Goal: Task Accomplishment & Management: Manage account settings

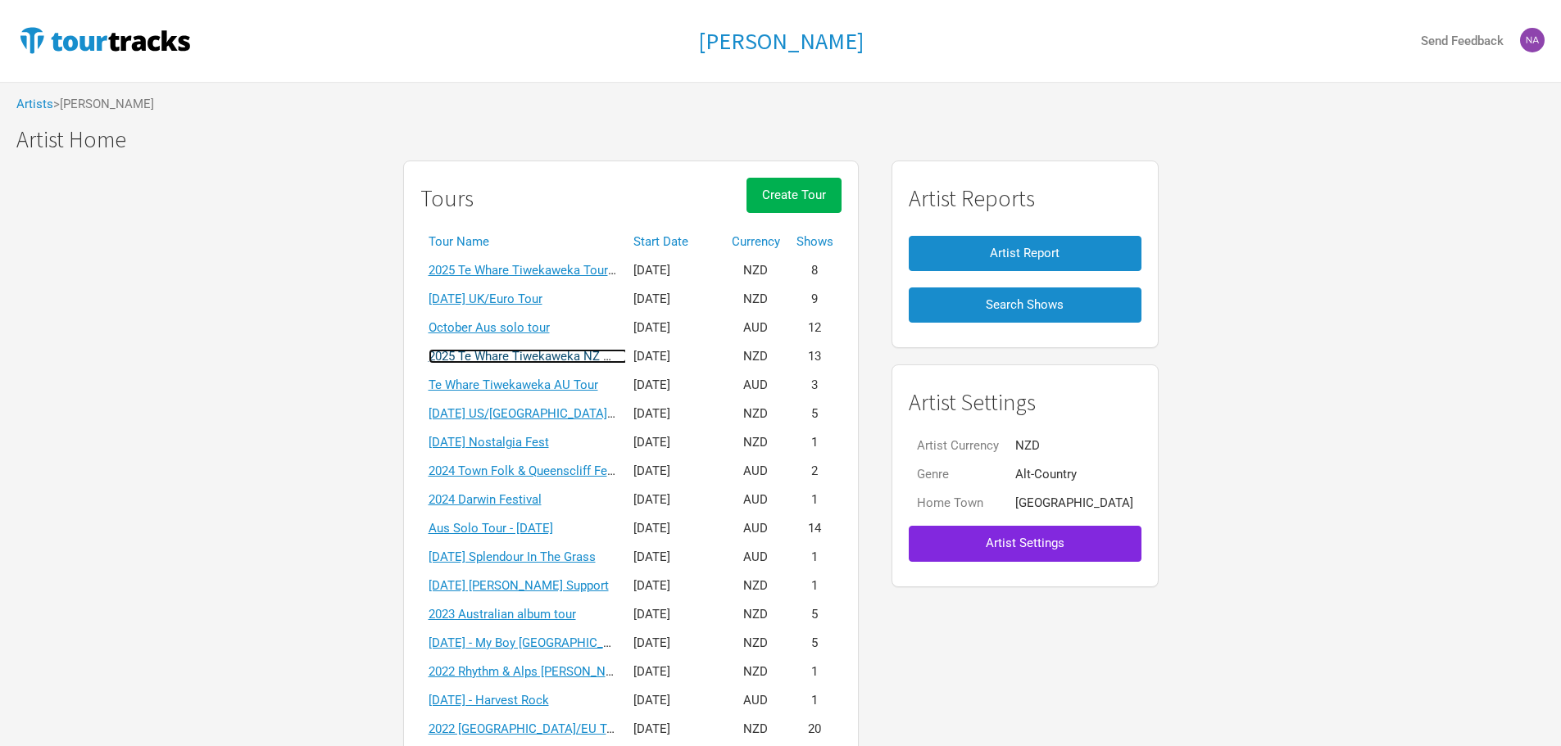
click at [521, 355] on link "2025 Te Whare Tiwekaweka NZ Tour" at bounding box center [528, 356] width 199 height 15
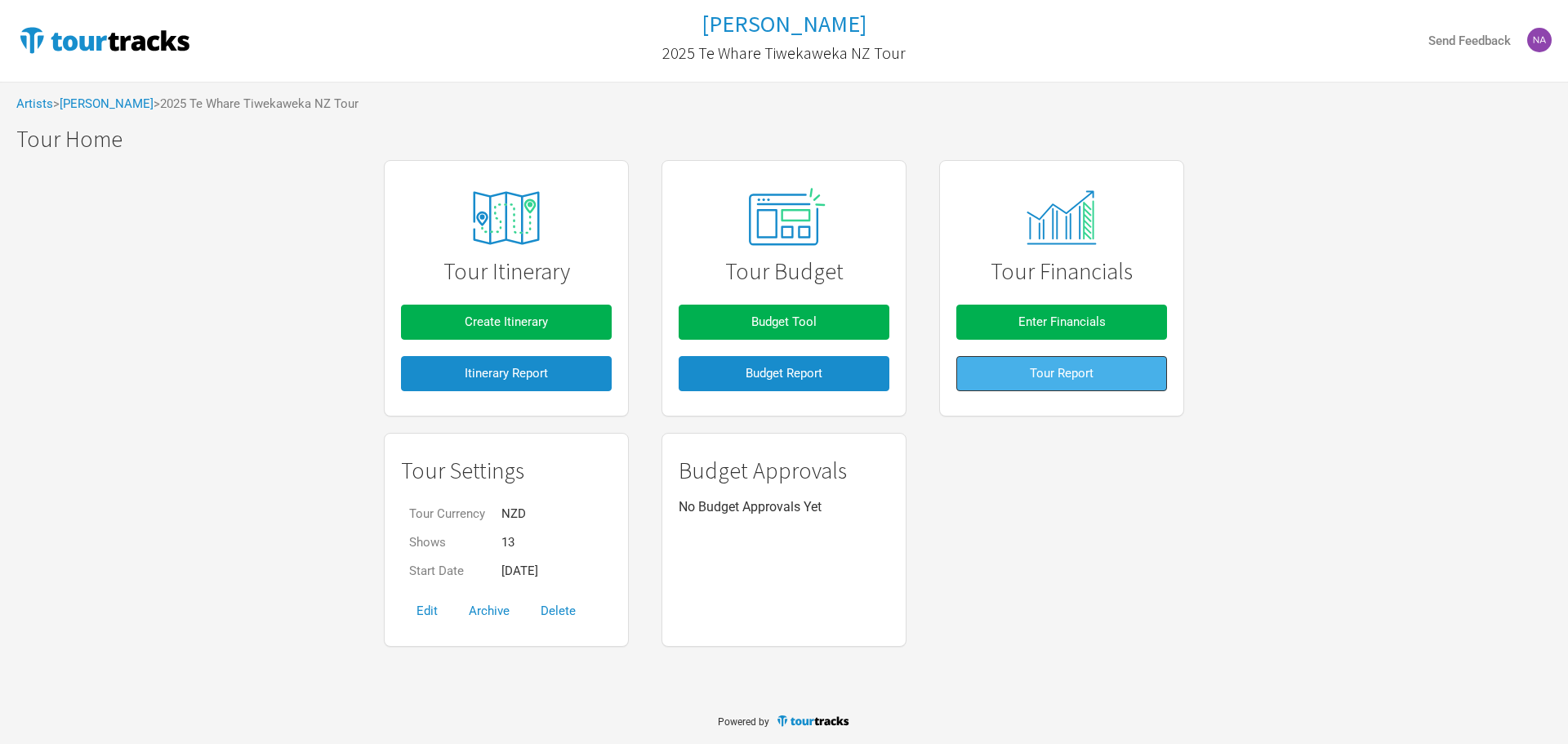
click at [1084, 382] on button "Tour Report" at bounding box center [1061, 373] width 210 height 35
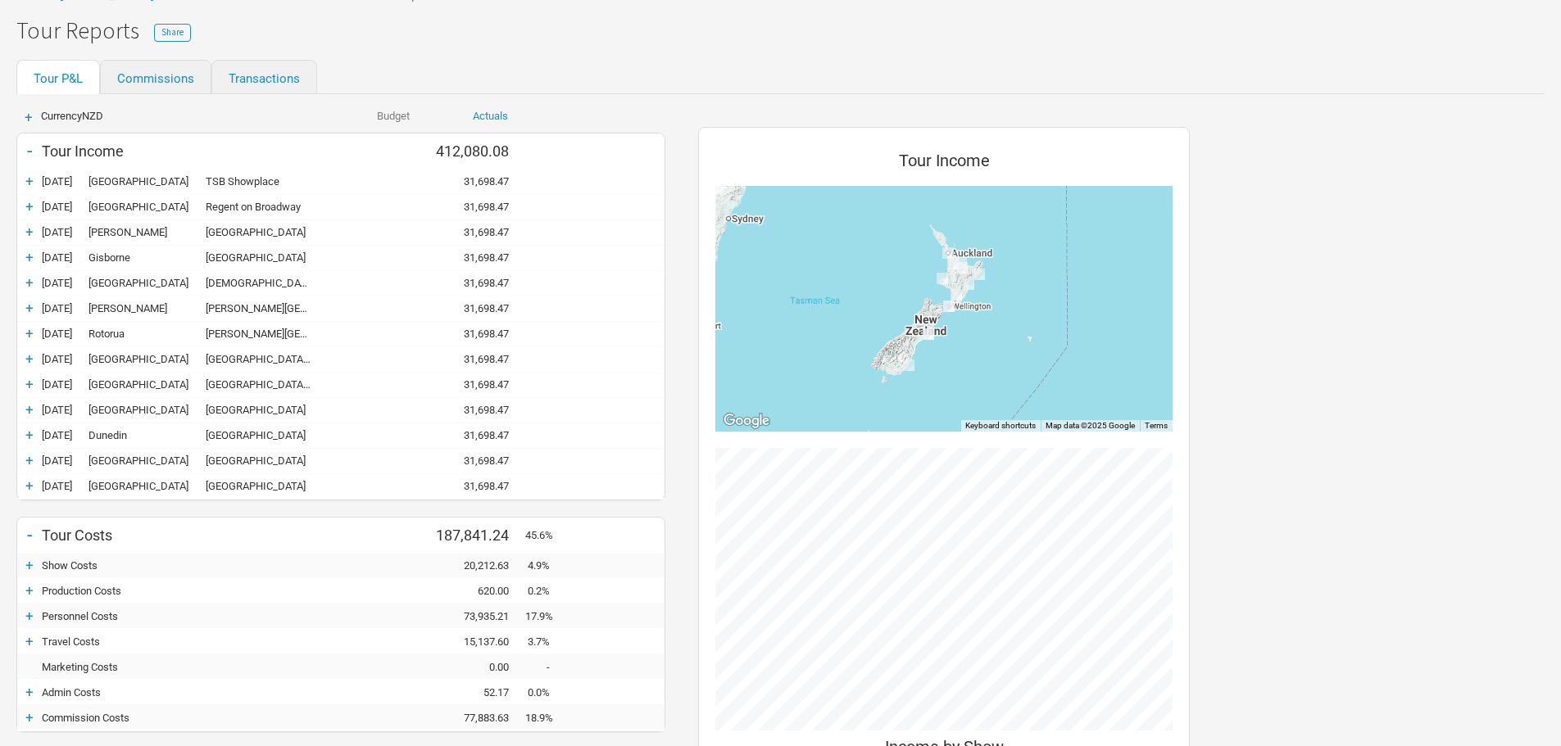
scroll to position [328, 0]
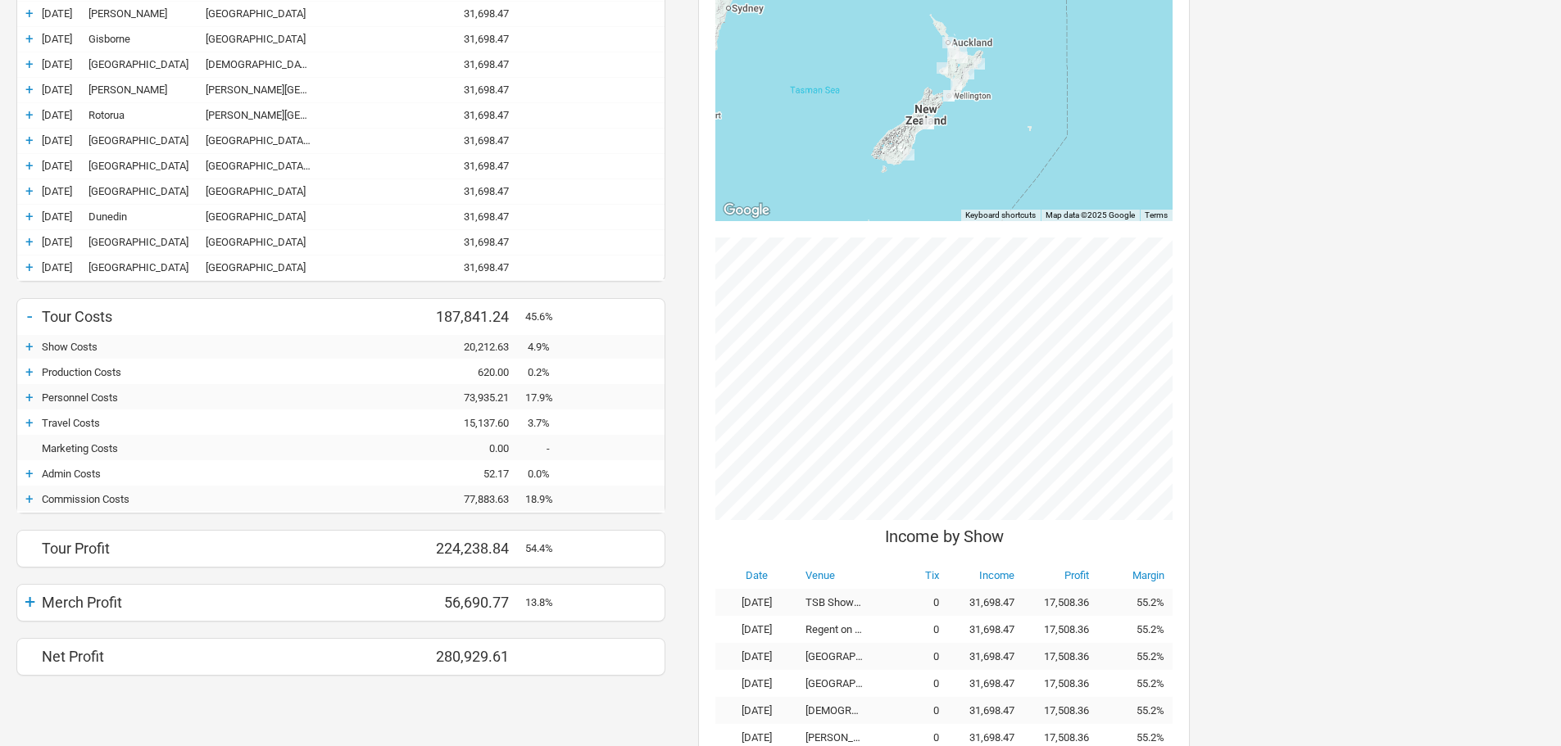
click at [52, 426] on div "Travel Costs" at bounding box center [185, 423] width 287 height 12
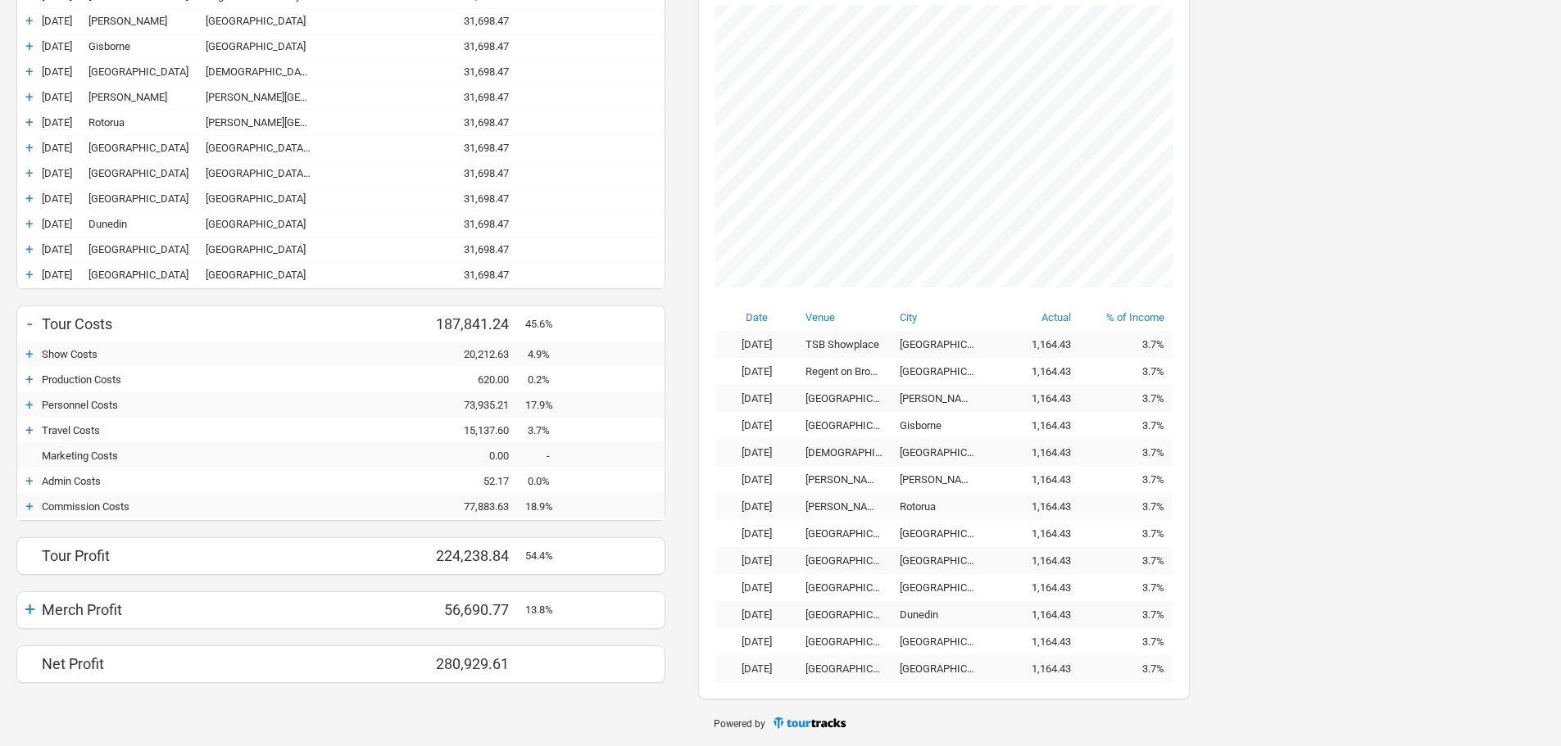
scroll to position [754, 524]
click at [42, 429] on div "Travel Costs" at bounding box center [185, 430] width 287 height 12
click at [31, 426] on div "+" at bounding box center [29, 430] width 25 height 16
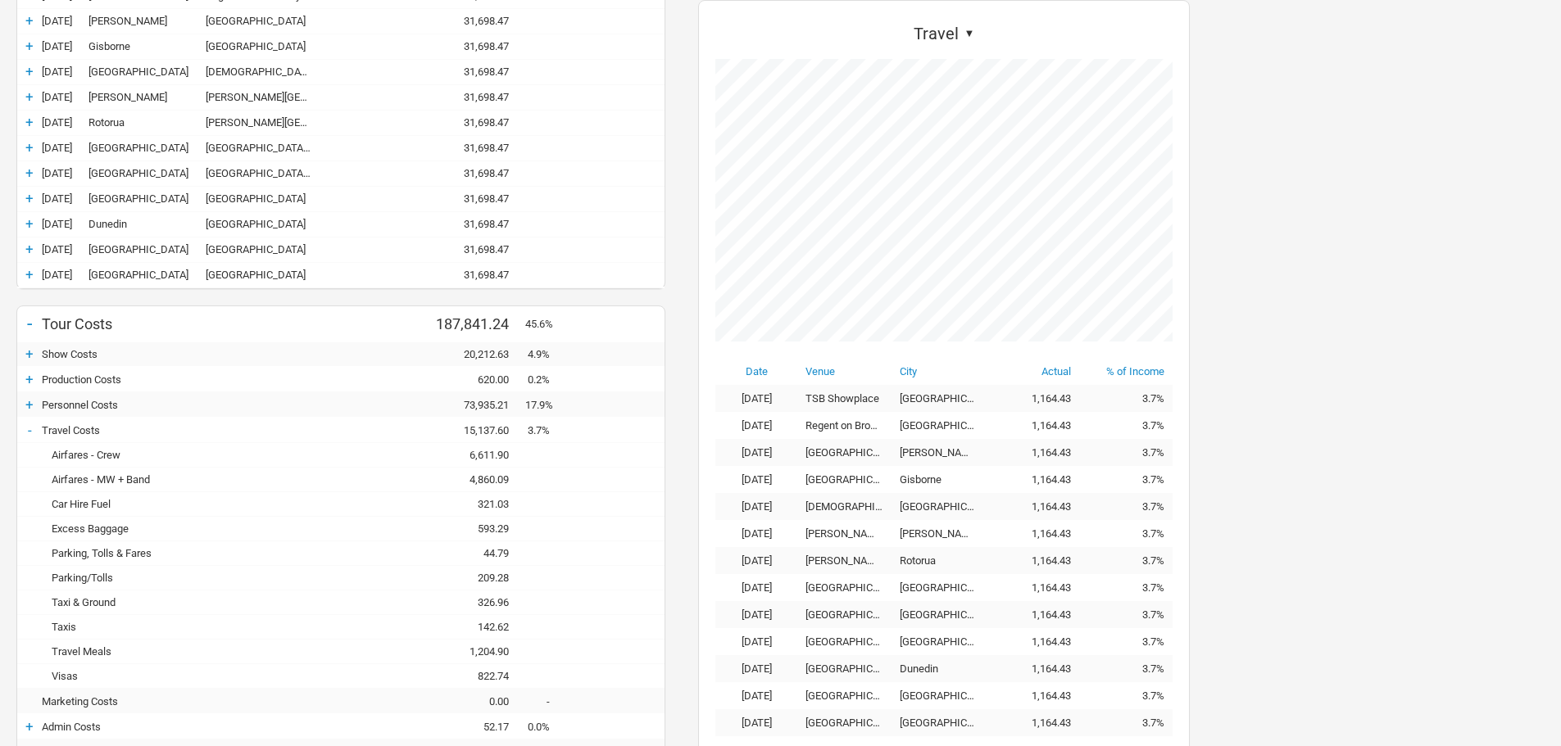
click at [200, 463] on div "Airfares - Crew - 6,611.90 6,611.90" at bounding box center [340, 455] width 647 height 25
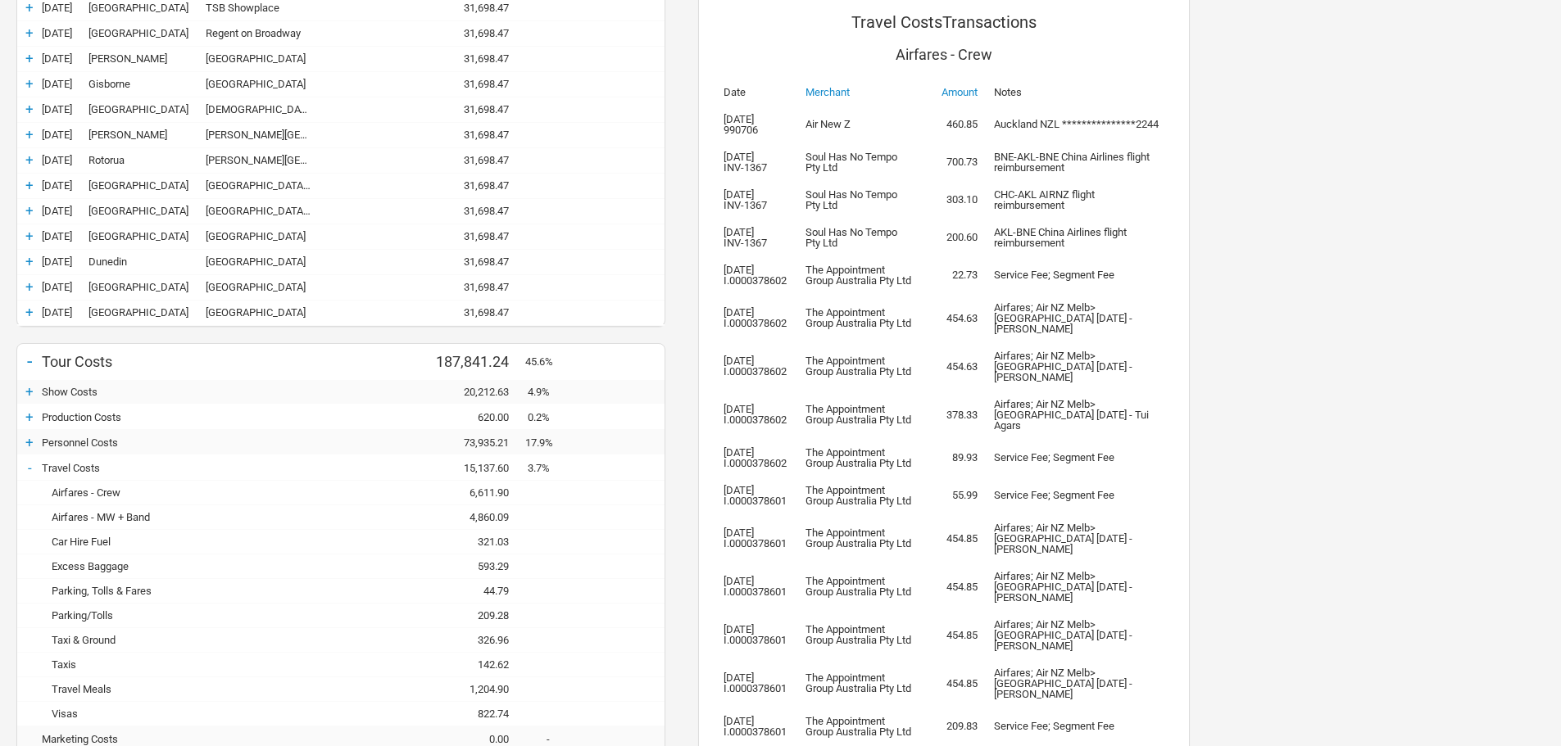
scroll to position [275, 0]
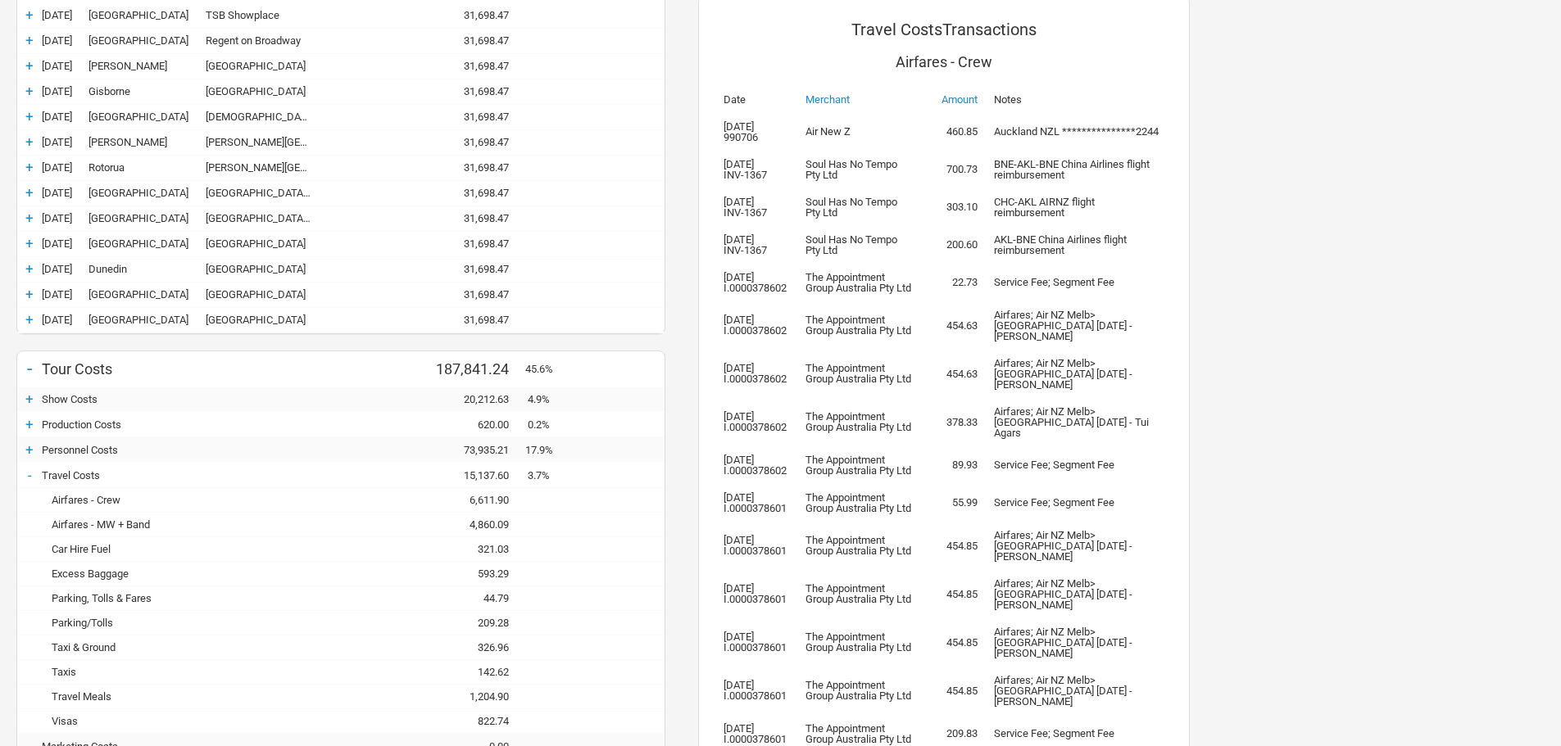
click at [134, 527] on div "Airfares - MW + Band" at bounding box center [185, 525] width 287 height 12
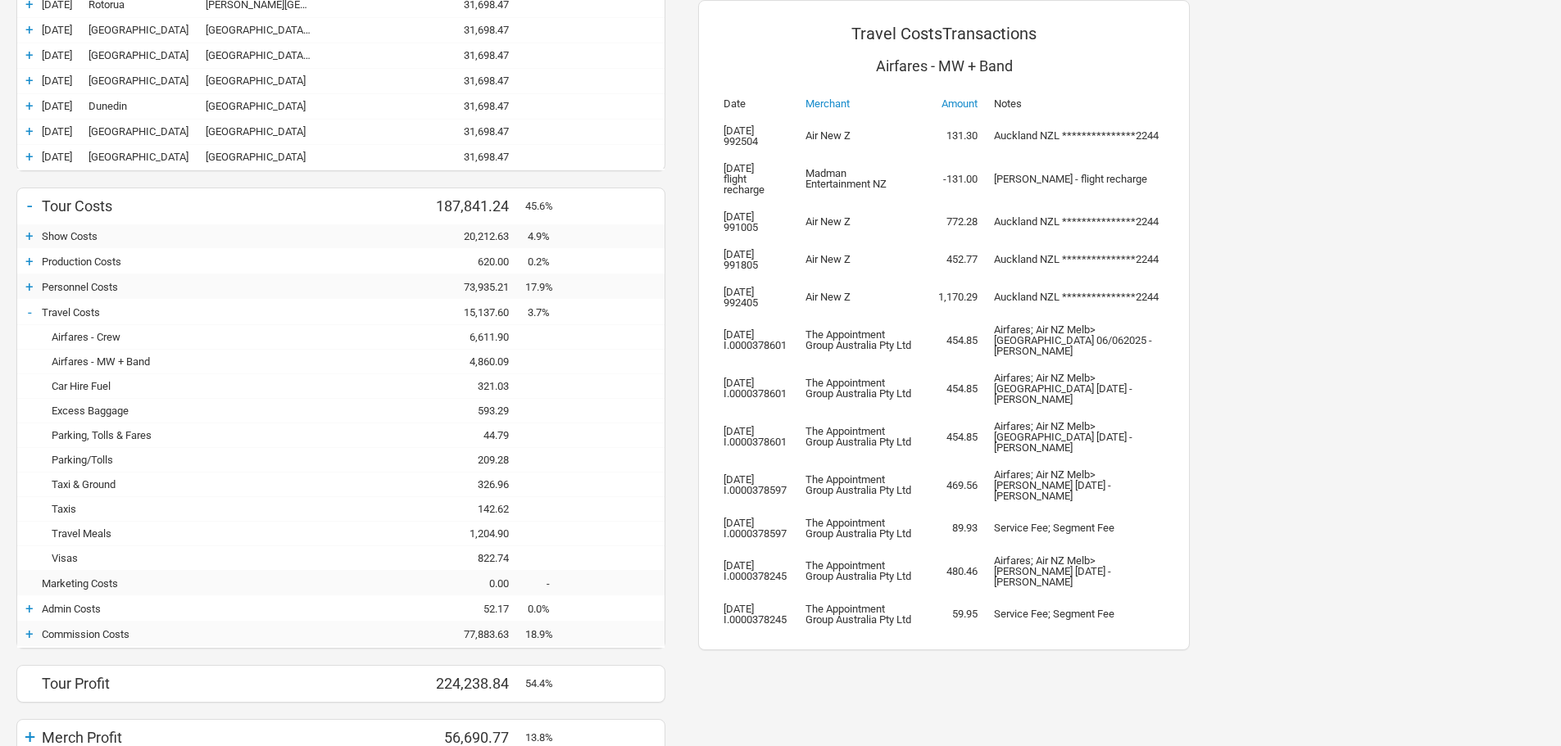
scroll to position [439, 0]
click at [90, 411] on div "Excess Baggage" at bounding box center [185, 410] width 287 height 12
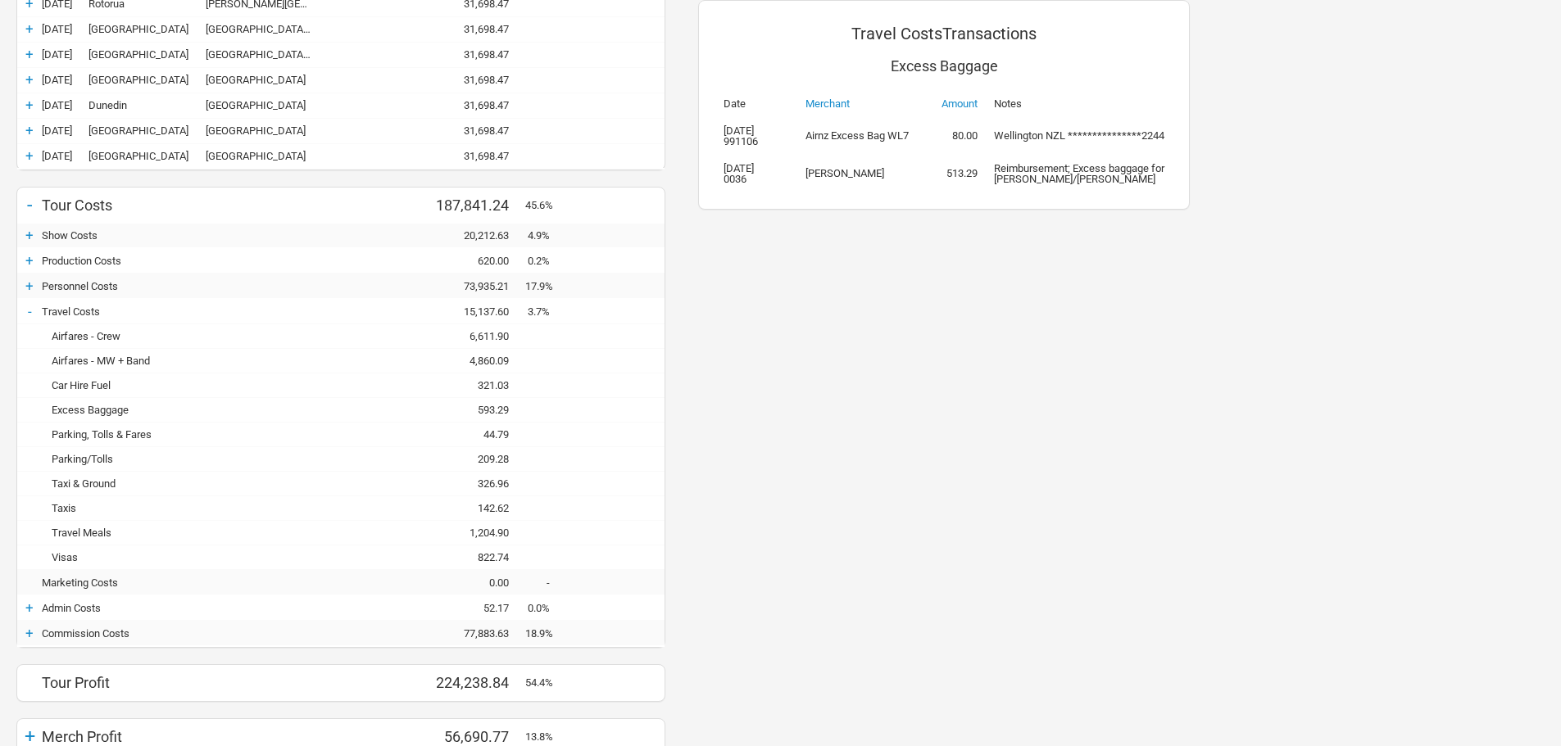
click at [98, 439] on div "Parking, Tolls & Fares" at bounding box center [185, 435] width 287 height 12
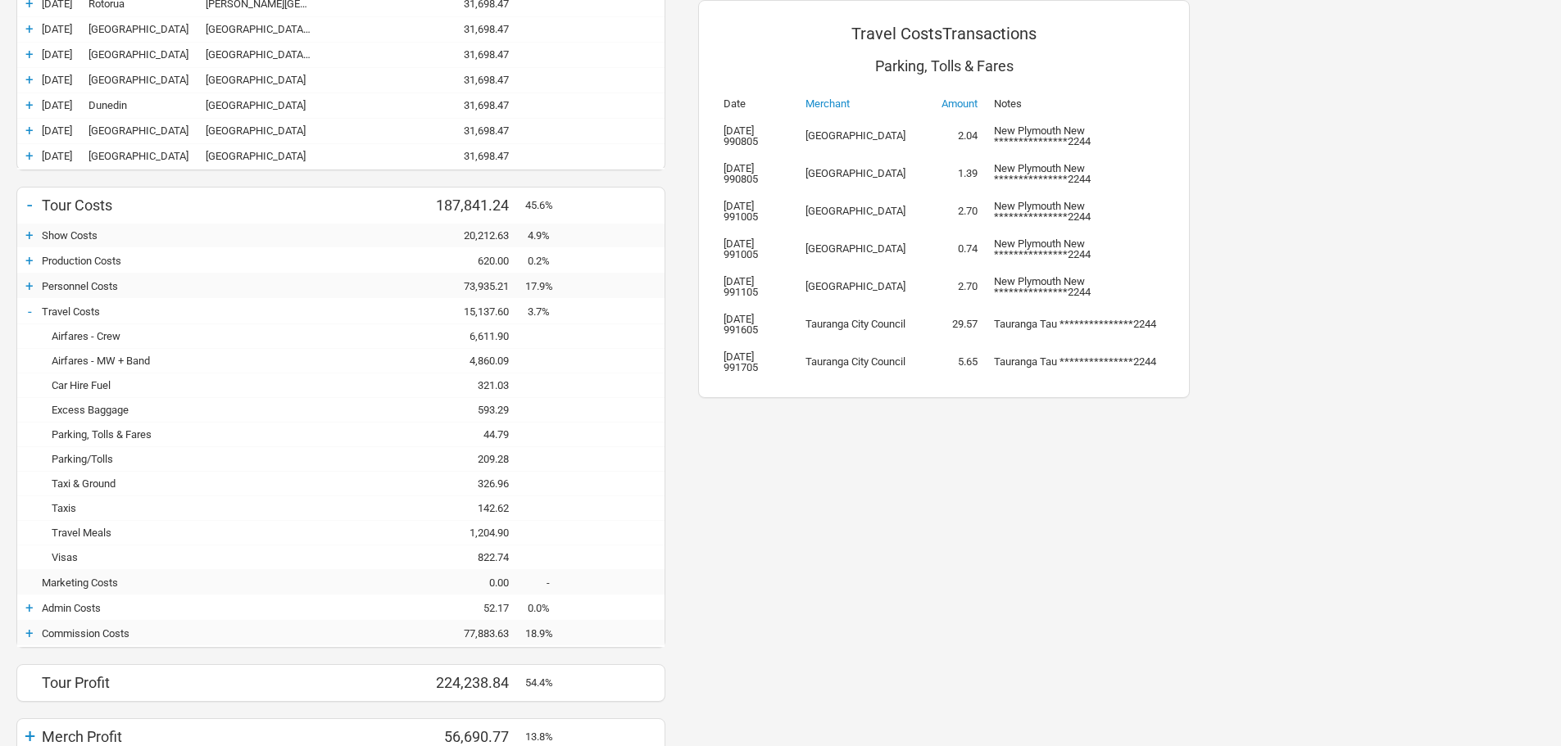
click at [98, 454] on div "Parking/Tolls" at bounding box center [185, 459] width 287 height 12
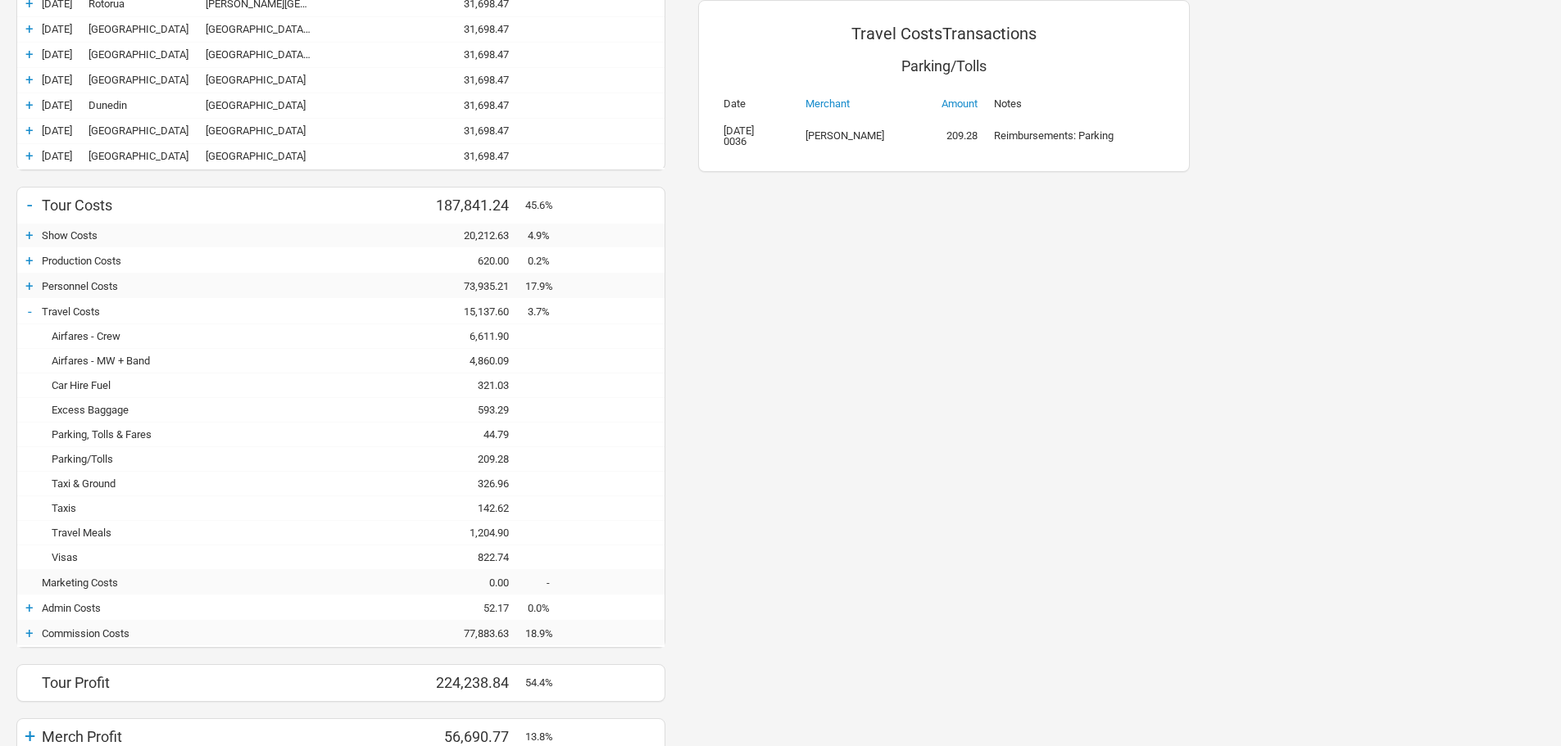
click at [95, 478] on div "Taxi & Ground" at bounding box center [185, 484] width 287 height 12
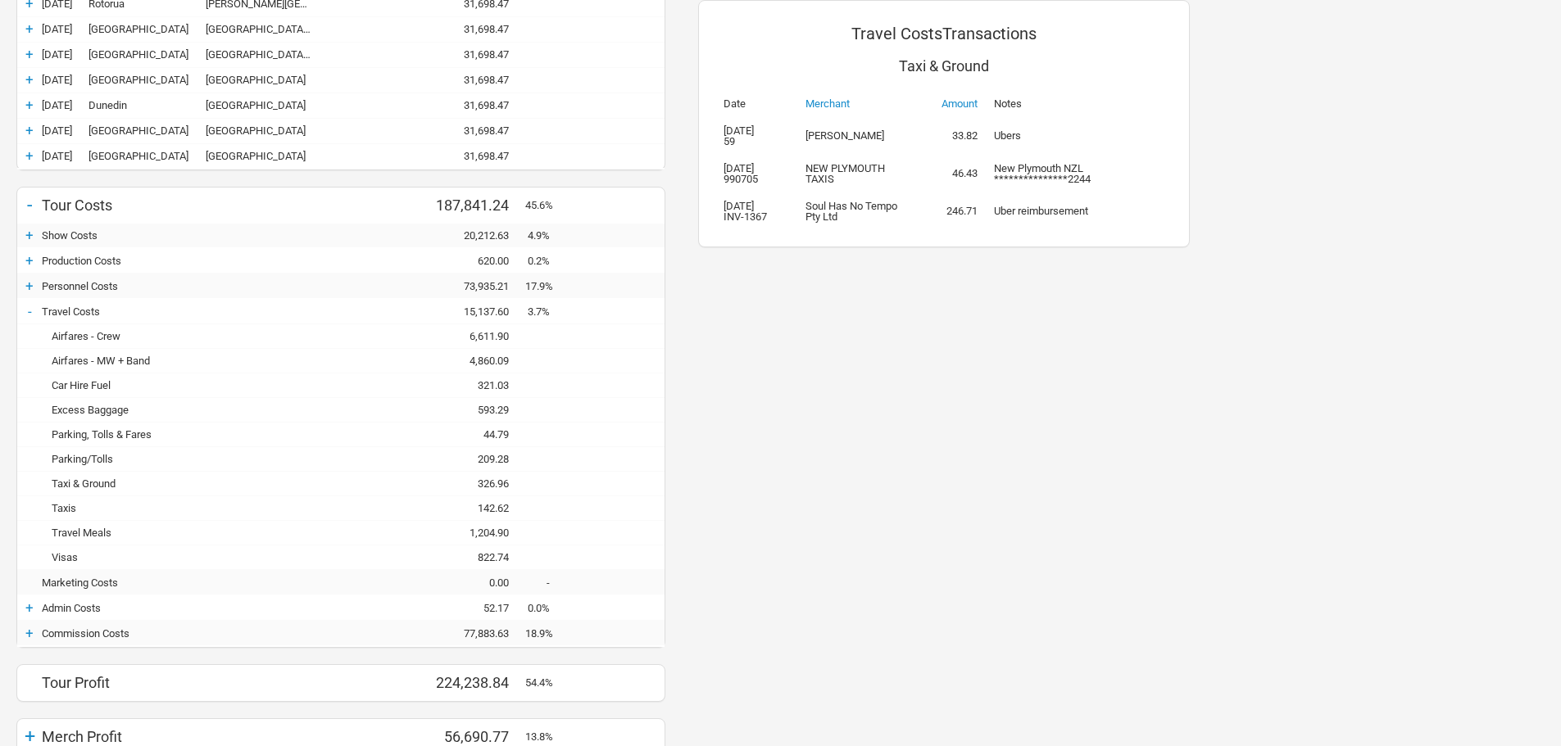
click at [118, 337] on div "Airfares - Crew" at bounding box center [185, 336] width 287 height 12
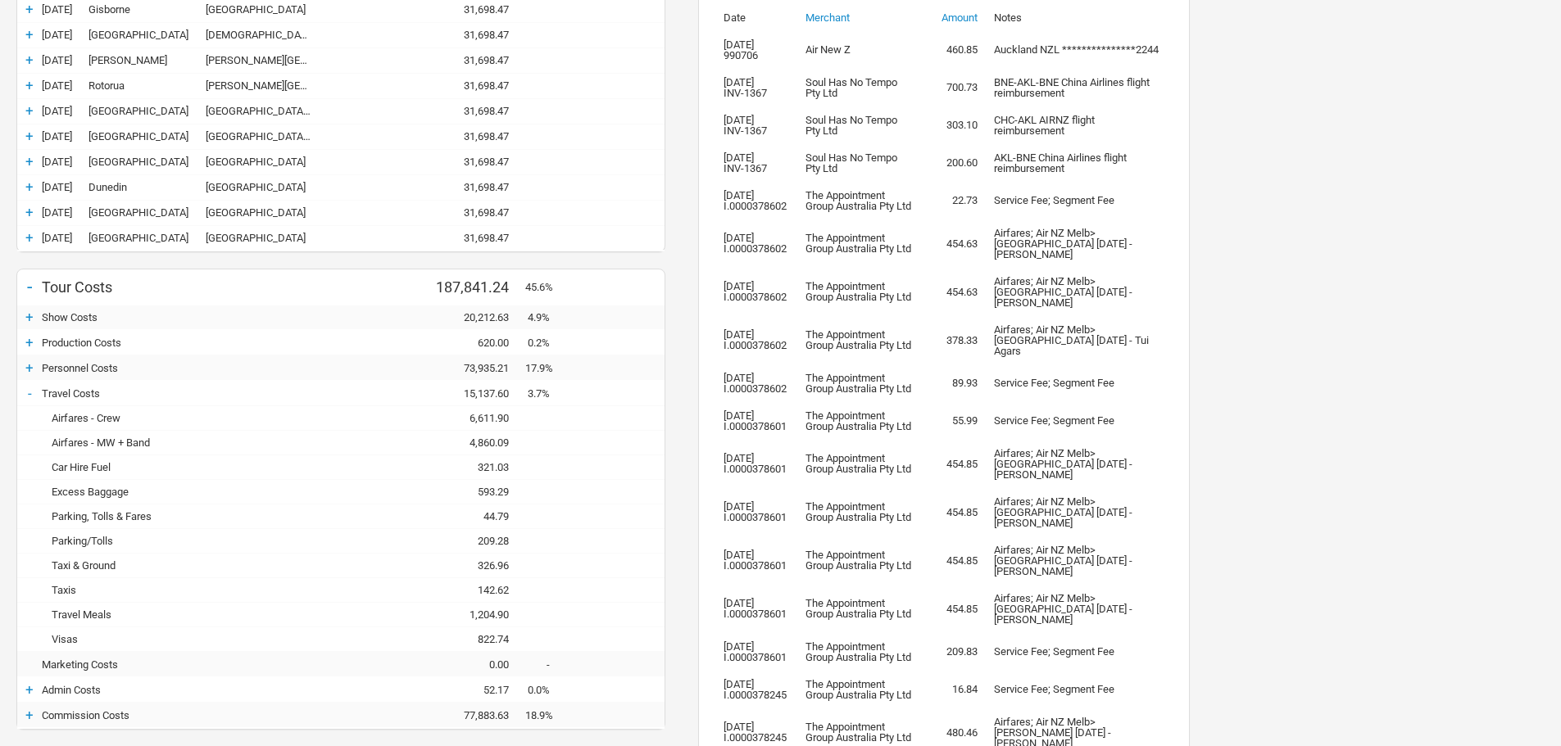
scroll to position [29, 0]
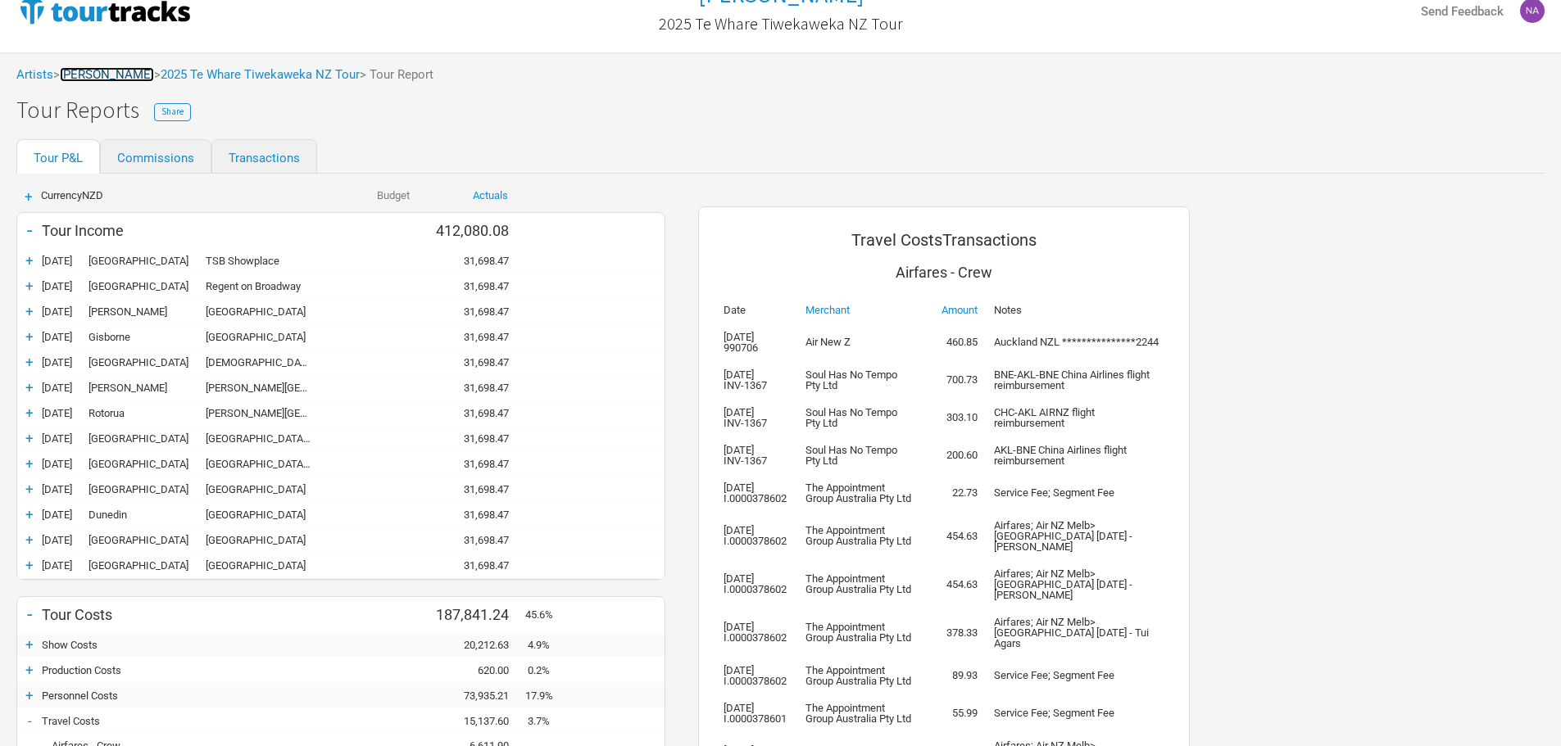
click at [129, 78] on link "[PERSON_NAME]" at bounding box center [107, 74] width 94 height 15
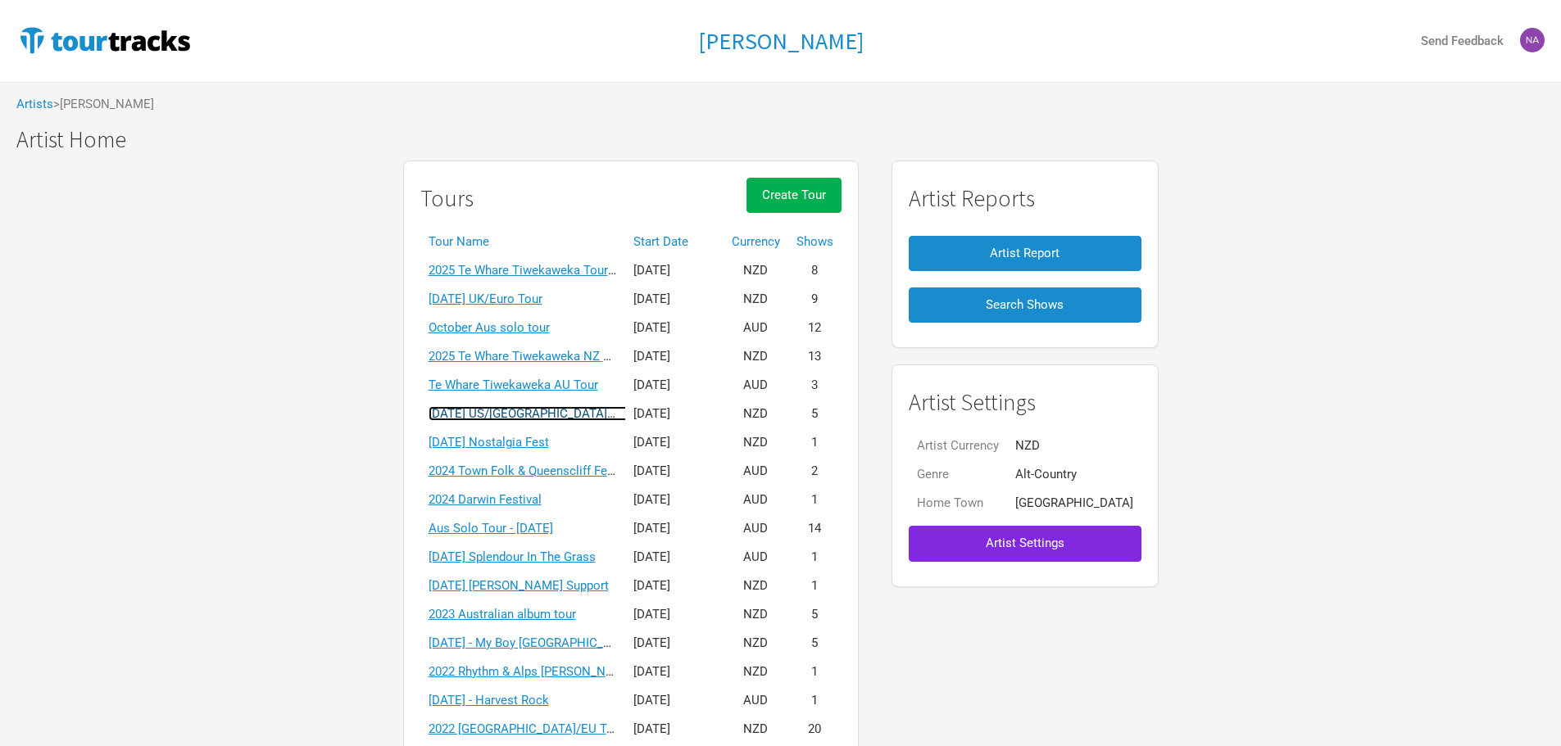
click at [567, 410] on link "[DATE] US/[GEOGRAPHIC_DATA] solo tour" at bounding box center [545, 413] width 232 height 15
click at [567, 410] on div "[PERSON_NAME] Send Feedback Artists > [PERSON_NAME] [PERSON_NAME] [PERSON_NAME]…" at bounding box center [780, 420] width 1561 height 841
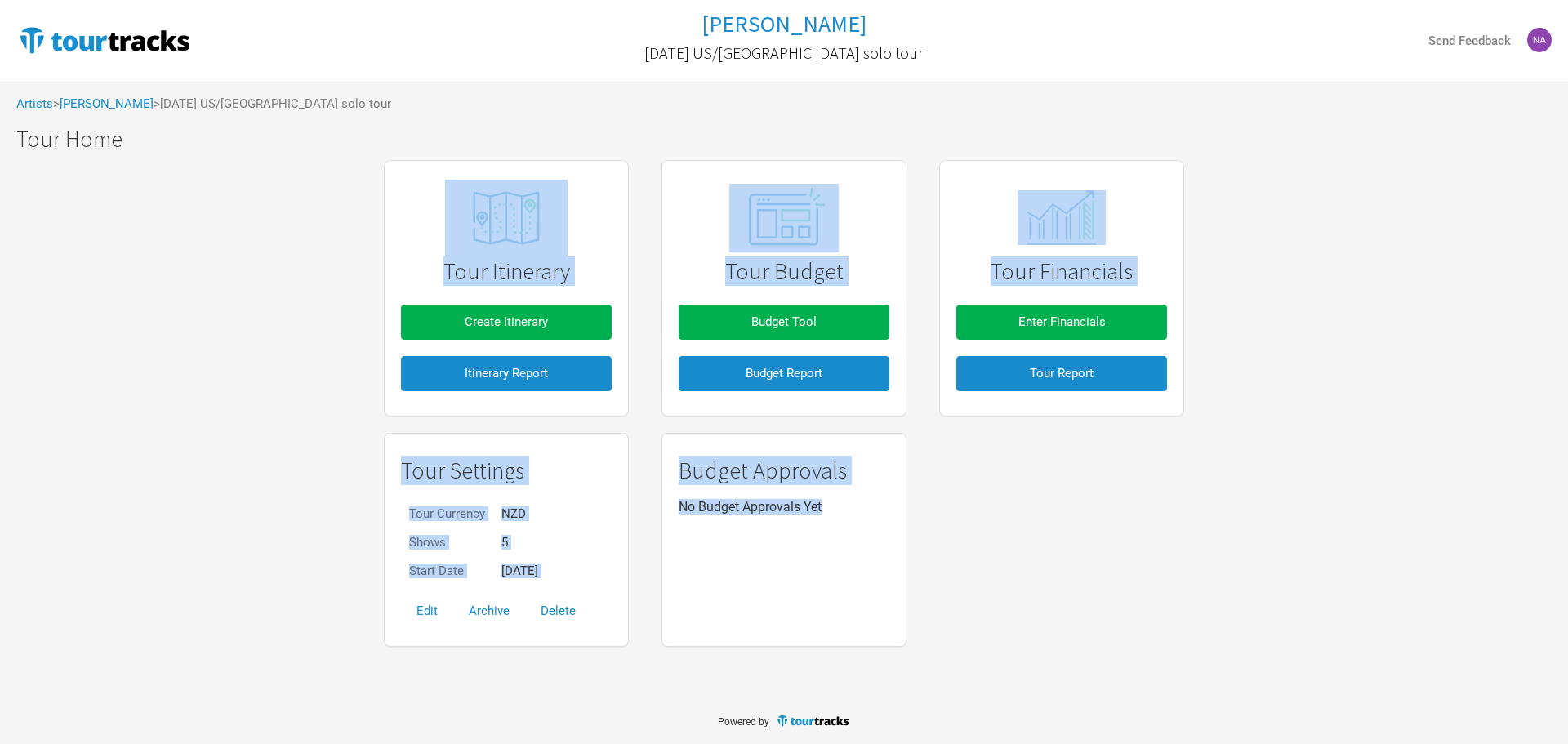
drag, startPoint x: 1108, startPoint y: 426, endPoint x: 1099, endPoint y: 409, distance: 19.2
click at [1109, 426] on div "Tour Settings Tour Currency NZD Shows 5 Start Date [DATE] Edit Archive Delete B…" at bounding box center [784, 540] width 833 height 229
click at [1085, 375] on span "Tour Report" at bounding box center [1062, 373] width 64 height 15
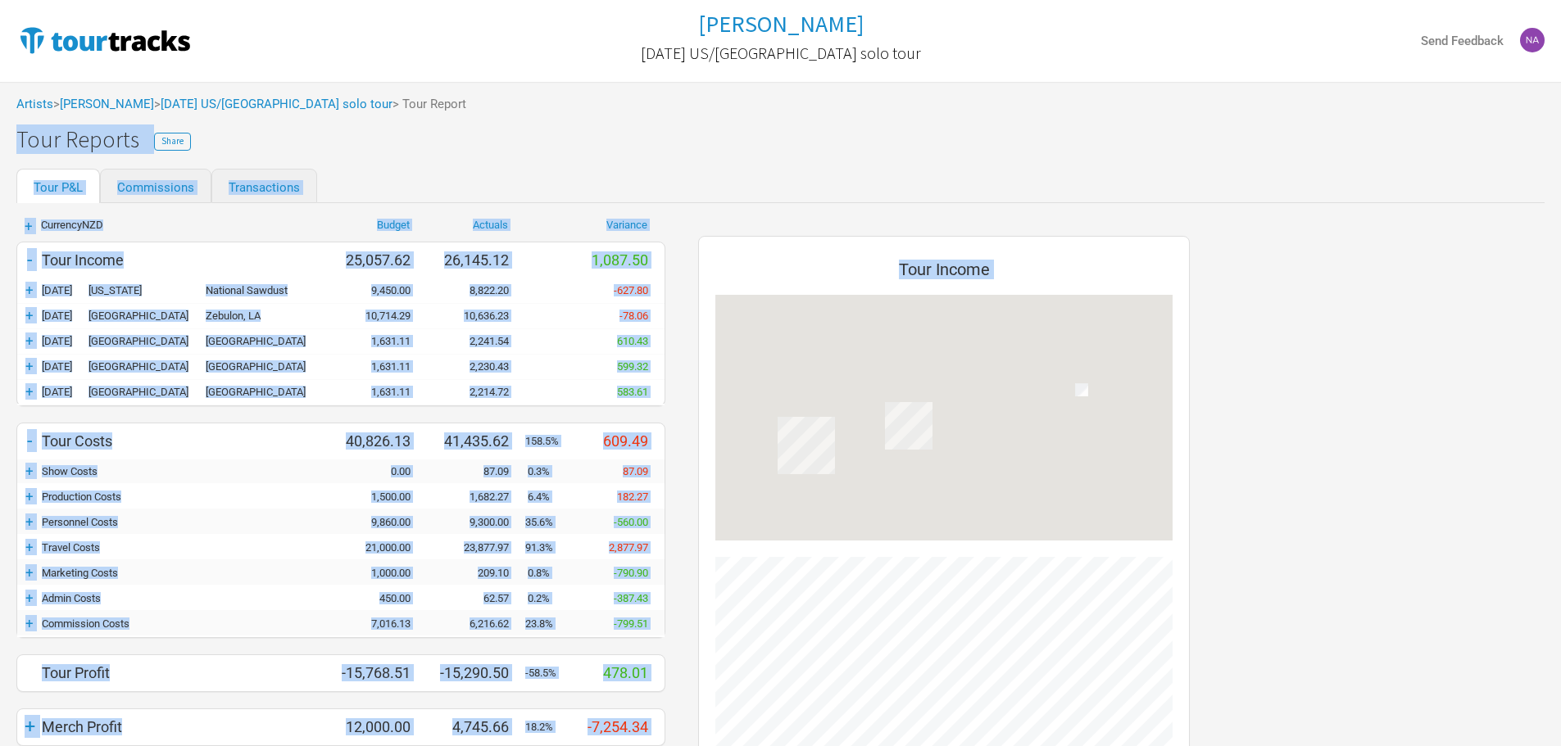
click at [497, 166] on div "Artists > [PERSON_NAME] > [DATE] [GEOGRAPHIC_DATA]/[GEOGRAPHIC_DATA] solo tour …" at bounding box center [780, 548] width 1561 height 933
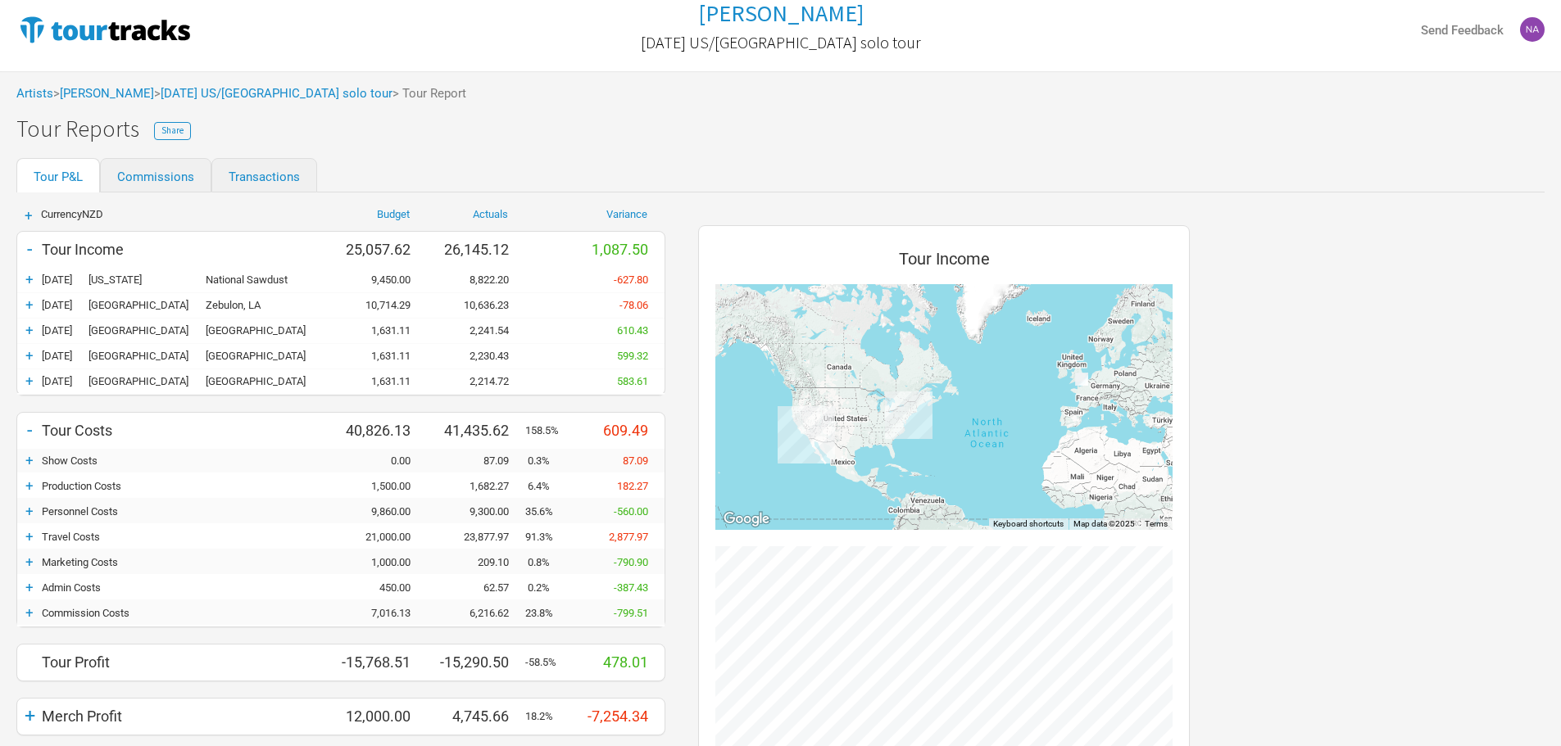
scroll to position [164, 0]
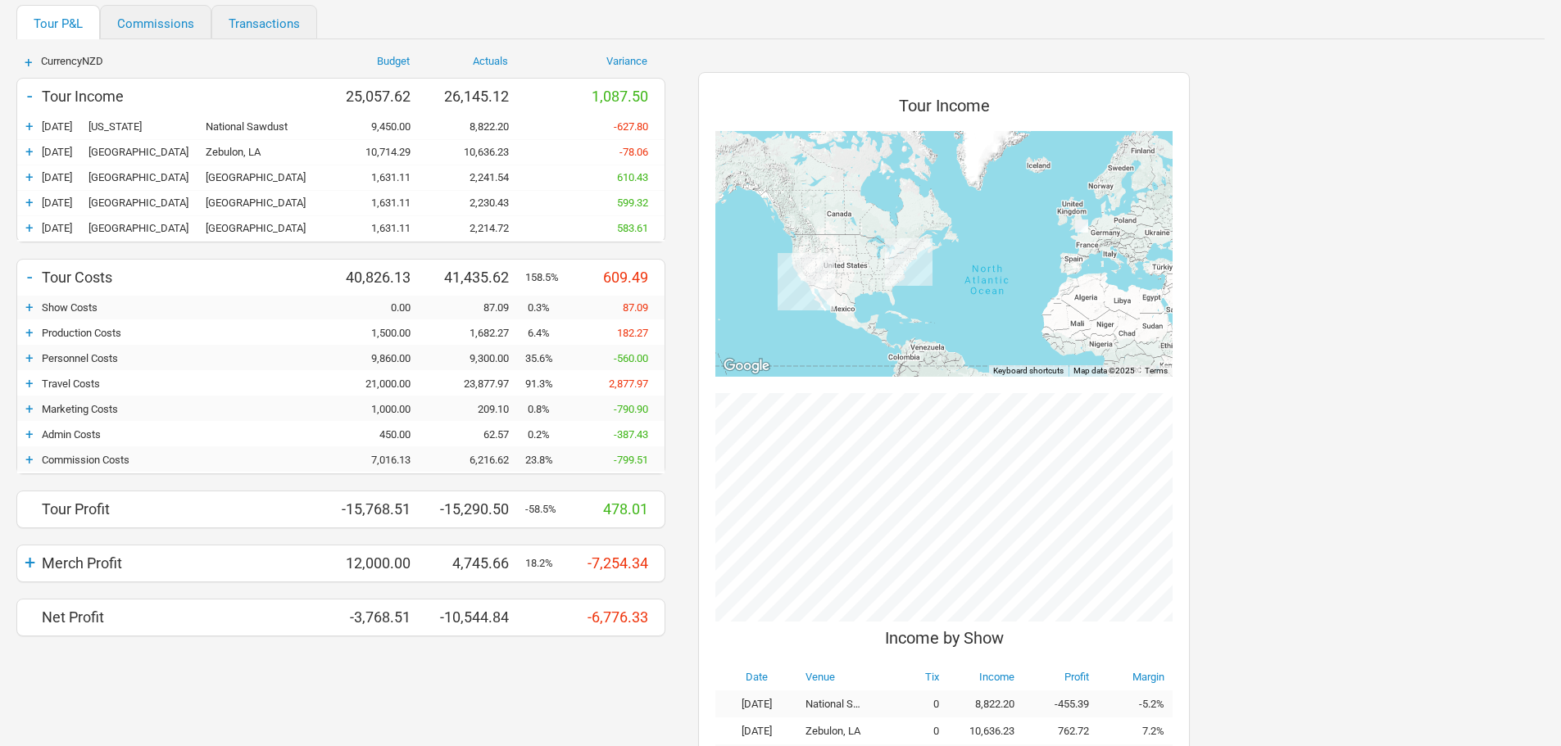
click at [22, 382] on div "+" at bounding box center [29, 383] width 25 height 16
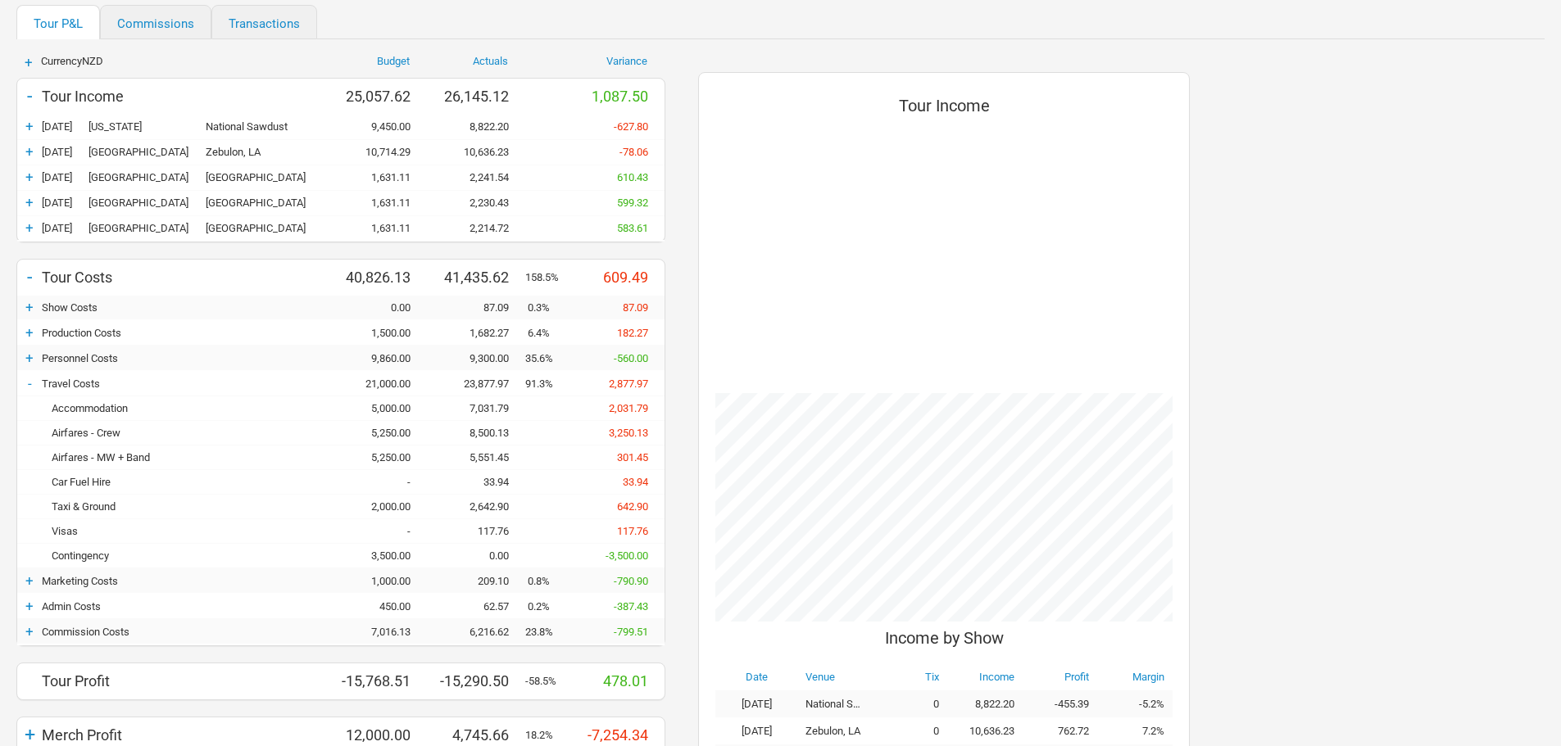
click at [22, 382] on div "-" at bounding box center [29, 383] width 25 height 16
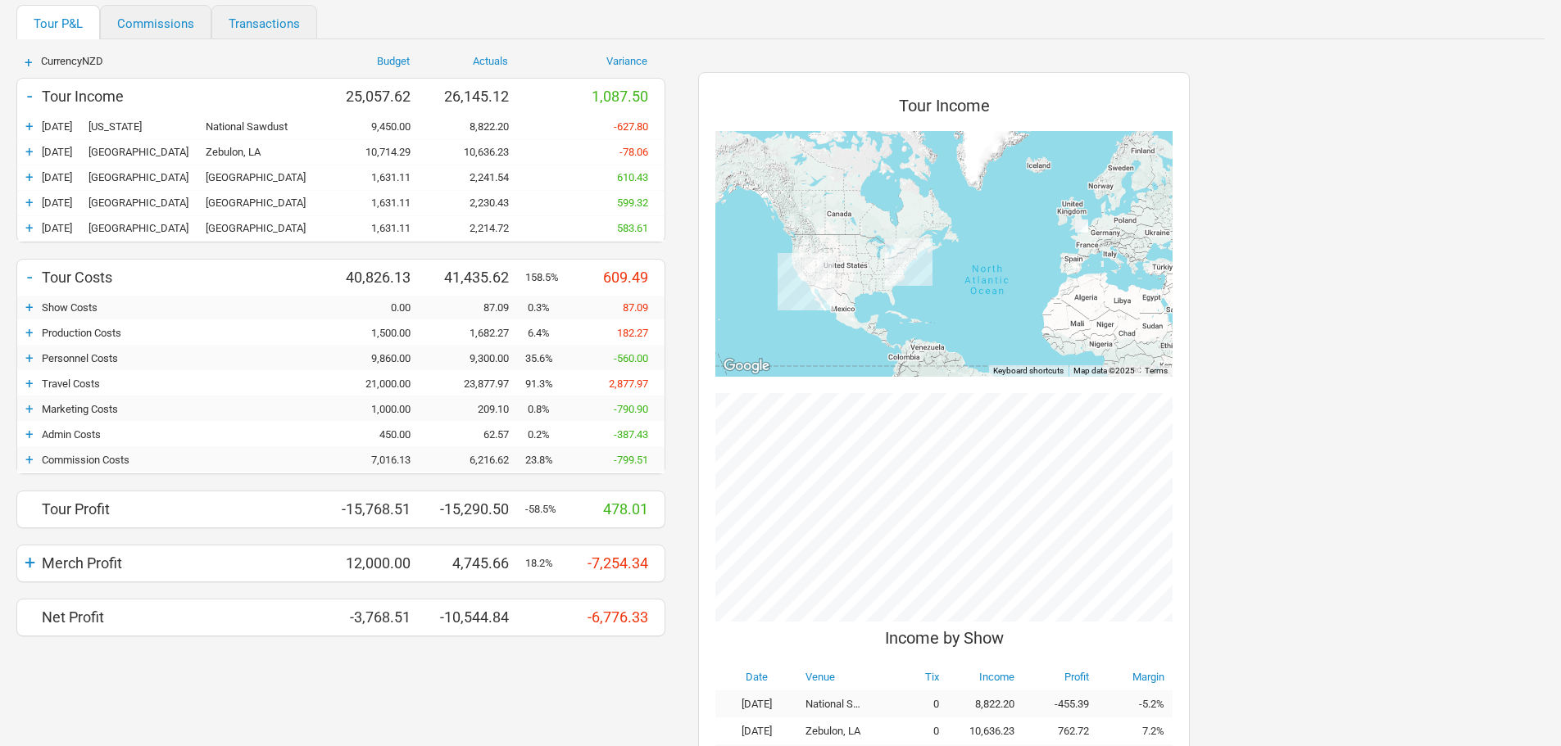
click at [27, 383] on div "+" at bounding box center [29, 383] width 25 height 16
click at [28, 384] on div "+" at bounding box center [29, 383] width 25 height 16
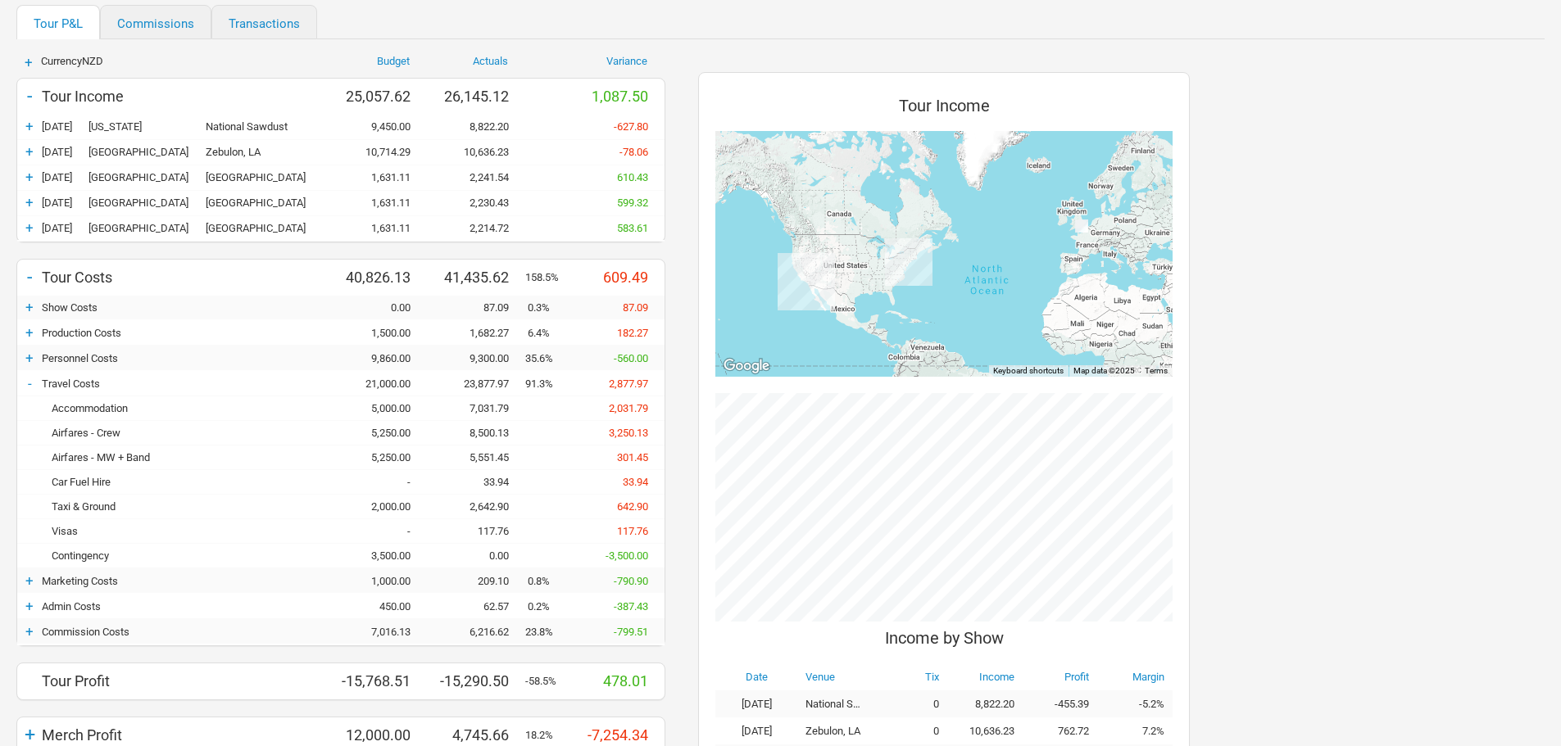
click at [98, 430] on div "Airfares - Crew" at bounding box center [185, 433] width 287 height 12
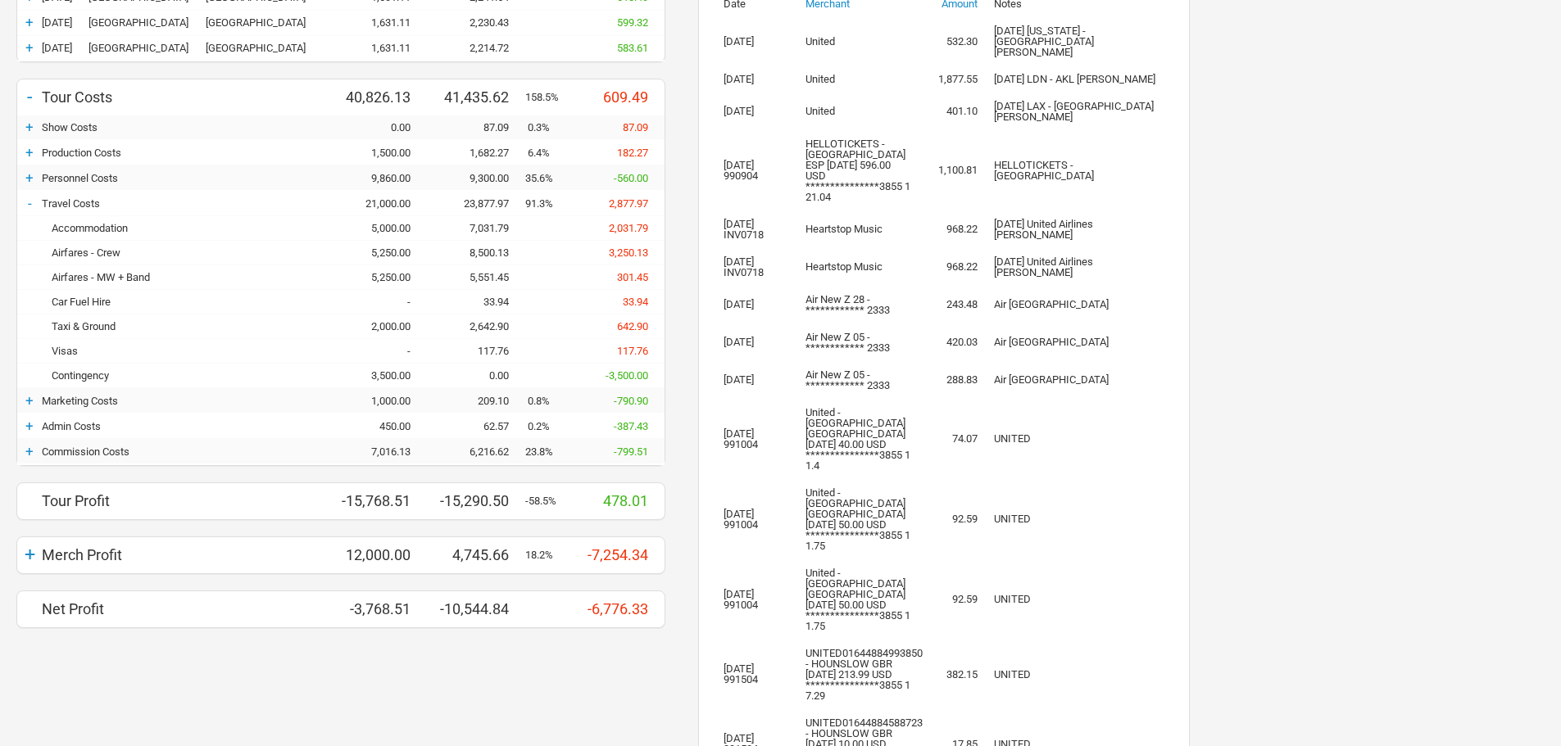
scroll to position [262, 0]
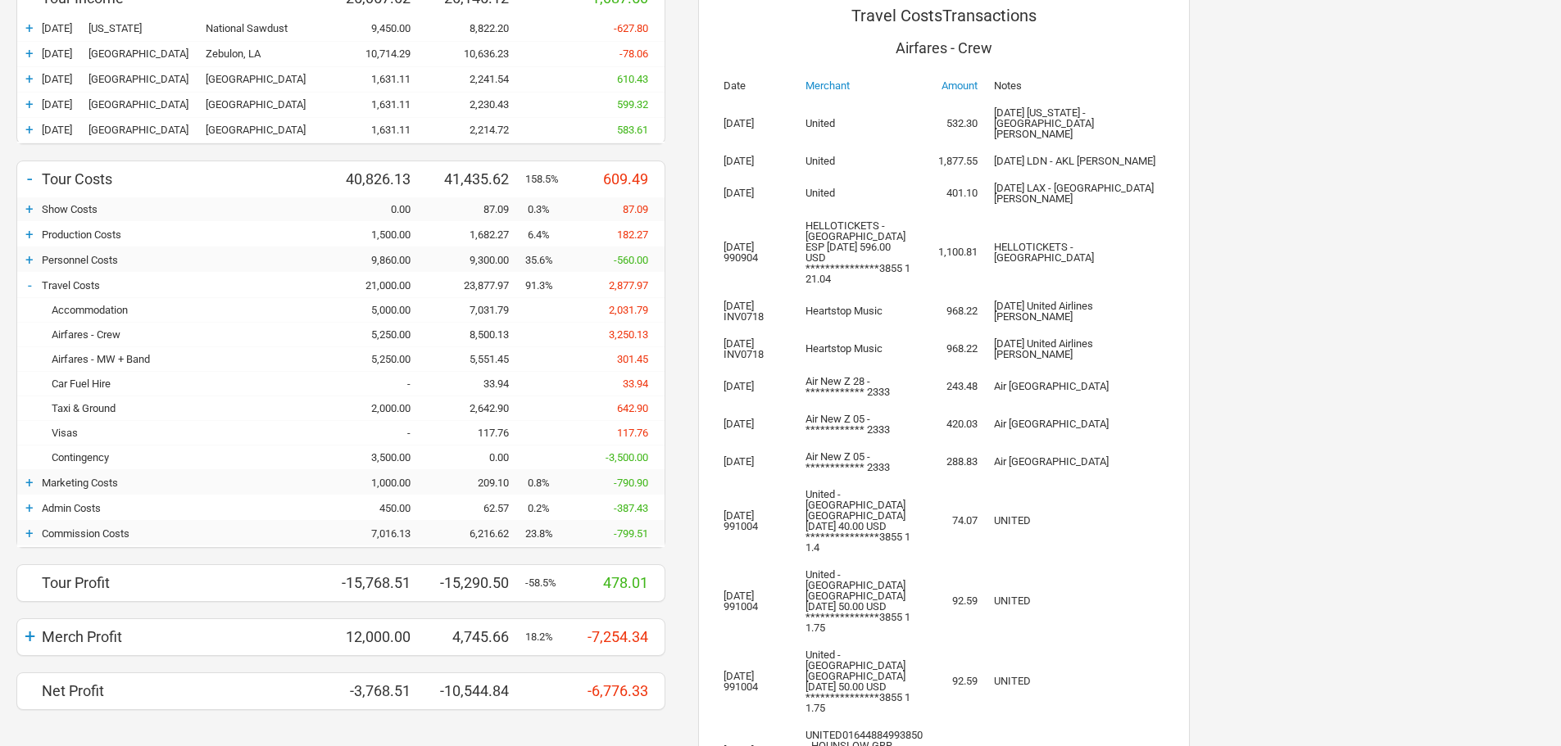
drag, startPoint x: 767, startPoint y: 152, endPoint x: 1147, endPoint y: 216, distance: 385.5
click at [1147, 216] on tbody "**********" at bounding box center [943, 684] width 457 height 1171
click at [1147, 216] on td "HELLOTICKETS - [GEOGRAPHIC_DATA]" at bounding box center [1079, 252] width 187 height 80
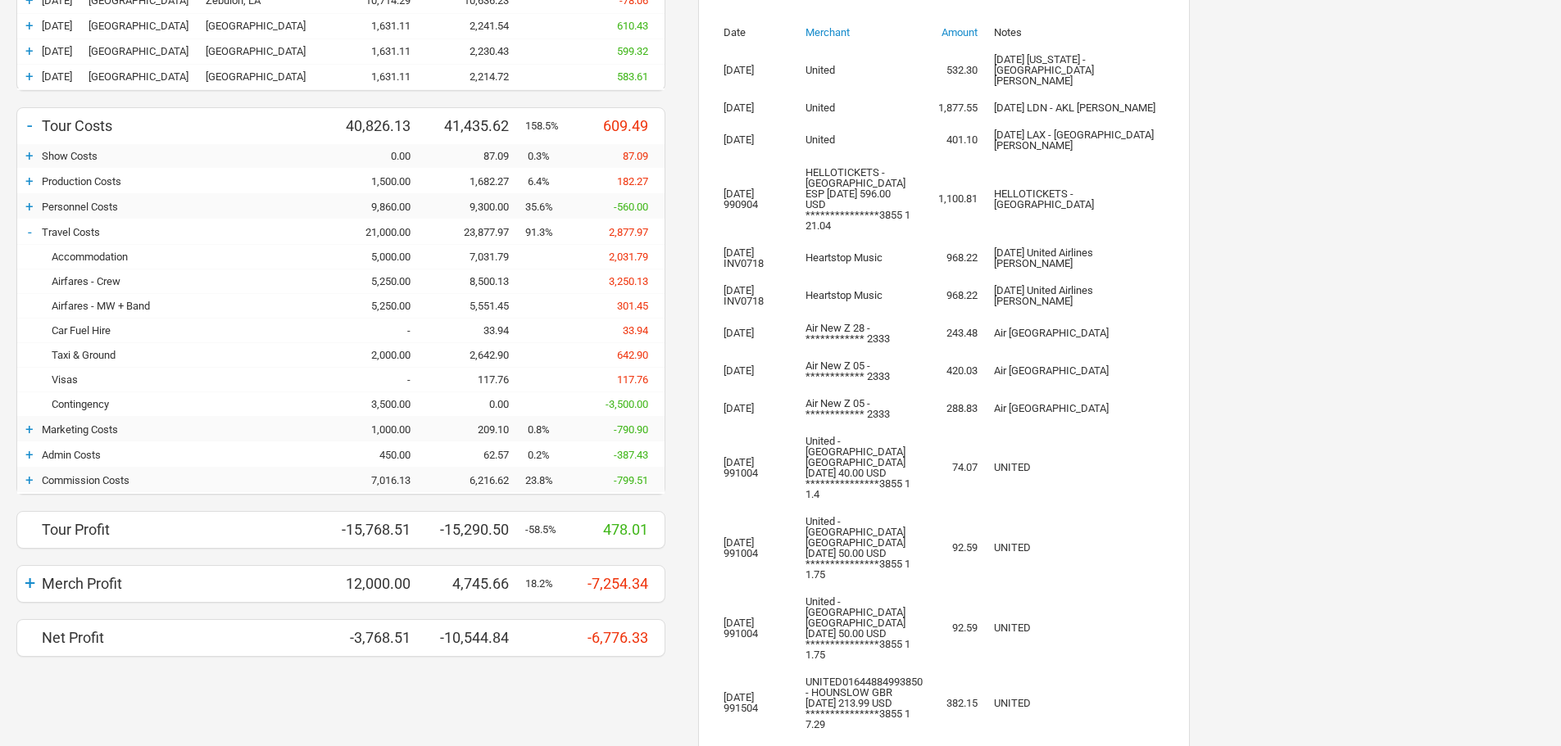
scroll to position [344, 0]
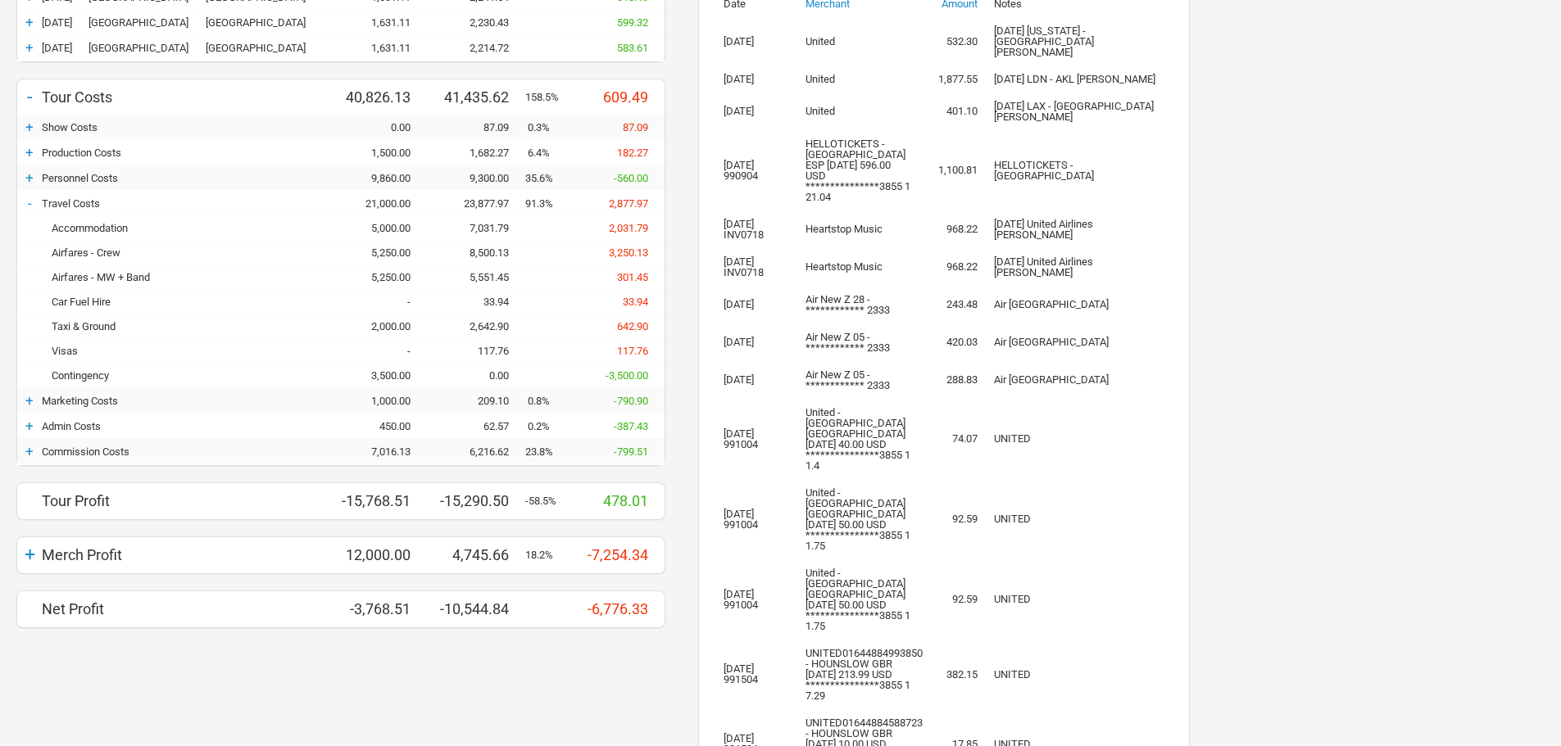
click at [379, 281] on div "5,250.00" at bounding box center [378, 277] width 98 height 12
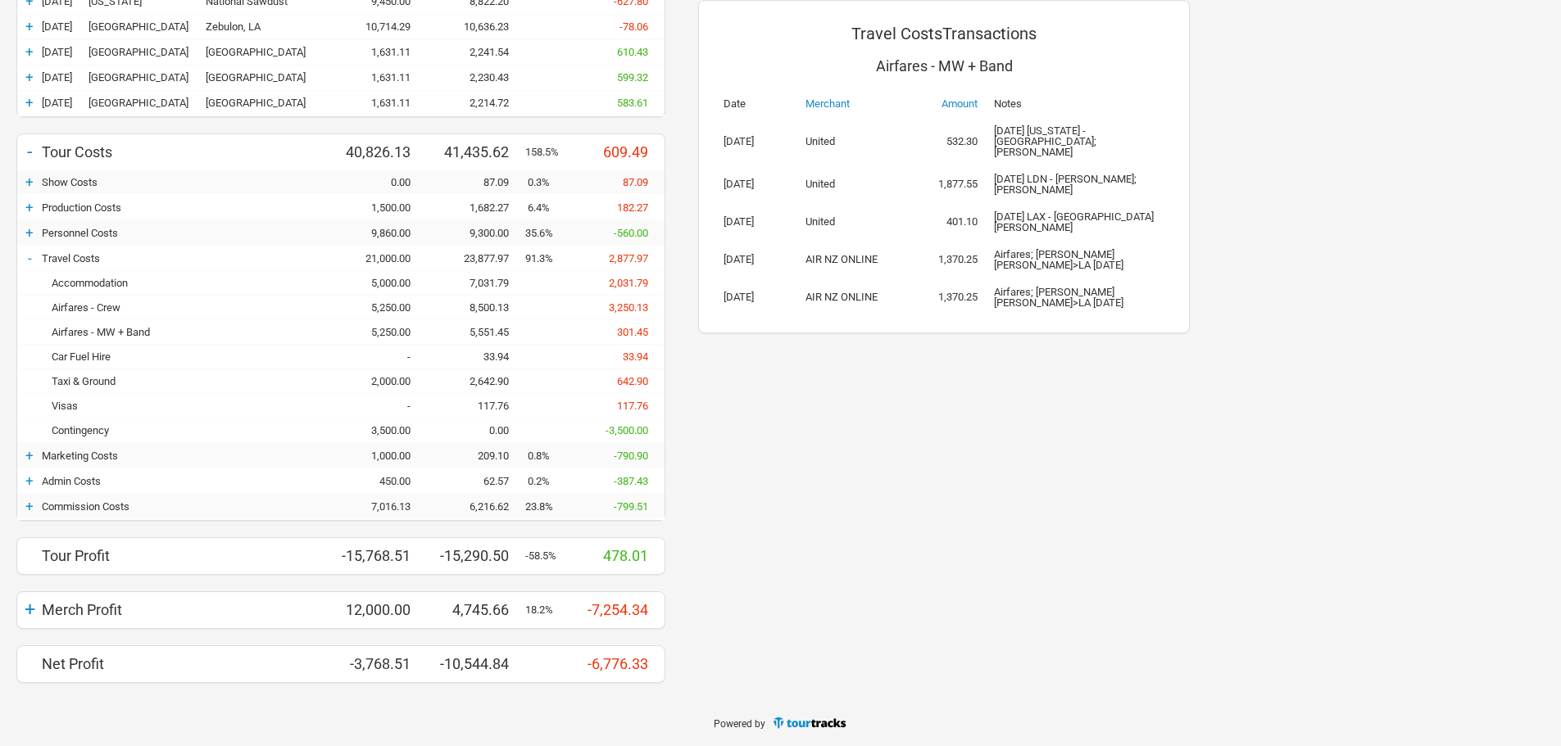
scroll to position [289, 0]
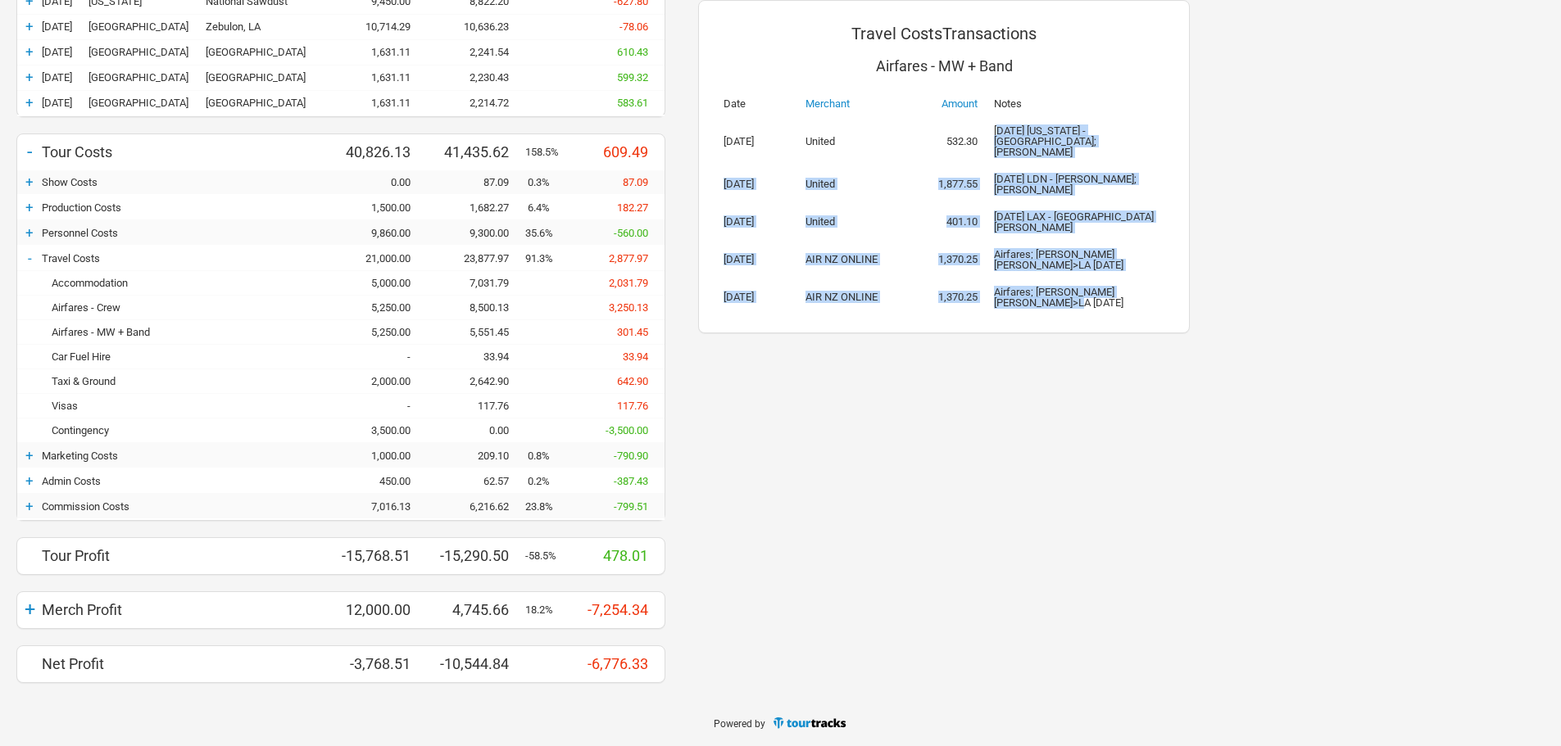
drag, startPoint x: 1002, startPoint y: 127, endPoint x: 1041, endPoint y: 274, distance: 151.6
click at [1041, 274] on tbody "[DATE] United 532.30 [DATE] [US_STATE] - [GEOGRAPHIC_DATA]; [PERSON_NAME] [DATE…" at bounding box center [943, 216] width 457 height 199
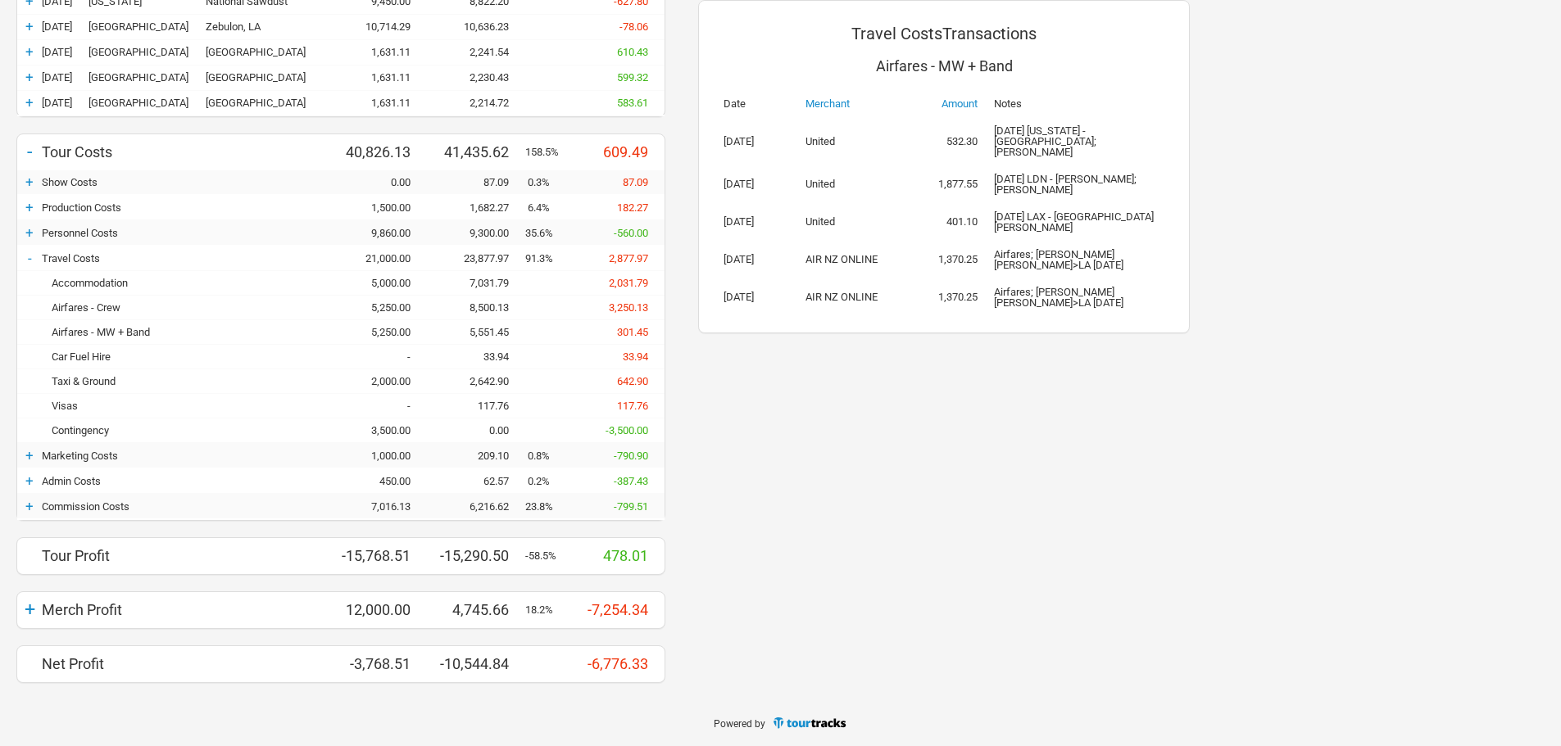
click at [1039, 295] on div "Travel Costs Transactions Airfares - MW + Band Date Merchant Amount Notes [DATE…" at bounding box center [944, 166] width 492 height 333
click at [107, 306] on div "Airfares - Crew" at bounding box center [185, 308] width 287 height 12
click at [107, 351] on div "Car Fuel Hire" at bounding box center [185, 357] width 287 height 12
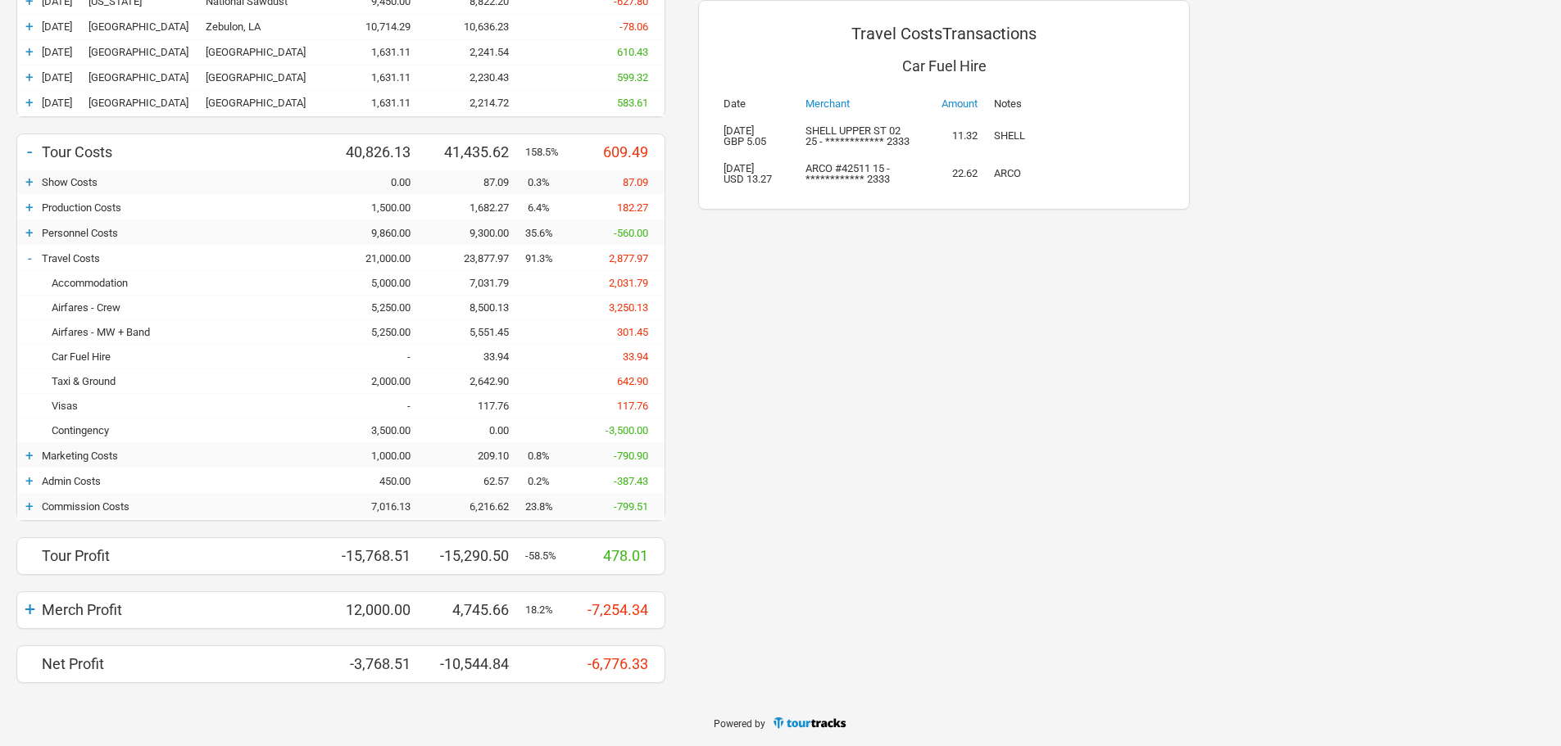
click at [488, 305] on div "8,500.13" at bounding box center [476, 308] width 98 height 12
click at [488, 351] on div "33.94" at bounding box center [476, 357] width 98 height 12
click at [395, 303] on div "5,250.00" at bounding box center [378, 308] width 98 height 12
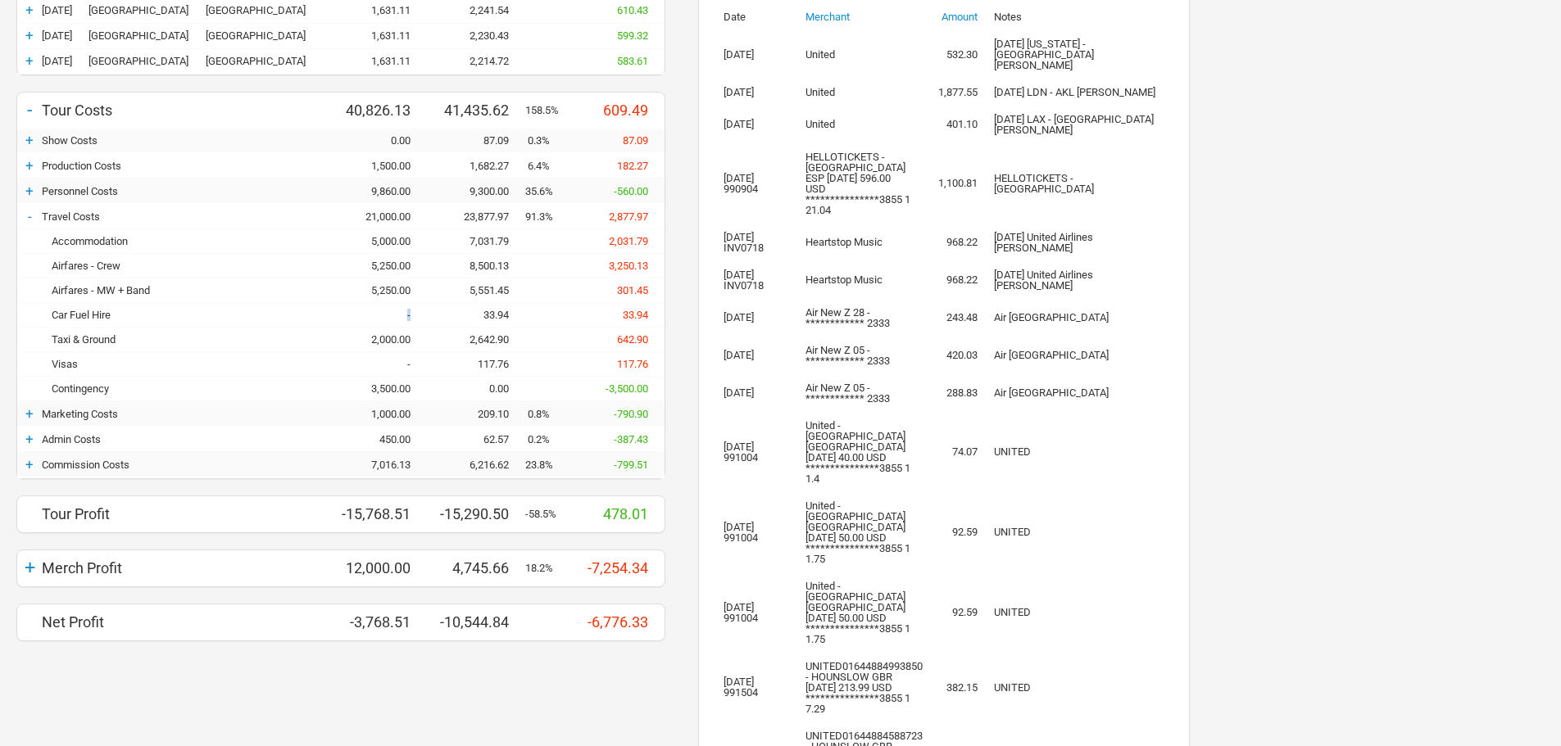
click at [395, 309] on div "-" at bounding box center [378, 315] width 98 height 12
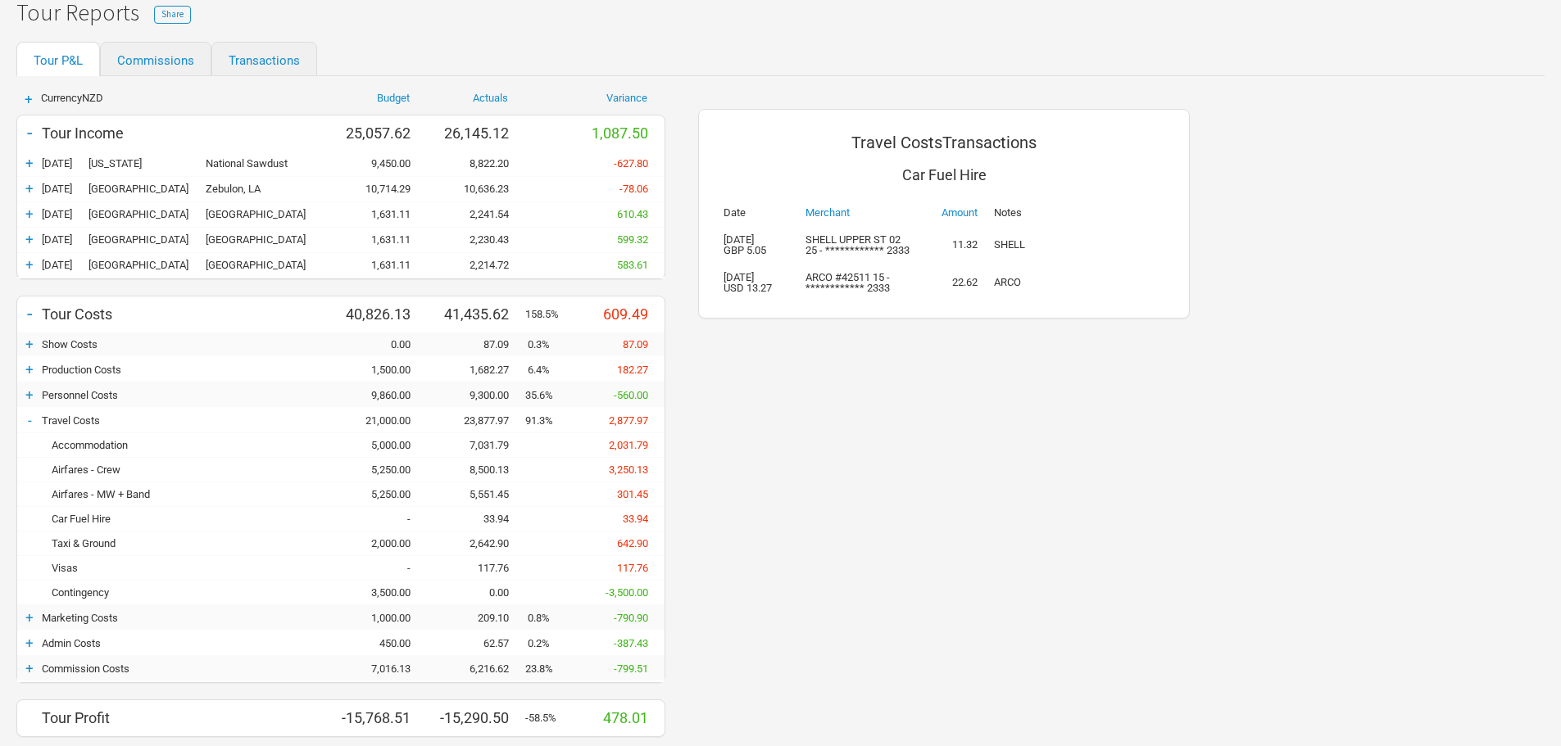
scroll to position [125, 0]
click at [488, 470] on div "8,500.13" at bounding box center [476, 471] width 98 height 12
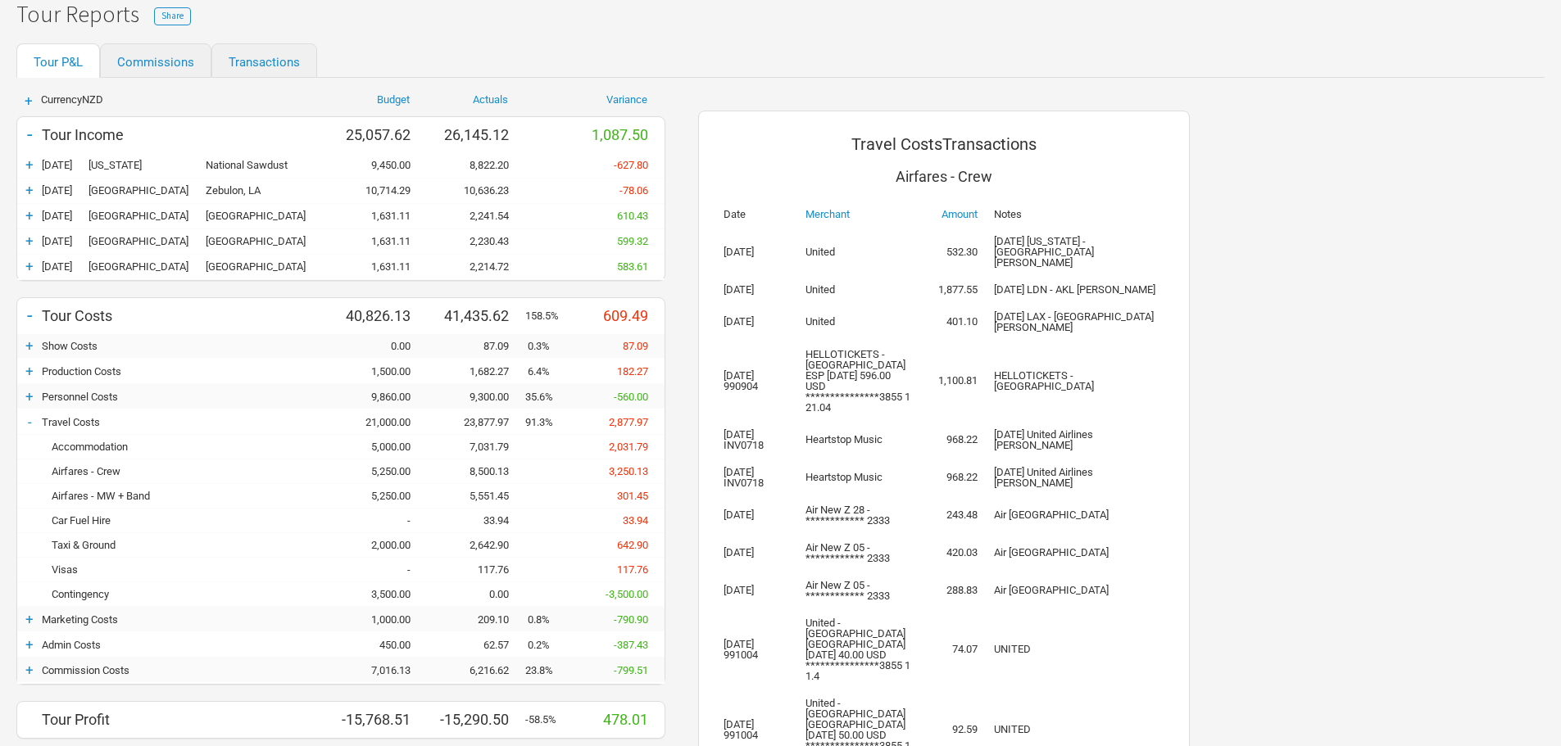
click at [393, 494] on div "5,250.00" at bounding box center [378, 496] width 98 height 12
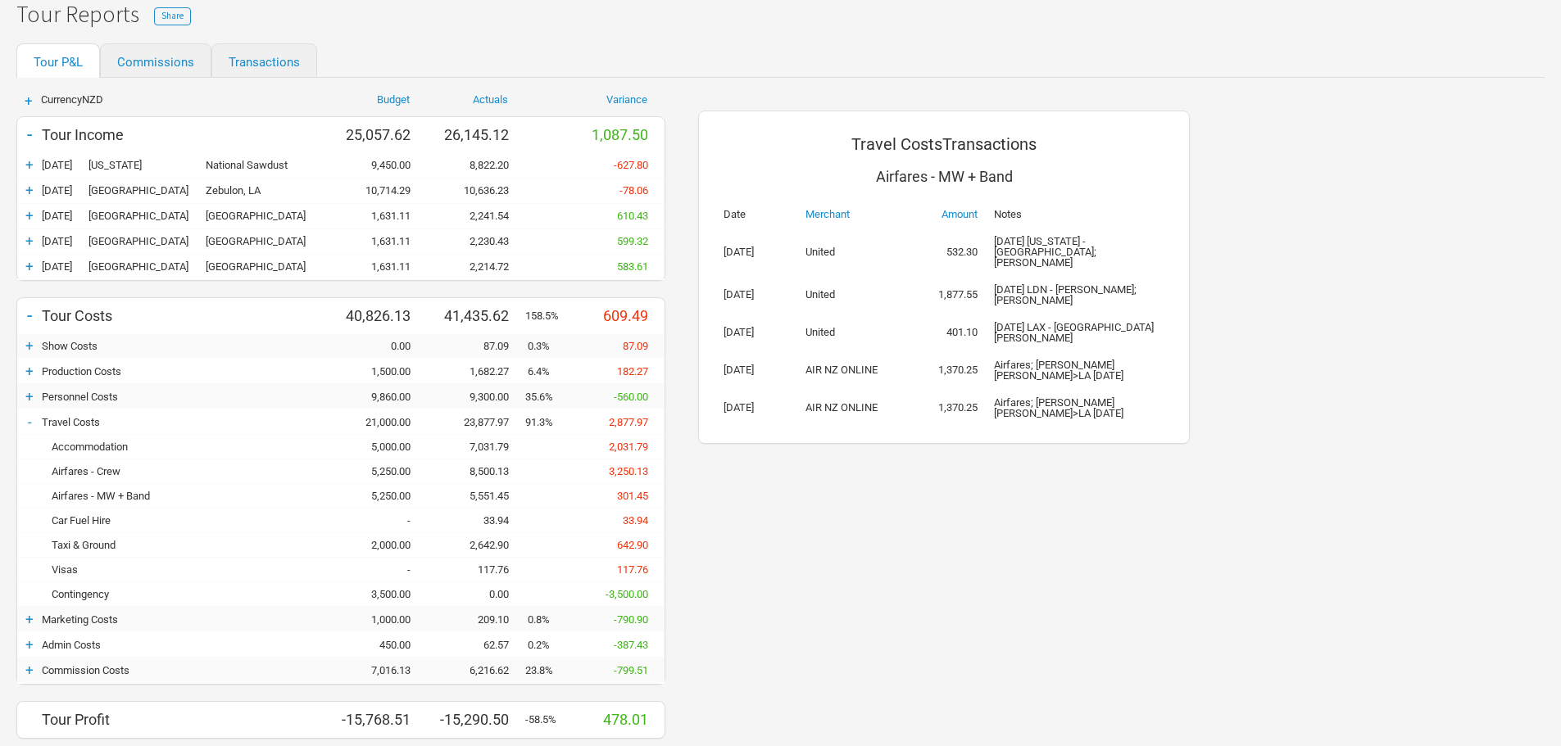
click at [395, 469] on div "5,250.00" at bounding box center [378, 471] width 98 height 12
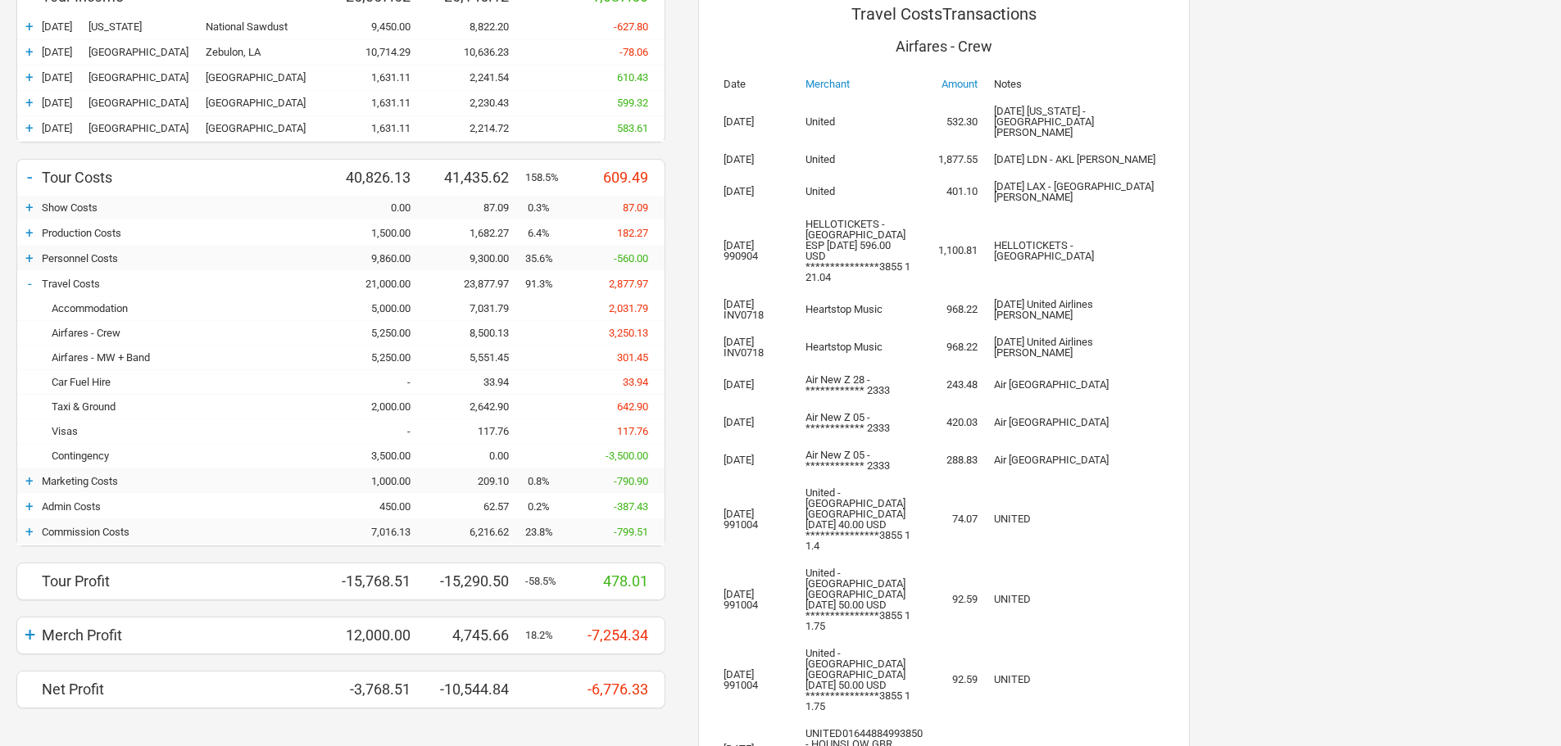
scroll to position [262, 0]
drag, startPoint x: 806, startPoint y: 201, endPoint x: 901, endPoint y: 248, distance: 106.3
click at [901, 248] on td "**********" at bounding box center [858, 252] width 123 height 80
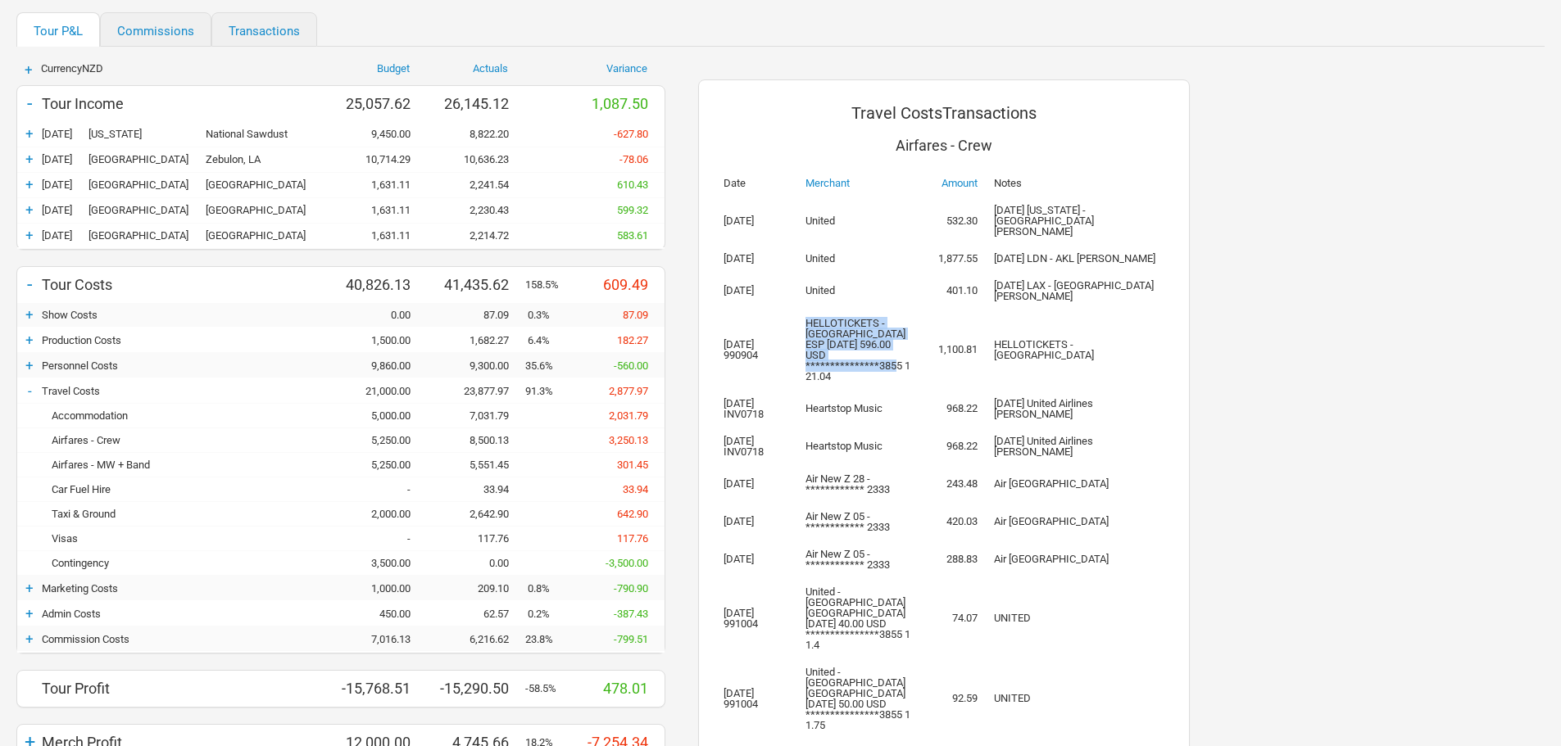
scroll to position [0, 0]
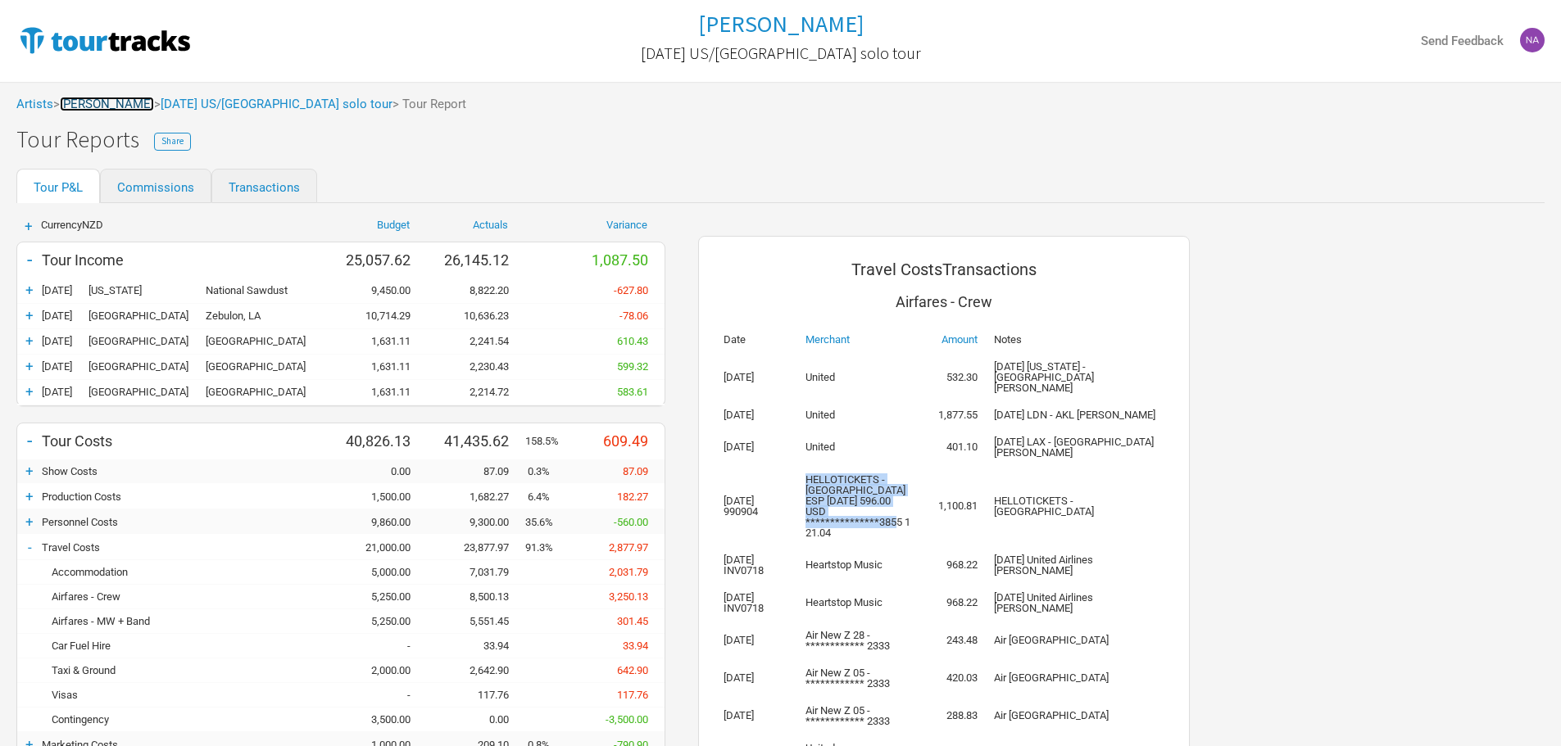
click at [142, 100] on link "[PERSON_NAME]" at bounding box center [107, 104] width 94 height 15
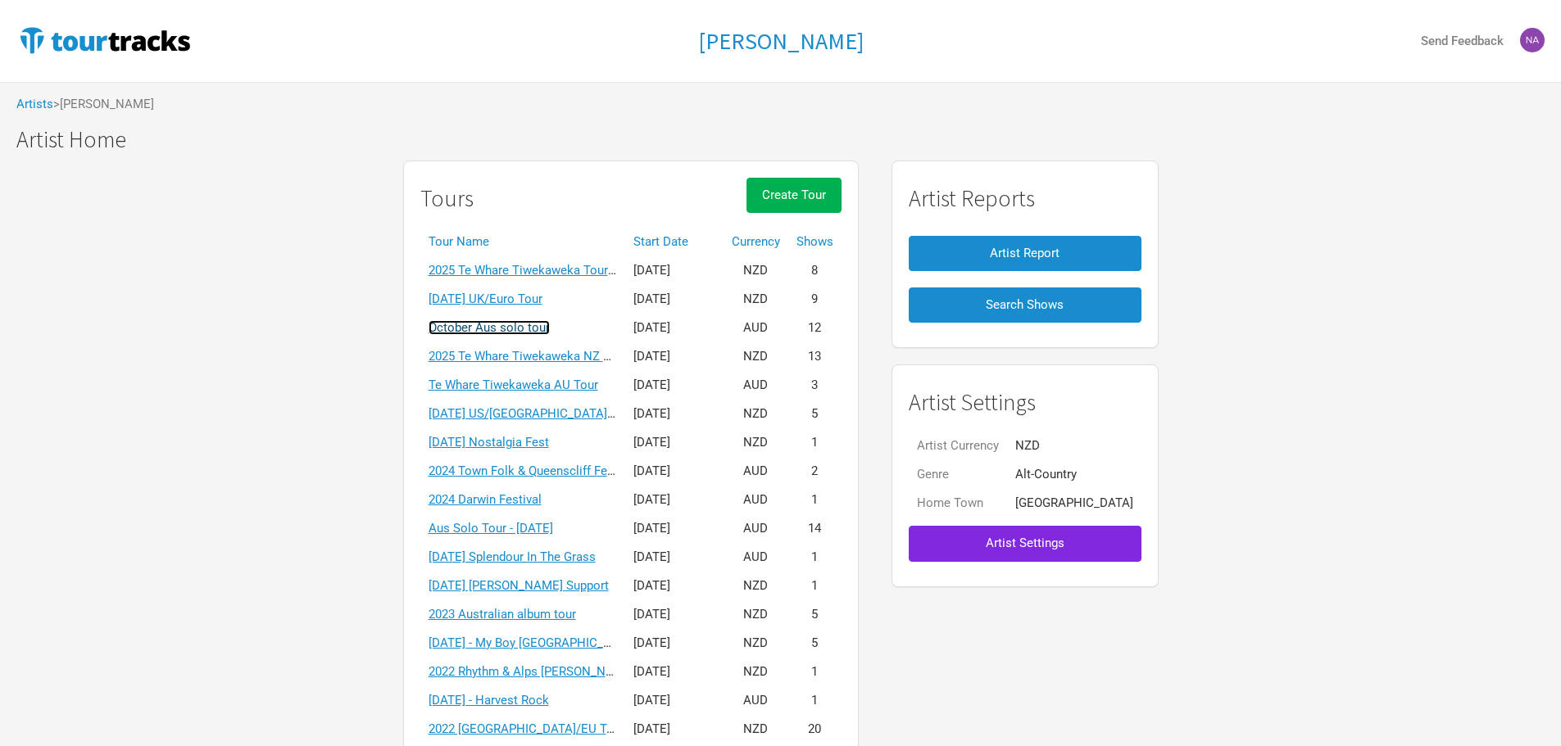
click at [550, 332] on link "October Aus solo tour" at bounding box center [489, 327] width 121 height 15
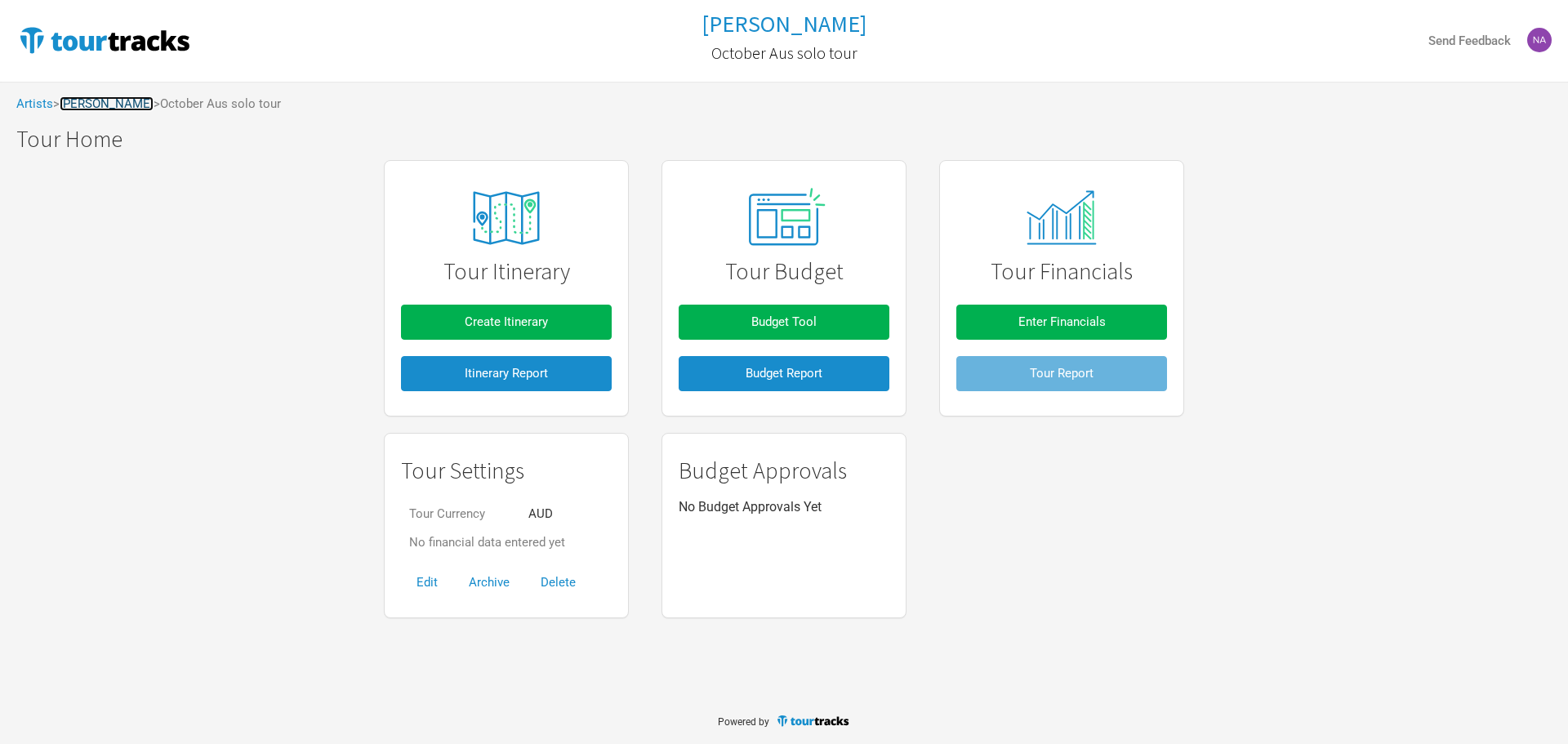
click at [129, 98] on link "[PERSON_NAME]" at bounding box center [107, 104] width 94 height 15
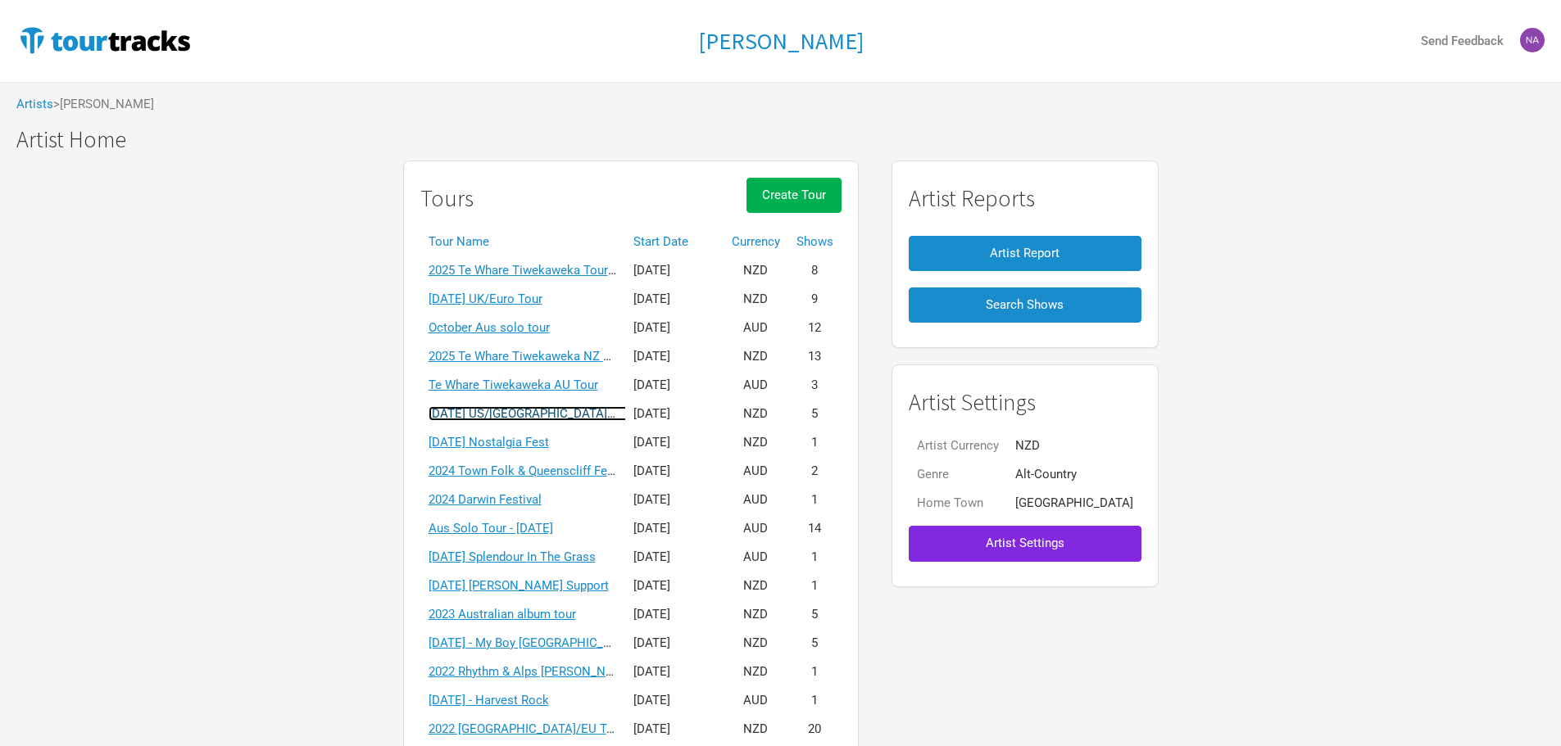
click at [542, 407] on link "[DATE] US/[GEOGRAPHIC_DATA] solo tour" at bounding box center [545, 413] width 232 height 15
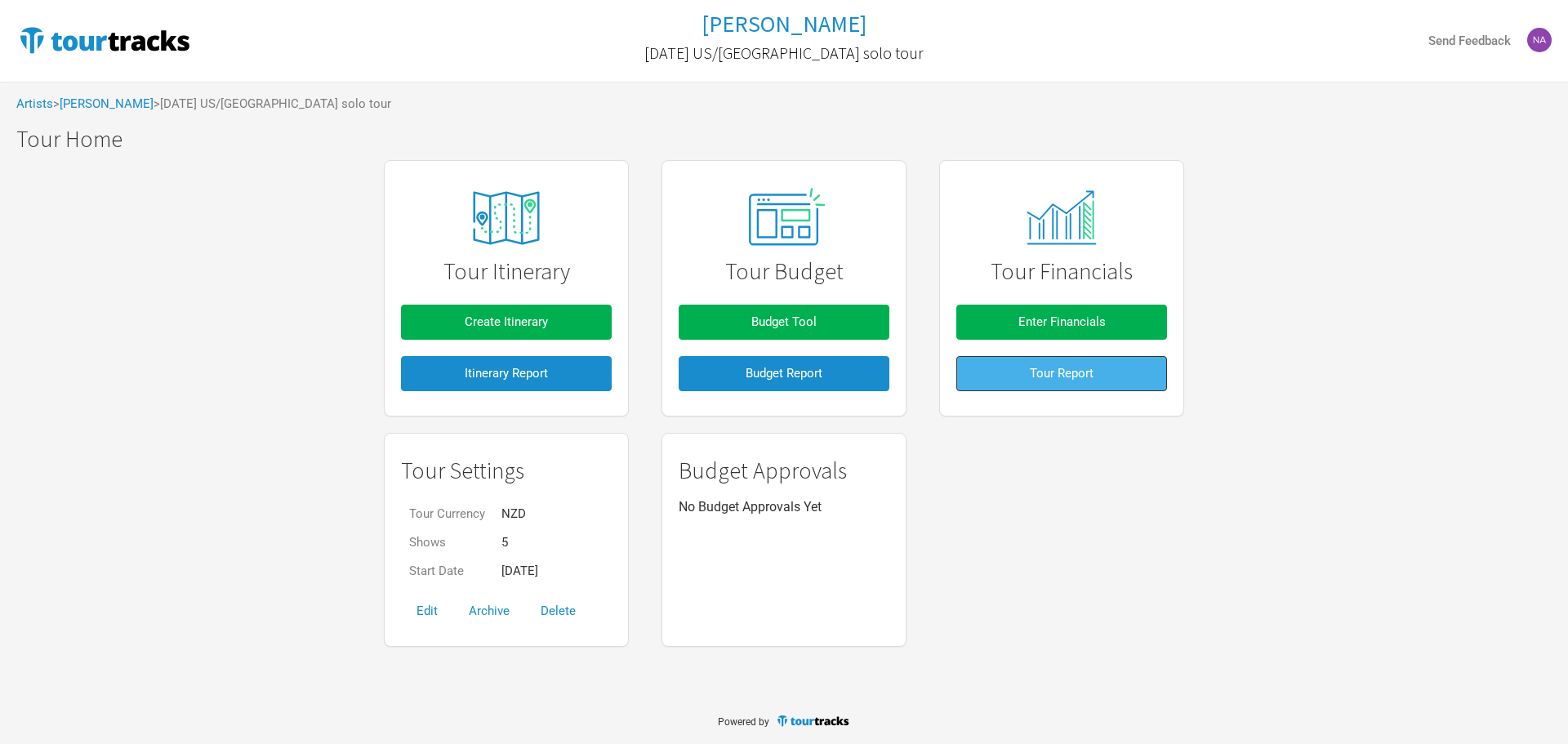
click at [1012, 373] on button "Tour Report" at bounding box center [1061, 373] width 210 height 35
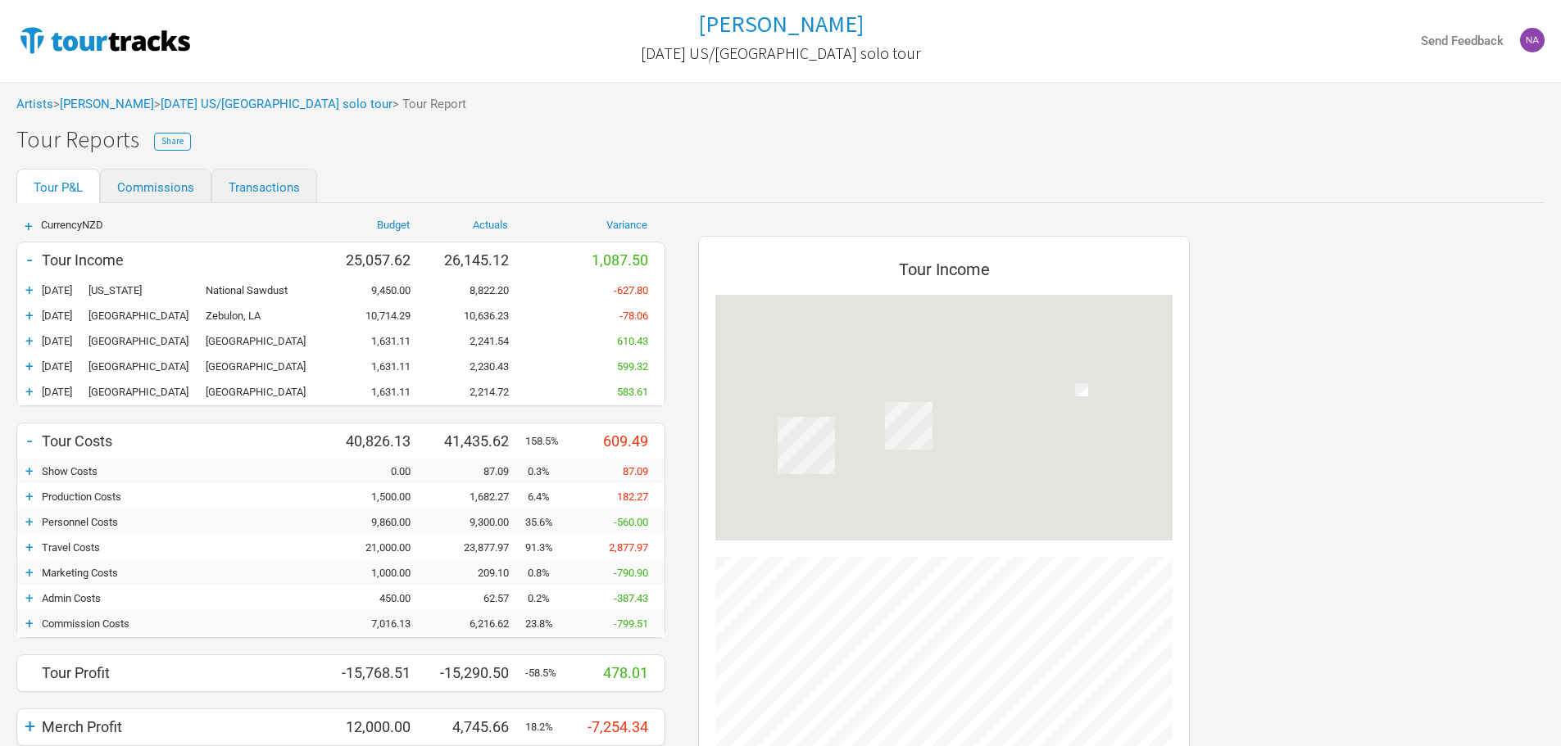
scroll to position [771, 524]
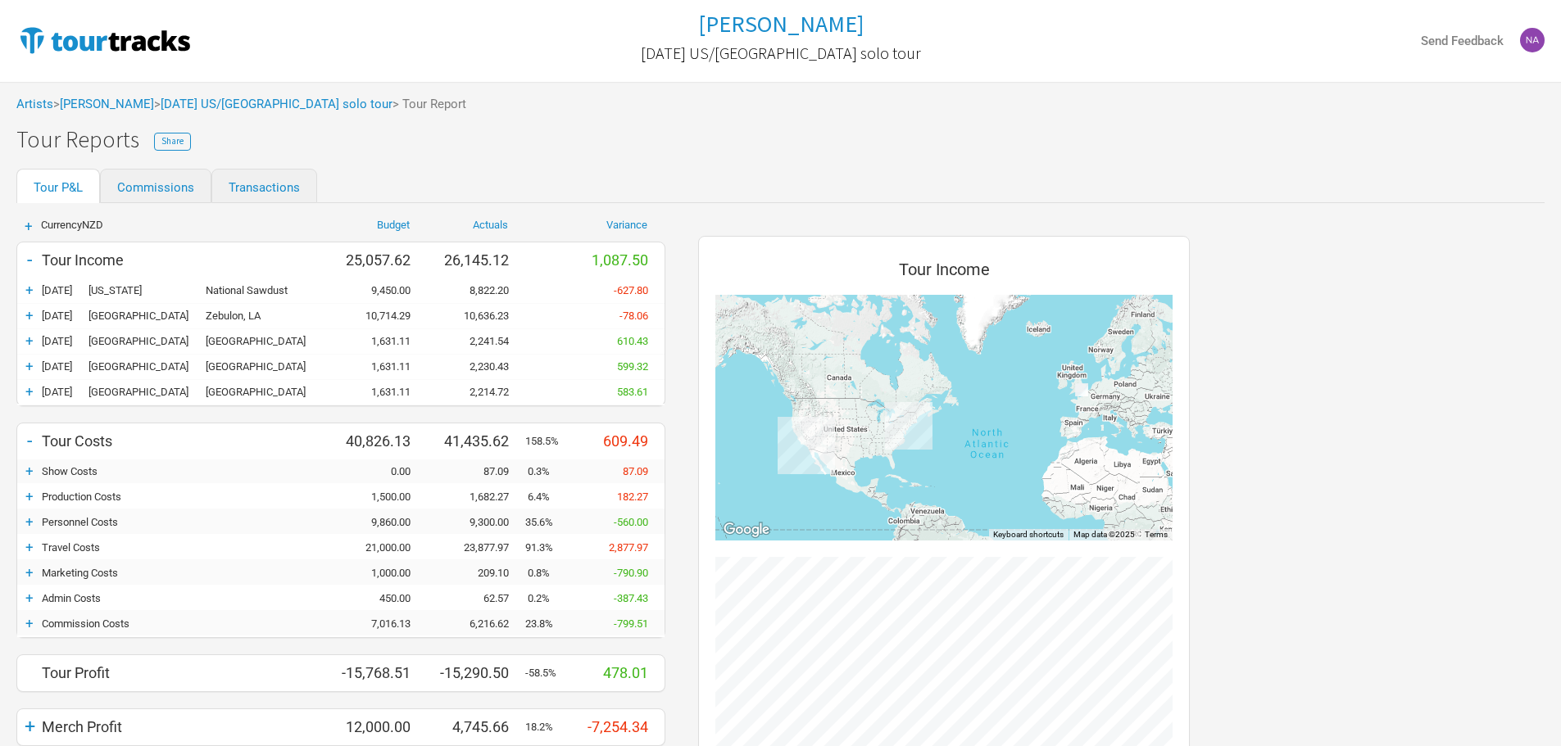
click at [253, 94] on div "Artists > [PERSON_NAME] > [DATE] [GEOGRAPHIC_DATA]/[GEOGRAPHIC_DATA] solo tour …" at bounding box center [780, 104] width 1561 height 45
click at [121, 116] on div "Artists > [PERSON_NAME] > [DATE] [GEOGRAPHIC_DATA]/[GEOGRAPHIC_DATA] solo tour …" at bounding box center [780, 104] width 1561 height 45
click at [127, 104] on link "[PERSON_NAME]" at bounding box center [107, 104] width 94 height 15
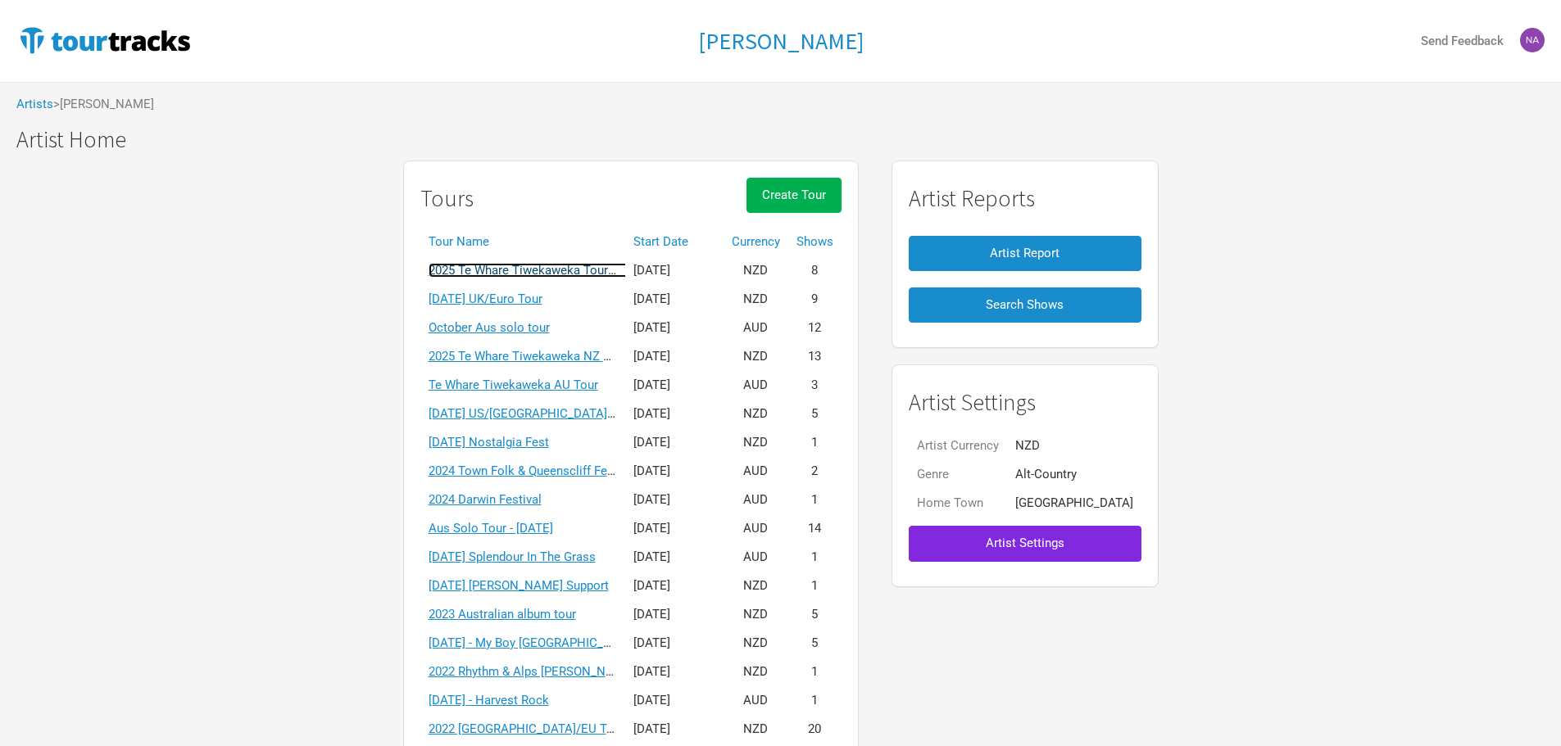
click at [564, 270] on link "2025 Te Whare Tiwekaweka Tour - [GEOGRAPHIC_DATA]/[GEOGRAPHIC_DATA]" at bounding box center [644, 270] width 430 height 15
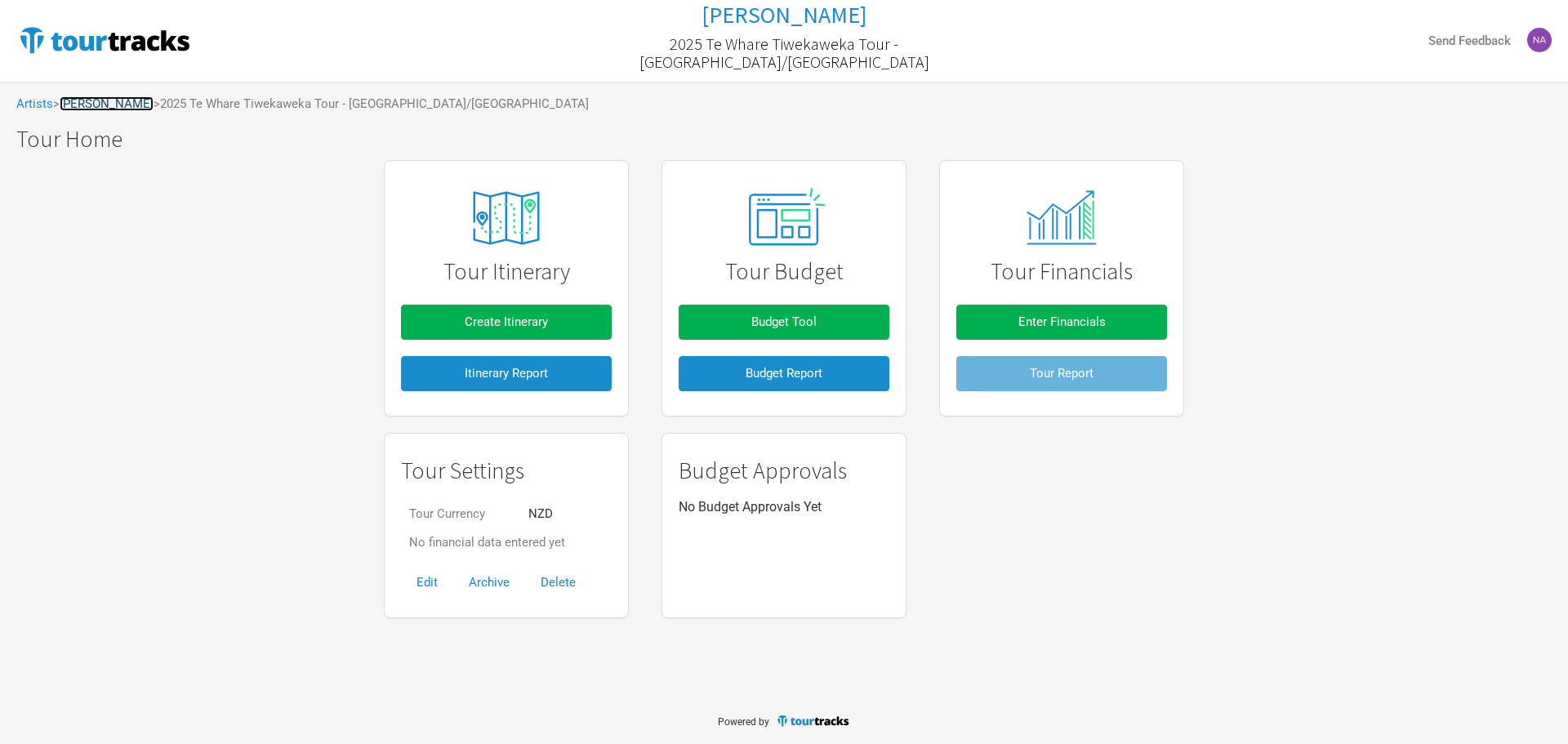
click at [120, 99] on link "[PERSON_NAME]" at bounding box center [107, 104] width 94 height 15
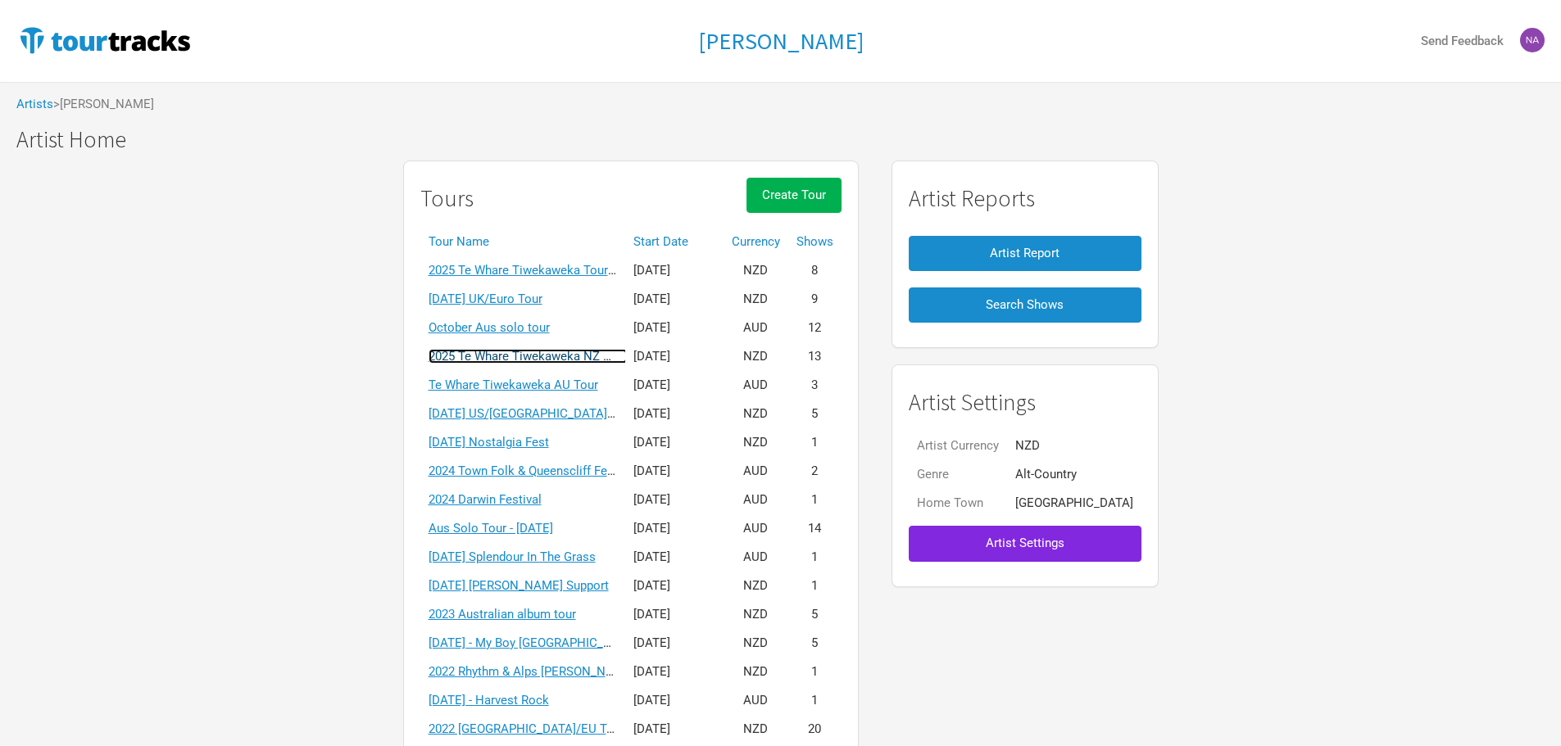
click at [558, 357] on link "2025 Te Whare Tiwekaweka NZ Tour" at bounding box center [528, 356] width 199 height 15
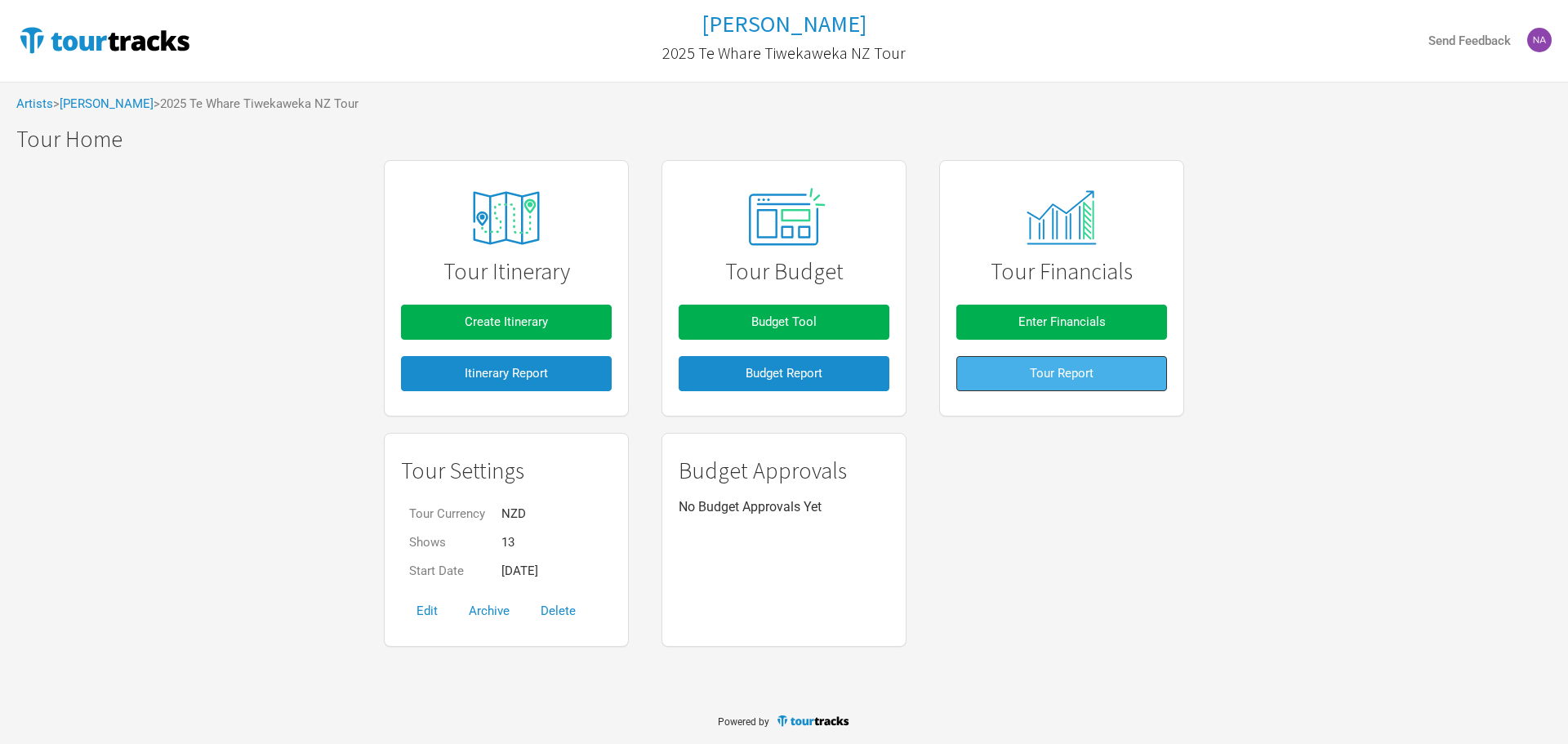
click at [1028, 387] on button "Tour Report" at bounding box center [1061, 373] width 210 height 35
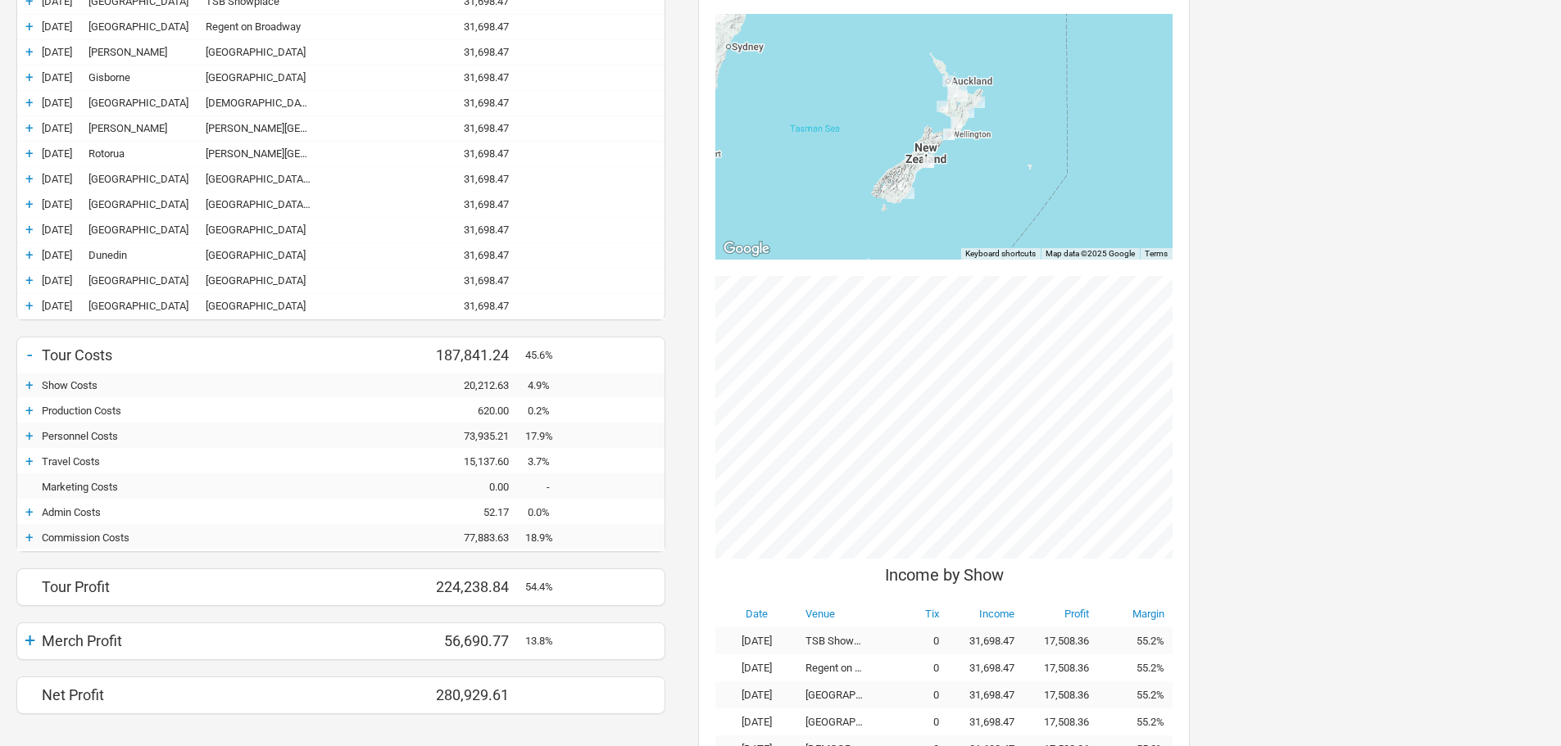
scroll to position [246, 0]
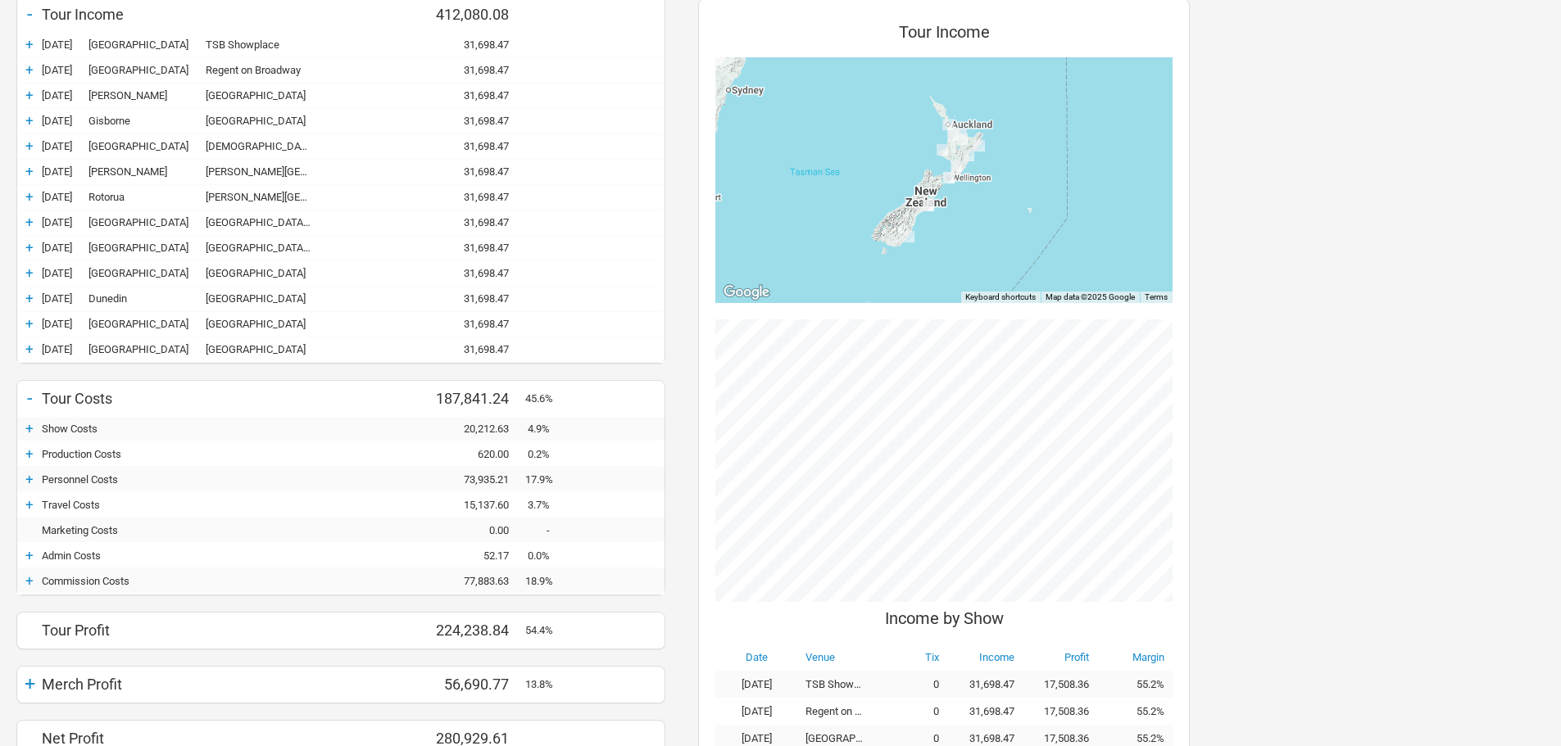
click at [32, 497] on div "+" at bounding box center [29, 505] width 25 height 16
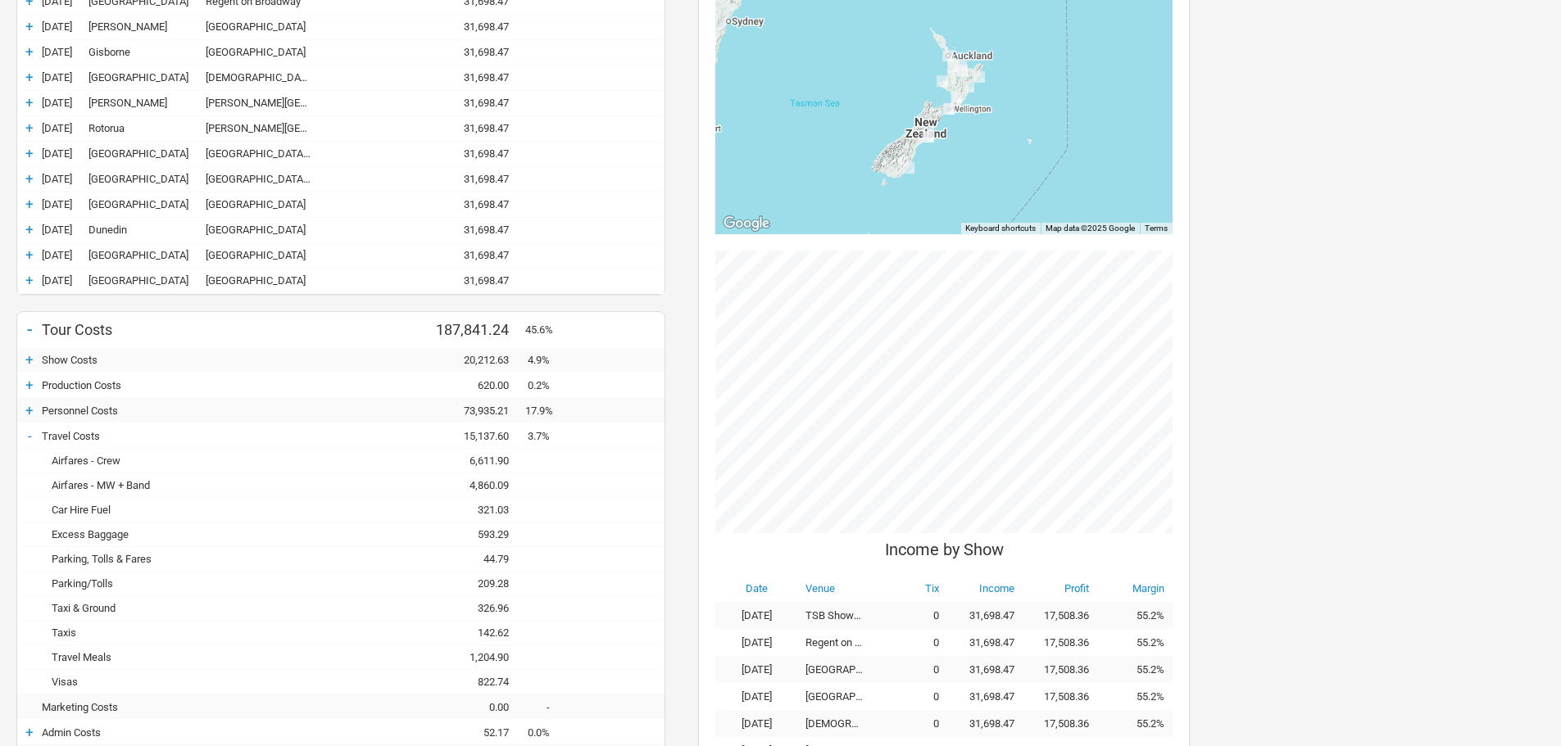
scroll to position [410, 0]
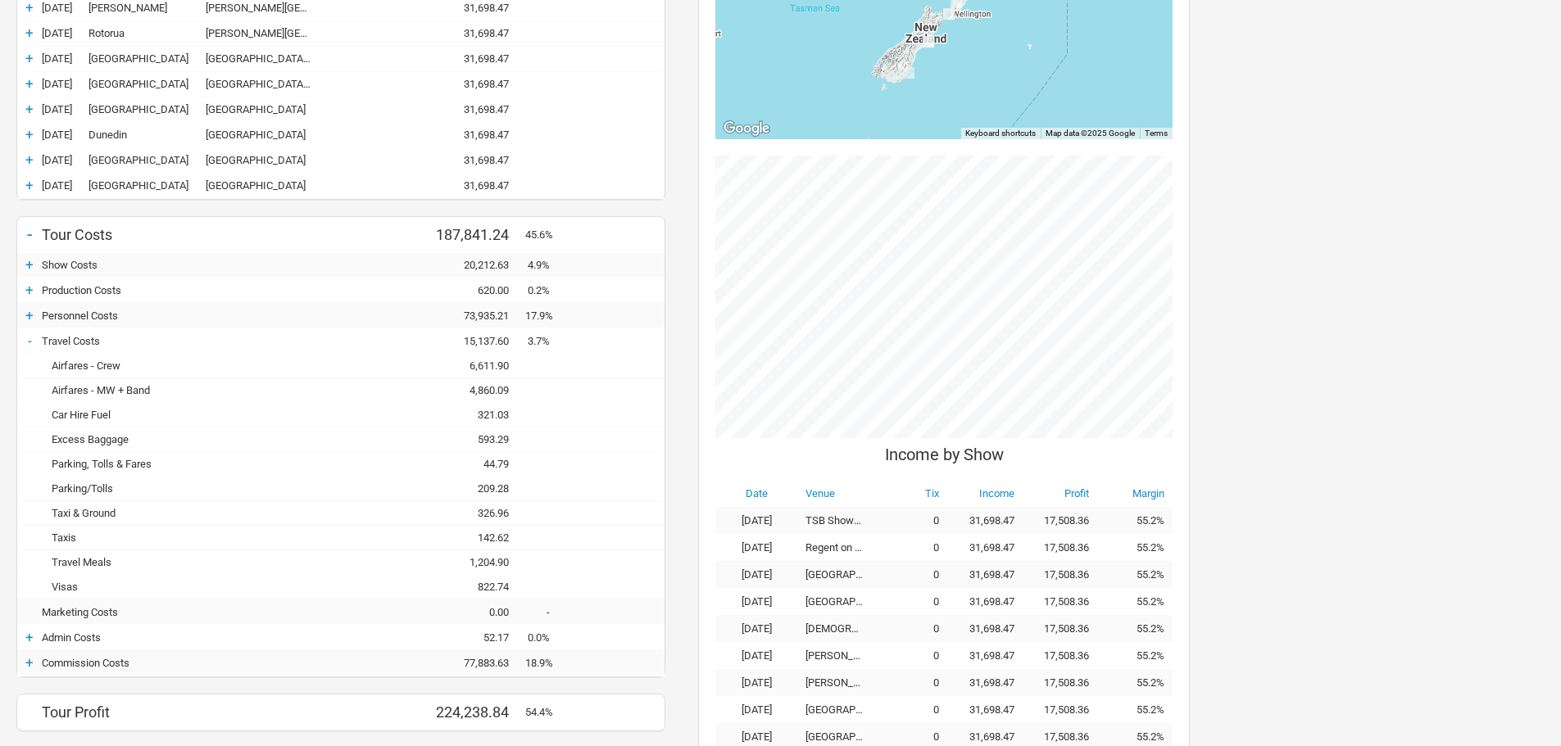
click at [108, 381] on div "Airfares - MW + Band - 4,860.09 4,860.09" at bounding box center [340, 391] width 647 height 25
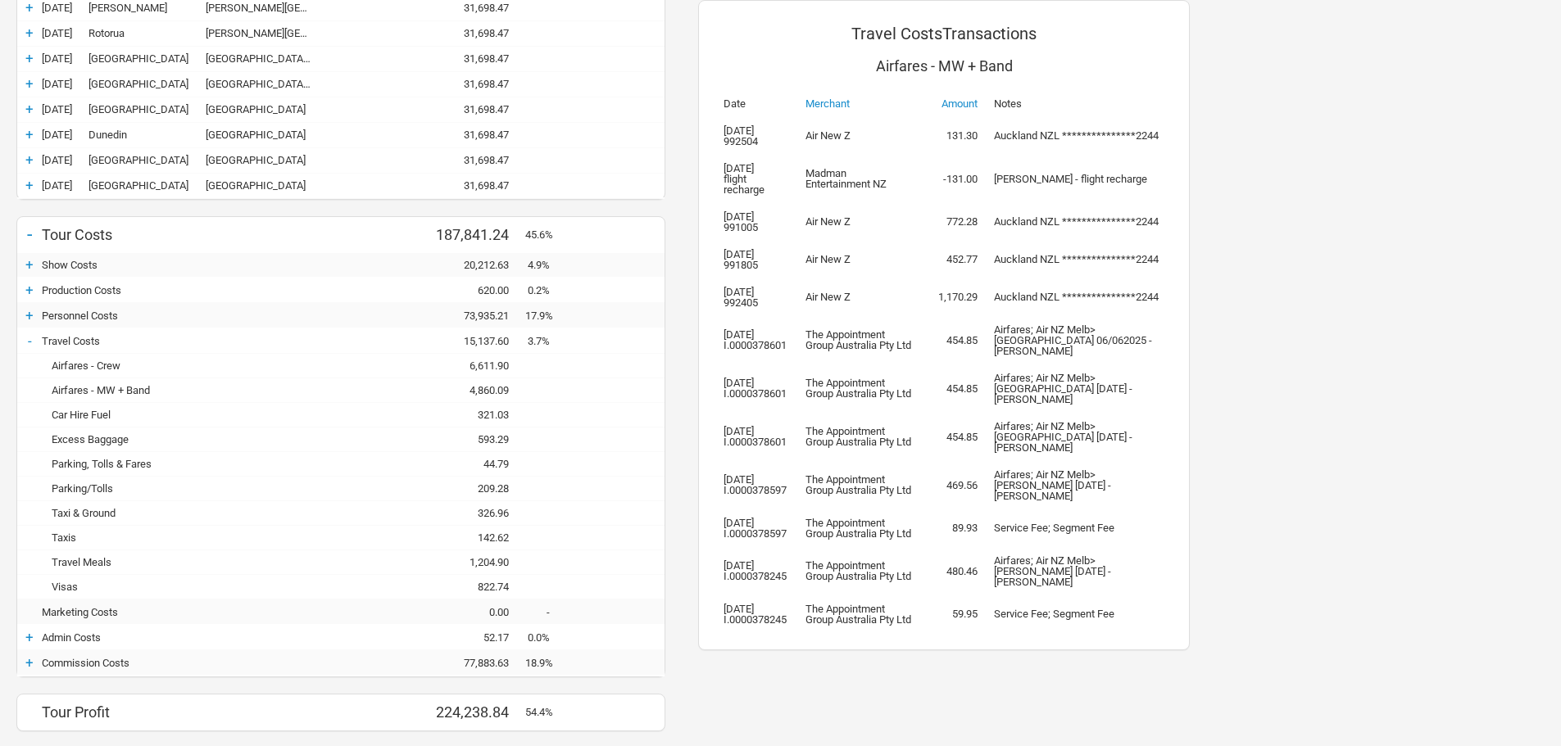
click at [105, 385] on div "Airfares - MW + Band" at bounding box center [185, 390] width 287 height 12
click at [105, 372] on div "Airfares - Crew - 6,611.90 6,611.90" at bounding box center [340, 366] width 647 height 25
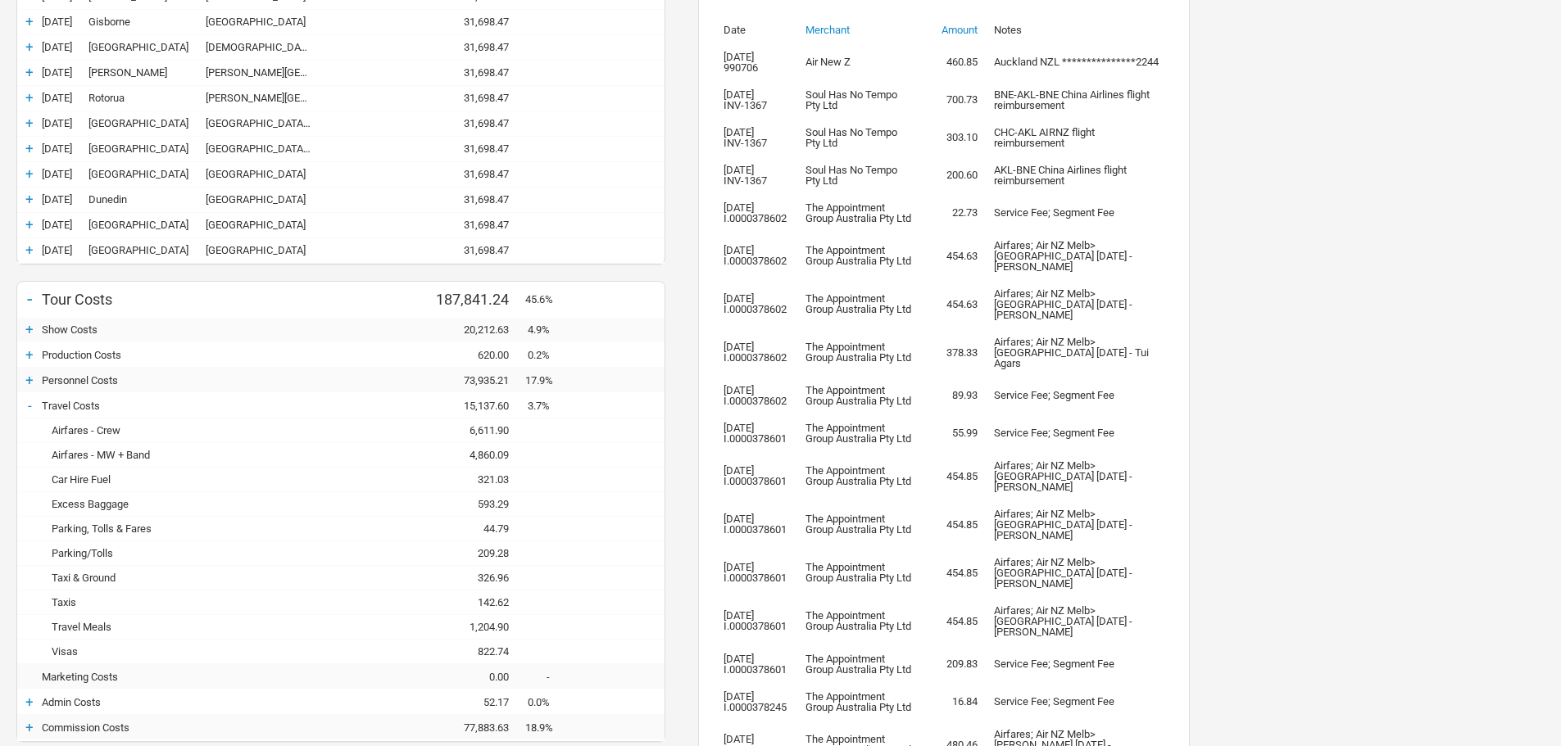
scroll to position [357, 0]
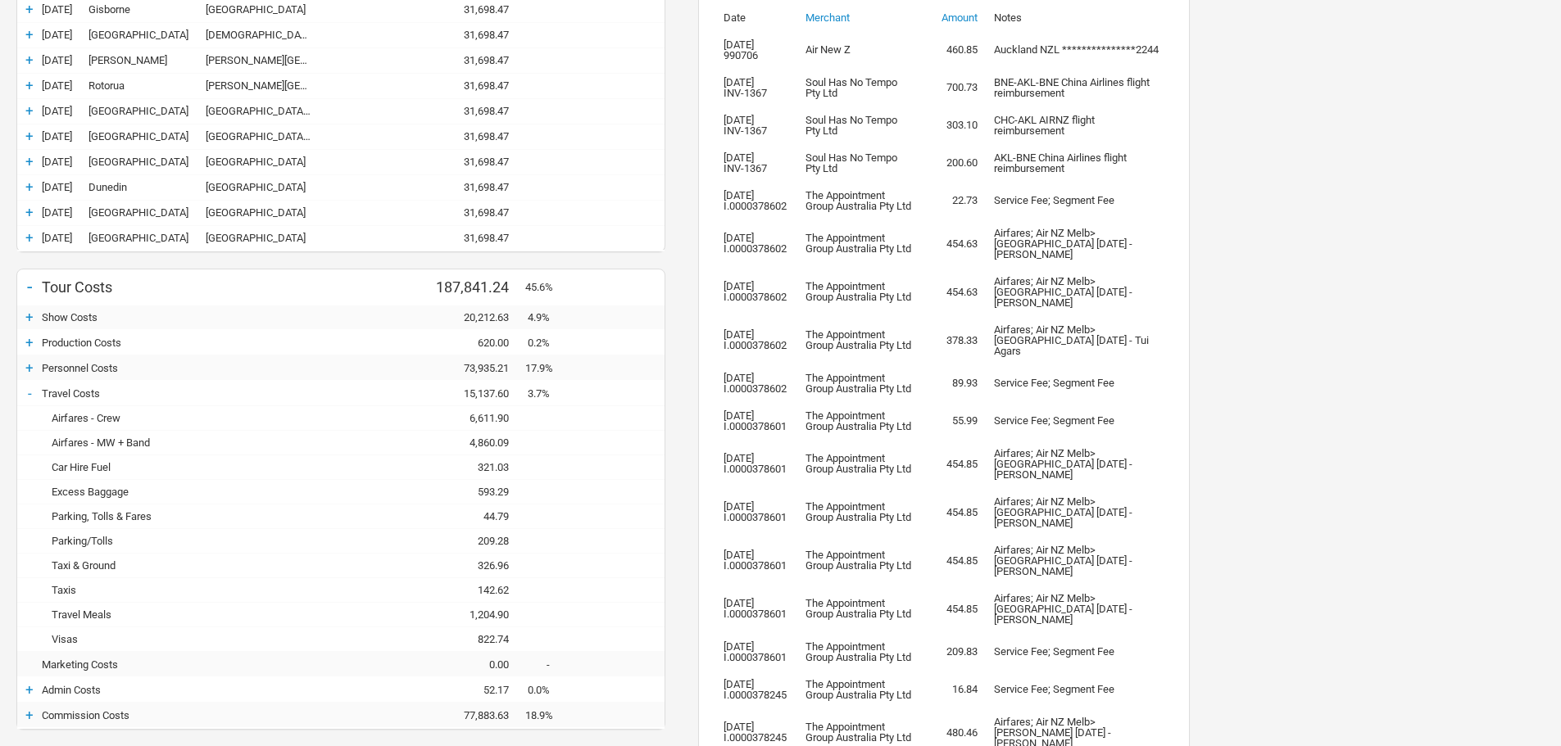
click at [152, 444] on div "Airfares - MW + Band" at bounding box center [185, 443] width 287 height 12
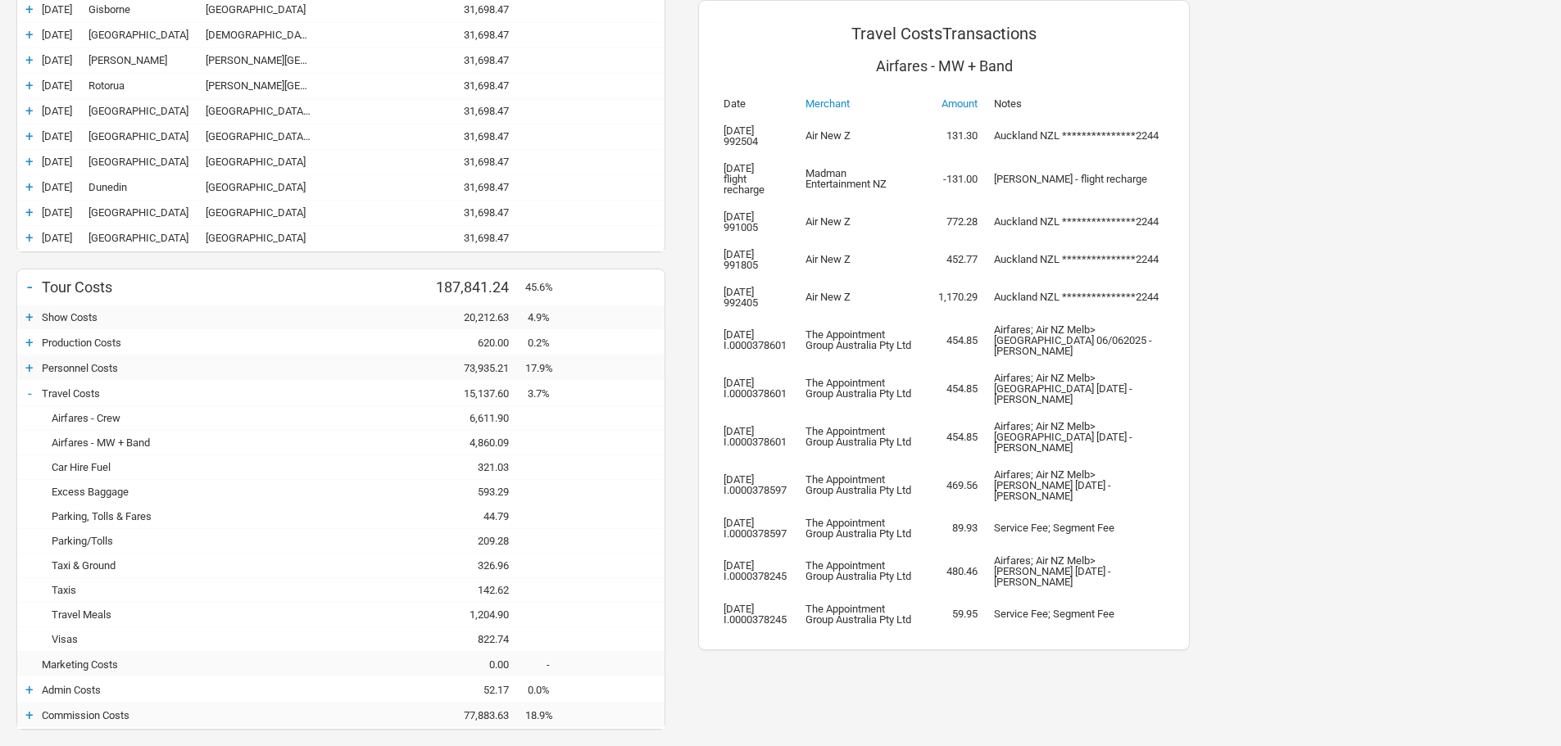
click at [422, 419] on div "Airfares - Crew - 6,611.90 6,611.90" at bounding box center [340, 418] width 647 height 25
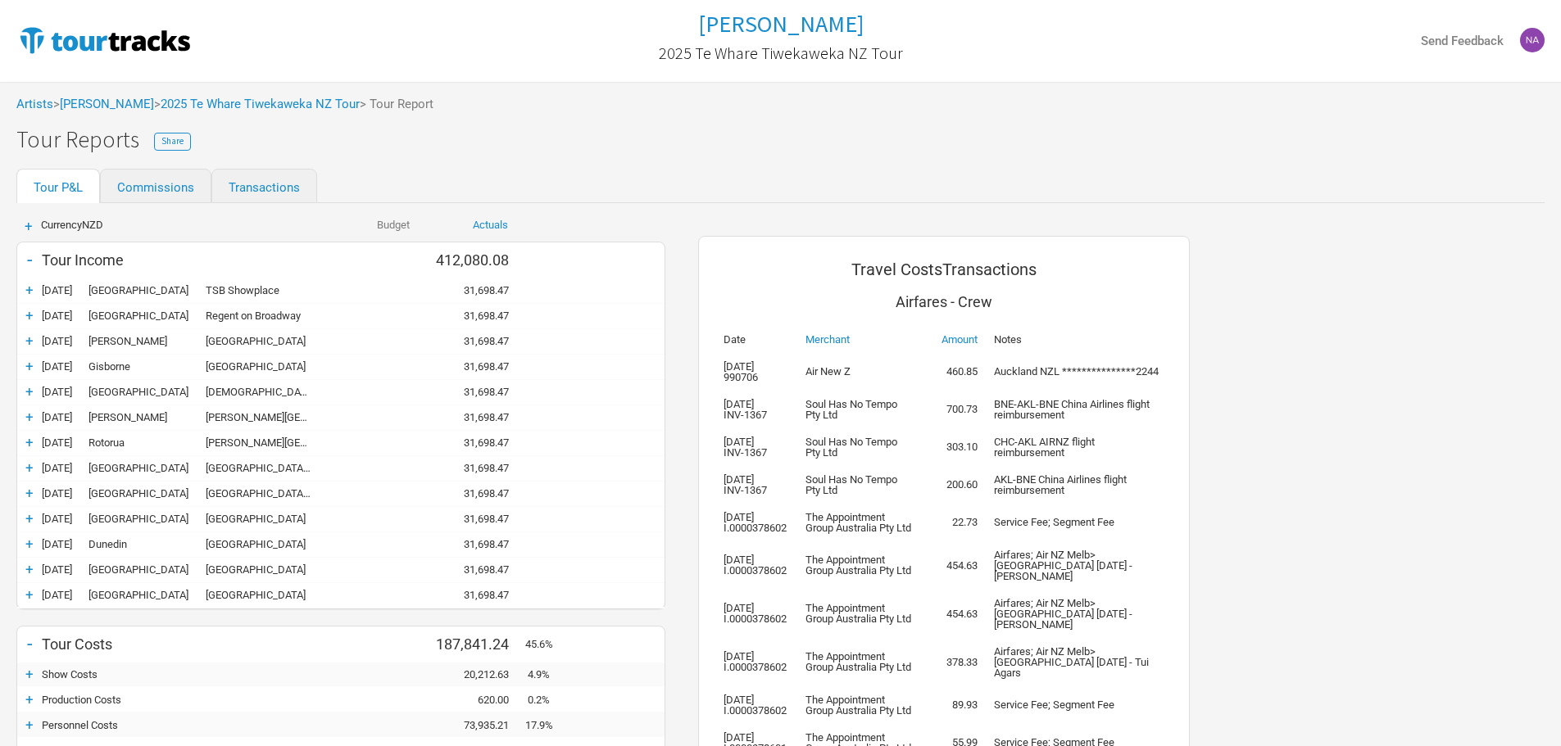
click at [151, 113] on div "Artists > [PERSON_NAME] > 2025 Te Whare Tiwekaweka NZ Tour > Tour Report" at bounding box center [780, 104] width 1561 height 45
click at [140, 110] on link "[PERSON_NAME]" at bounding box center [107, 104] width 94 height 15
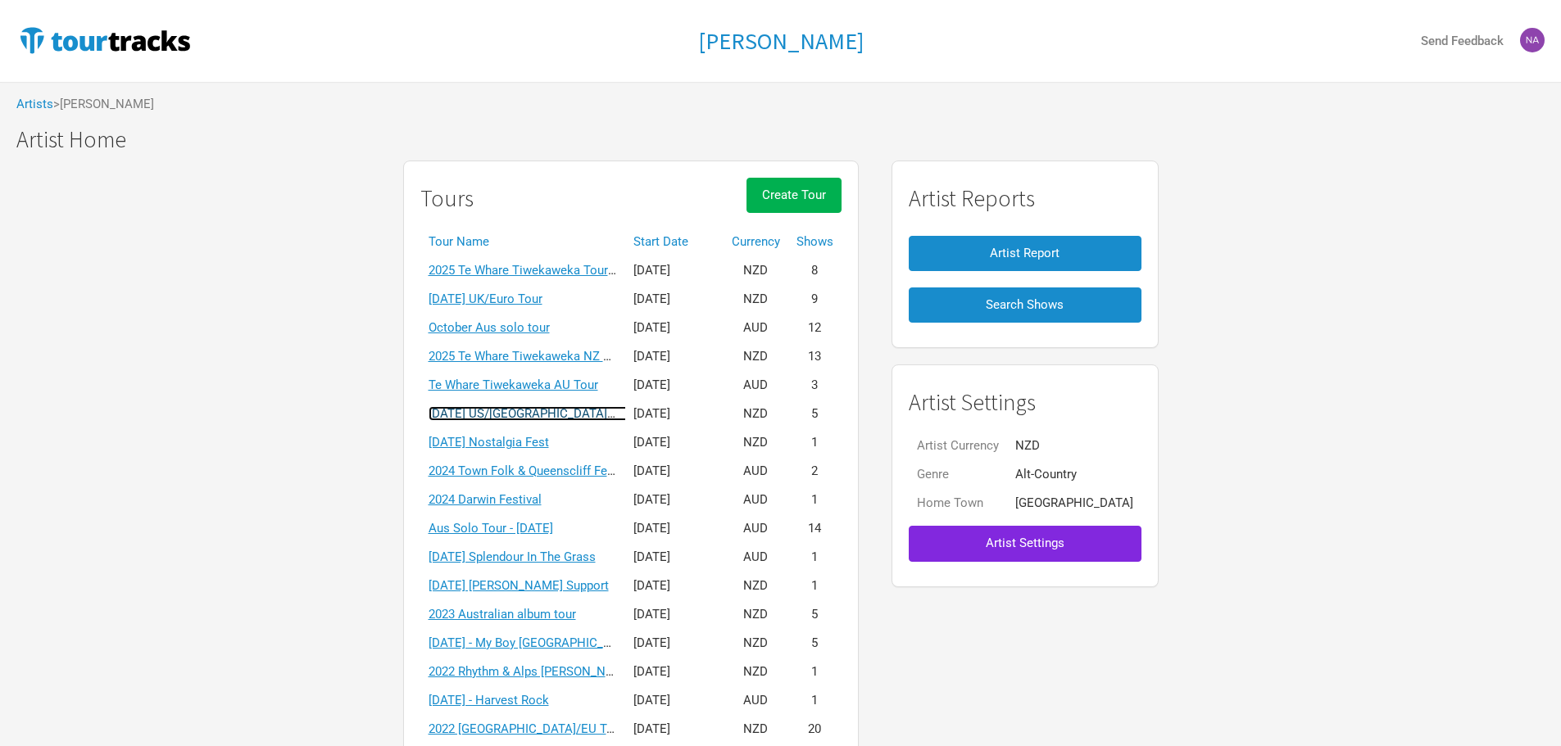
click at [554, 413] on link "[DATE] US/[GEOGRAPHIC_DATA] solo tour" at bounding box center [545, 413] width 232 height 15
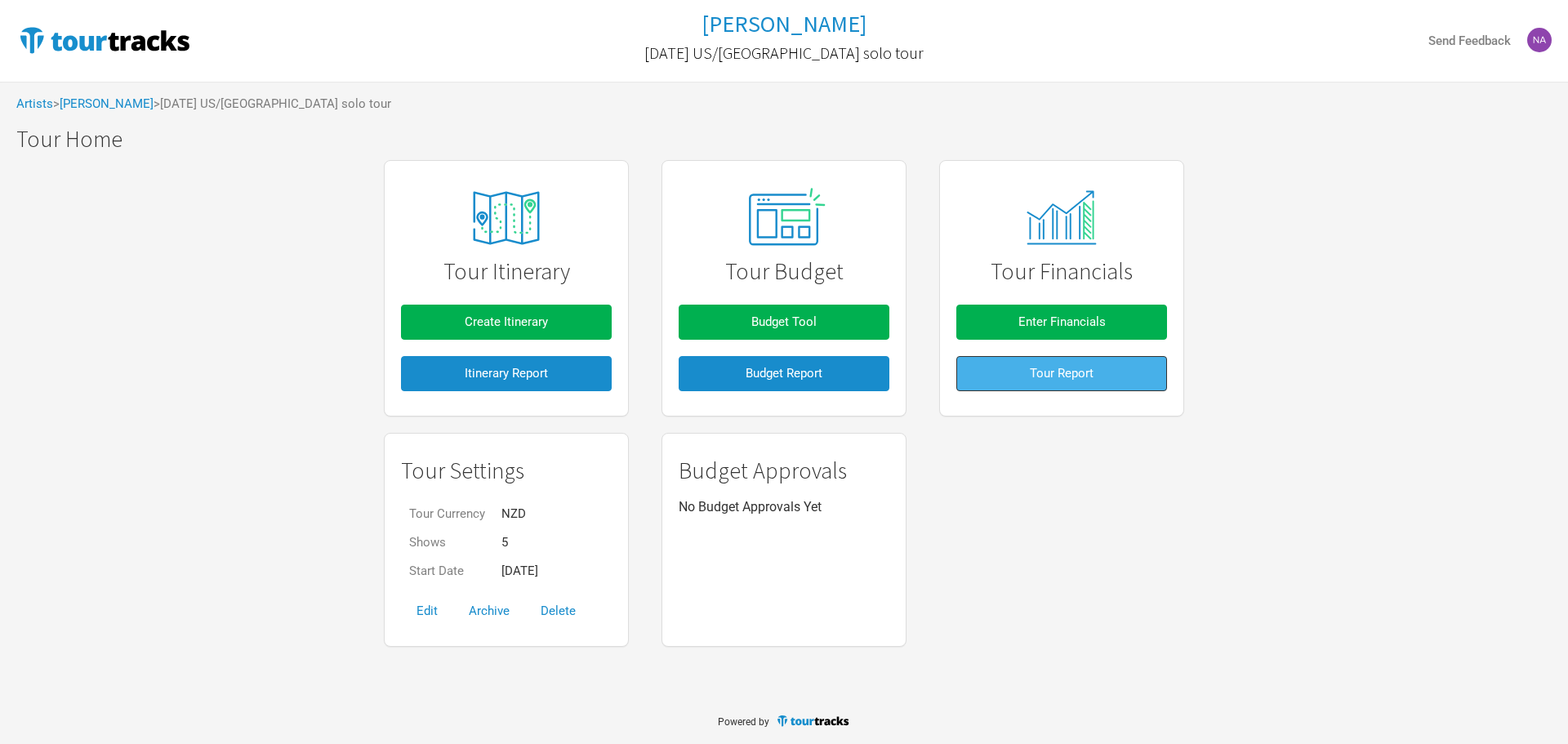
click at [983, 369] on button "Tour Report" at bounding box center [1061, 373] width 210 height 35
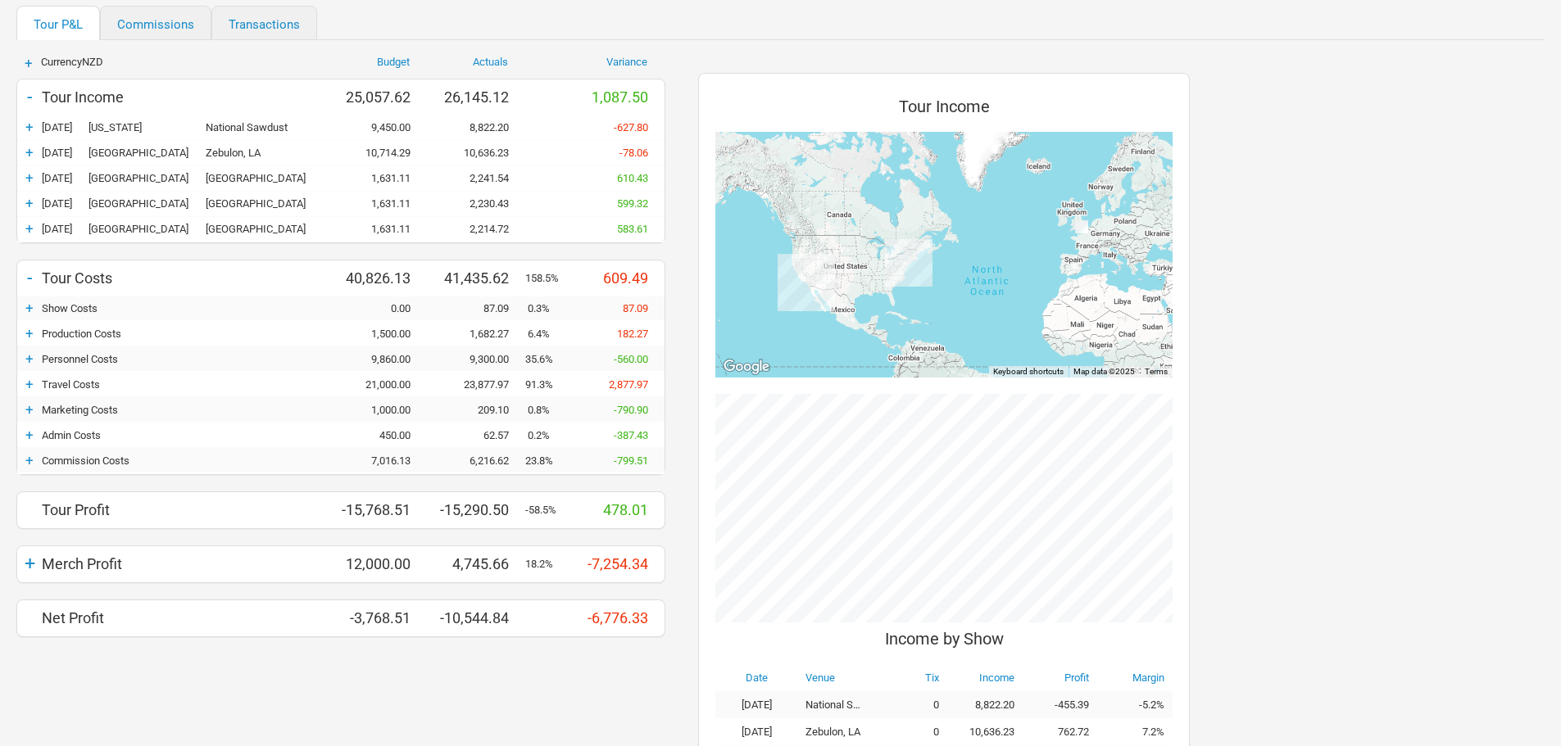
scroll to position [164, 0]
click at [54, 355] on div "Personnel Costs" at bounding box center [185, 358] width 287 height 12
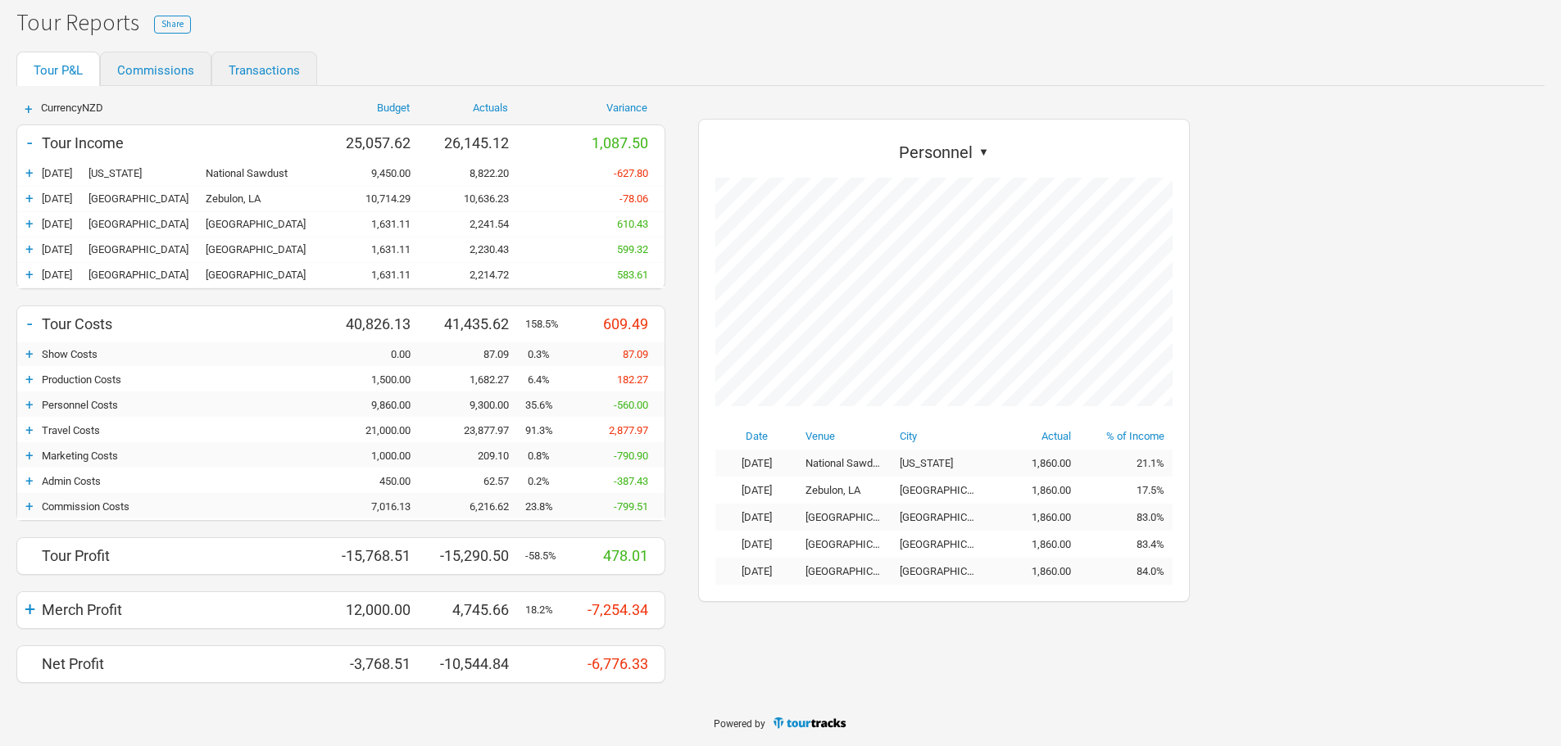
scroll to position [483, 524]
click at [34, 429] on div "+" at bounding box center [29, 430] width 25 height 16
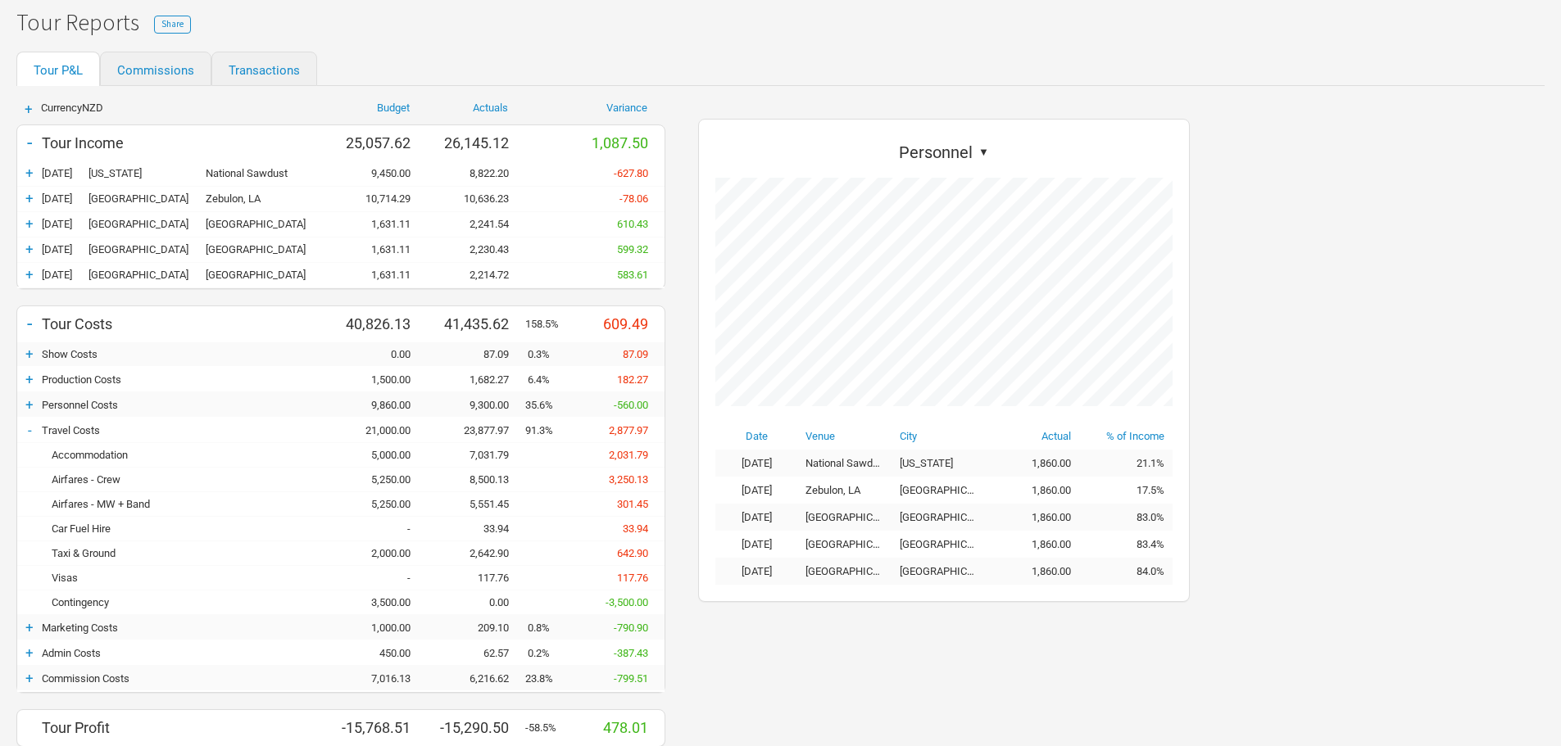
click at [89, 458] on div "Accommodation" at bounding box center [185, 455] width 287 height 12
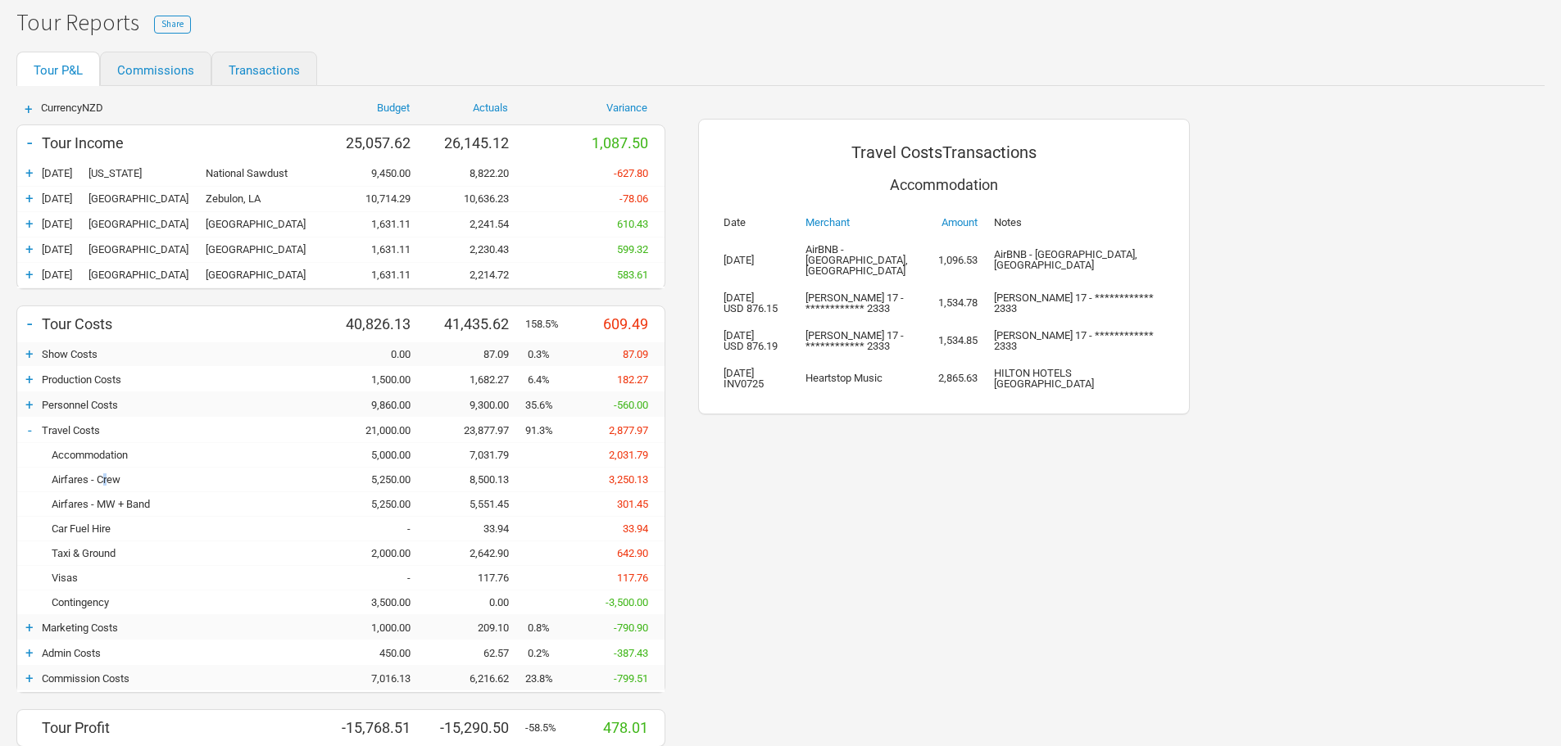
click at [107, 478] on div "Airfares - Crew" at bounding box center [185, 480] width 287 height 12
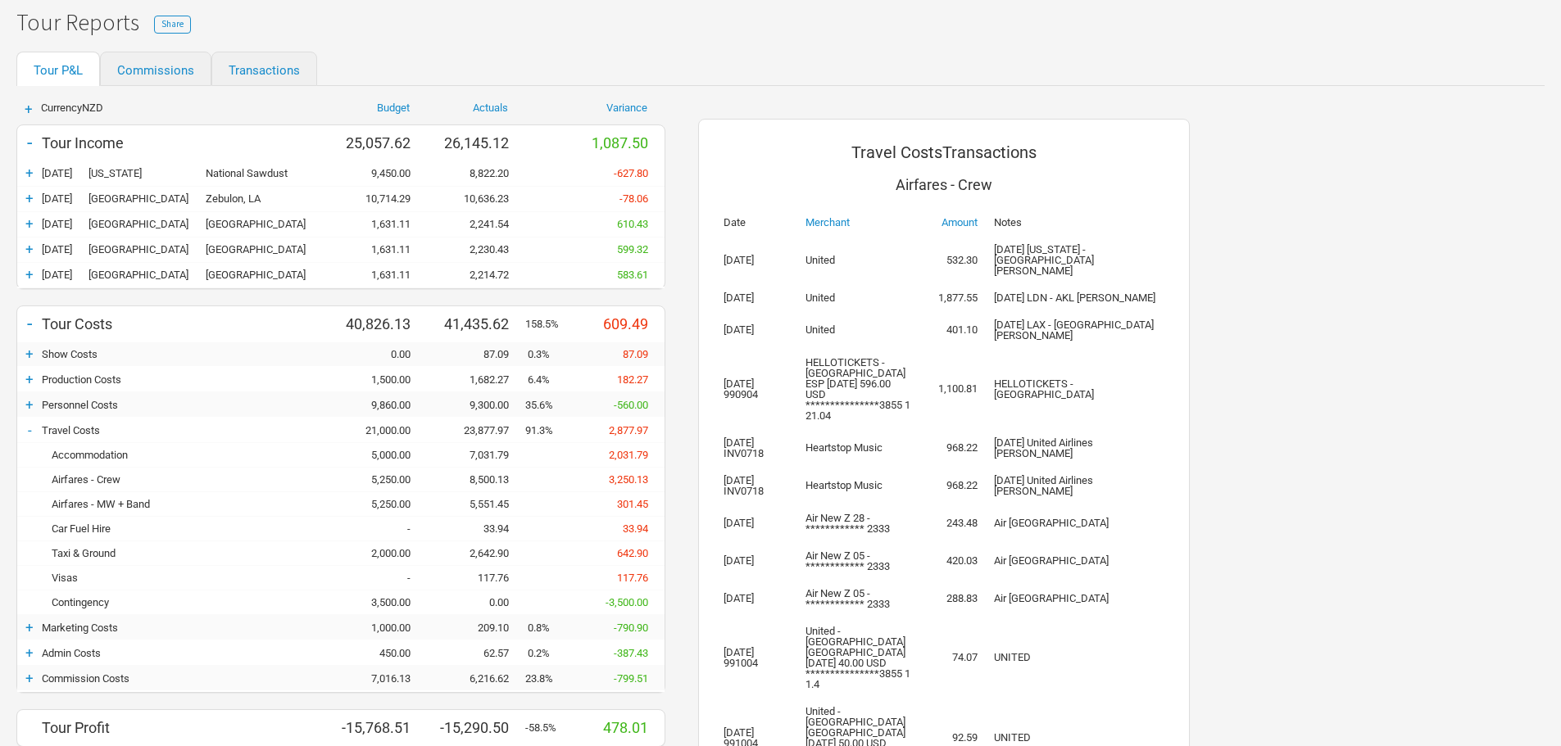
click at [390, 475] on div "5,250.00" at bounding box center [378, 480] width 98 height 12
click at [492, 472] on div "Airfares - Crew 5,250.00 8,500.13 3,250.13" at bounding box center [340, 480] width 647 height 25
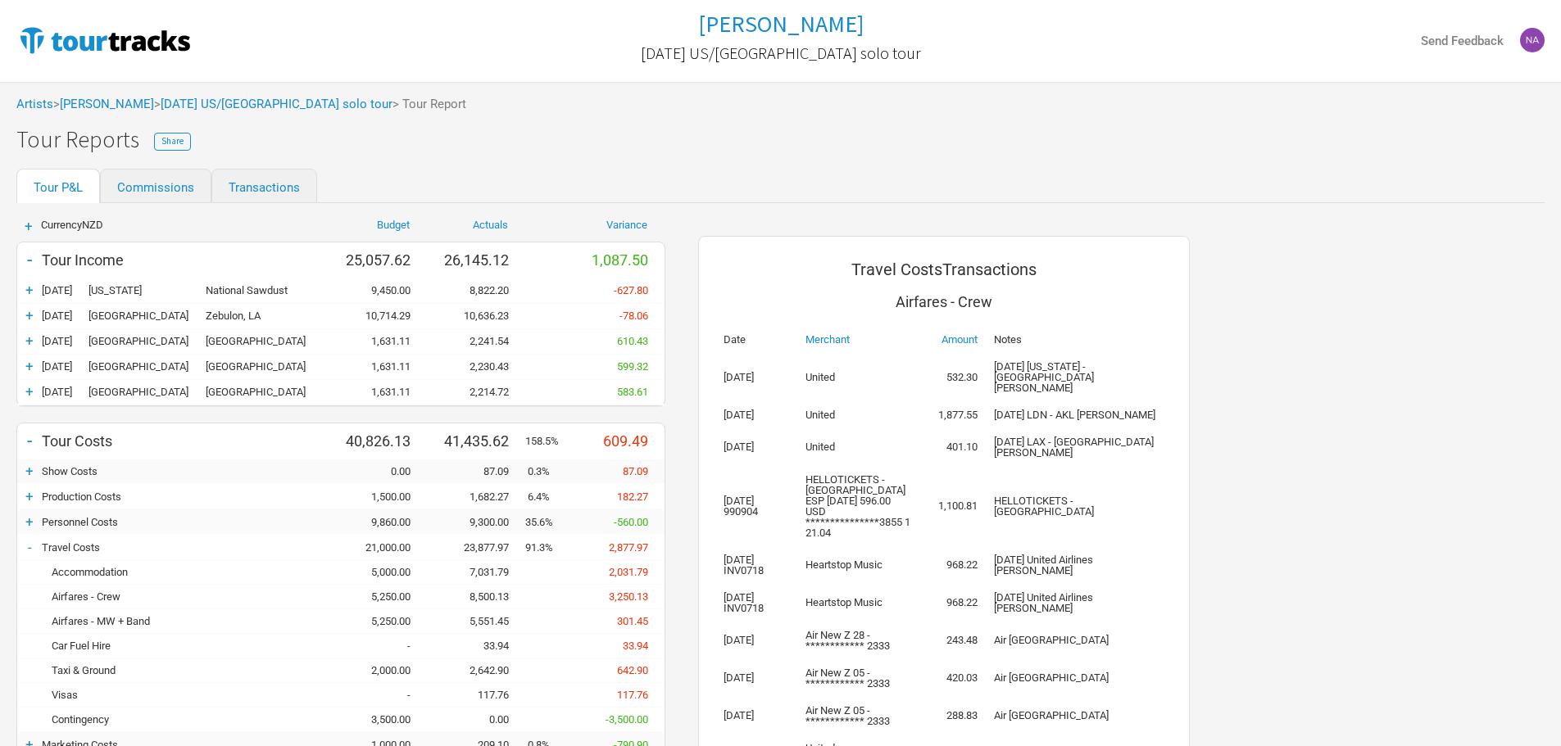
click at [235, 93] on div "Artists > [PERSON_NAME] > [DATE] [GEOGRAPHIC_DATA]/[GEOGRAPHIC_DATA] solo tour …" at bounding box center [780, 104] width 1561 height 45
click at [236, 95] on div "Artists > [PERSON_NAME] > [DATE] [GEOGRAPHIC_DATA]/[GEOGRAPHIC_DATA] solo tour …" at bounding box center [780, 104] width 1561 height 45
click at [236, 107] on link "[DATE] US/[GEOGRAPHIC_DATA] solo tour" at bounding box center [277, 104] width 232 height 15
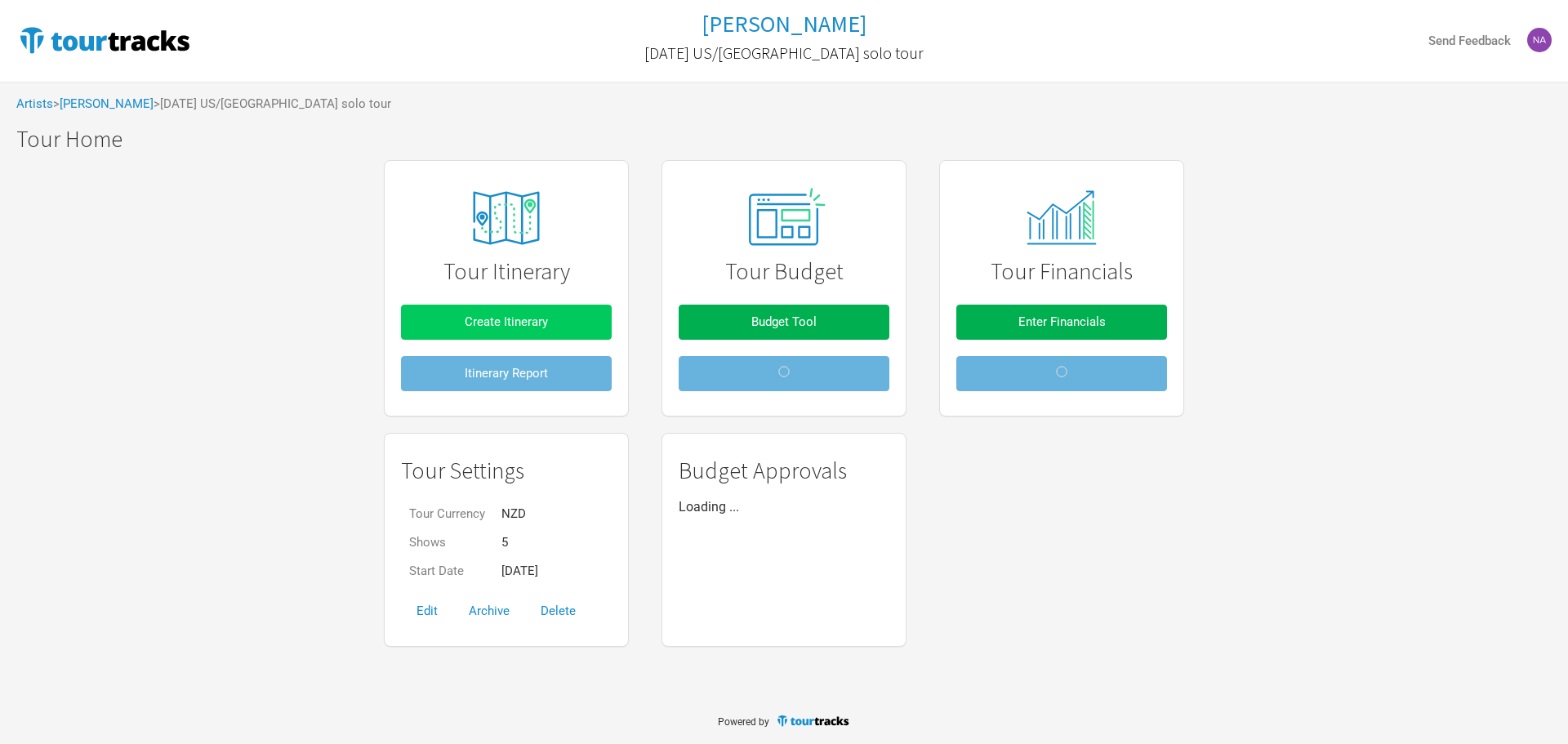
click at [529, 328] on span "Create Itinerary" at bounding box center [506, 321] width 84 height 15
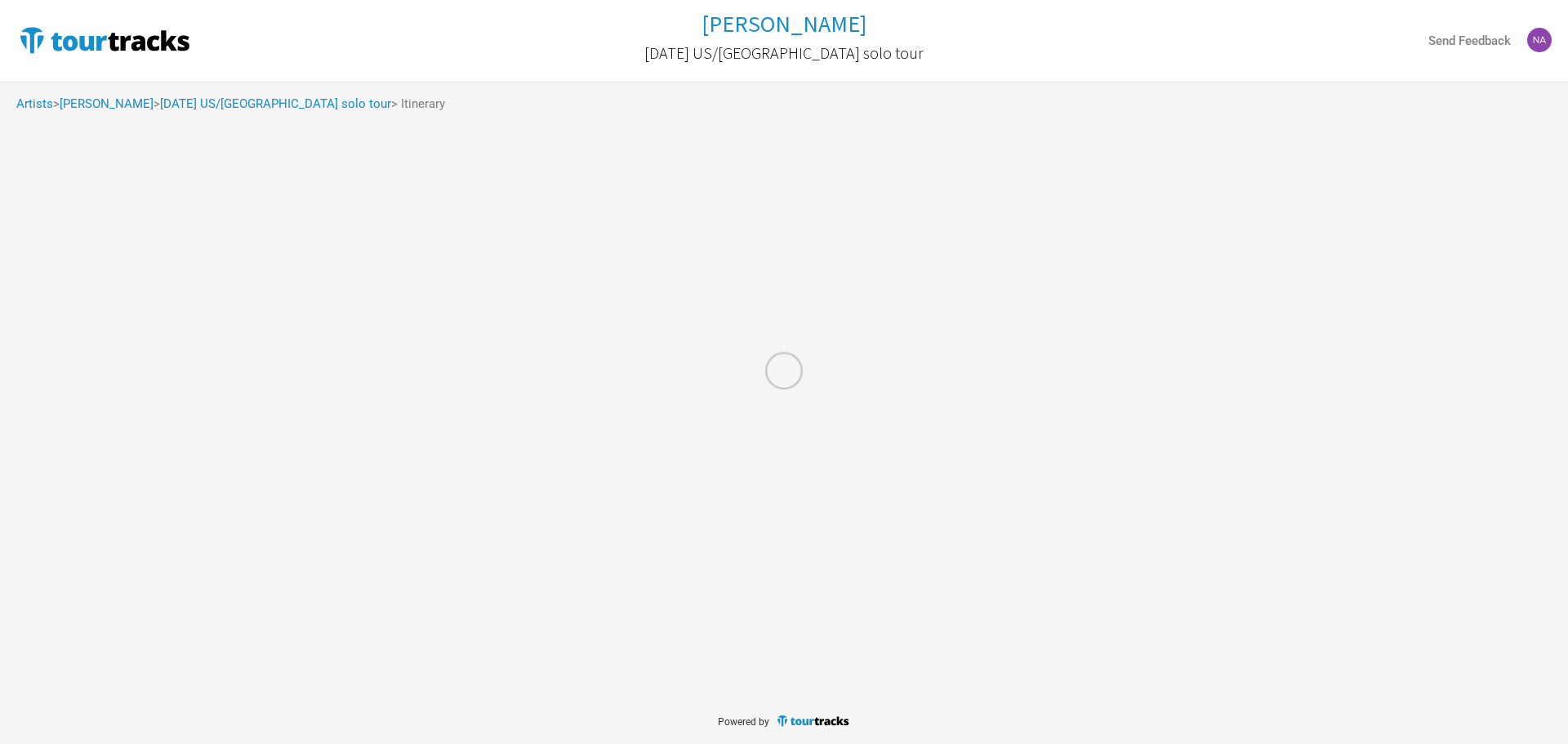
click at [269, 97] on div at bounding box center [784, 372] width 1568 height 744
click at [273, 98] on div at bounding box center [784, 372] width 1568 height 744
click at [272, 107] on div at bounding box center [784, 372] width 1568 height 744
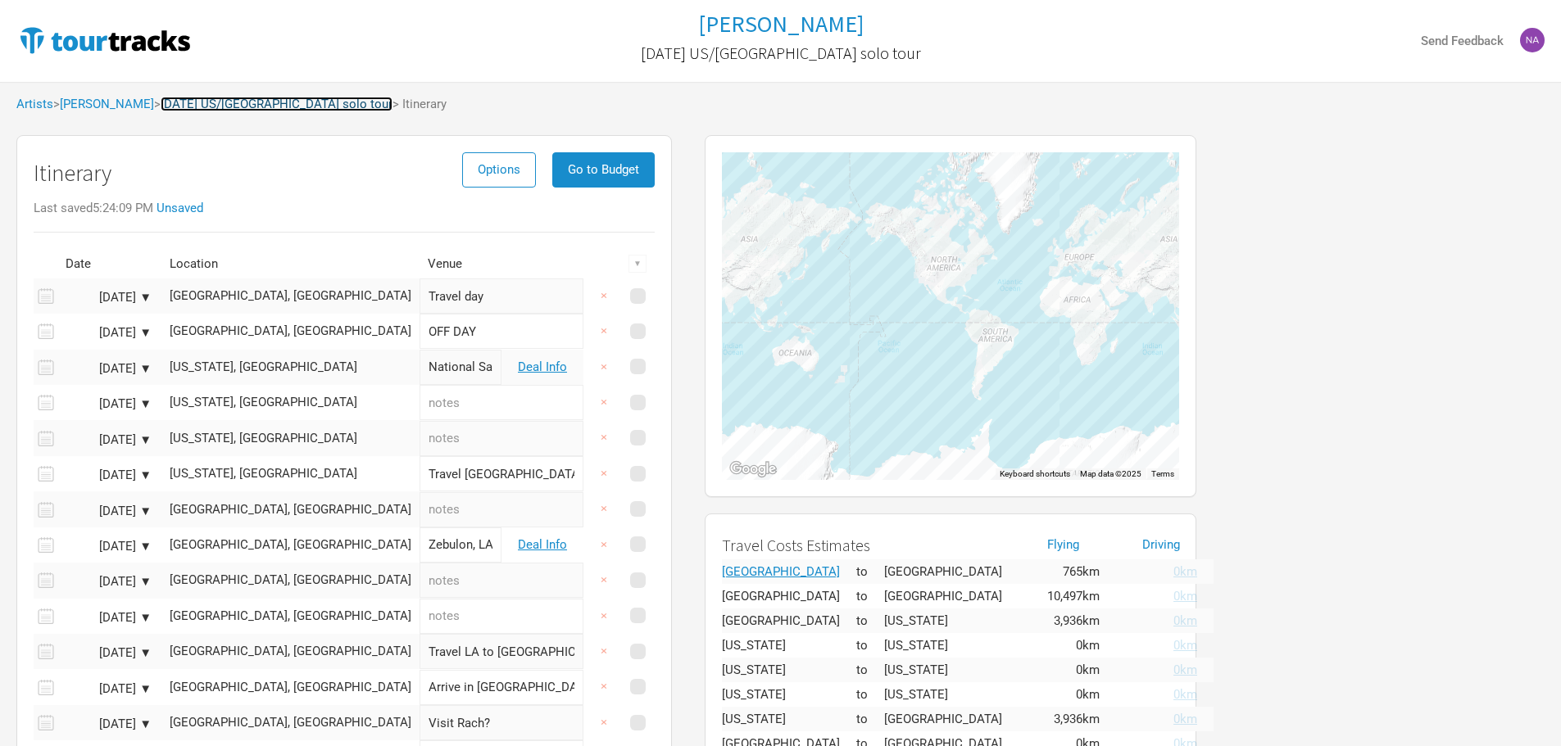
click at [230, 104] on link "[DATE] US/[GEOGRAPHIC_DATA] solo tour" at bounding box center [277, 104] width 232 height 15
click at [230, 104] on span "> [DATE] [GEOGRAPHIC_DATA]/[GEOGRAPHIC_DATA] solo tour" at bounding box center [273, 104] width 238 height 12
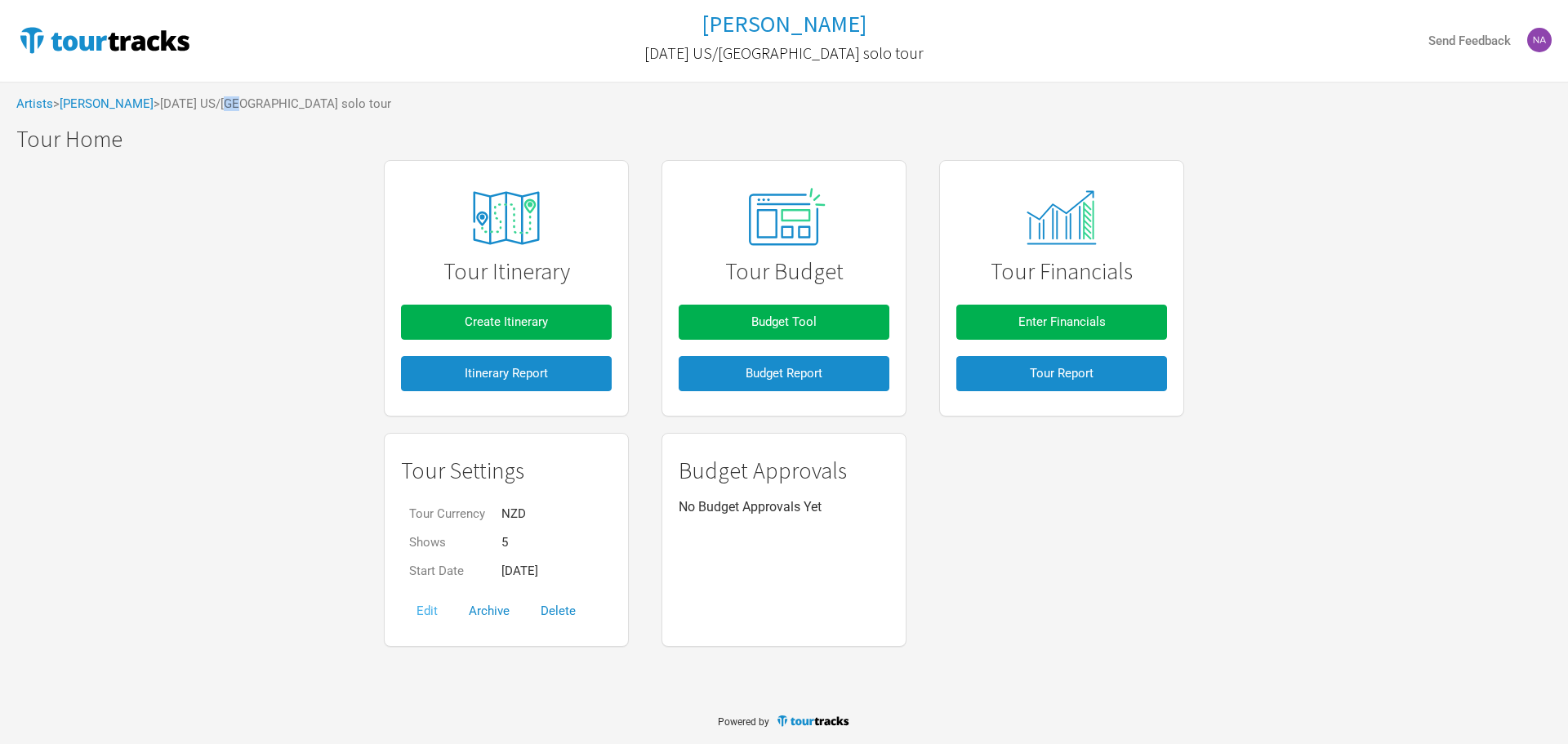
click at [436, 608] on button "Edit" at bounding box center [427, 611] width 52 height 35
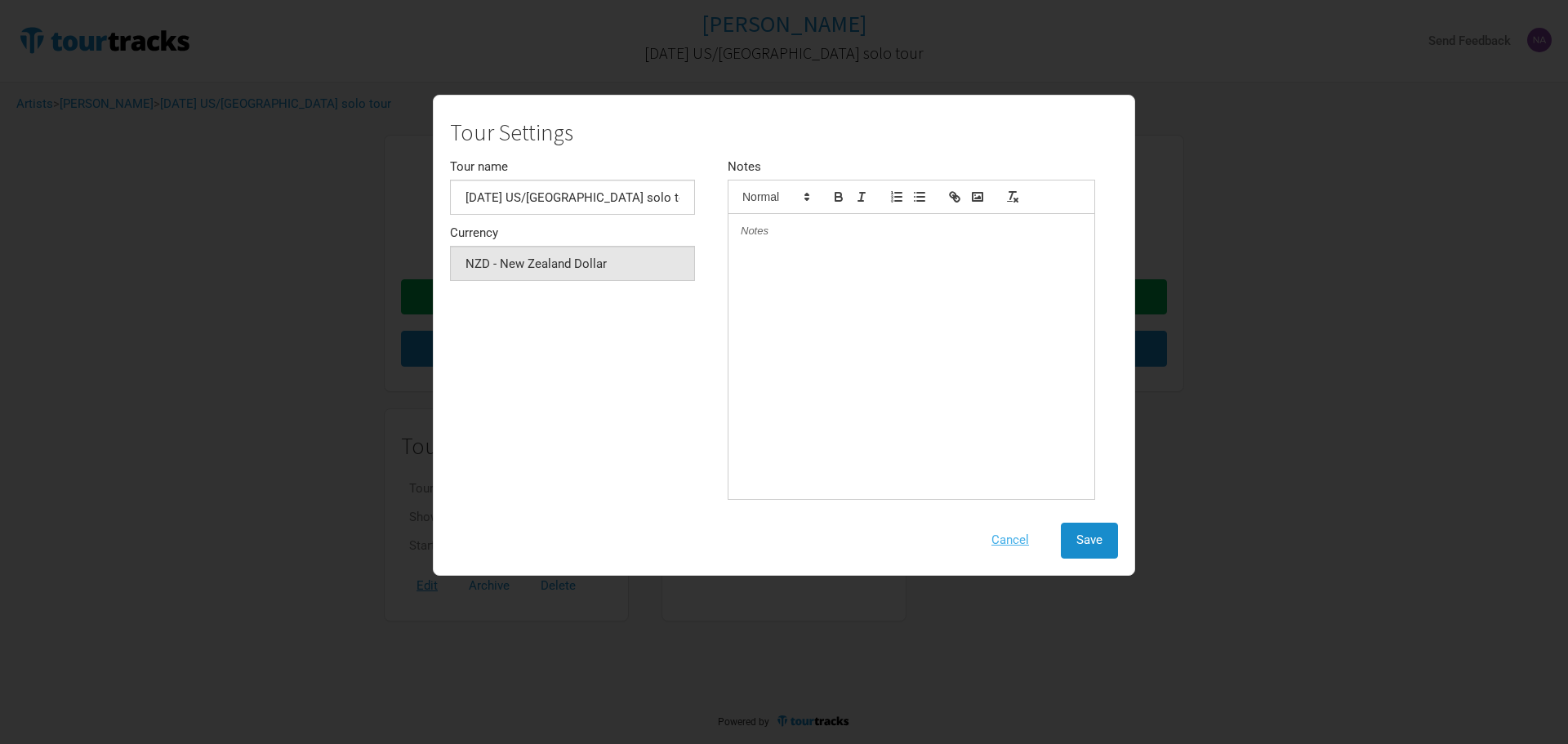
click at [1018, 548] on button "Cancel" at bounding box center [1010, 540] width 69 height 35
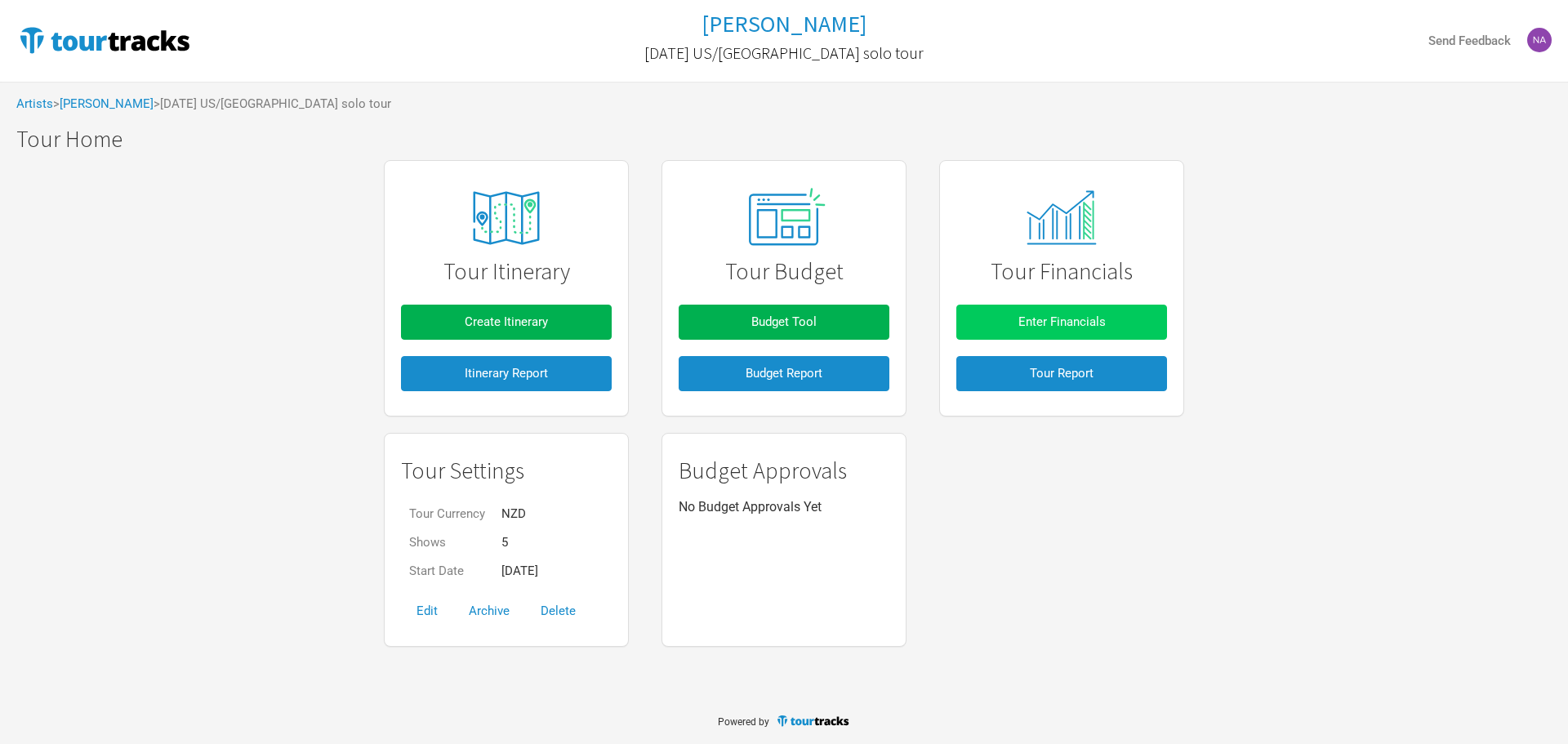
click at [1118, 315] on button "Enter Financials" at bounding box center [1061, 322] width 210 height 35
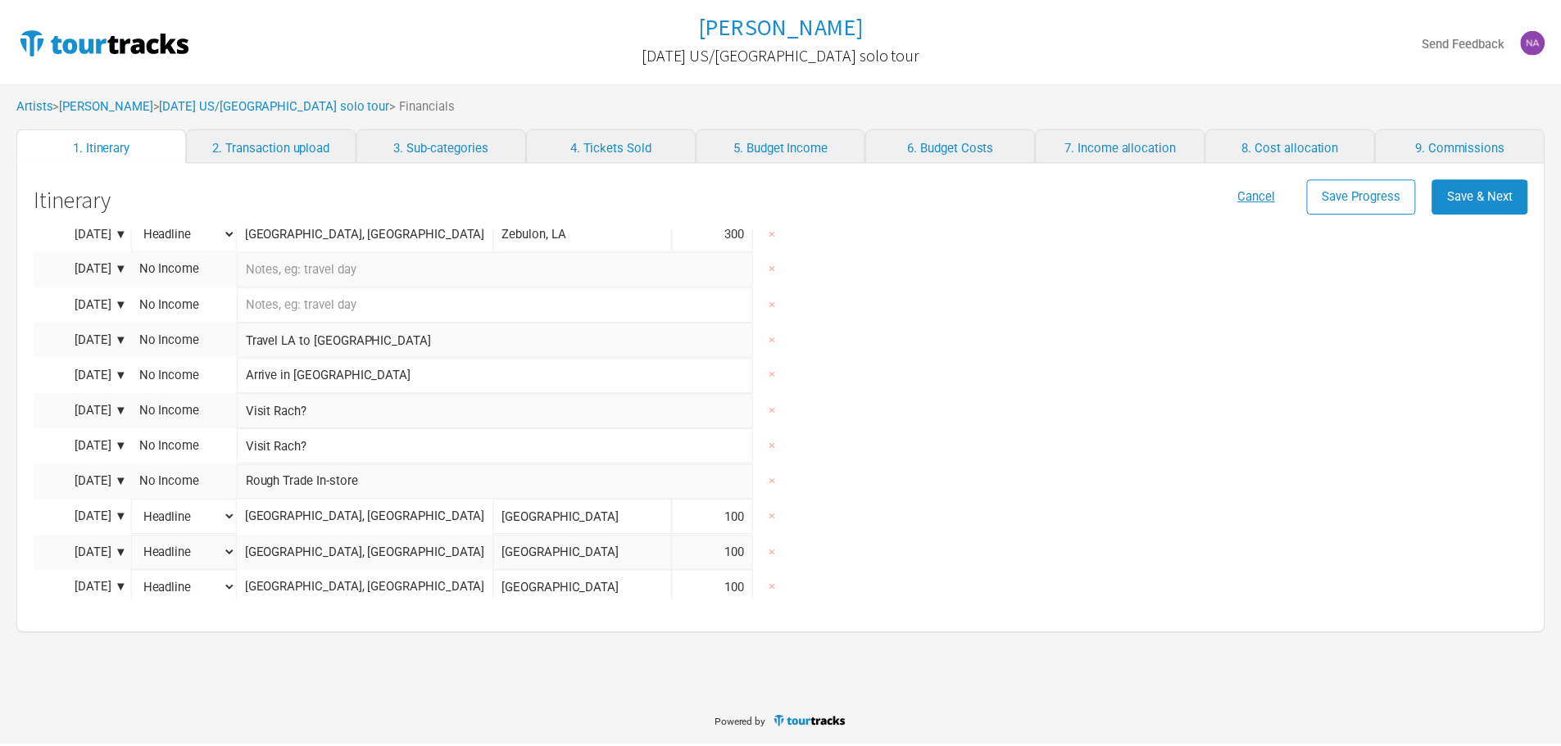
scroll to position [470, 0]
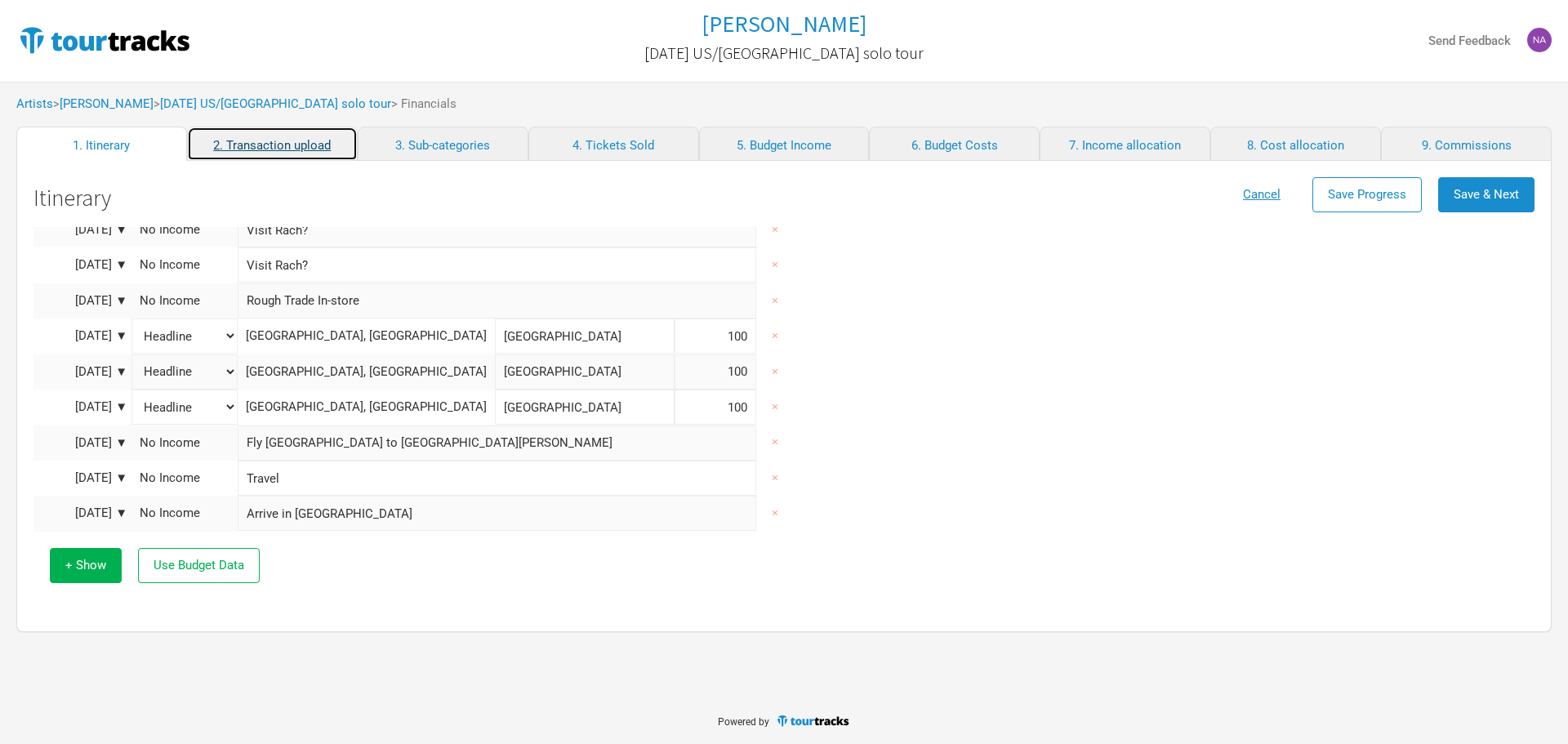
click at [238, 151] on link "2. Transaction upload" at bounding box center [272, 144] width 170 height 34
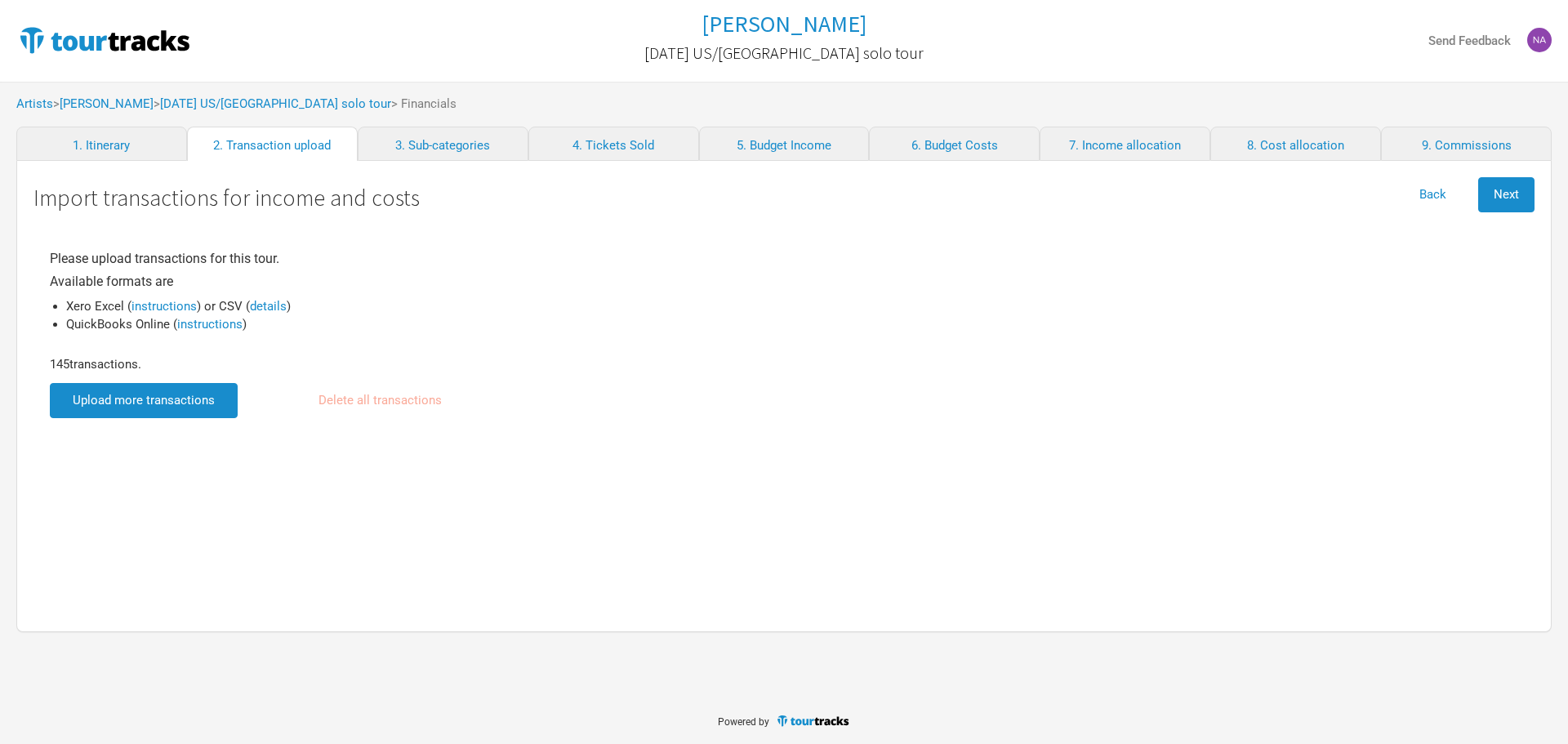
click at [140, 406] on input "file" at bounding box center [144, 400] width 187 height 35
click at [1512, 190] on span "Next" at bounding box center [1506, 194] width 25 height 15
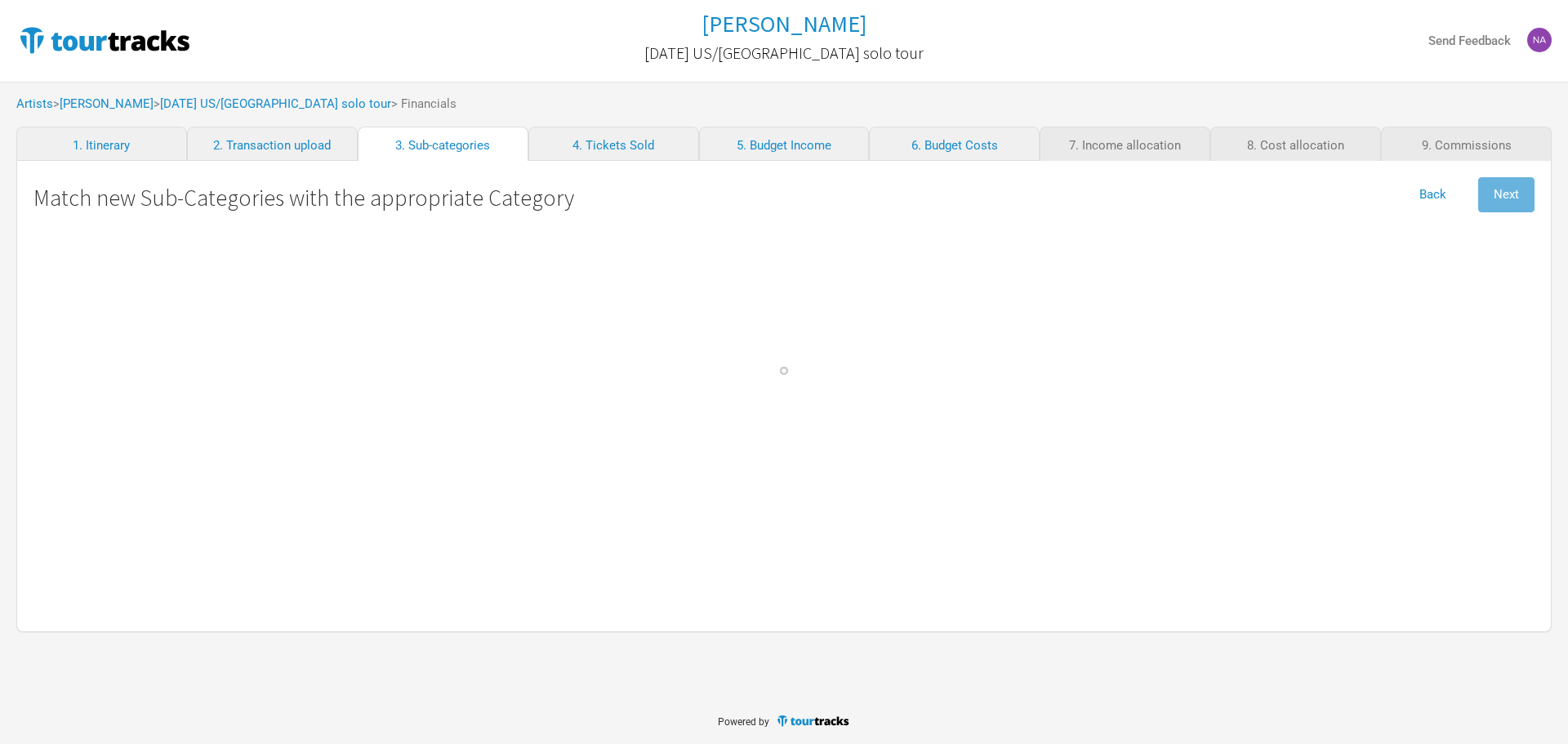
select select "Travel"
select Commission "Commissions"
select Crew "Travel"
select Band "Travel"
select Hire "Production"
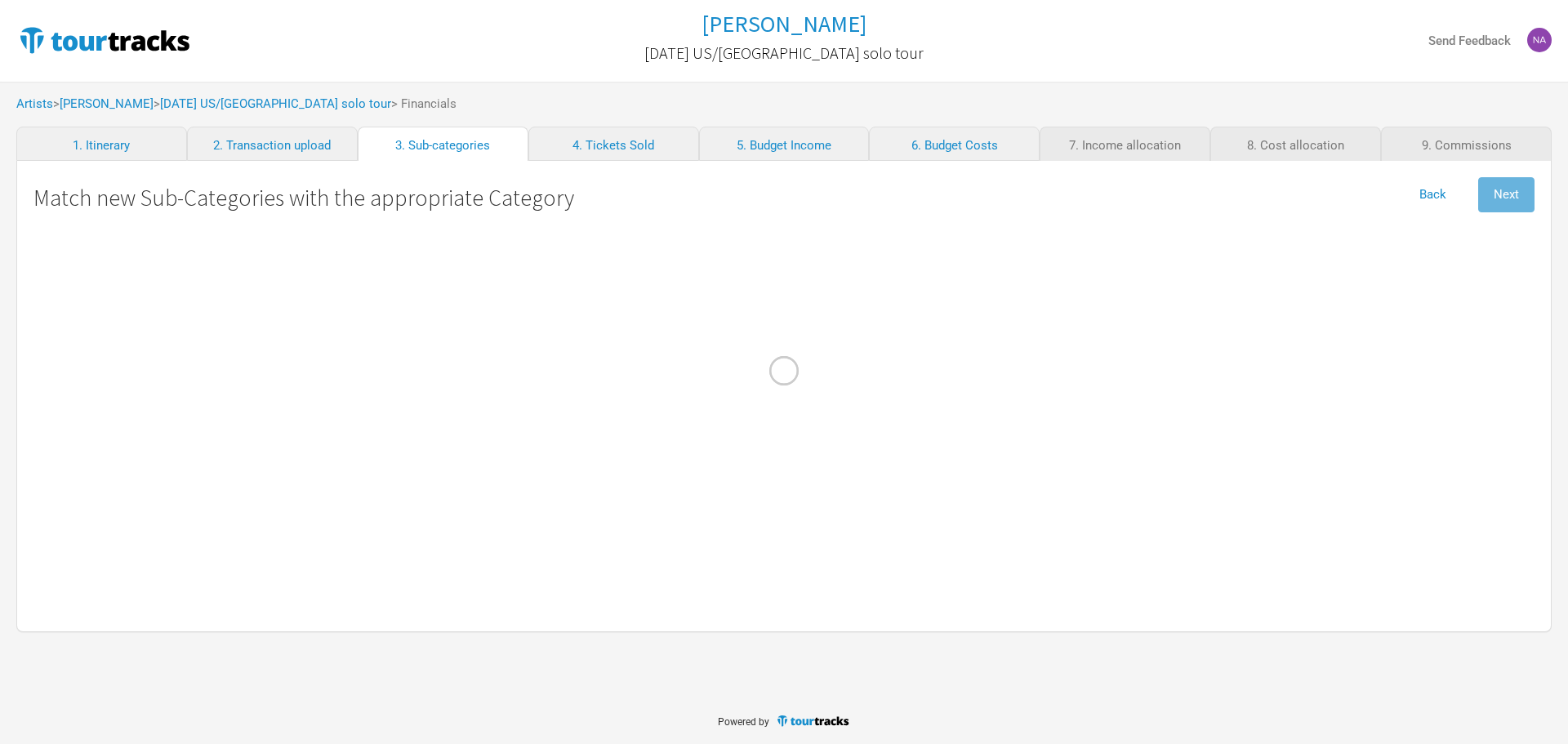
select Charges "Admin"
select Hire "Travel"
select Engineer "Personnel"
select Manager "Personnel"
select Courier "Show Costs"
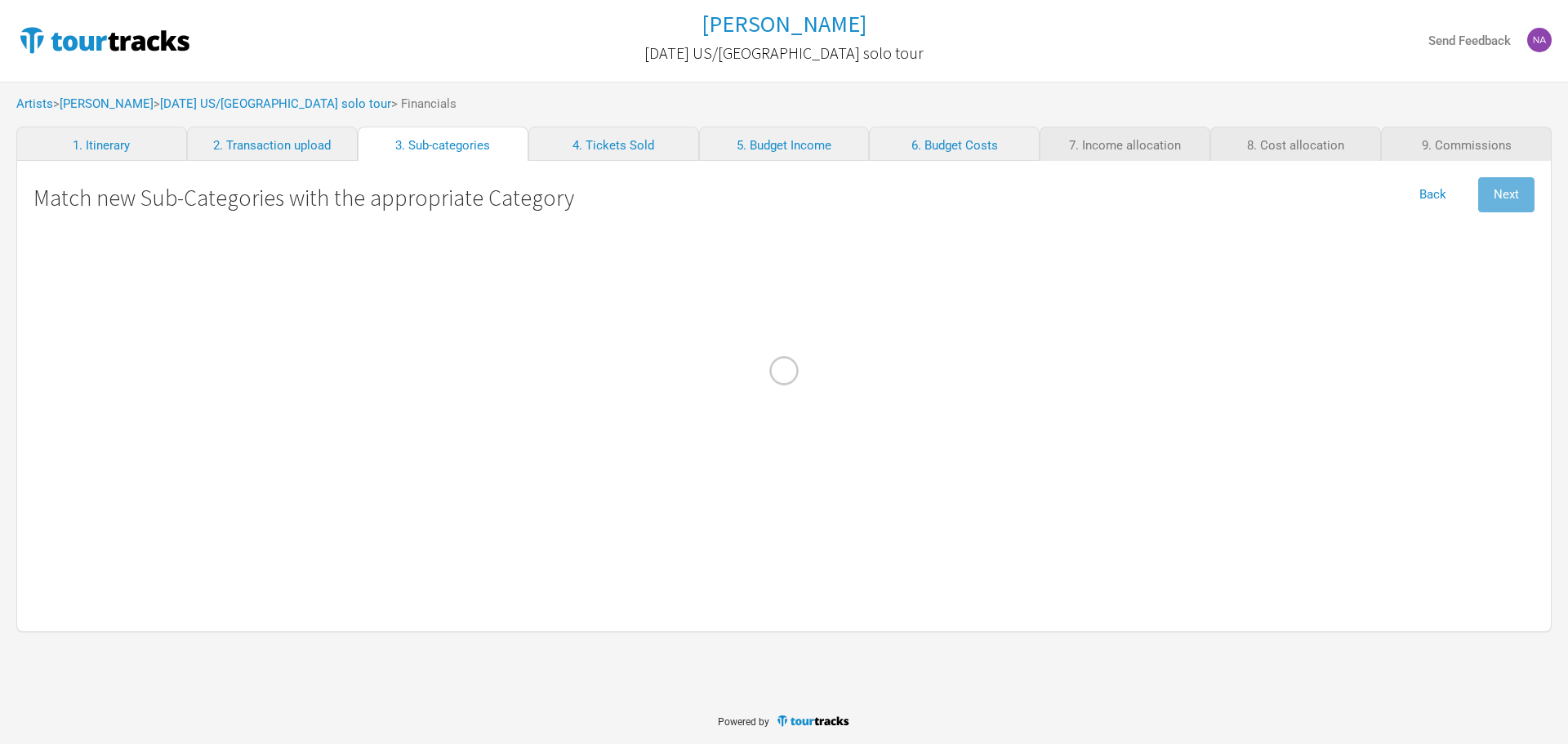
select Registrations "Production"
select Commission "Commissions"
select Commission "Merch Costs"
select Freight "Merch Costs"
select Fees "Merch Costs"
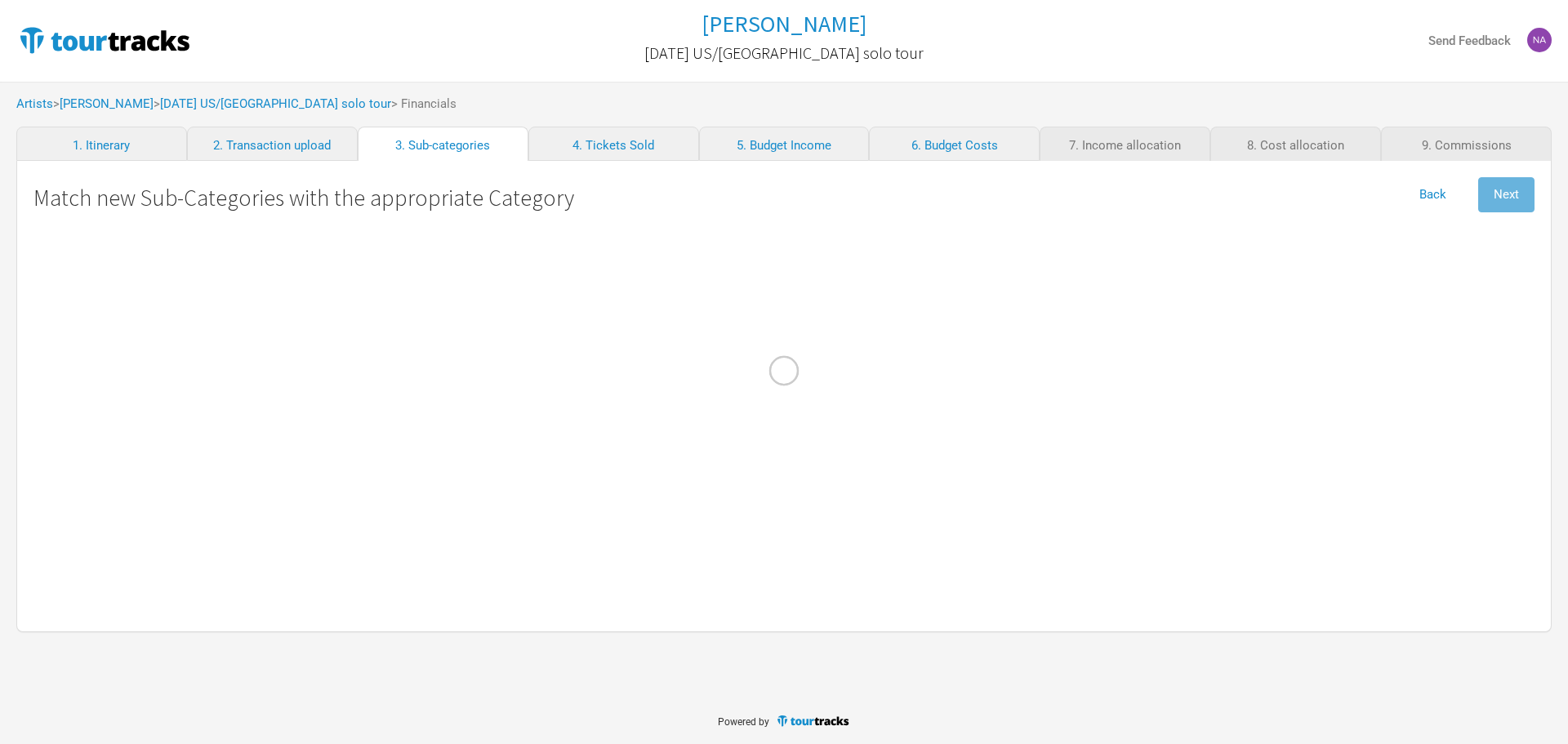
select Expenses "Merch Costs"
select Income "Merch Income"
select Consumables "Production"
select Income "Performance"
select Ground "Travel"
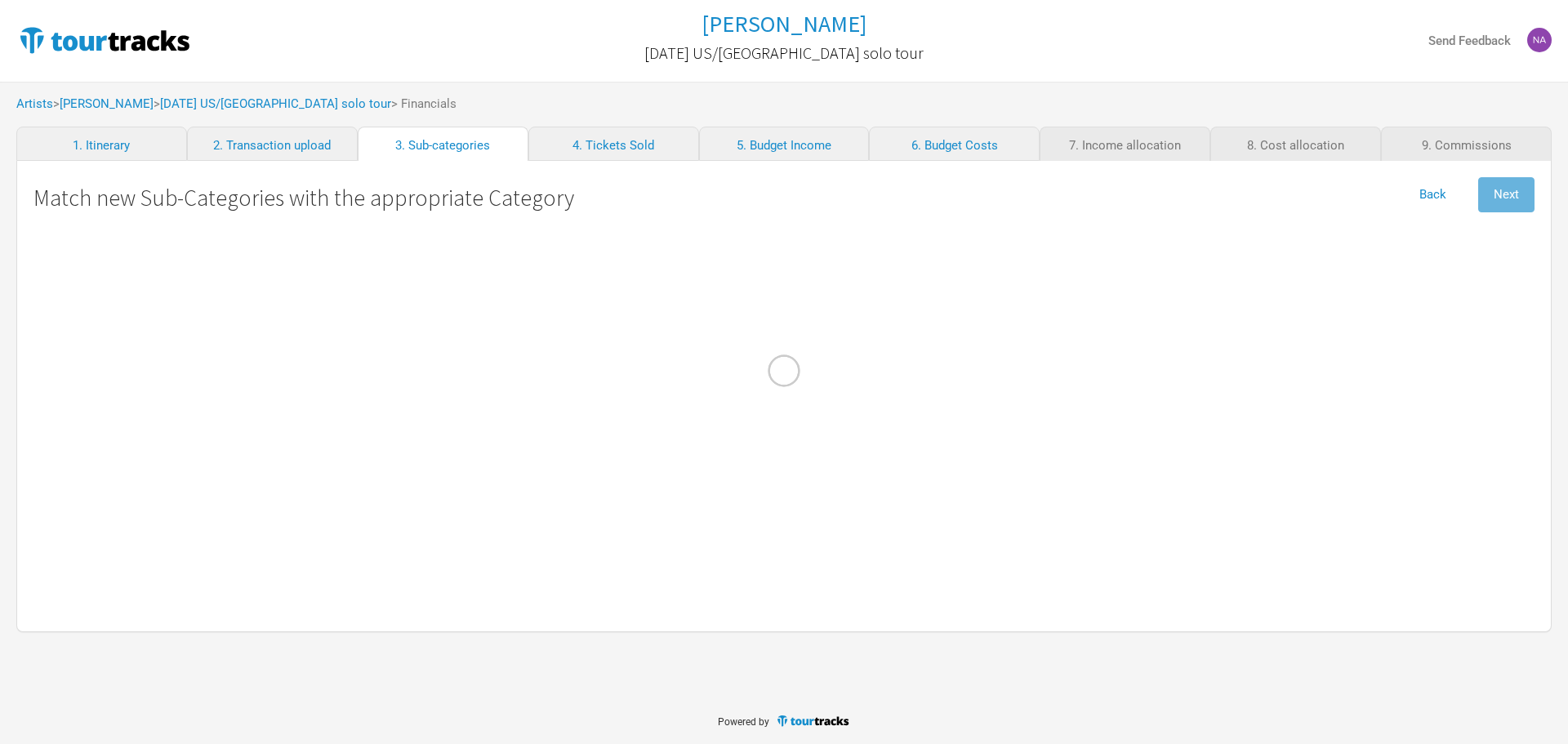
select Costs "Marketing"
select select "Travel"
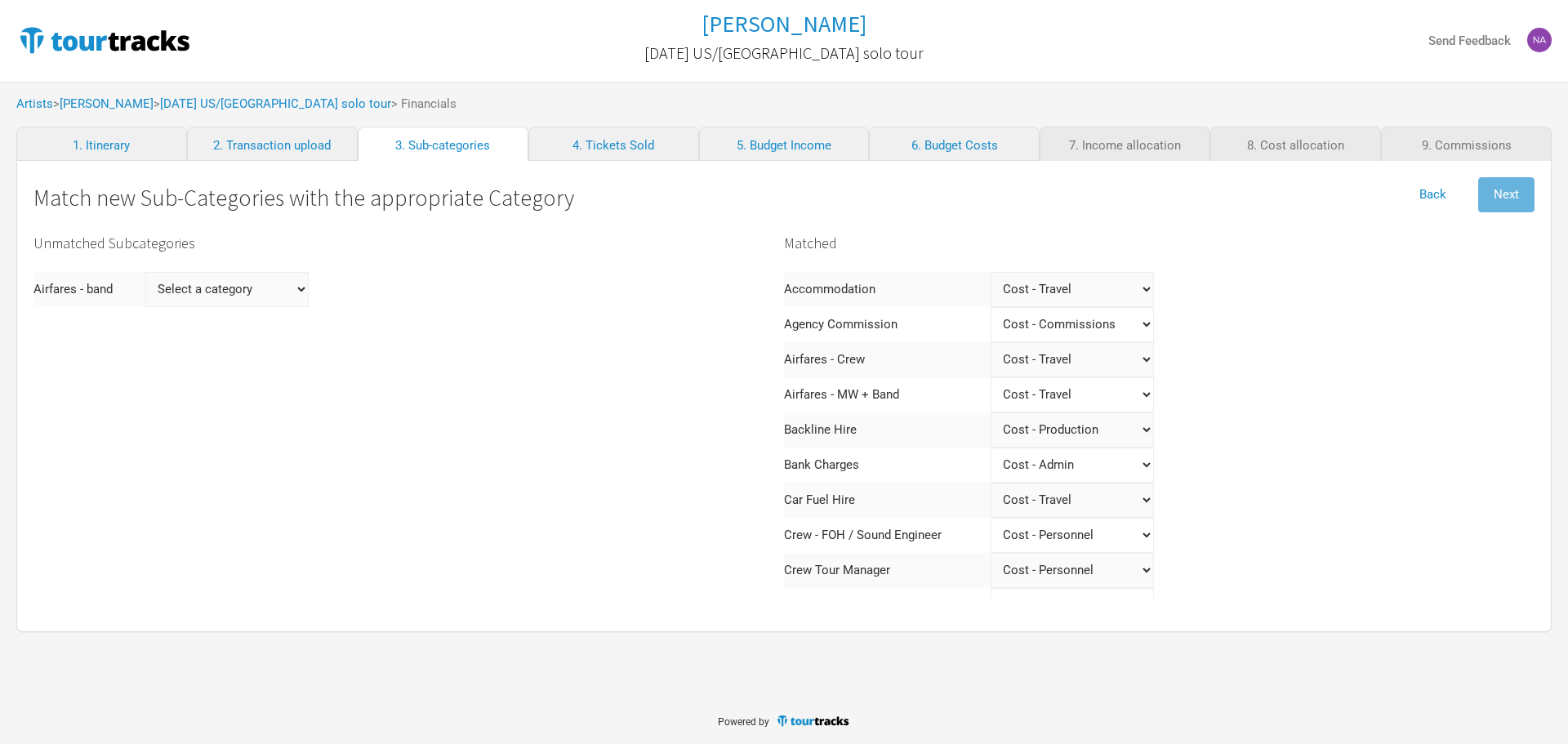
click at [301, 296] on band "Select a category Income - Performance Income - Other Income Cost - Show Costs …" at bounding box center [227, 289] width 163 height 35
click at [290, 278] on band "Select a category Income - Performance Income - Other Income Cost - Show Costs …" at bounding box center [227, 289] width 163 height 35
click at [239, 264] on div "Unmatched Subcategories Airfares - band Select a category Income - Performance …" at bounding box center [409, 636] width 751 height 818
click at [245, 284] on band "Select a category Income - Performance Income - Other Income Cost - Show Costs …" at bounding box center [227, 289] width 163 height 35
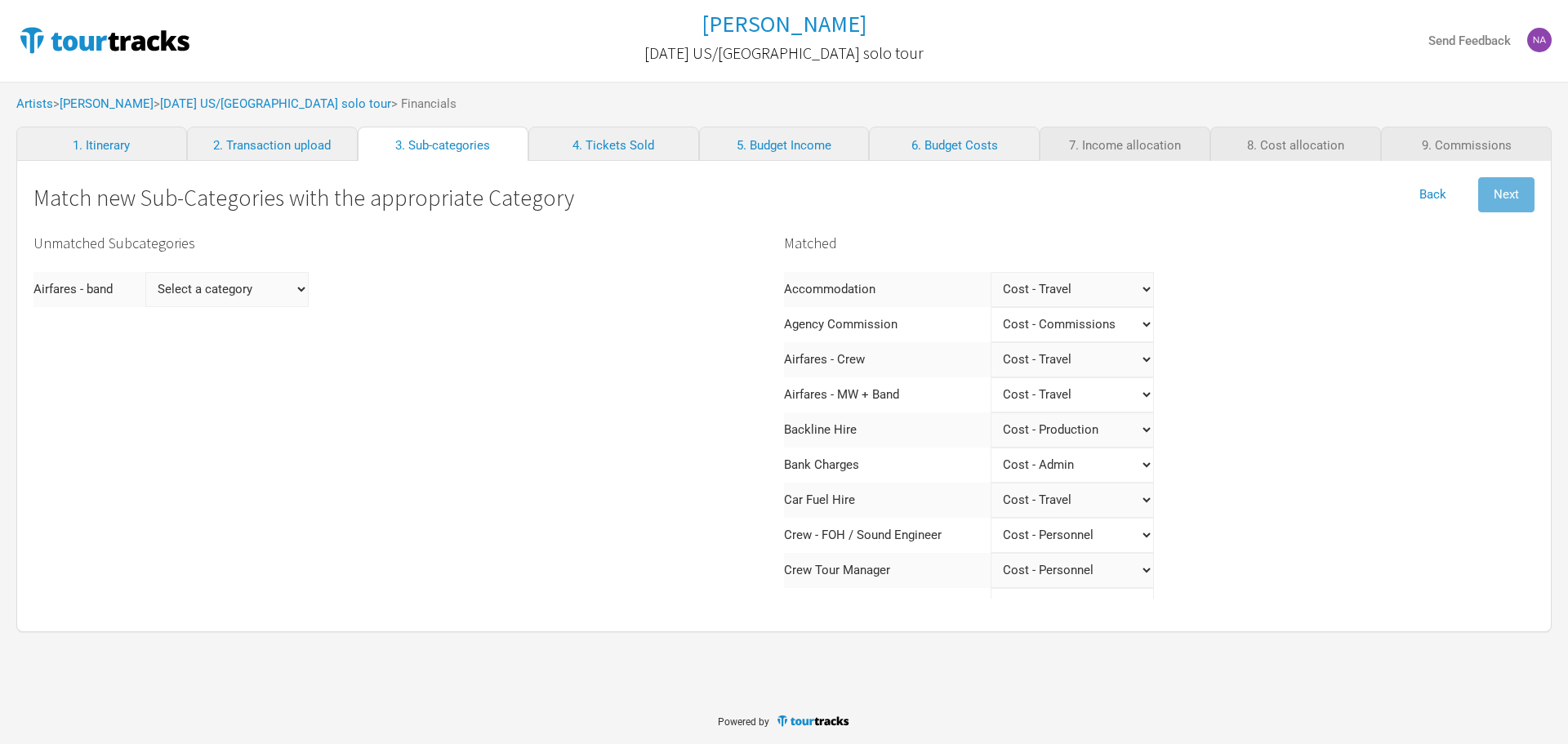
select band "Travel"
select band
select band "Travel"
click at [1088, 400] on Band "Select a category Income - Performance Income - Other Income Cost - Show Costs …" at bounding box center [1073, 395] width 163 height 35
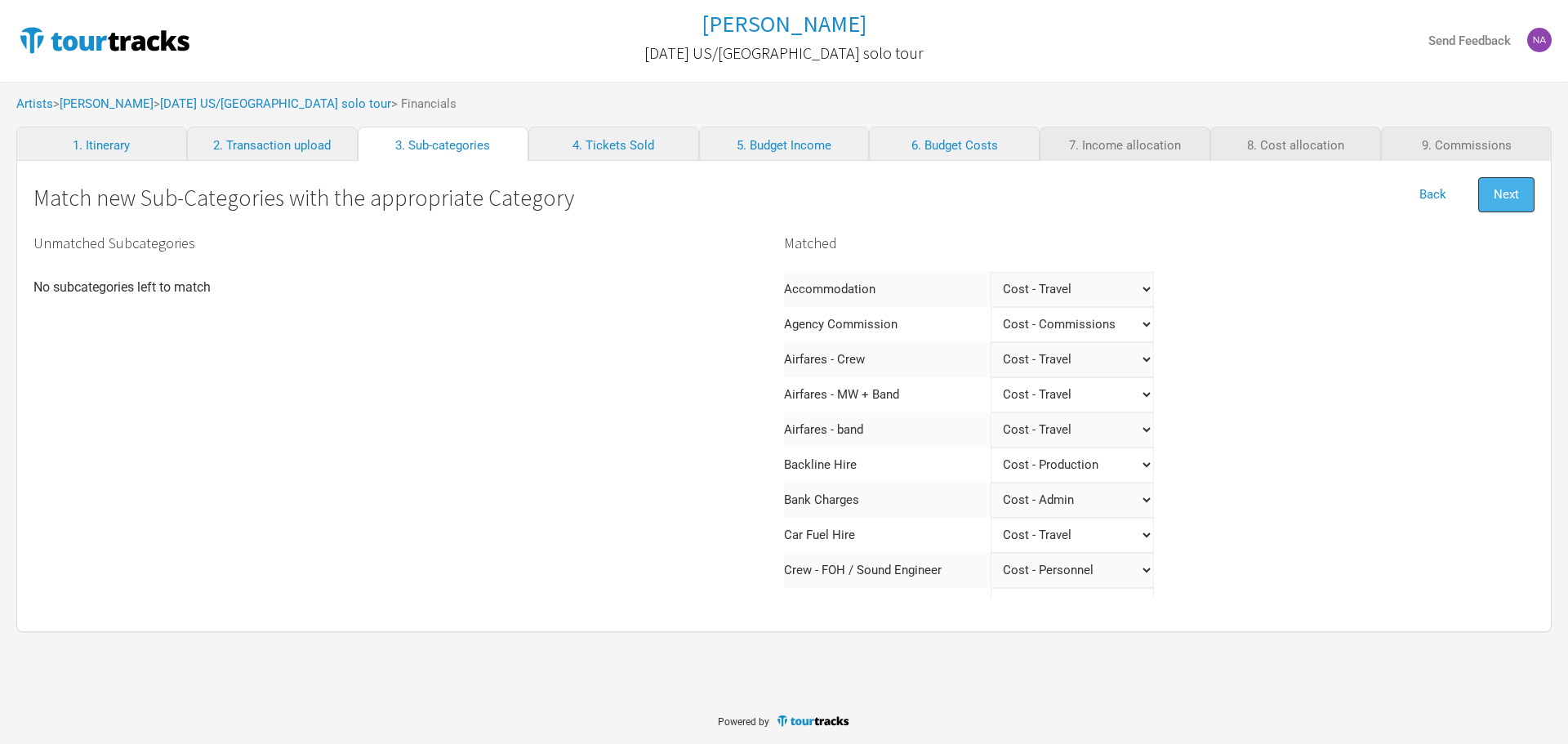
click at [1521, 188] on button "Next" at bounding box center [1506, 194] width 57 height 35
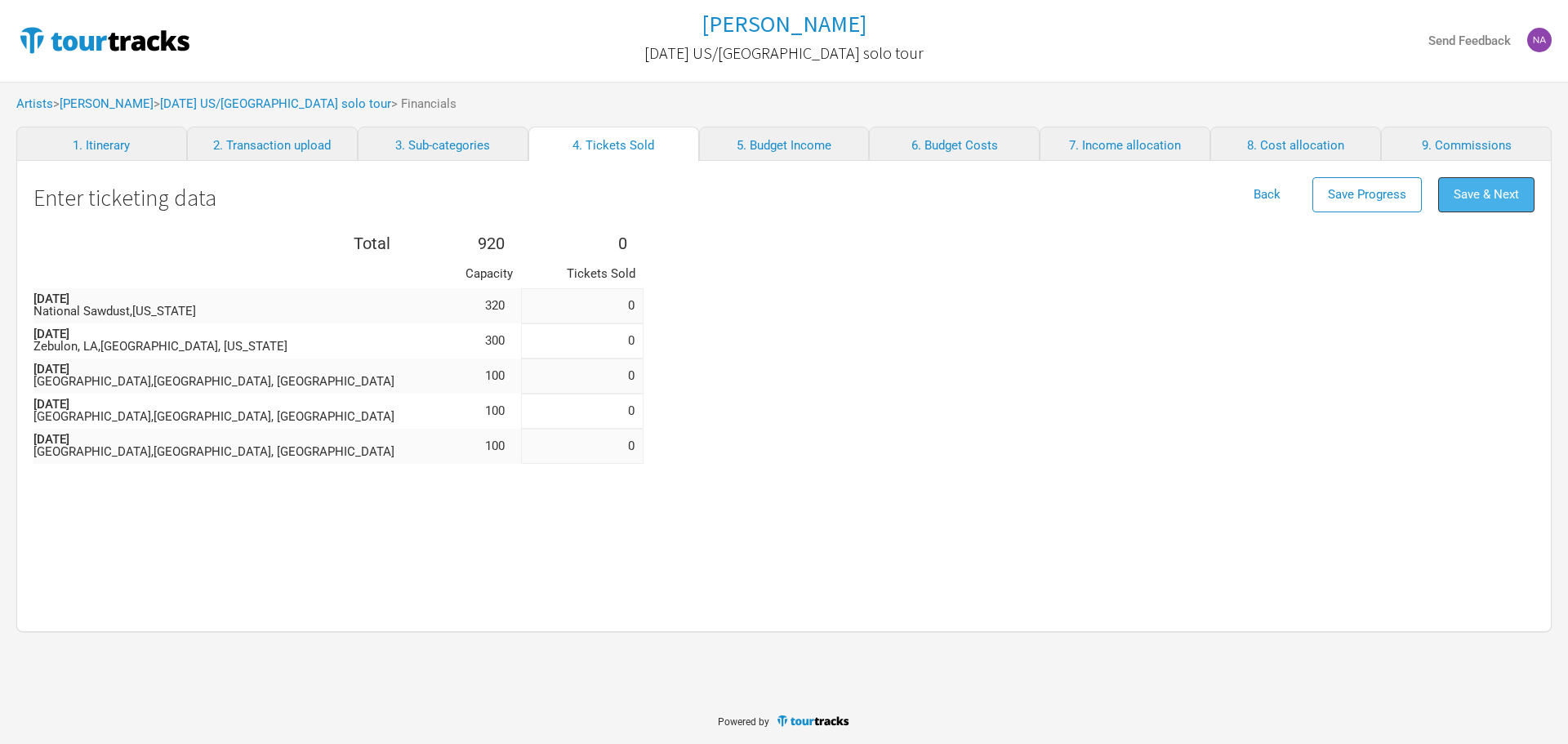
click at [1520, 189] on button "Save & Next" at bounding box center [1486, 194] width 97 height 35
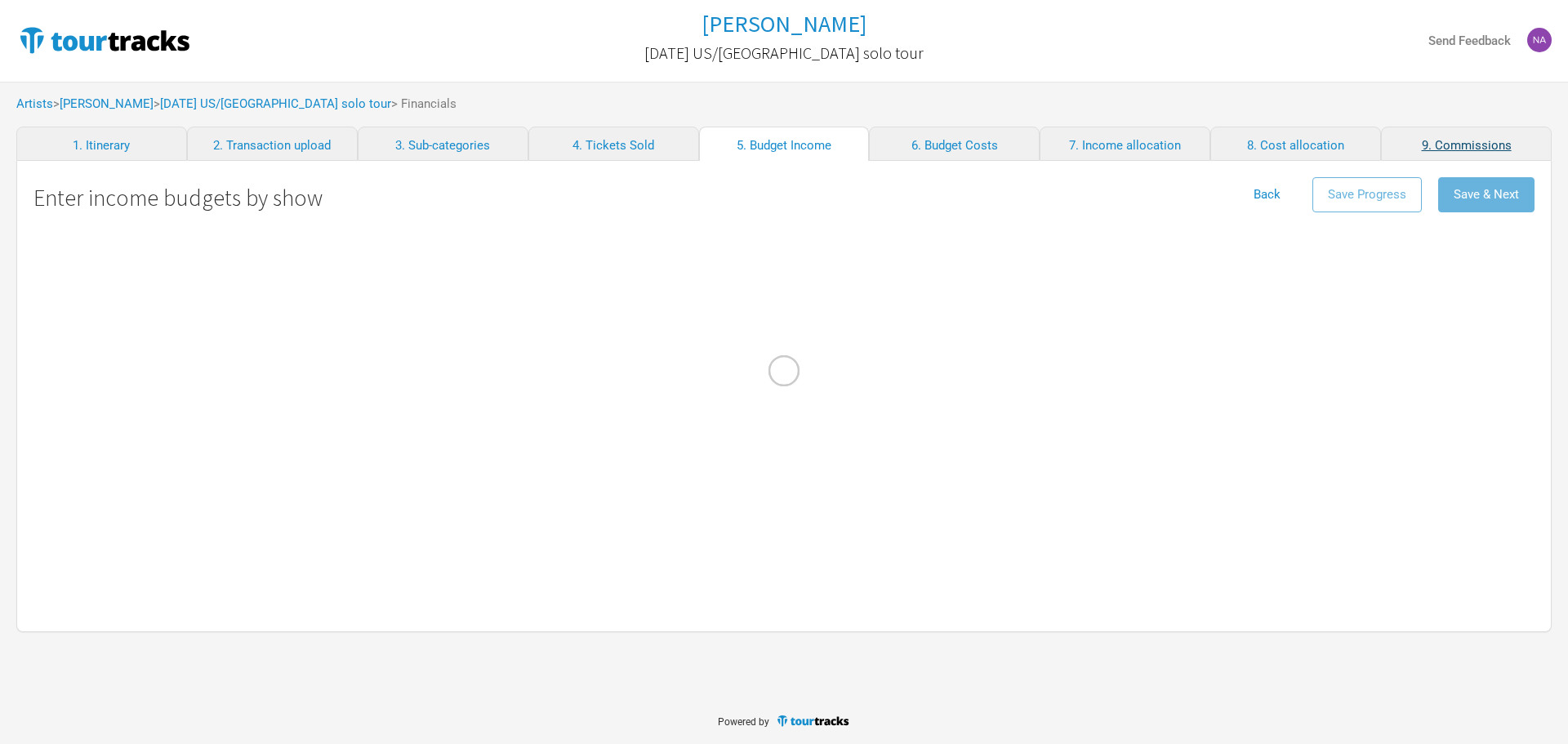
click at [1492, 147] on div at bounding box center [784, 372] width 1568 height 744
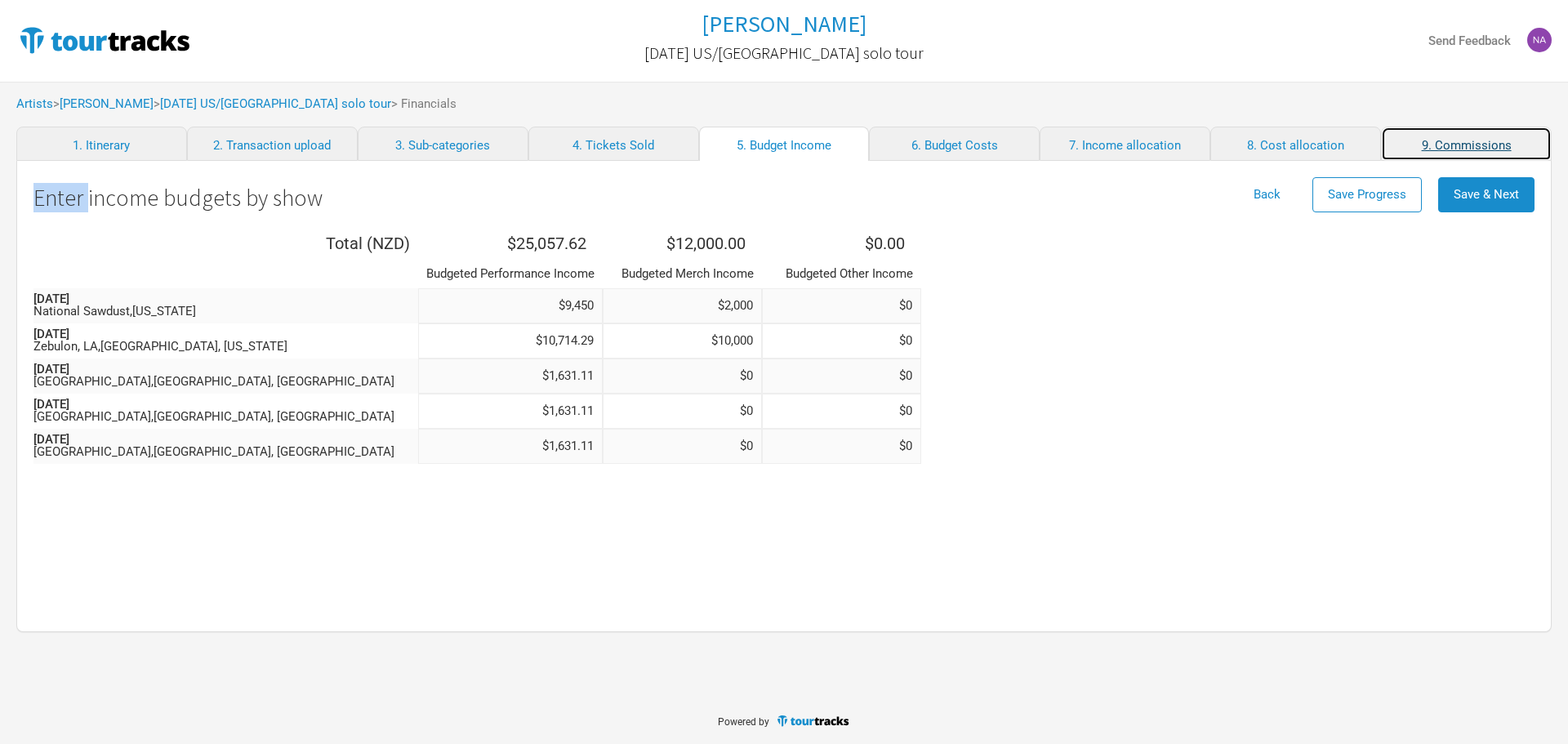
click at [1485, 143] on link "9. Commissions" at bounding box center [1465, 144] width 170 height 34
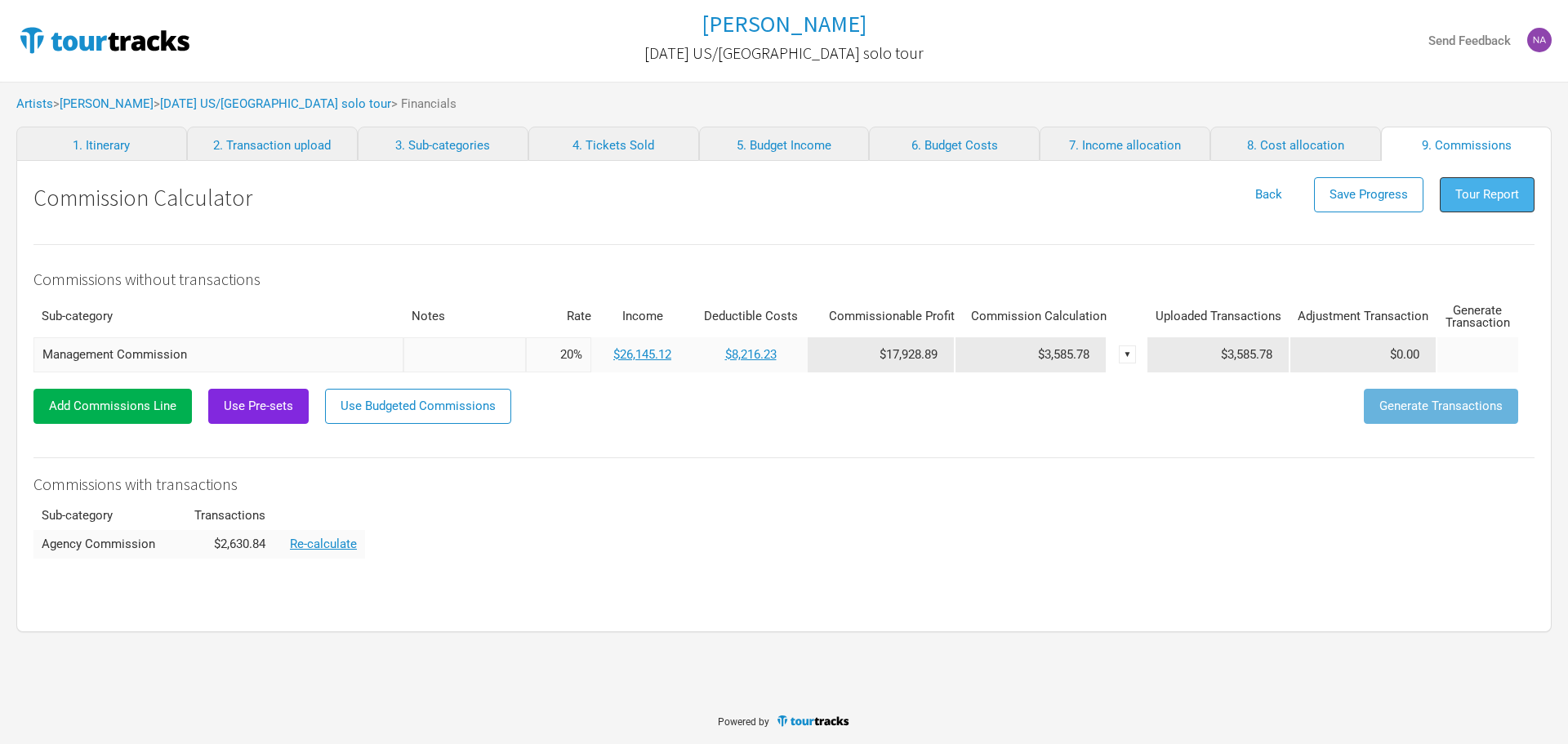
click at [1486, 203] on button "Tour Report" at bounding box center [1486, 194] width 95 height 35
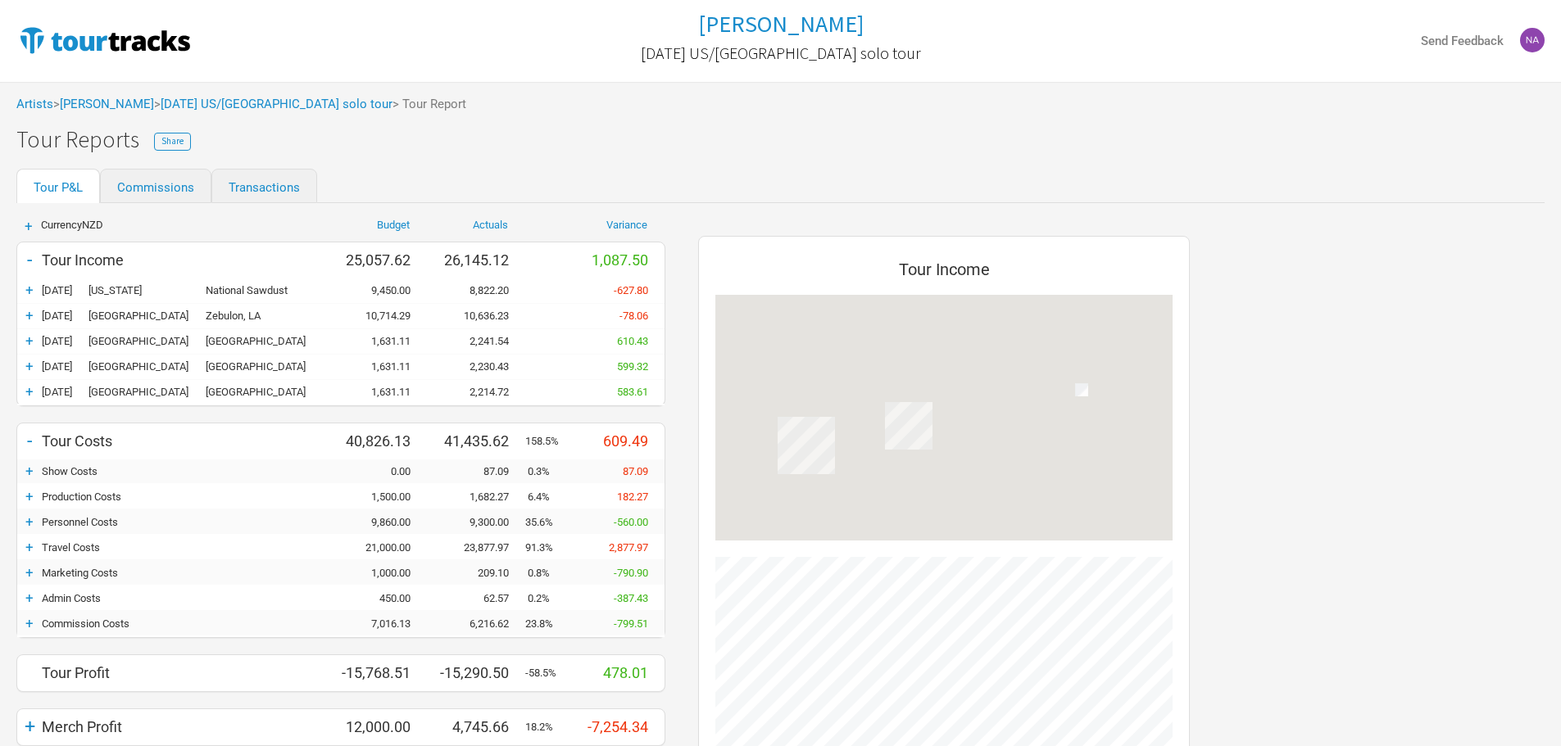
scroll to position [771, 524]
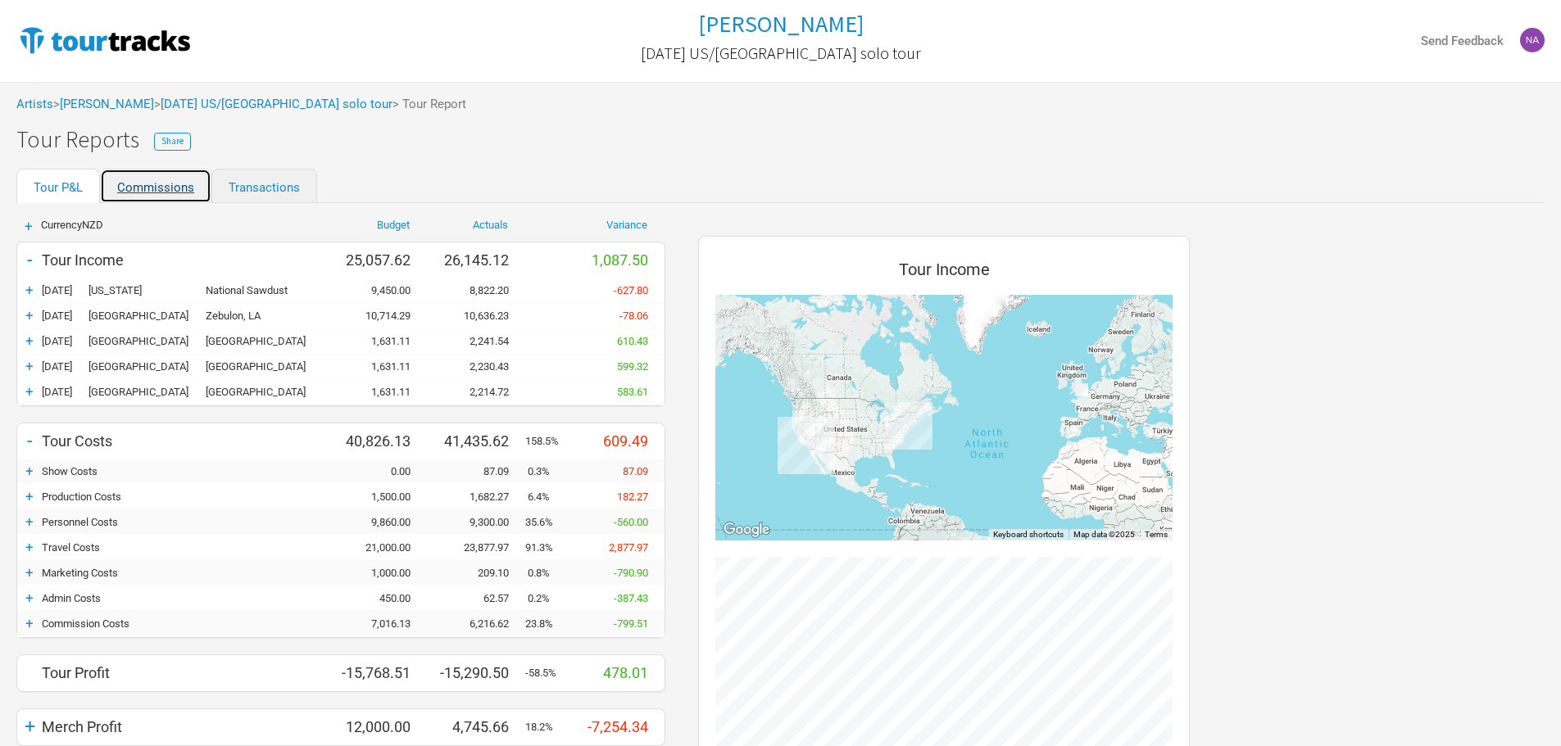
click at [143, 185] on link "Commissions" at bounding box center [155, 186] width 111 height 34
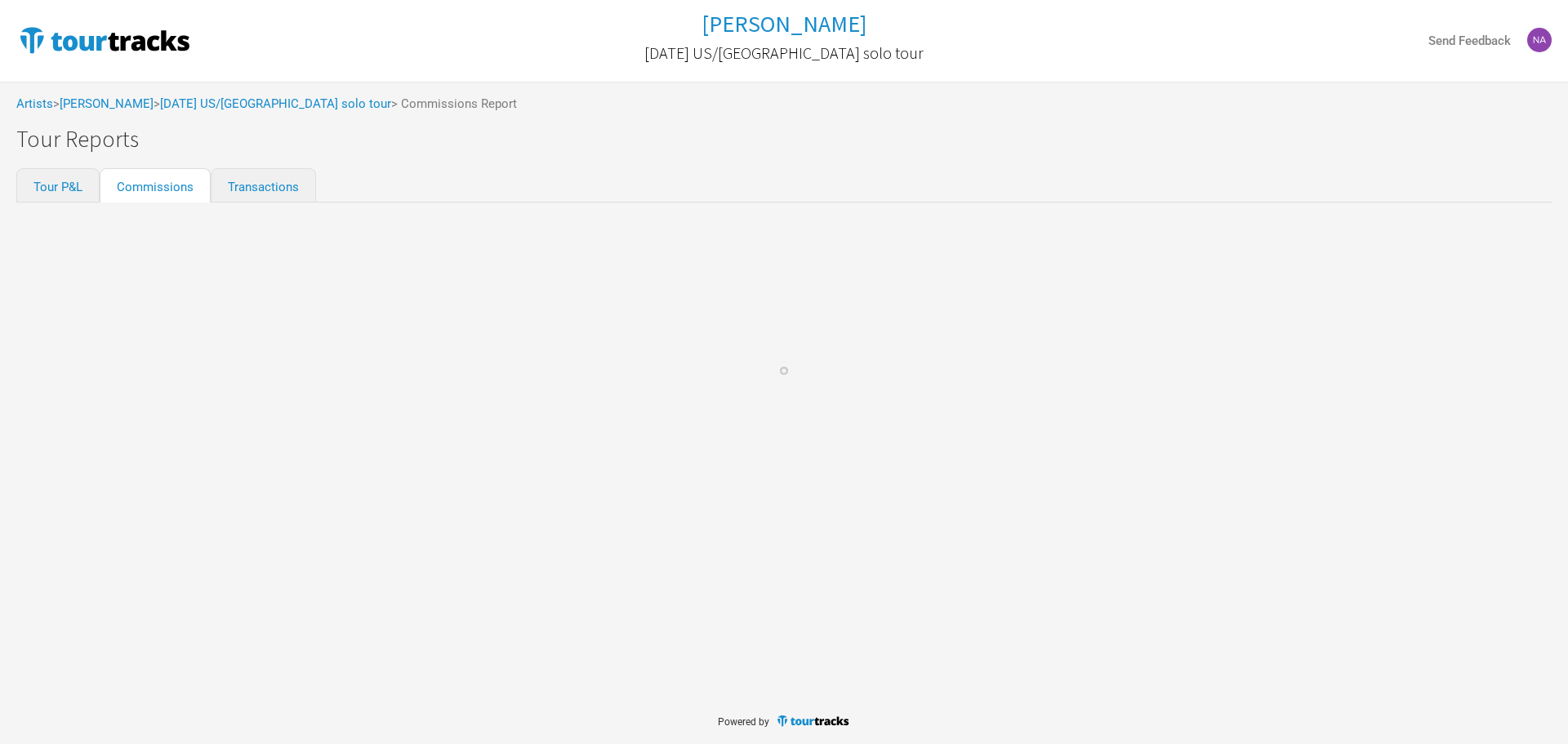
click at [87, 185] on div at bounding box center [784, 372] width 1568 height 744
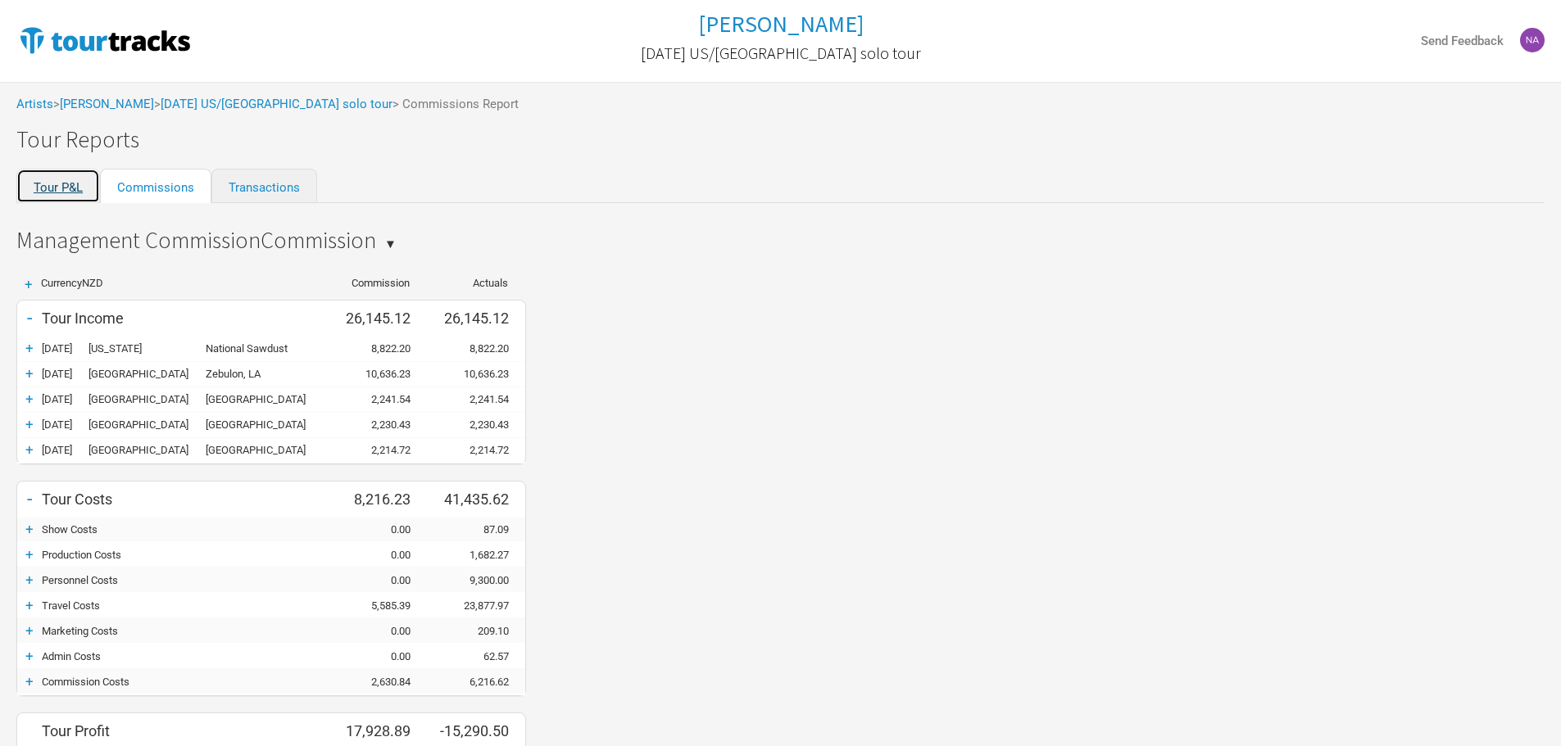
click at [62, 189] on link "Tour P&L" at bounding box center [58, 186] width 84 height 34
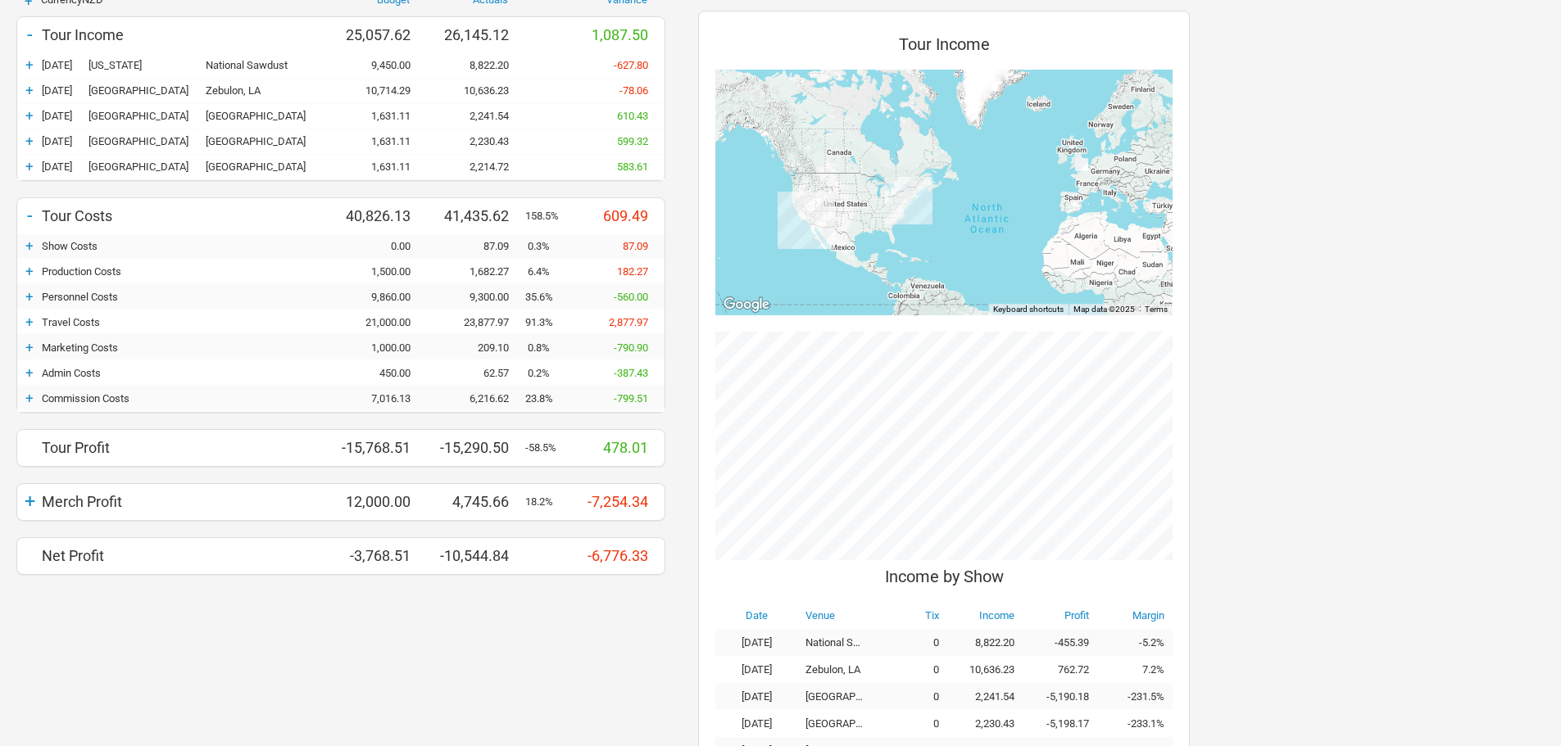
scroll to position [246, 0]
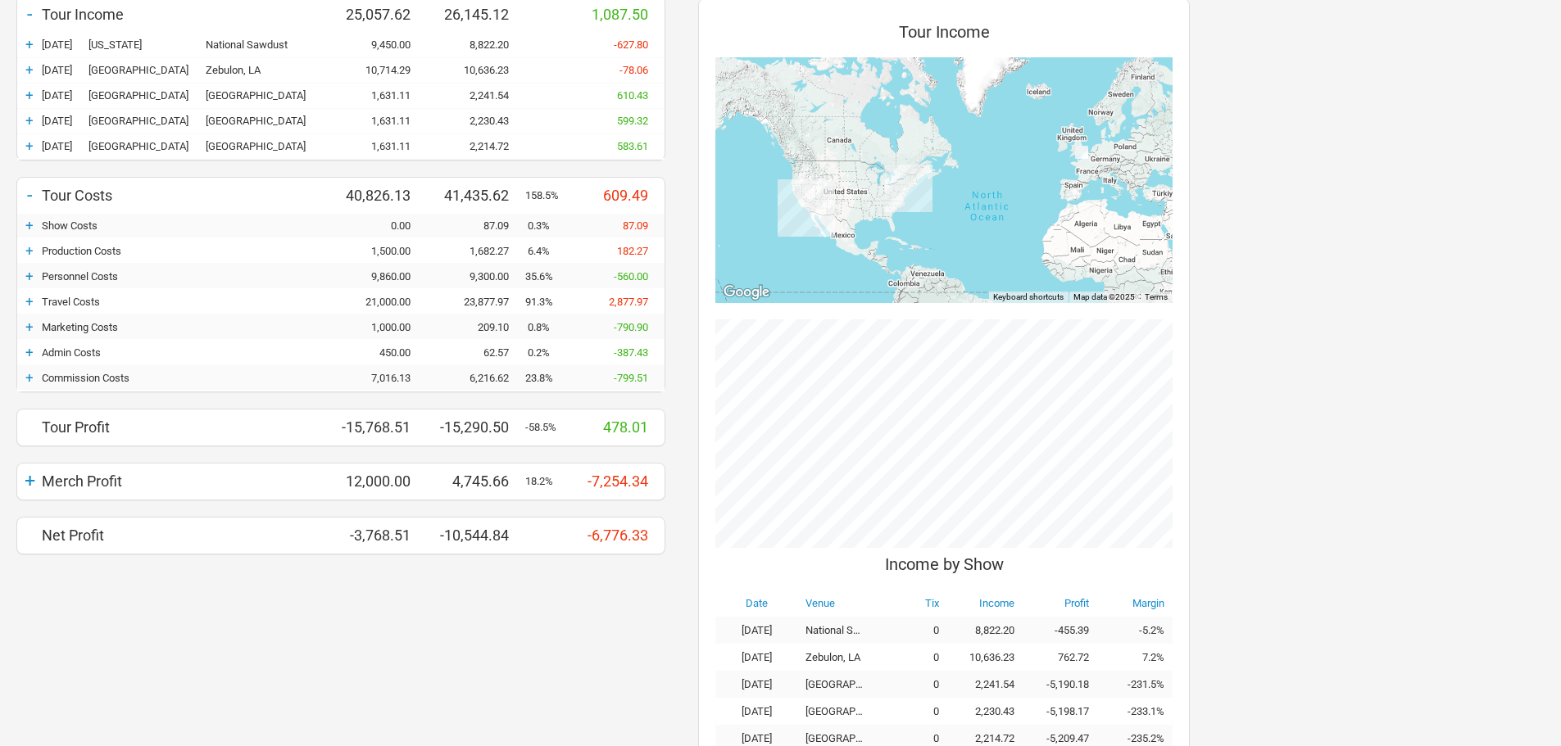
click at [34, 299] on div "+" at bounding box center [29, 301] width 25 height 16
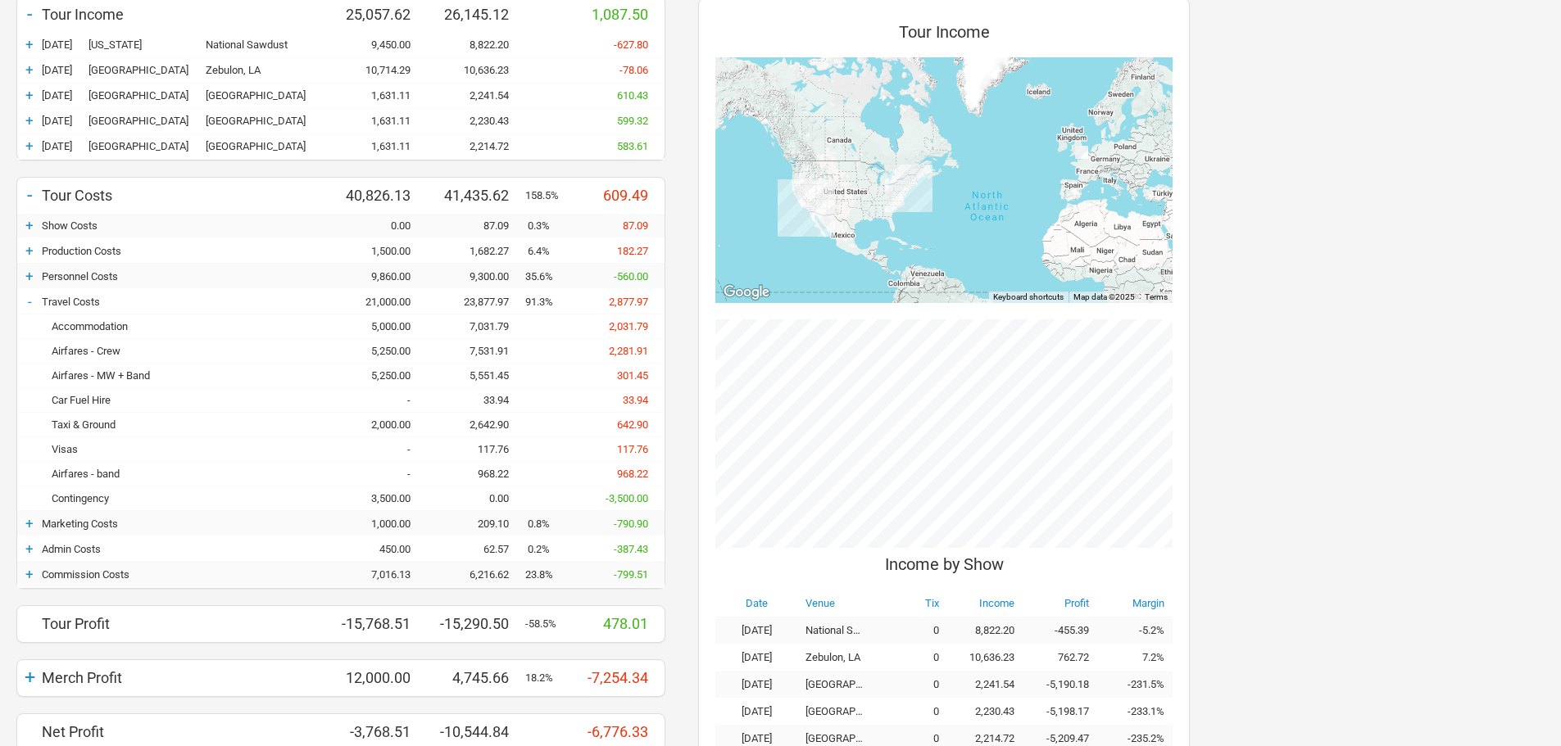
click at [458, 302] on div "23,877.97" at bounding box center [476, 302] width 98 height 12
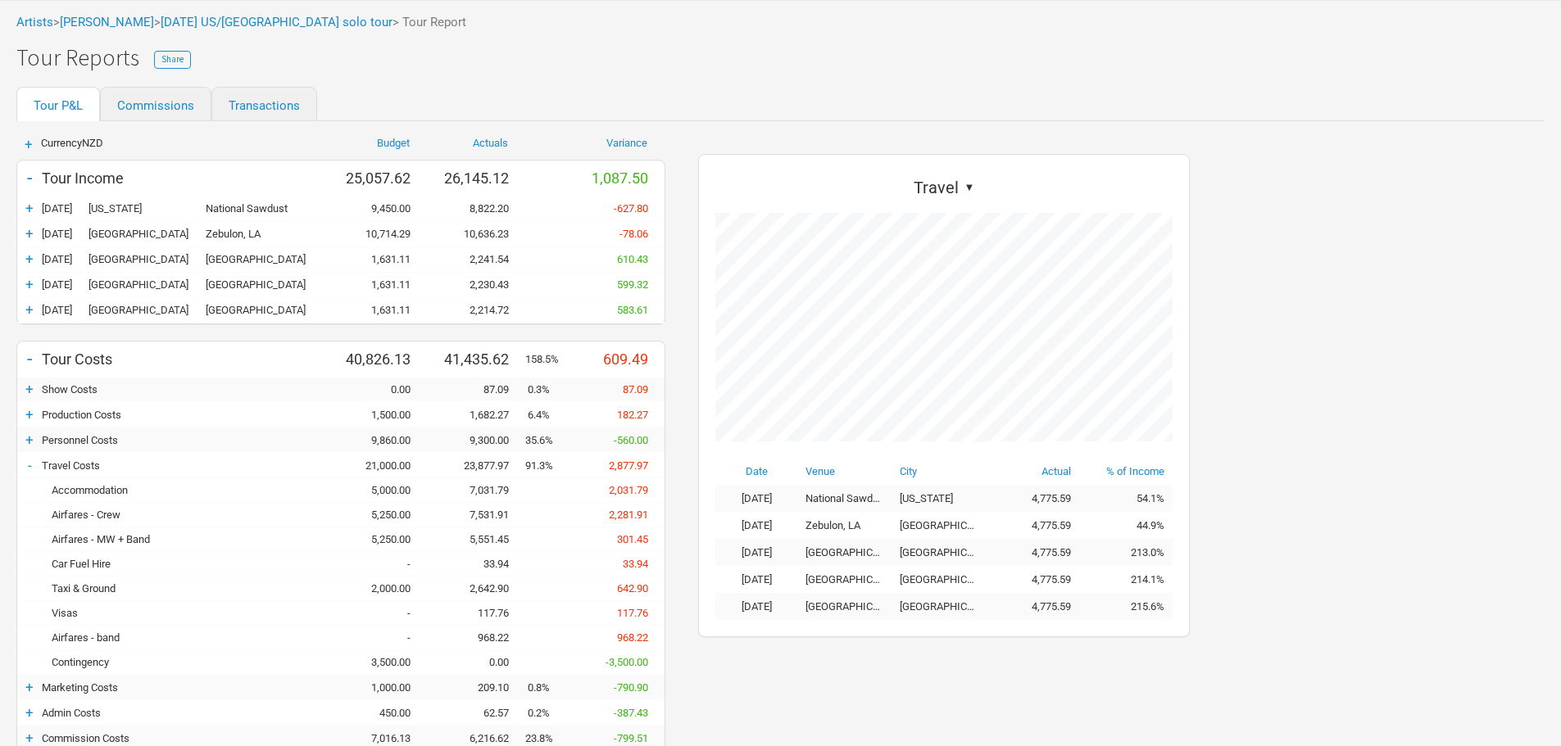
scroll to position [164, 0]
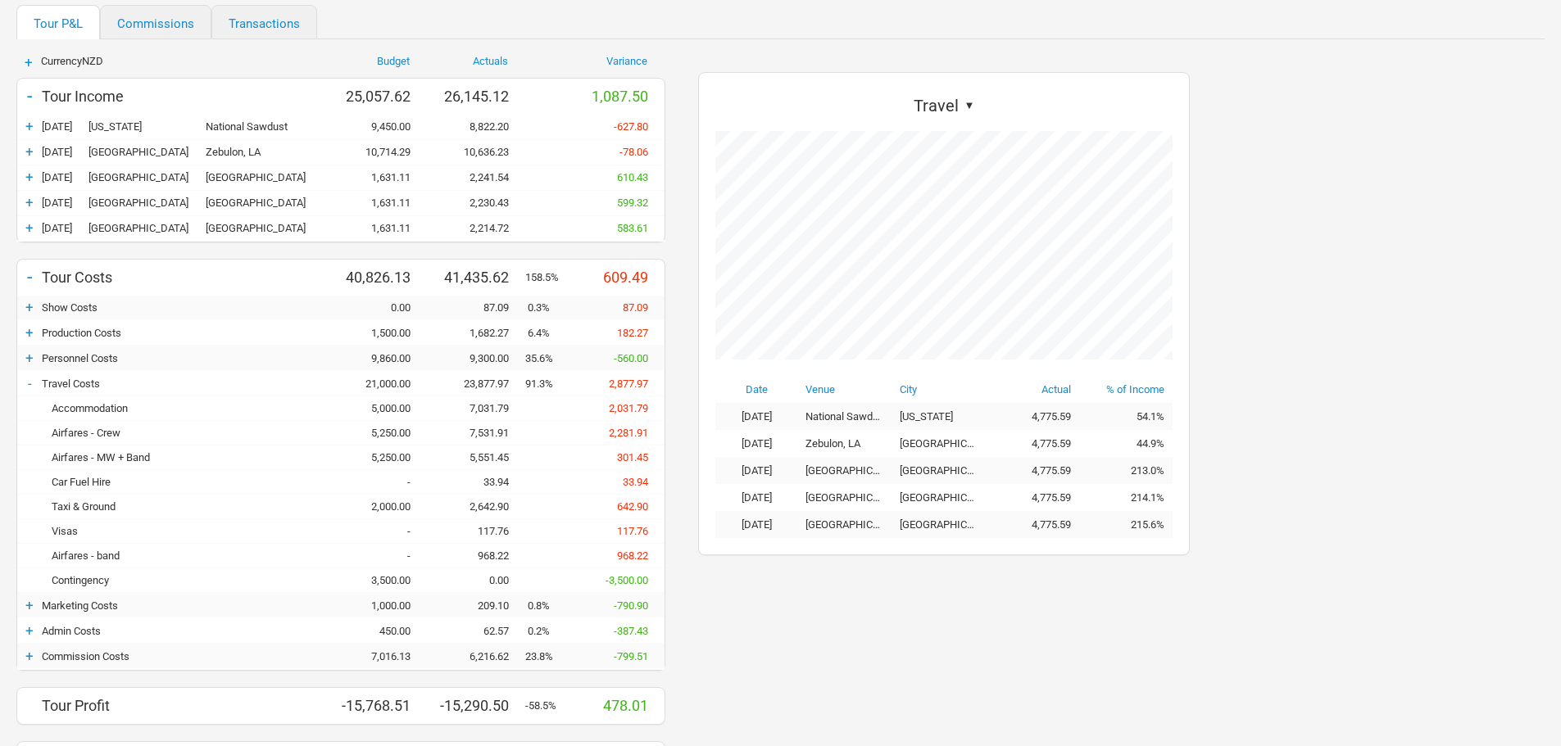
click at [474, 406] on div "7,031.79" at bounding box center [476, 408] width 98 height 12
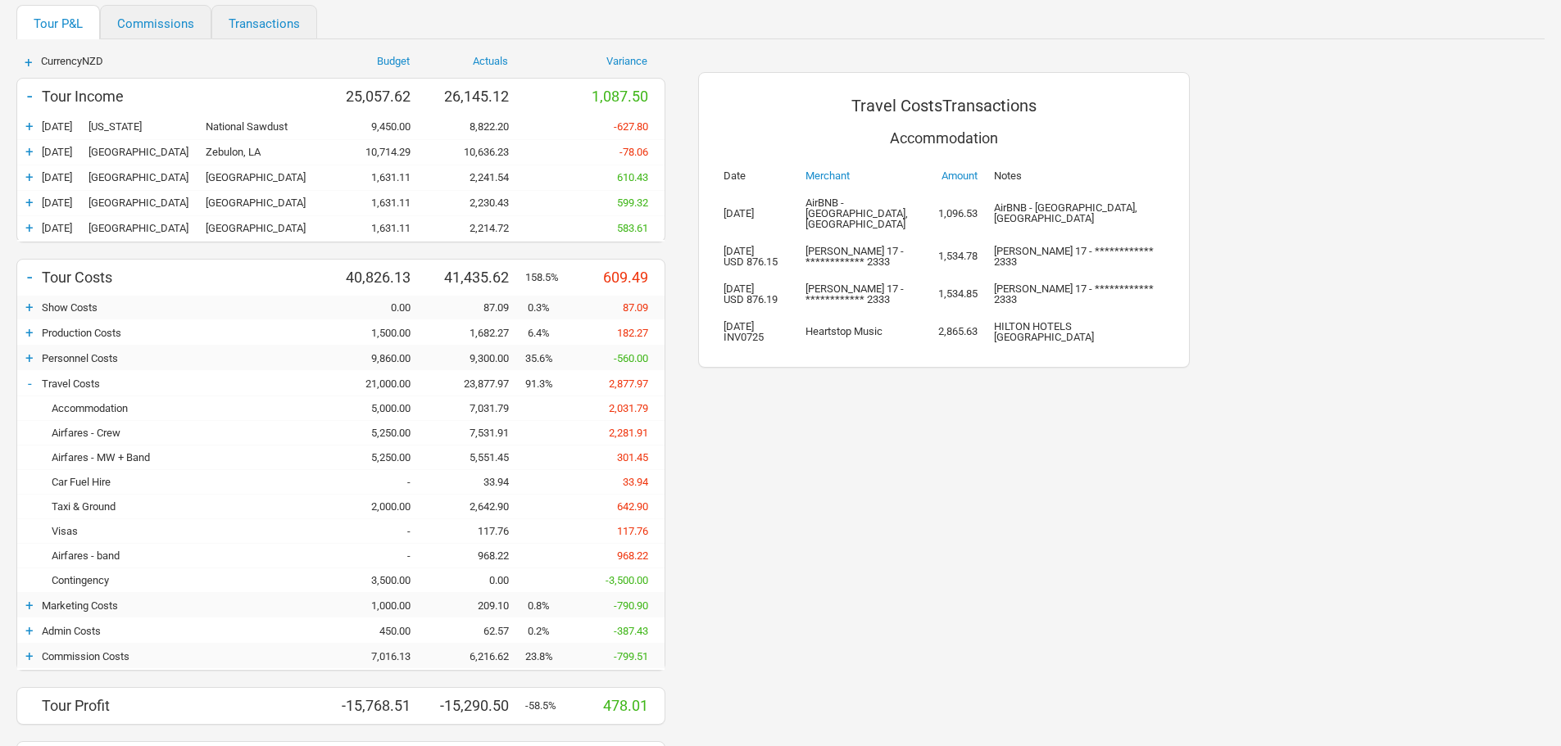
click at [487, 433] on div "7,531.91" at bounding box center [476, 433] width 98 height 12
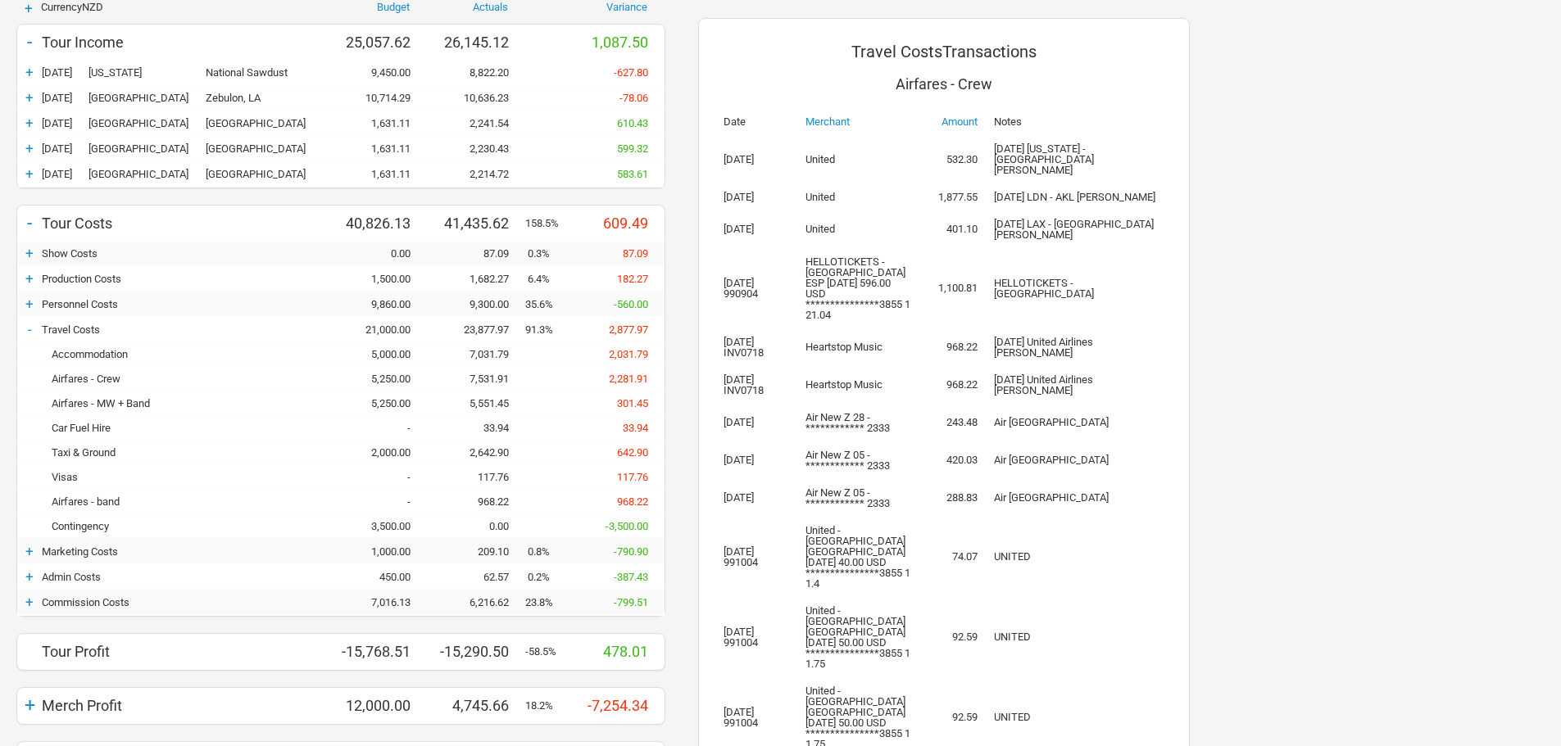
scroll to position [136, 0]
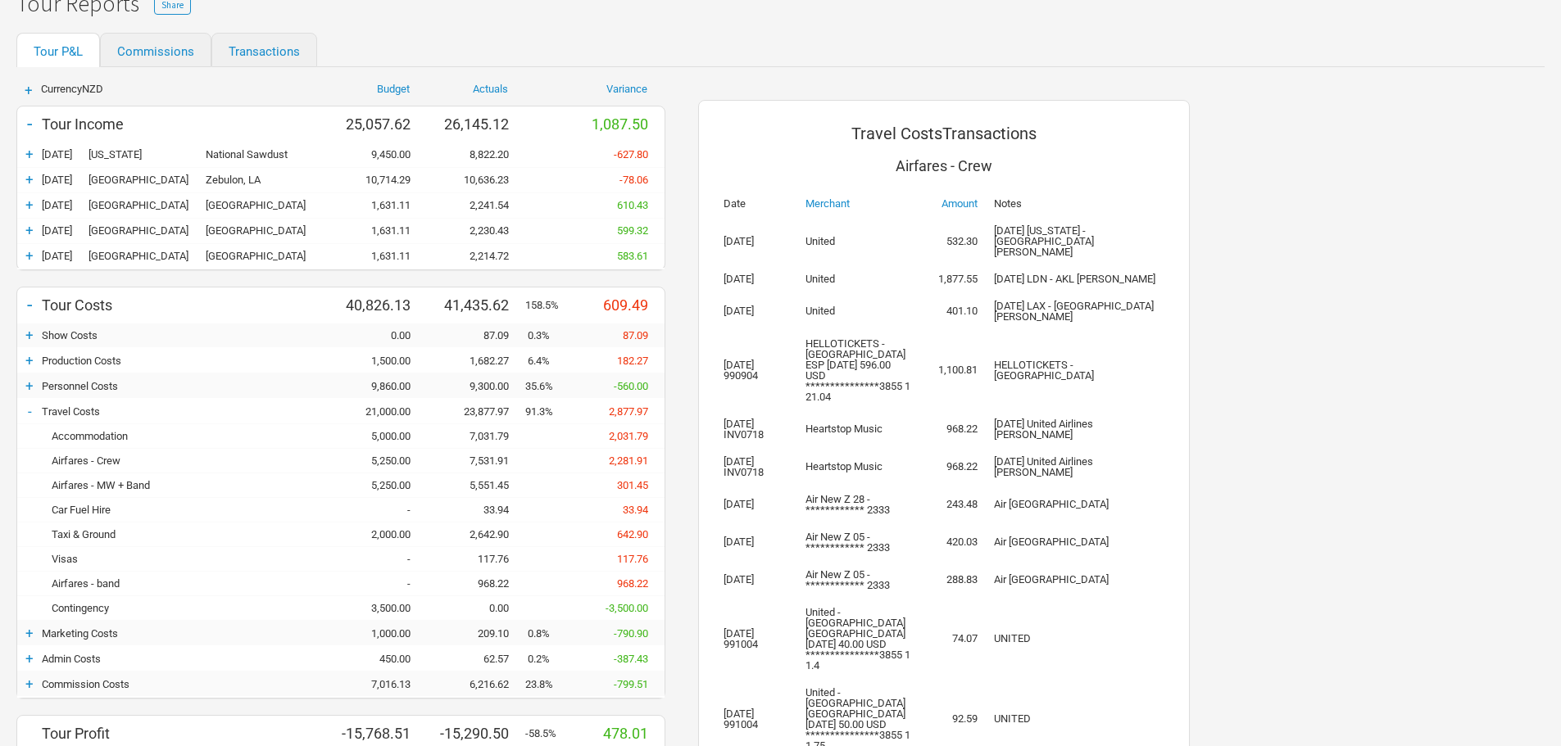
click at [476, 482] on div "5,551.45" at bounding box center [476, 485] width 98 height 12
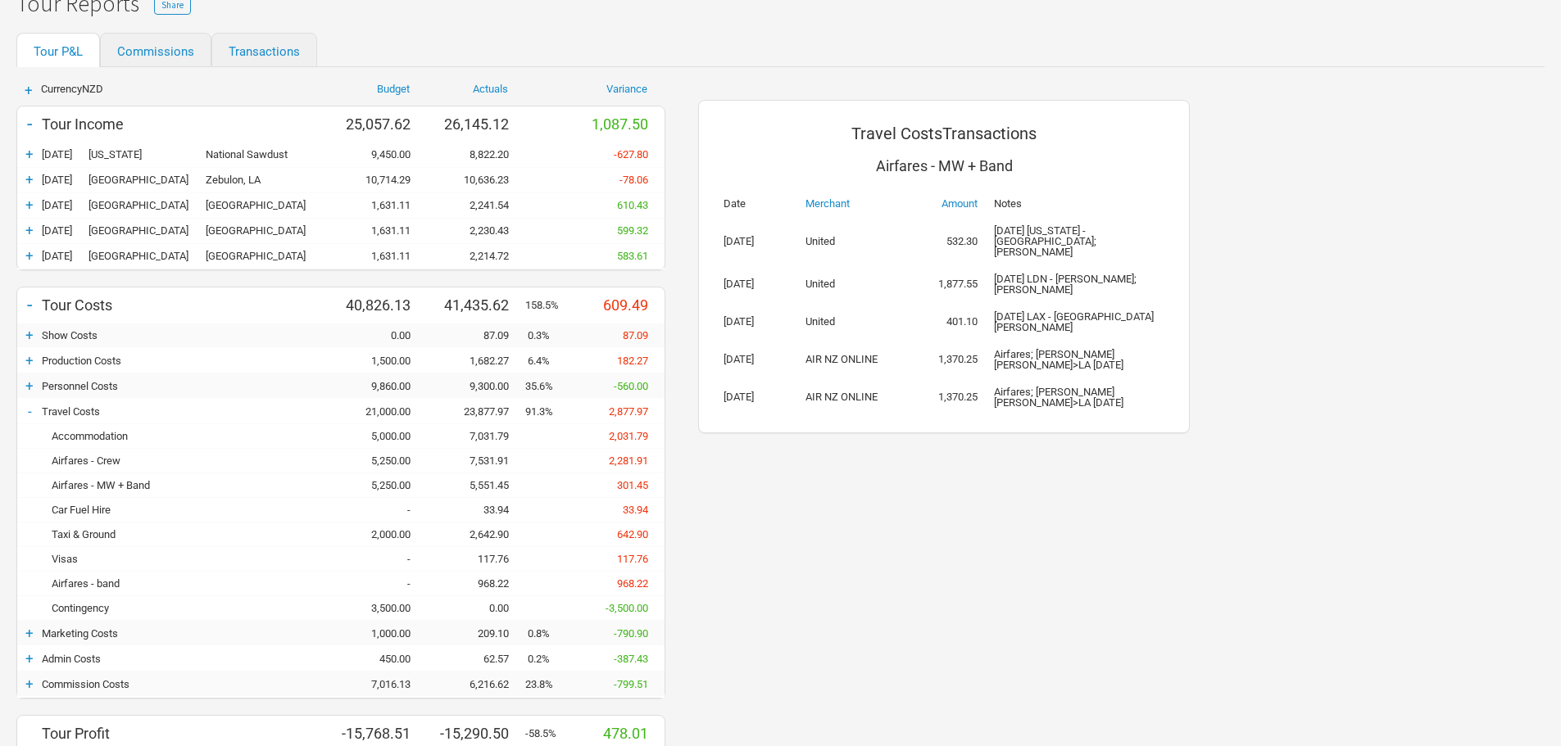
click at [488, 585] on div "968.22" at bounding box center [476, 584] width 98 height 12
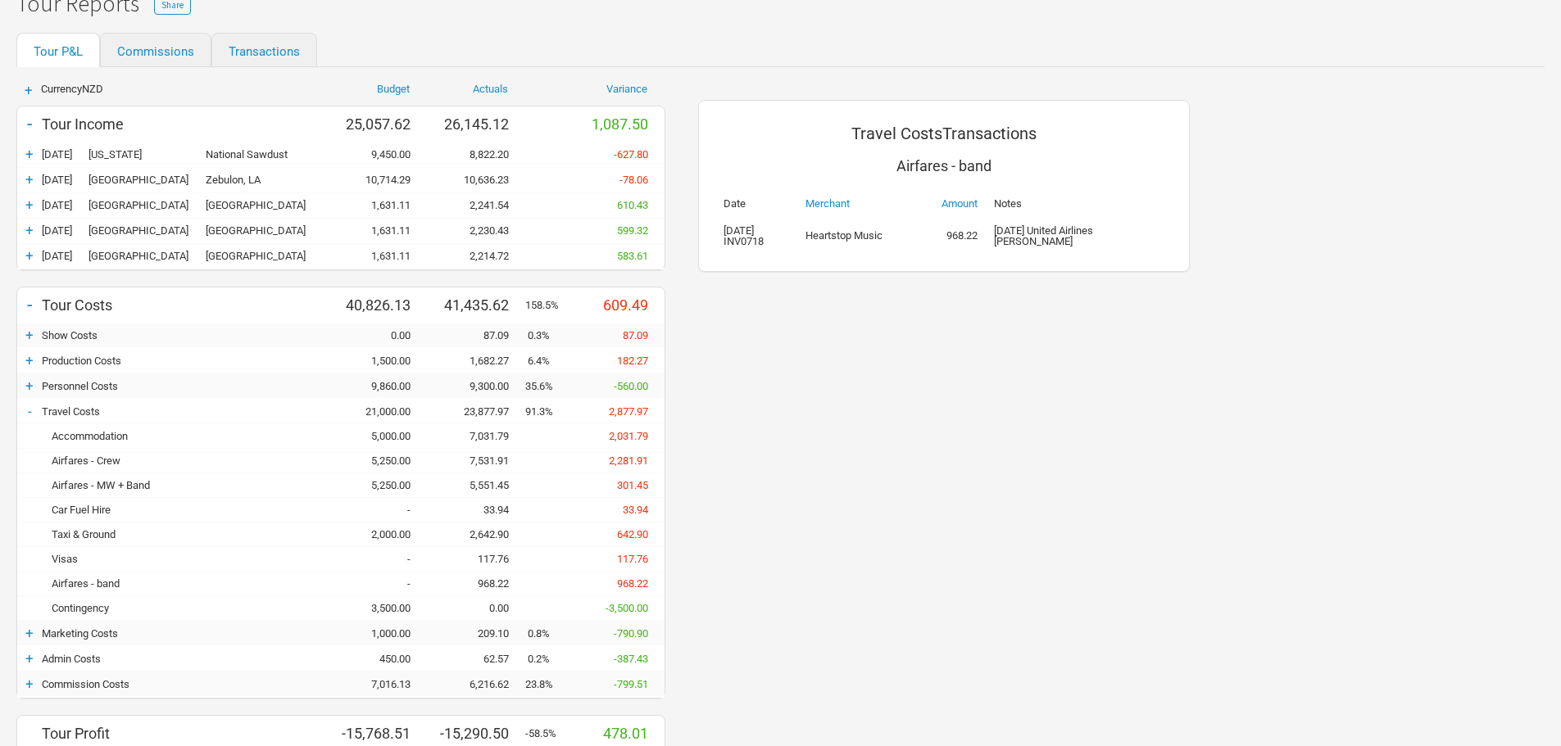
click at [897, 365] on div "Travel Costs Transactions Airfares - band Date Merchant Amount Notes [DATE] INV…" at bounding box center [944, 472] width 524 height 810
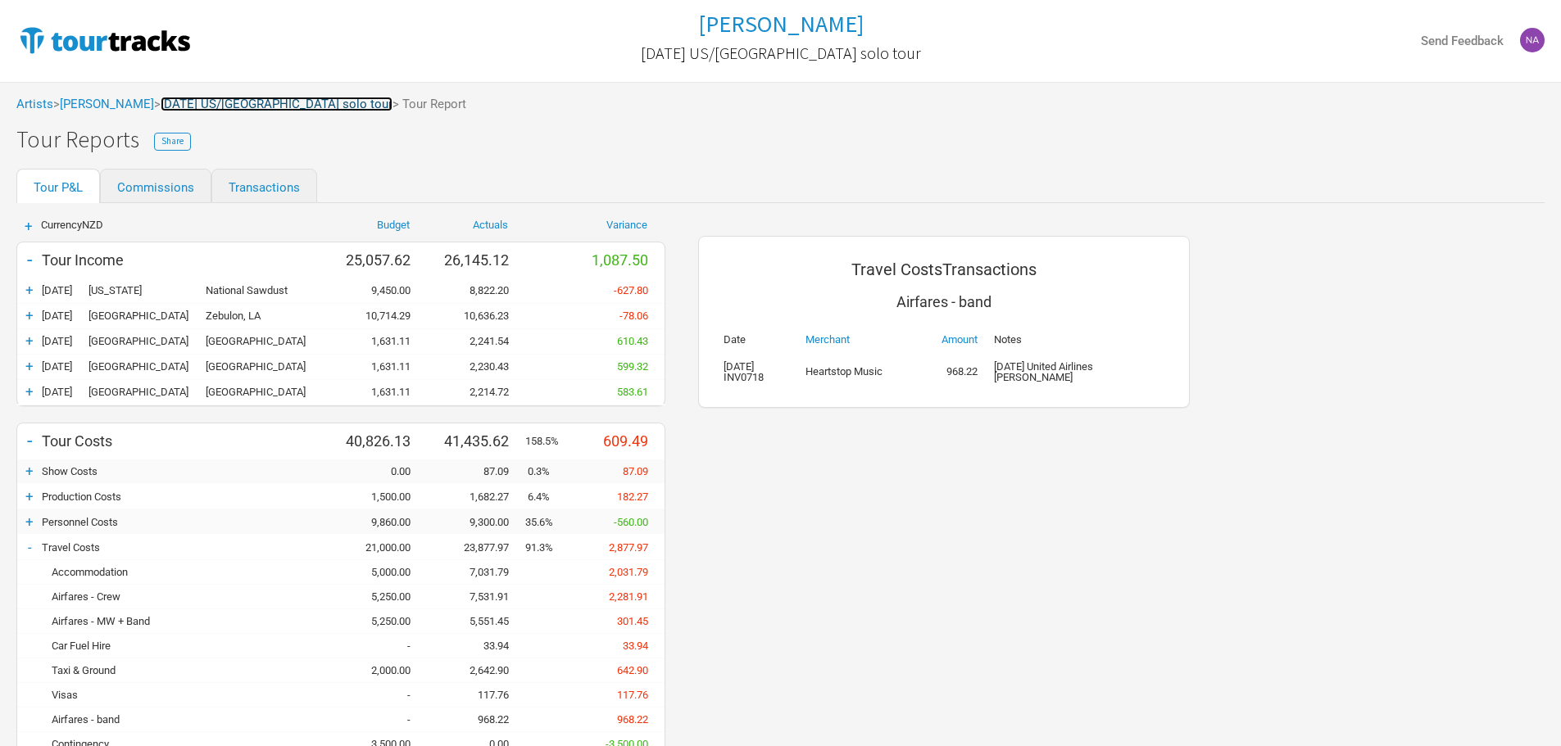
click at [232, 98] on link "[DATE] US/[GEOGRAPHIC_DATA] solo tour" at bounding box center [277, 104] width 232 height 15
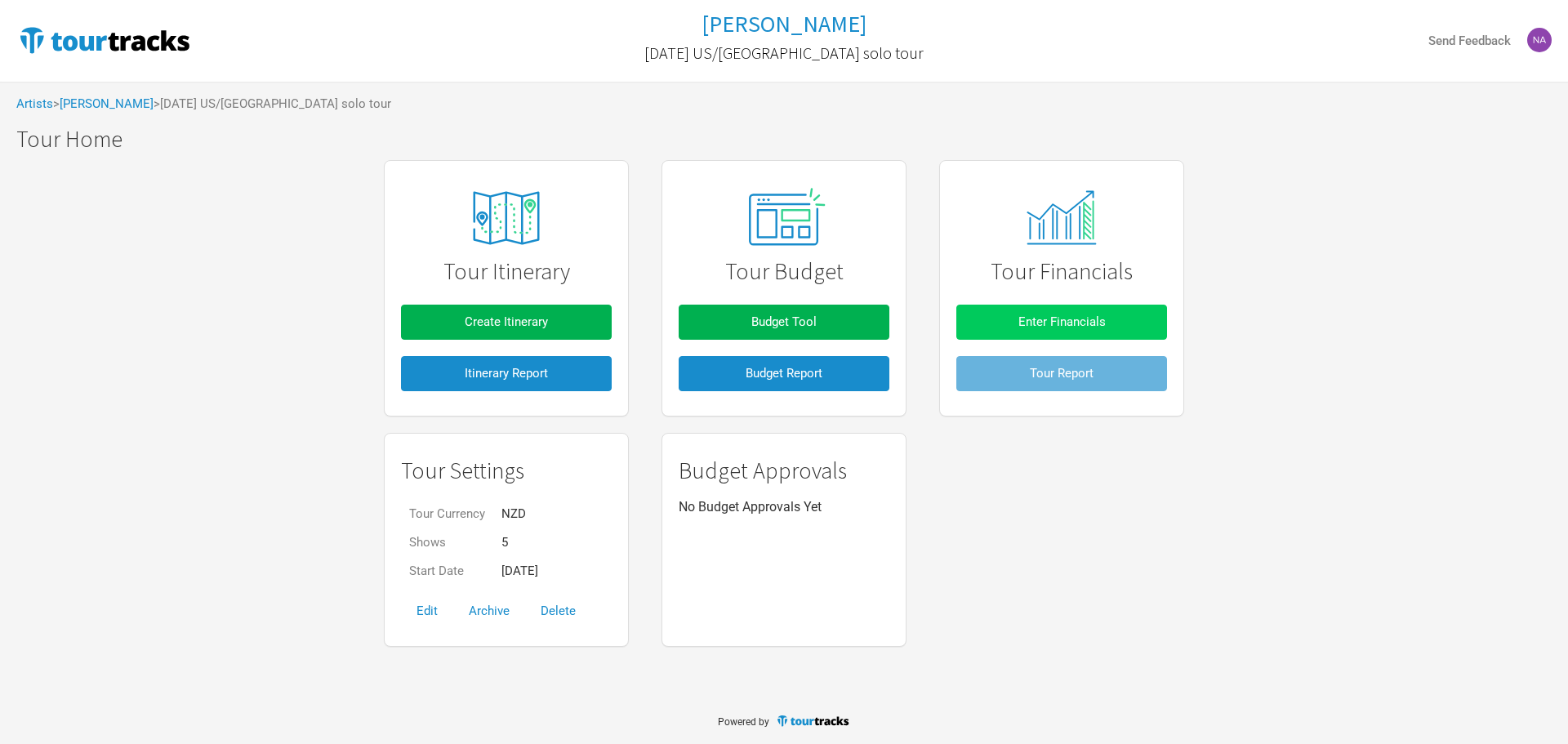
click at [1007, 328] on button "Enter Financials" at bounding box center [1061, 322] width 210 height 35
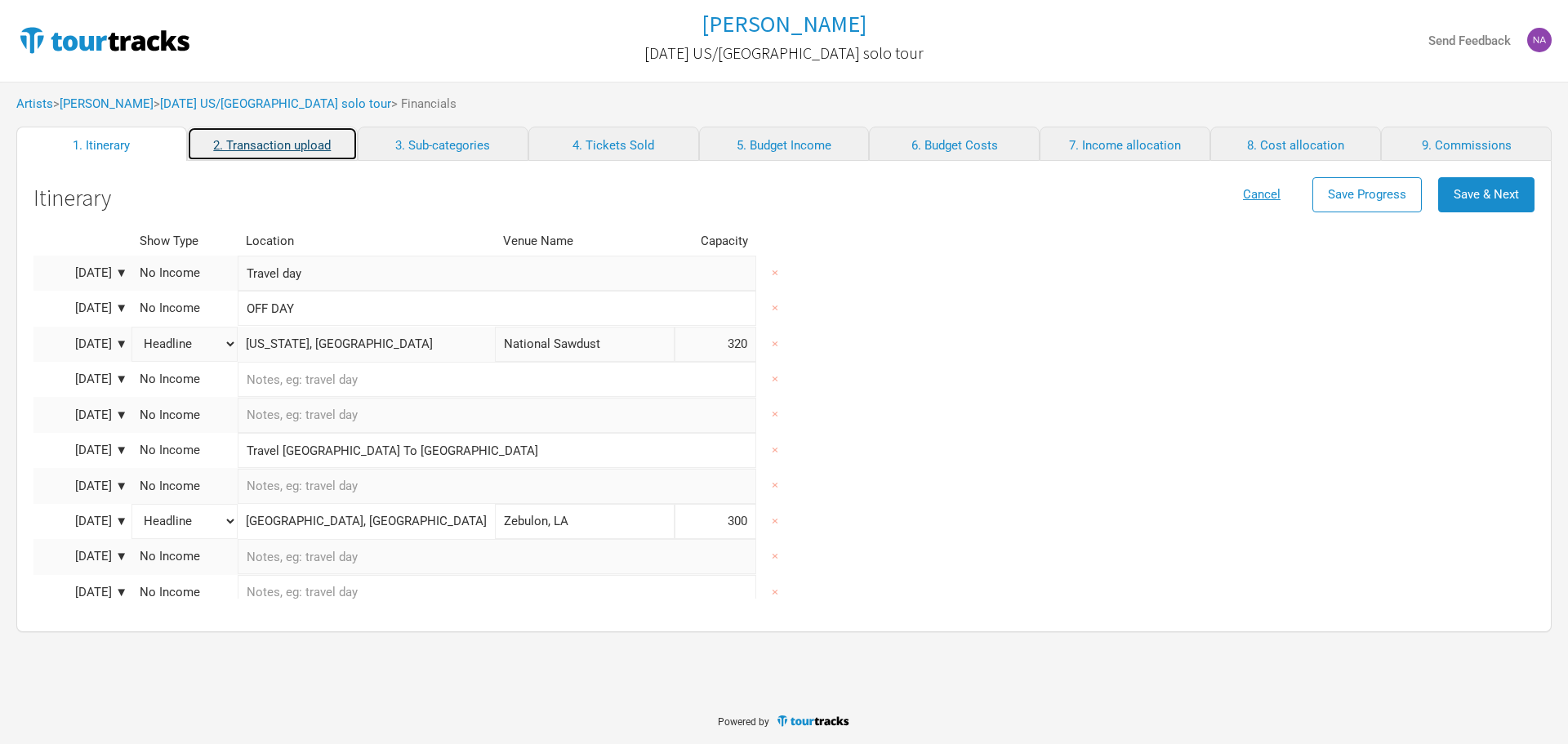
click at [270, 149] on link "2. Transaction upload" at bounding box center [272, 144] width 170 height 34
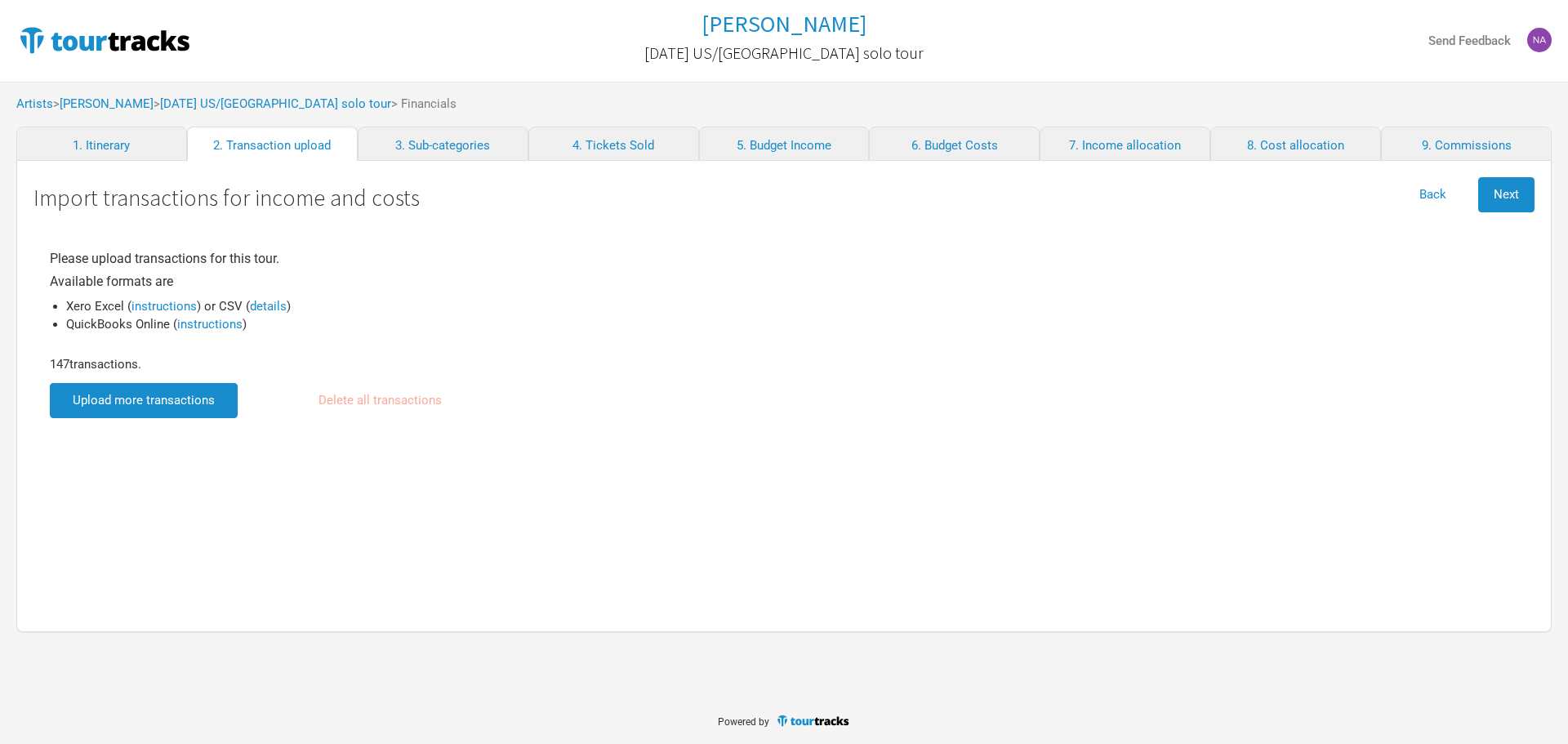
click at [178, 400] on input "file" at bounding box center [144, 400] width 187 height 35
click at [1471, 187] on div "Back Next" at bounding box center [1468, 194] width 131 height 35
click at [1496, 187] on span "Next" at bounding box center [1506, 194] width 25 height 15
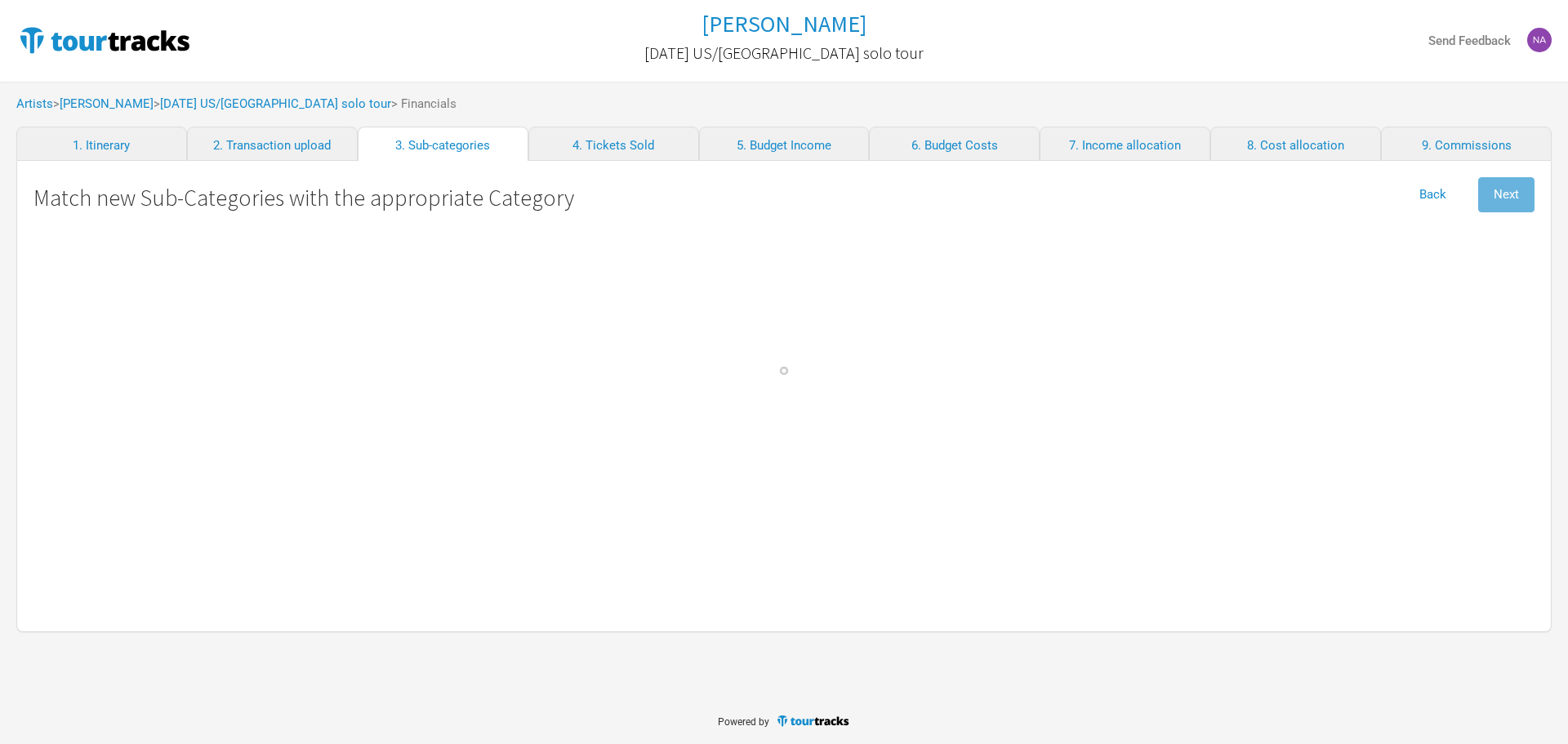
select select "Travel"
select Commission "Commissions"
select Crew "Travel"
select Band "Travel"
select band "Travel"
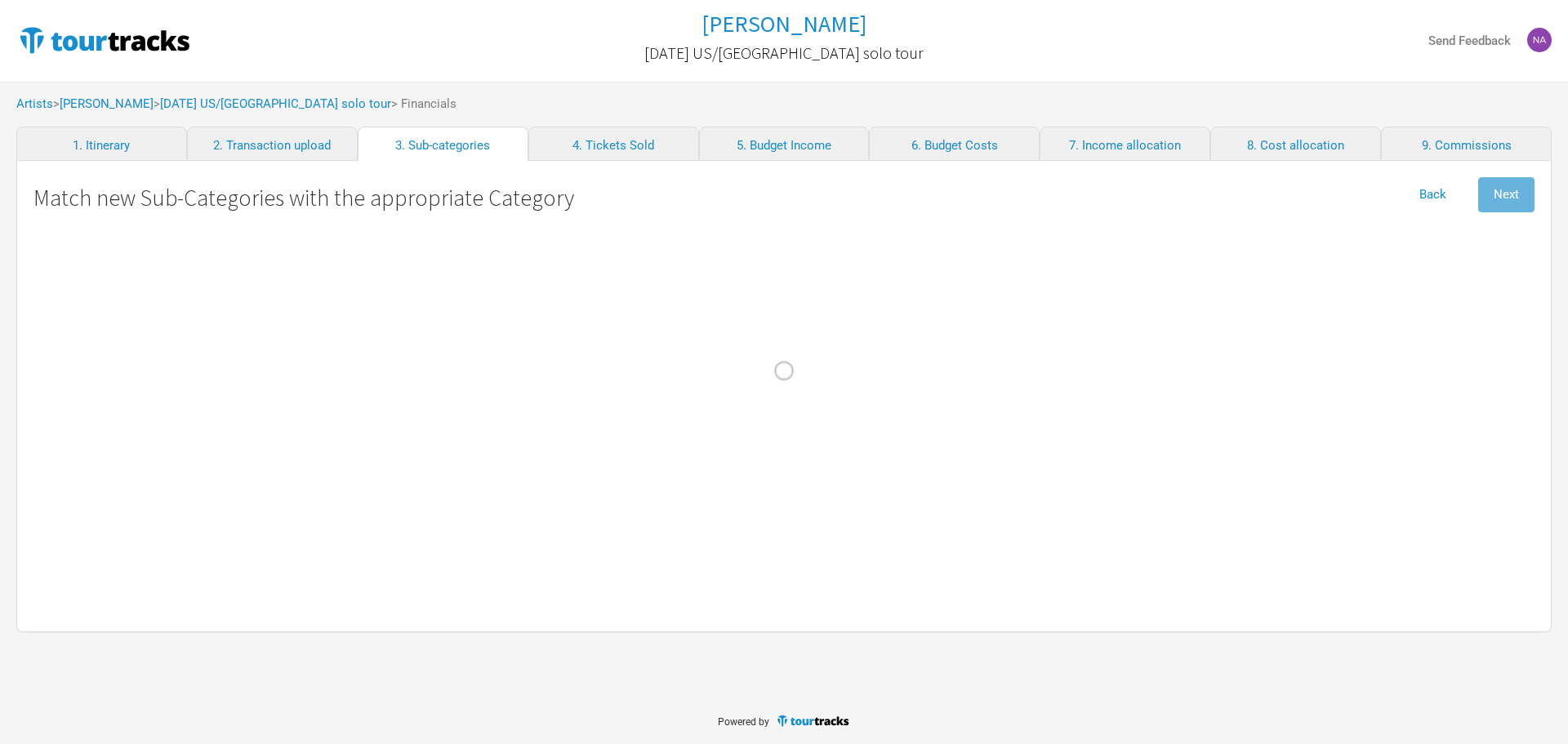
select Hire "Production"
select Charges "Admin"
select Hire "Travel"
select Engineer "Personnel"
select Manager "Personnel"
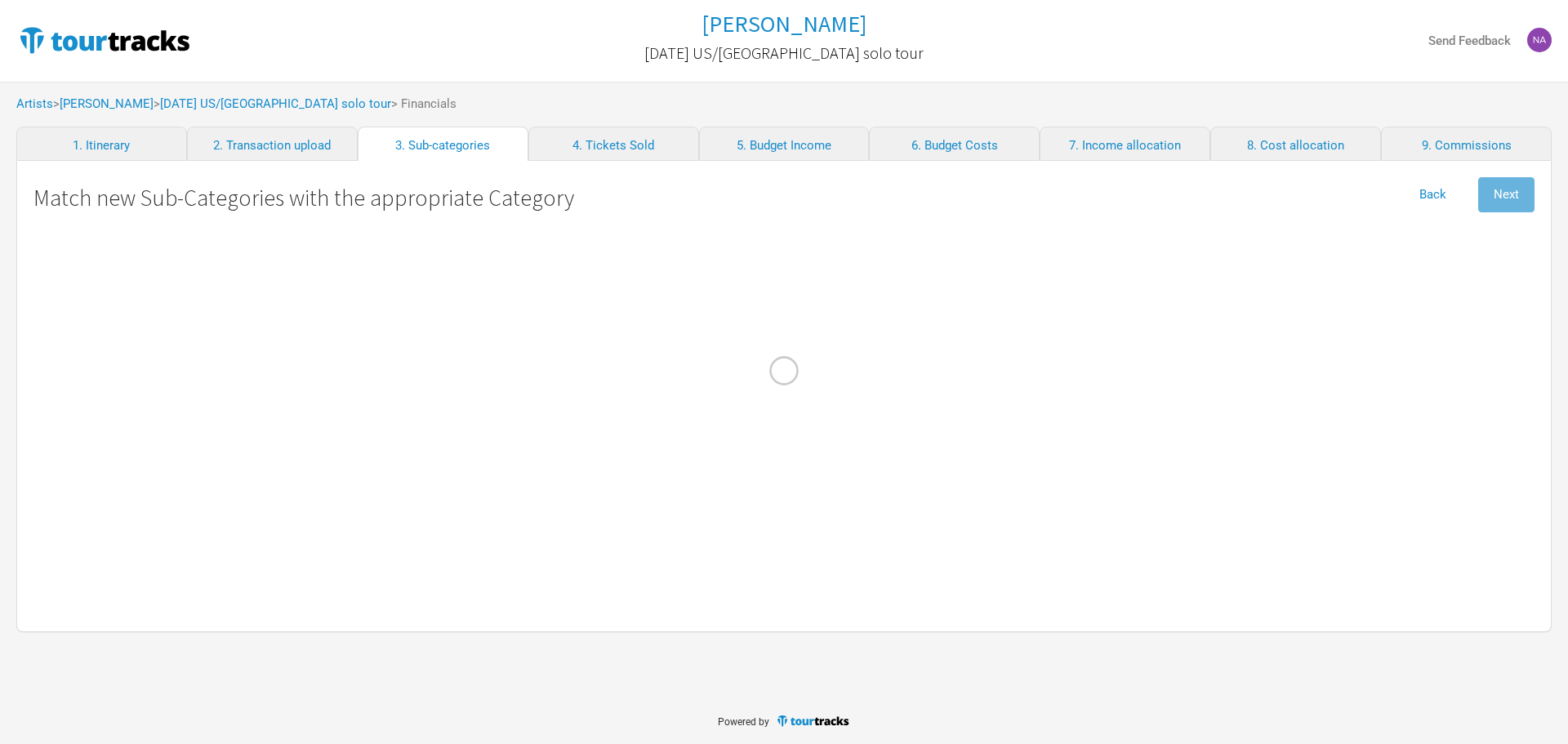
select Courier "Show Costs"
select Registrations "Production"
select Commission "Commissions"
select Commission "Merch Costs"
select Freight "Merch Costs"
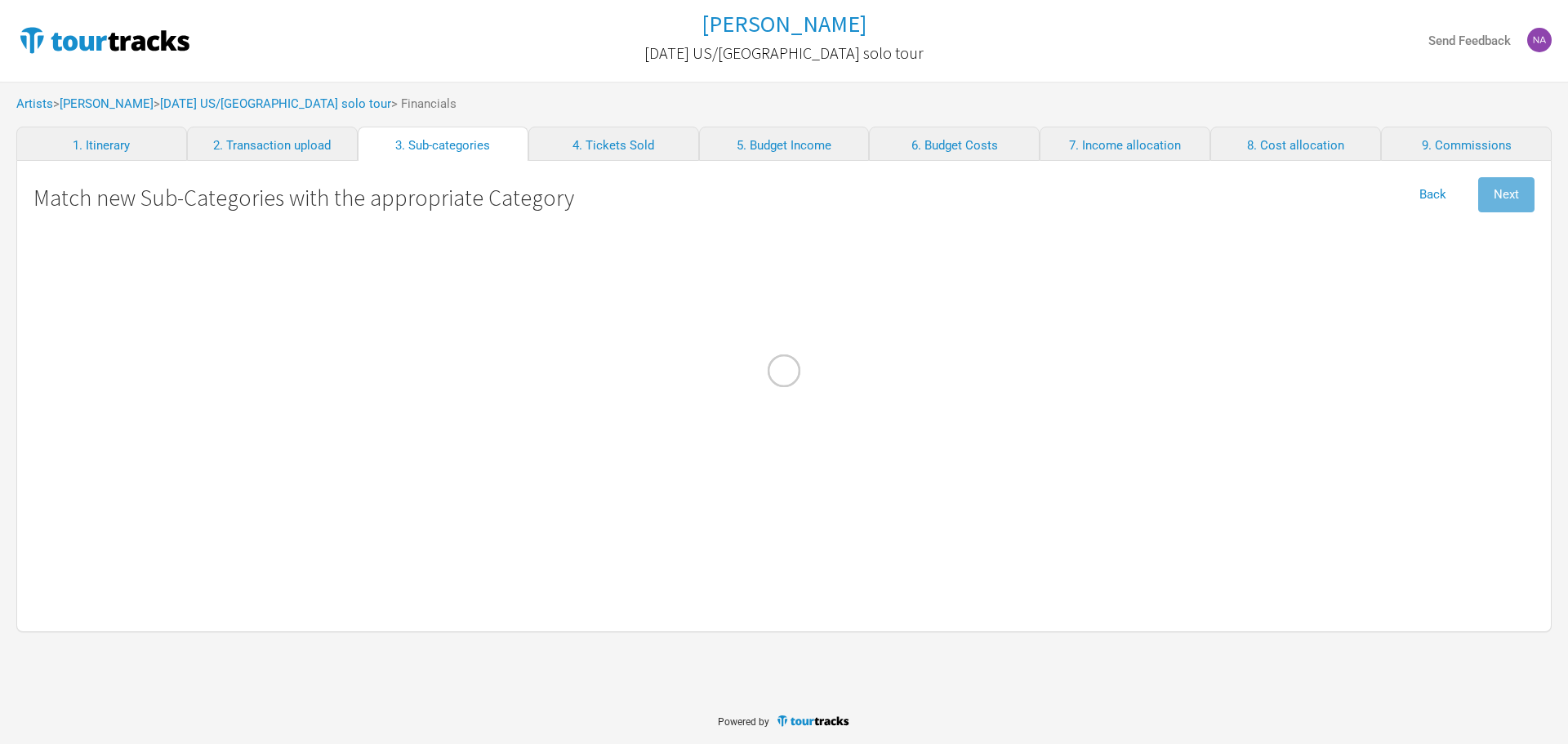
select Fees "Merch Costs"
select Expenses "Merch Costs"
select Income "Merch Income"
select Consumables "Production"
select Income "Performance"
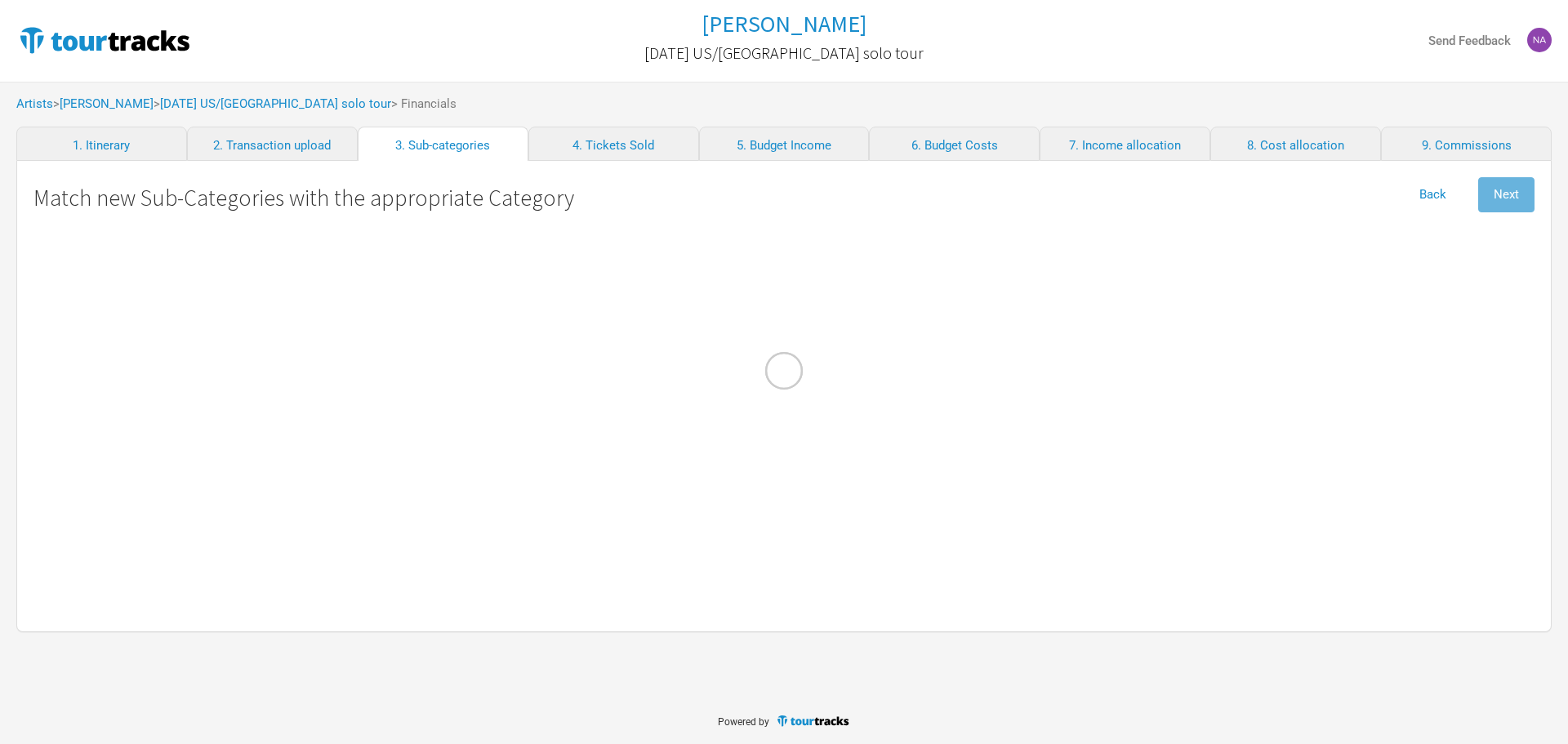
select Ground "Travel"
select Costs "Marketing"
select select "Travel"
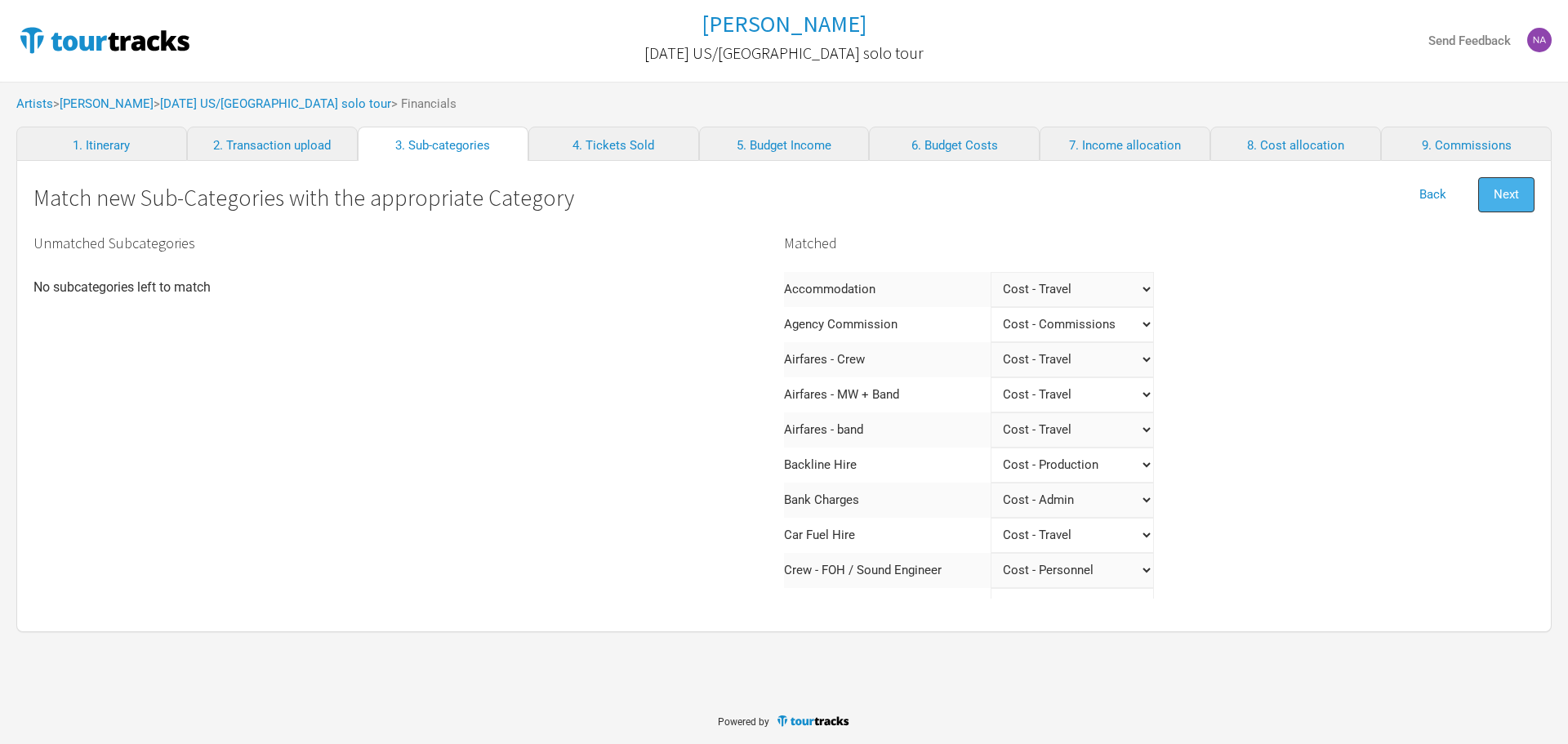
click at [1514, 192] on span "Next" at bounding box center [1506, 194] width 25 height 15
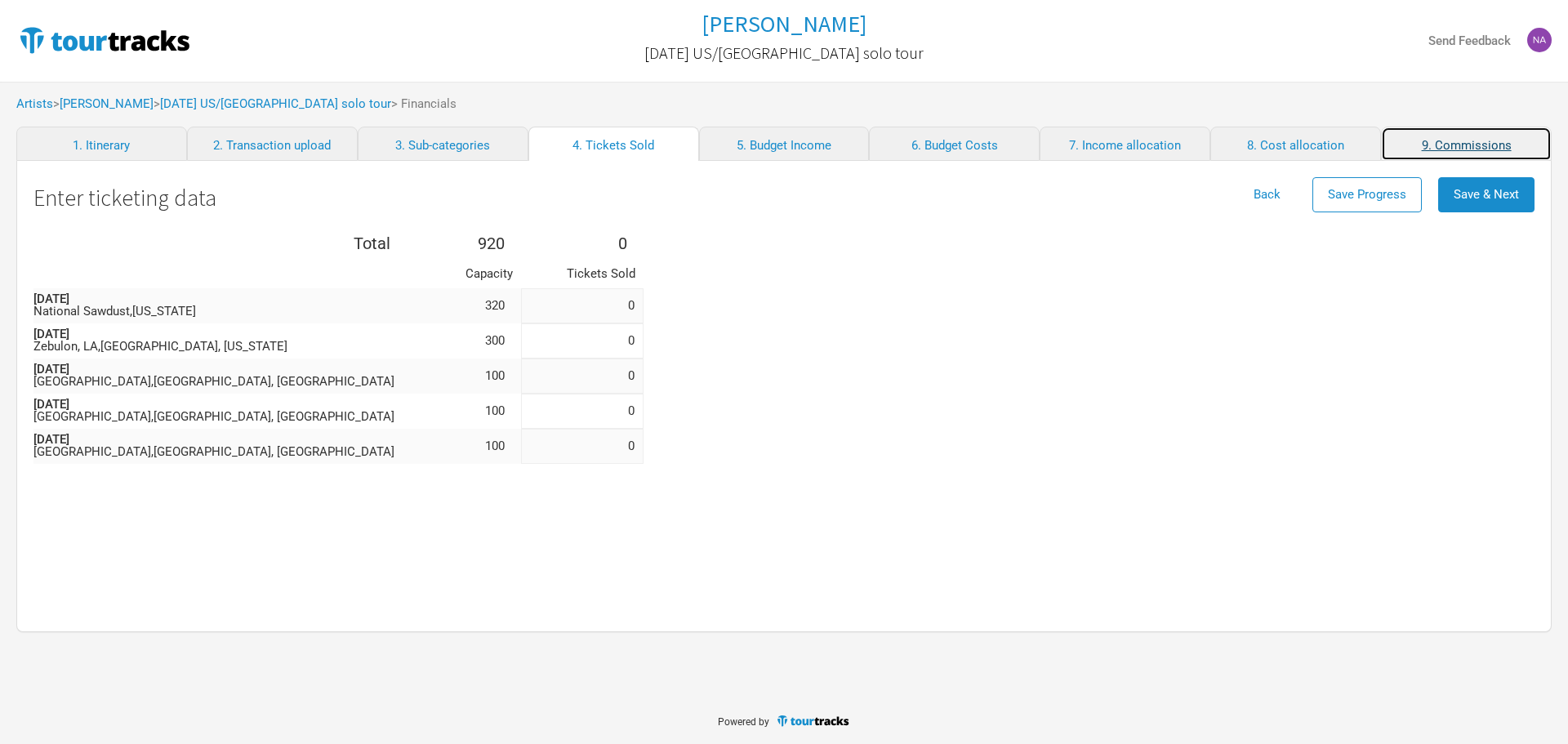
click at [1508, 149] on link "9. Commissions" at bounding box center [1465, 144] width 170 height 34
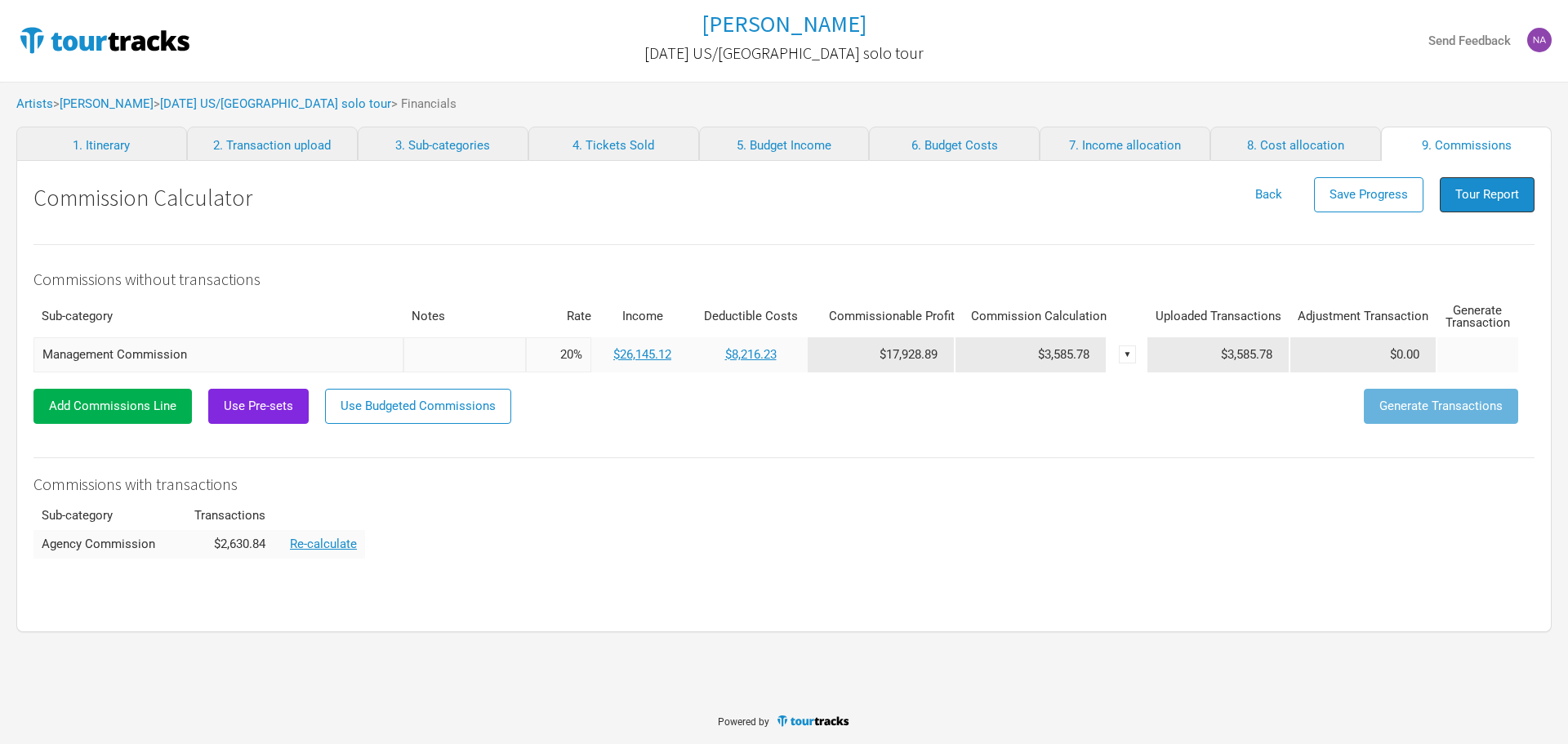
click at [1487, 193] on span "Tour Report" at bounding box center [1487, 194] width 64 height 15
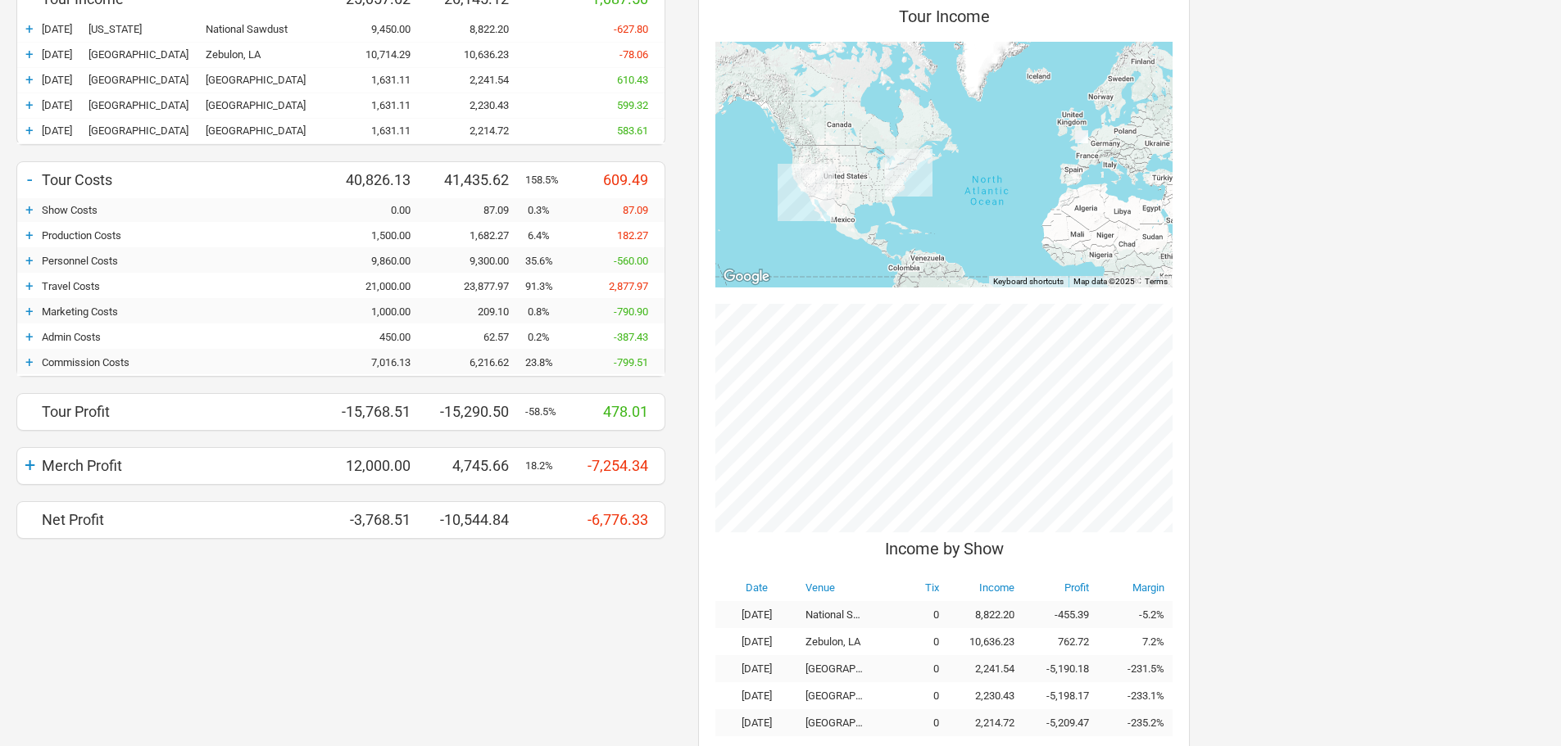
scroll to position [234, 0]
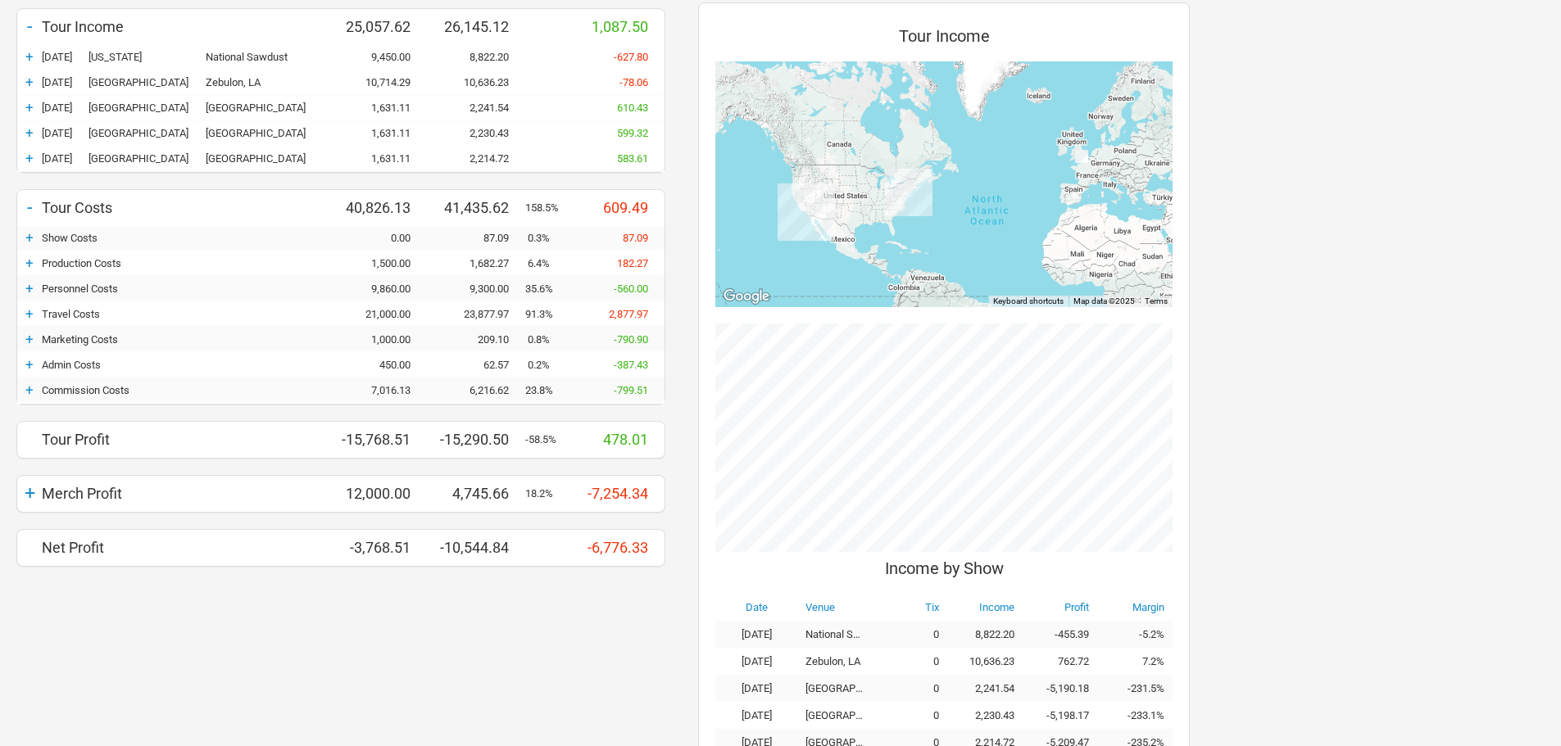
click at [37, 315] on div "+" at bounding box center [29, 314] width 25 height 16
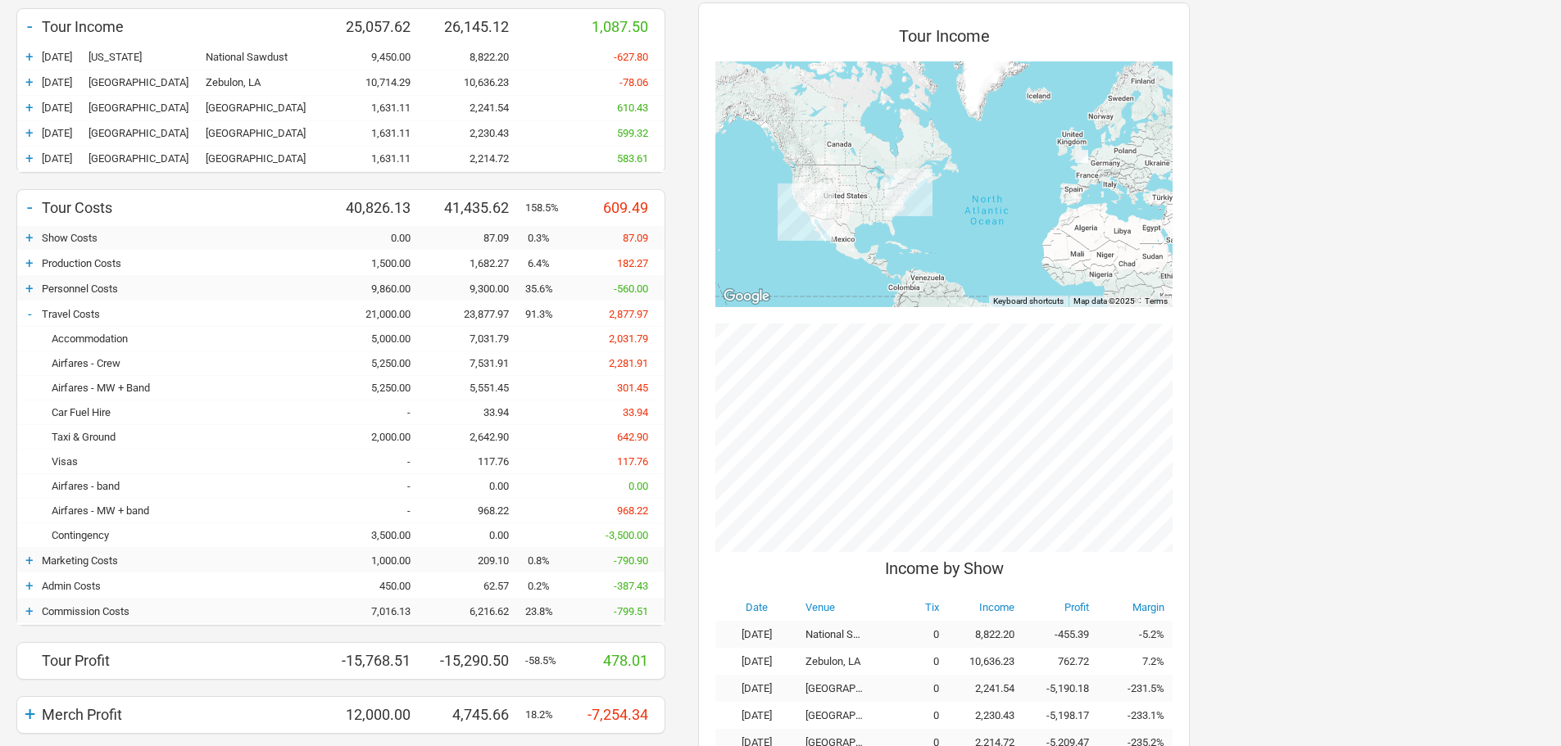
click at [138, 513] on div "Airfares - MW + band" at bounding box center [185, 511] width 287 height 12
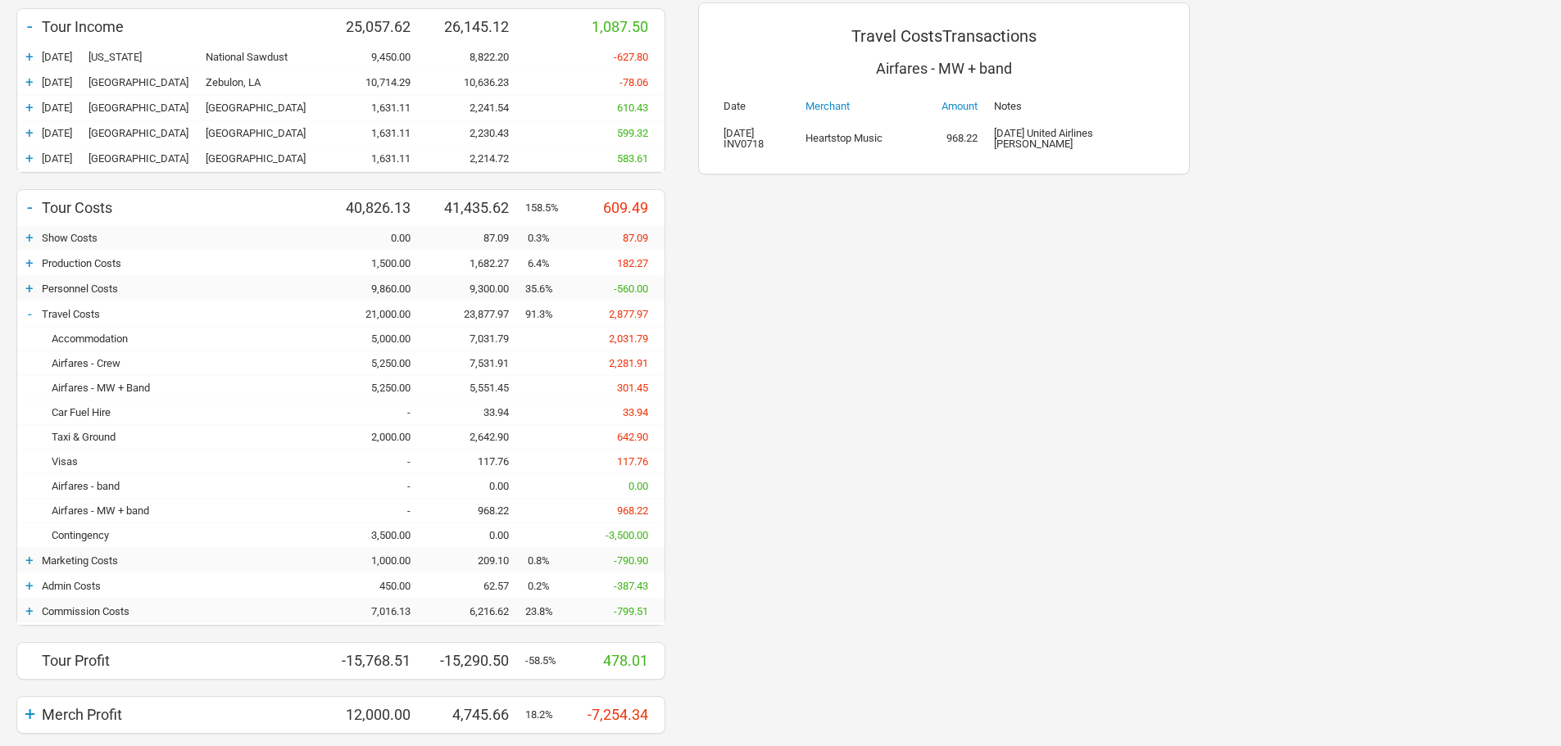
click at [501, 484] on div "0.00" at bounding box center [476, 486] width 98 height 12
click at [500, 507] on div "968.22" at bounding box center [476, 511] width 98 height 12
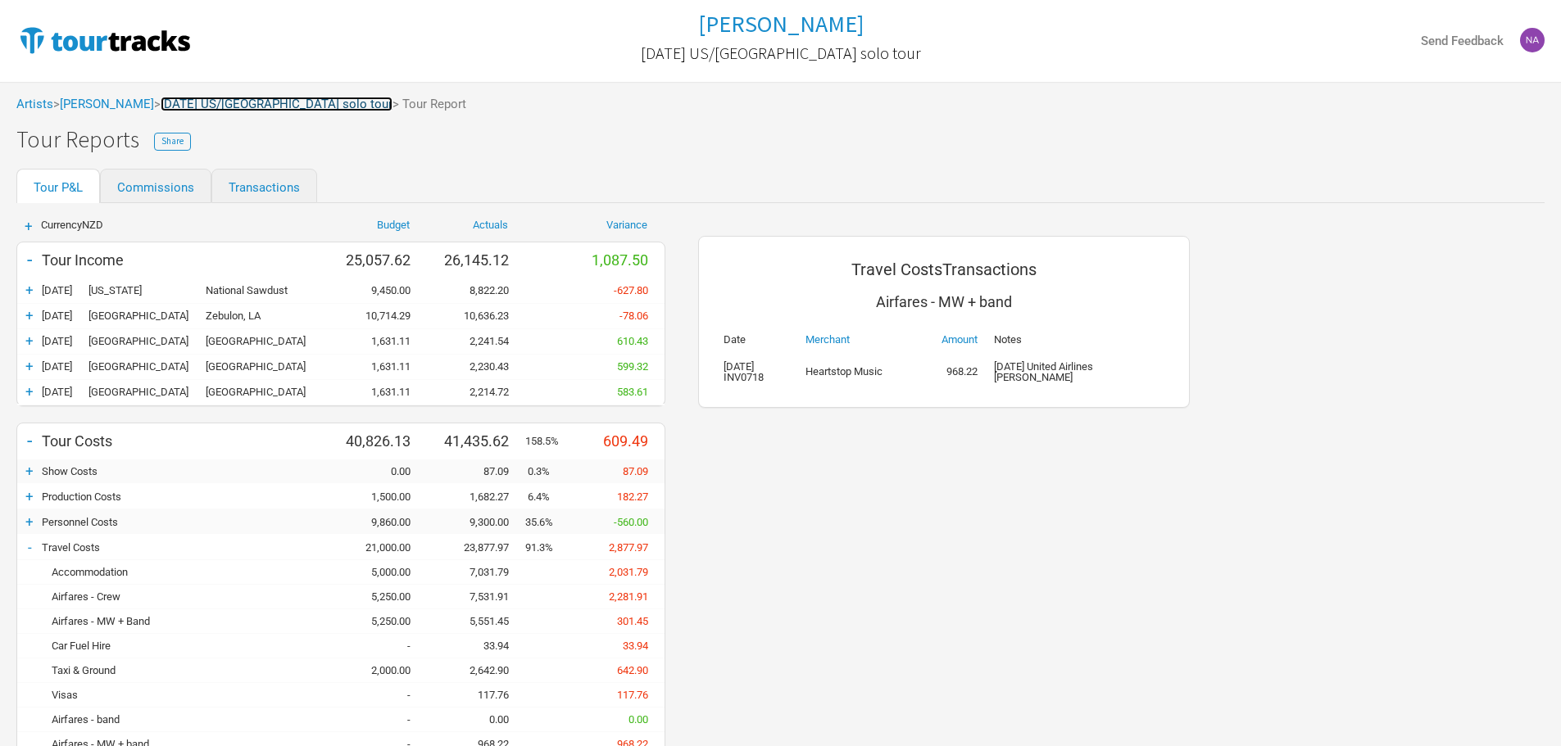
click at [200, 102] on link "[DATE] US/[GEOGRAPHIC_DATA] solo tour" at bounding box center [277, 104] width 232 height 15
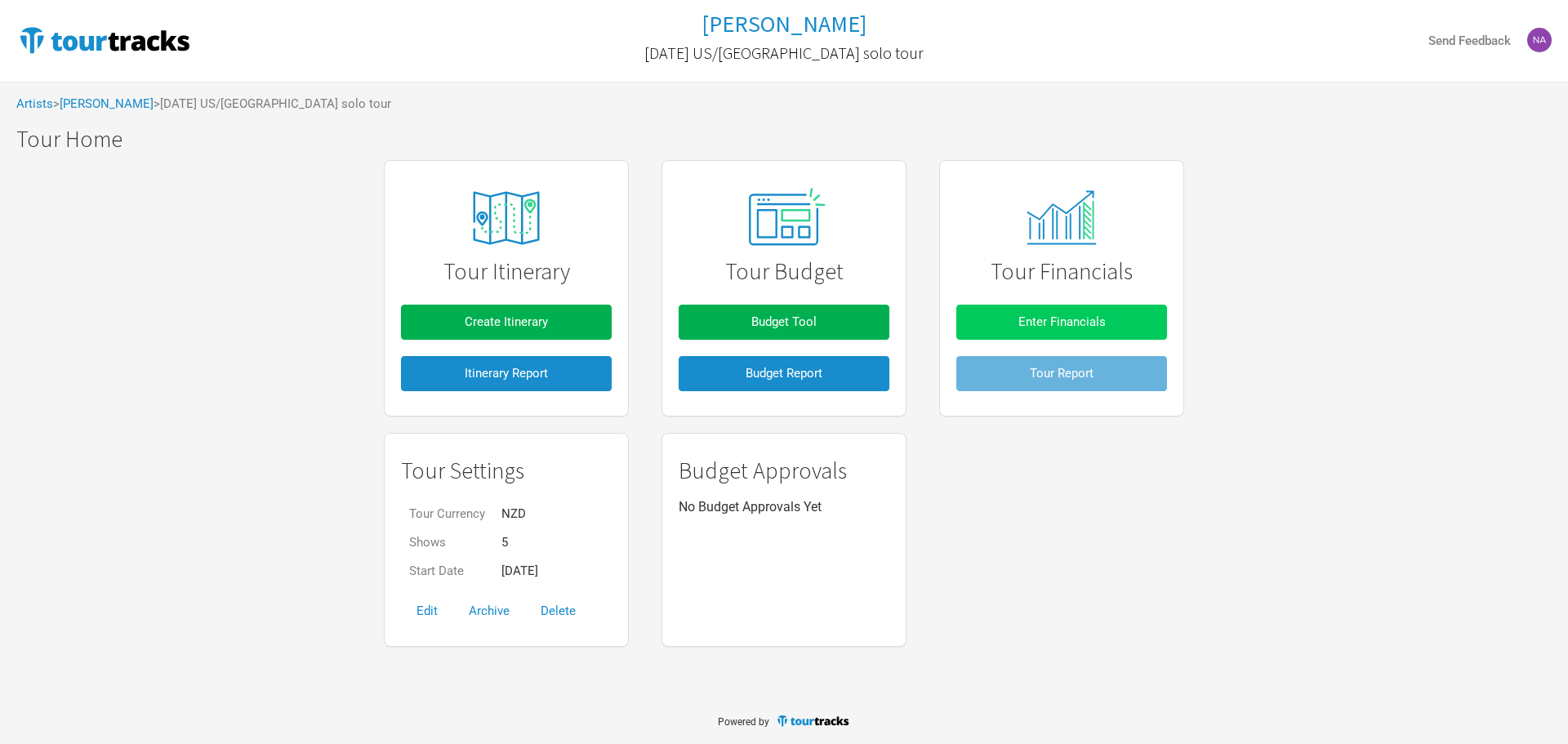
click at [1066, 328] on span "Enter Financials" at bounding box center [1063, 321] width 88 height 15
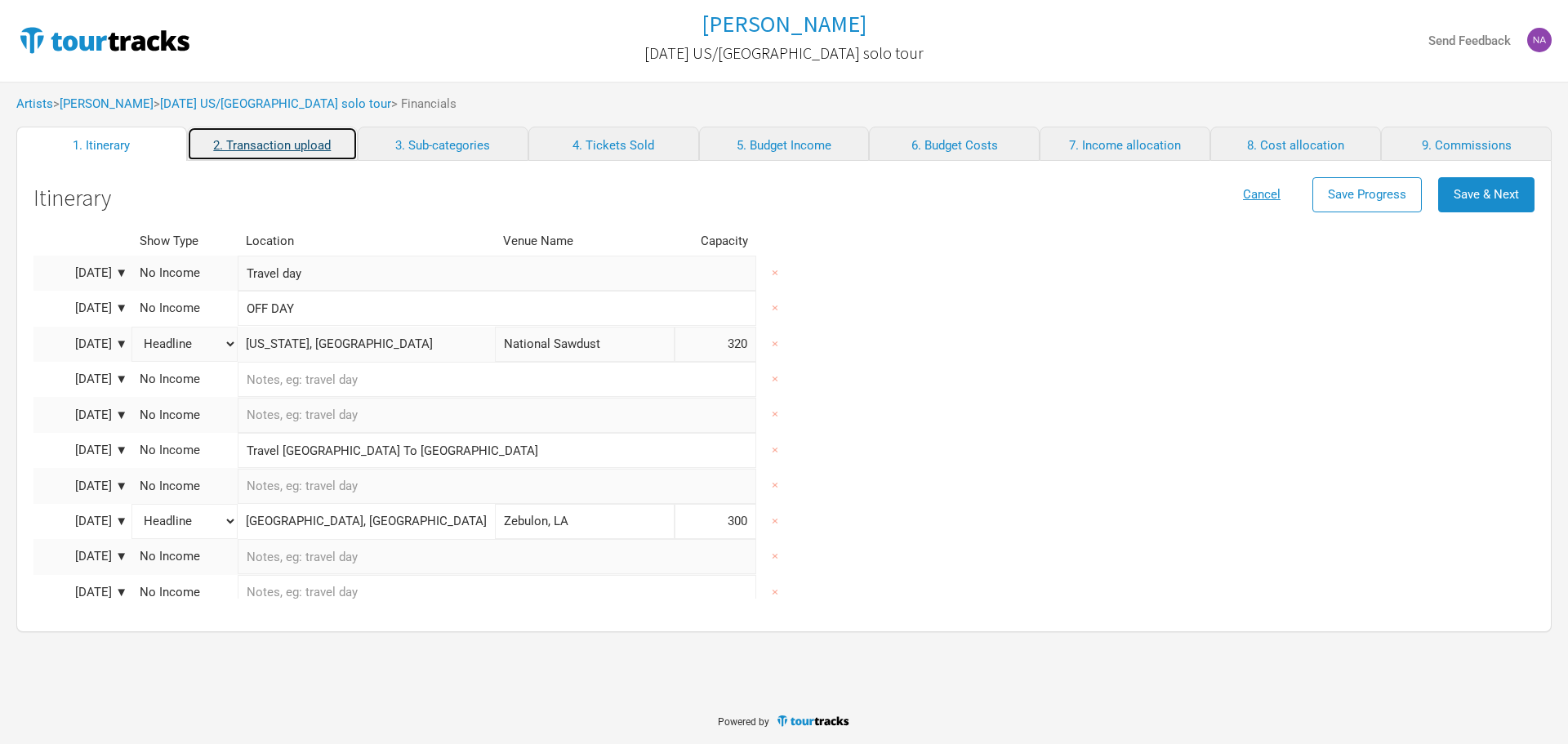
click at [266, 143] on link "2. Transaction upload" at bounding box center [272, 144] width 170 height 34
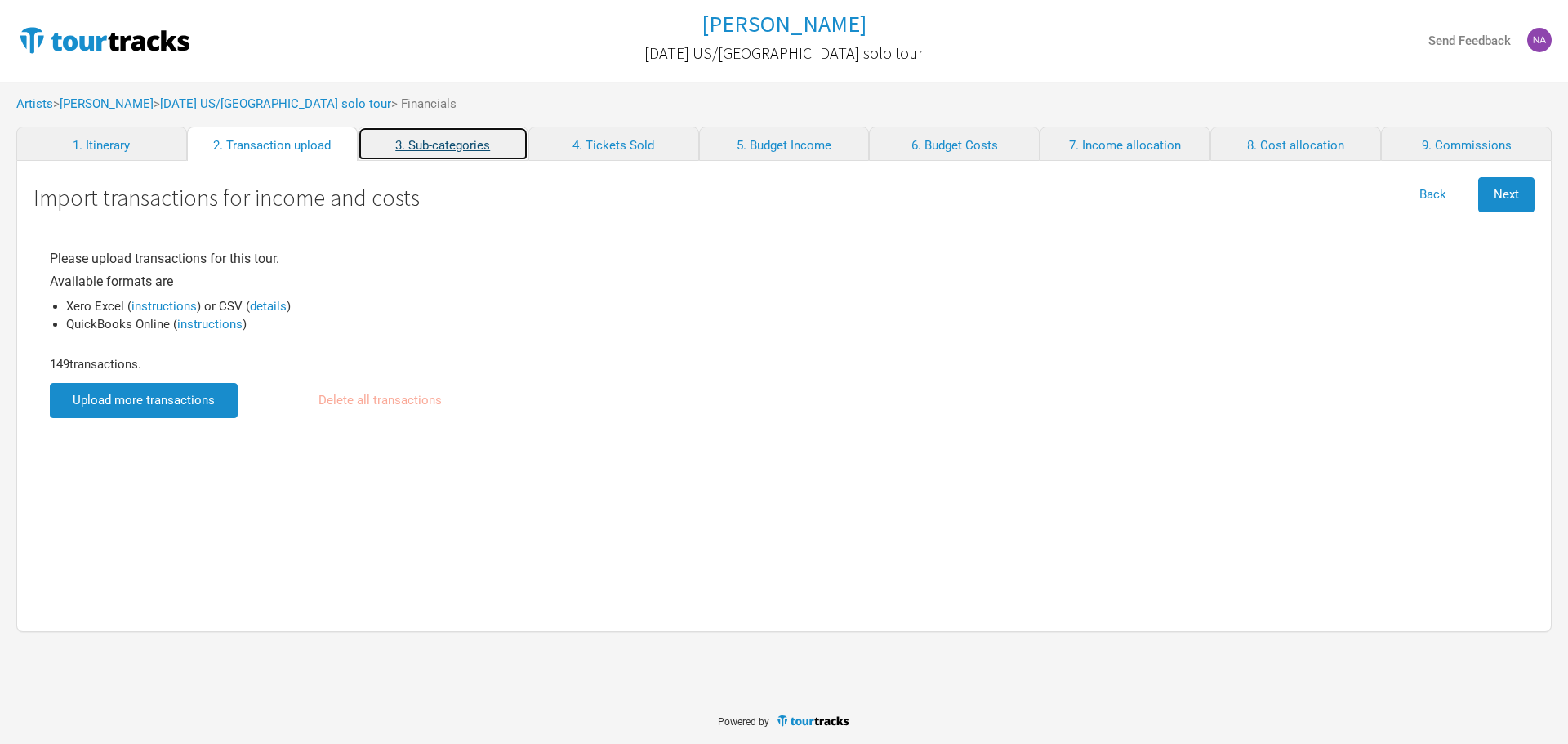
click at [415, 143] on link "3. Sub-categories" at bounding box center [443, 144] width 170 height 34
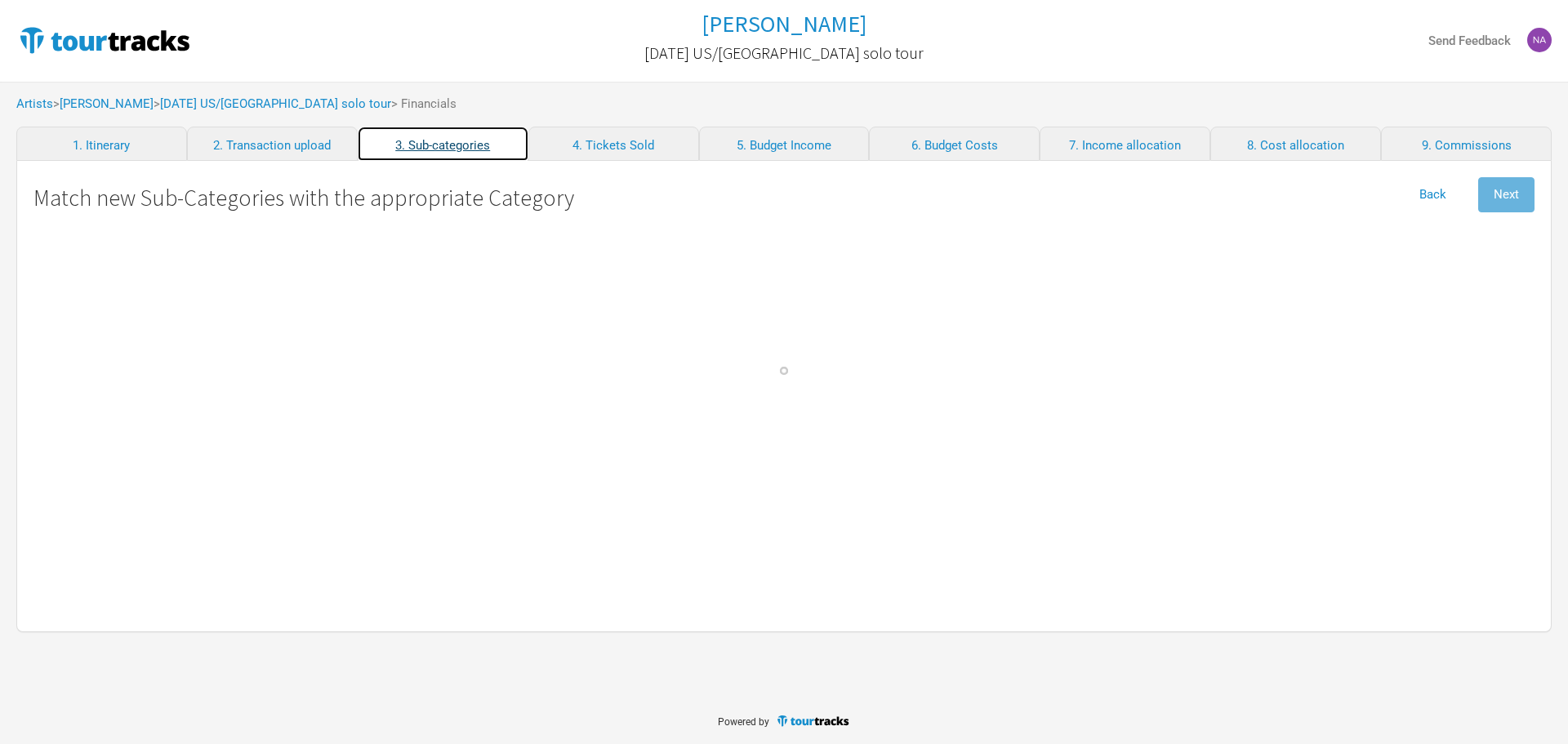
select select "Travel"
select Commission "Commissions"
select Crew "Travel"
select Band "Travel"
select band "Travel"
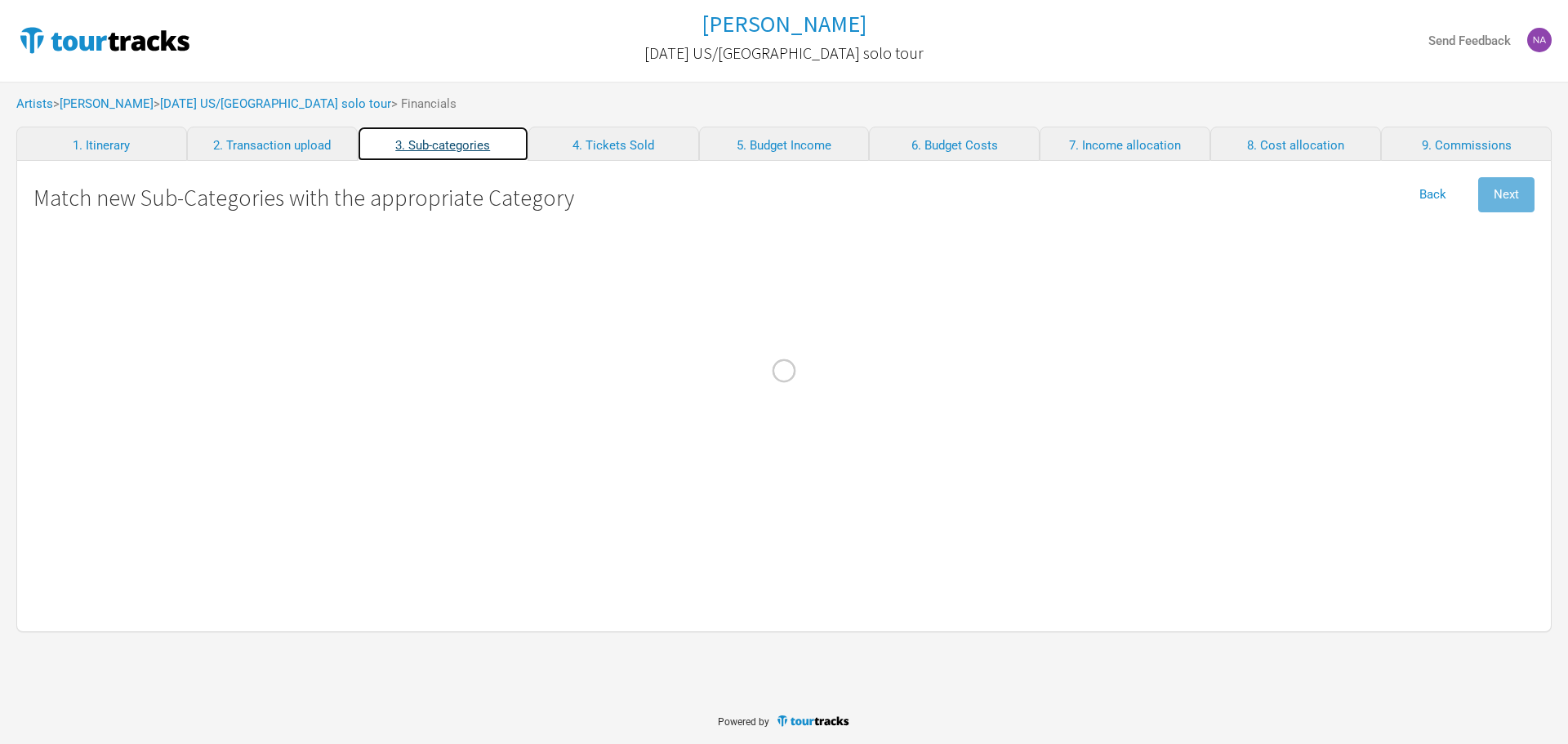
select Hire "Production"
select Charges "Admin"
select Hire "Travel"
select Engineer "Personnel"
select Manager "Personnel"
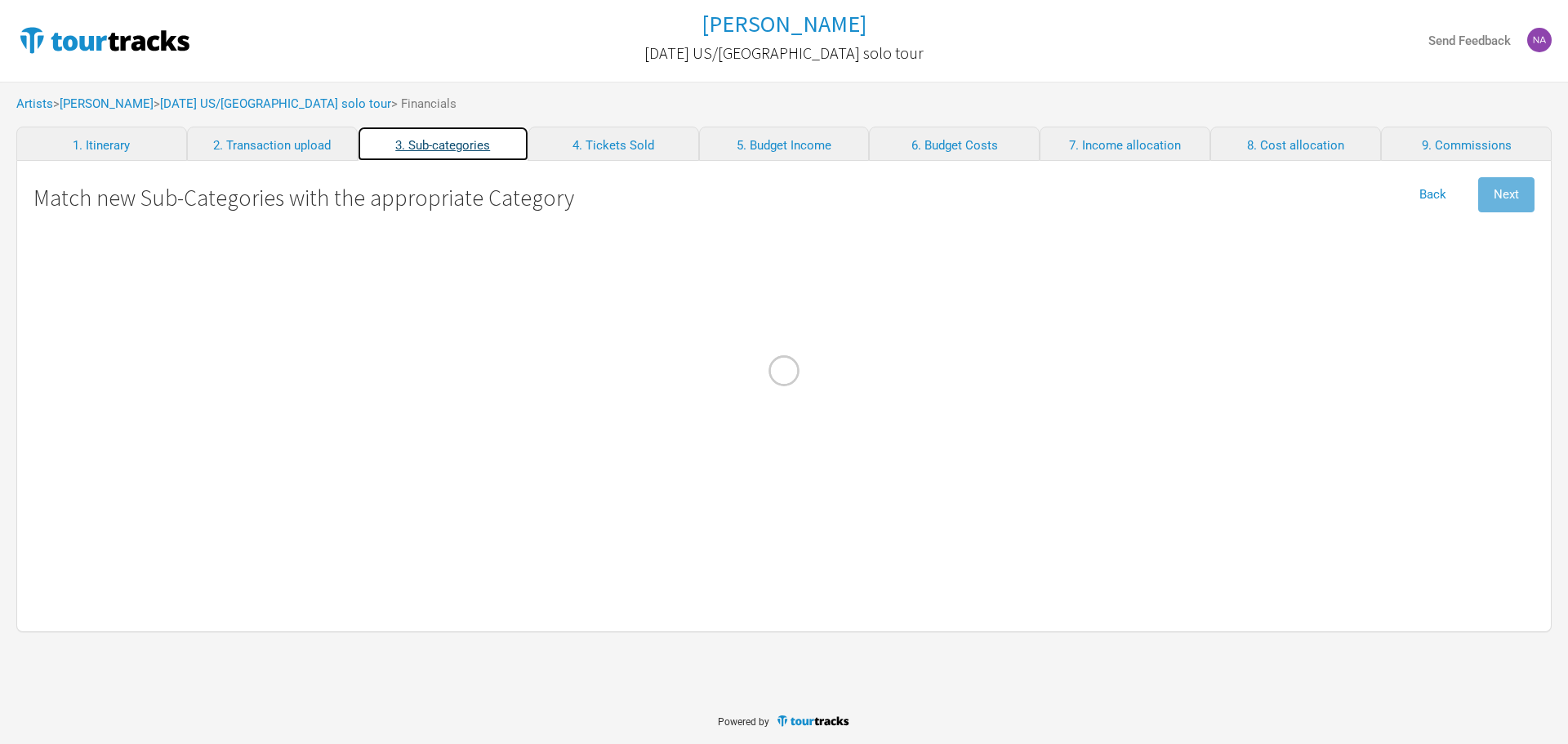
select Courier "Show Costs"
select Registrations "Production"
select Commission "Commissions"
select Commission "Merch Costs"
select Freight "Merch Costs"
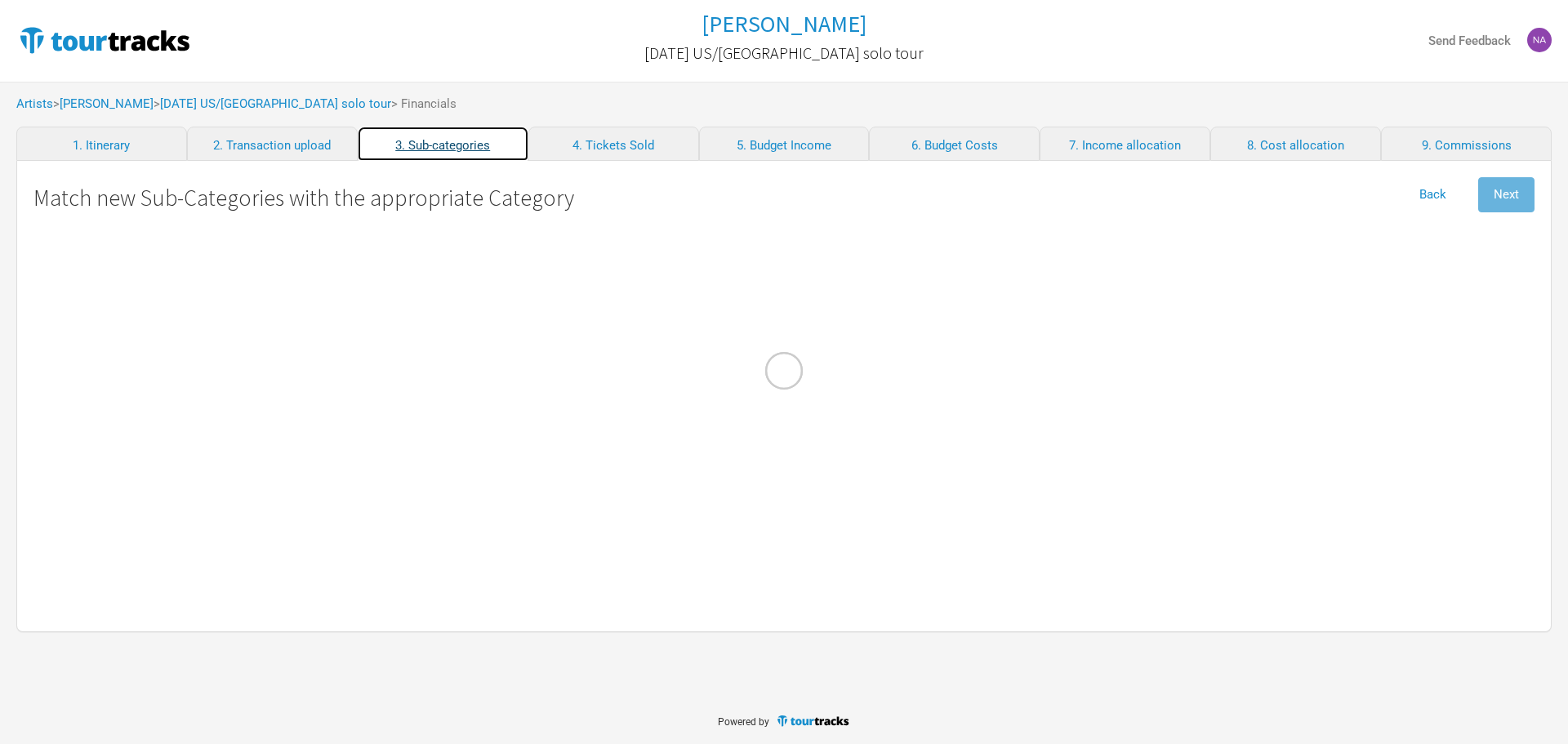
select Fees "Merch Costs"
select Expenses "Merch Costs"
select Income "Merch Income"
select Consumables "Production"
select Income "Performance"
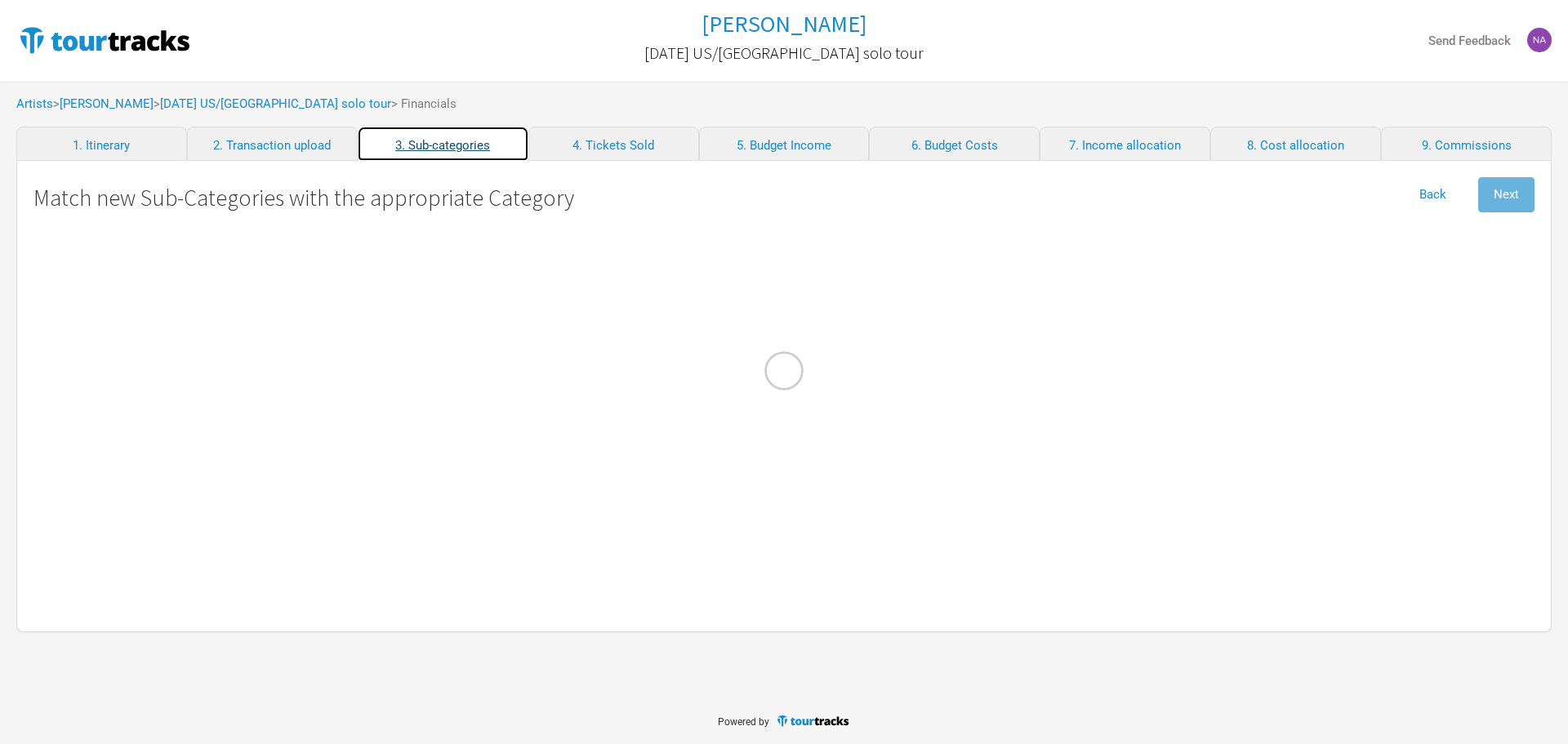
select Ground "Travel"
select Costs "Marketing"
select select "Travel"
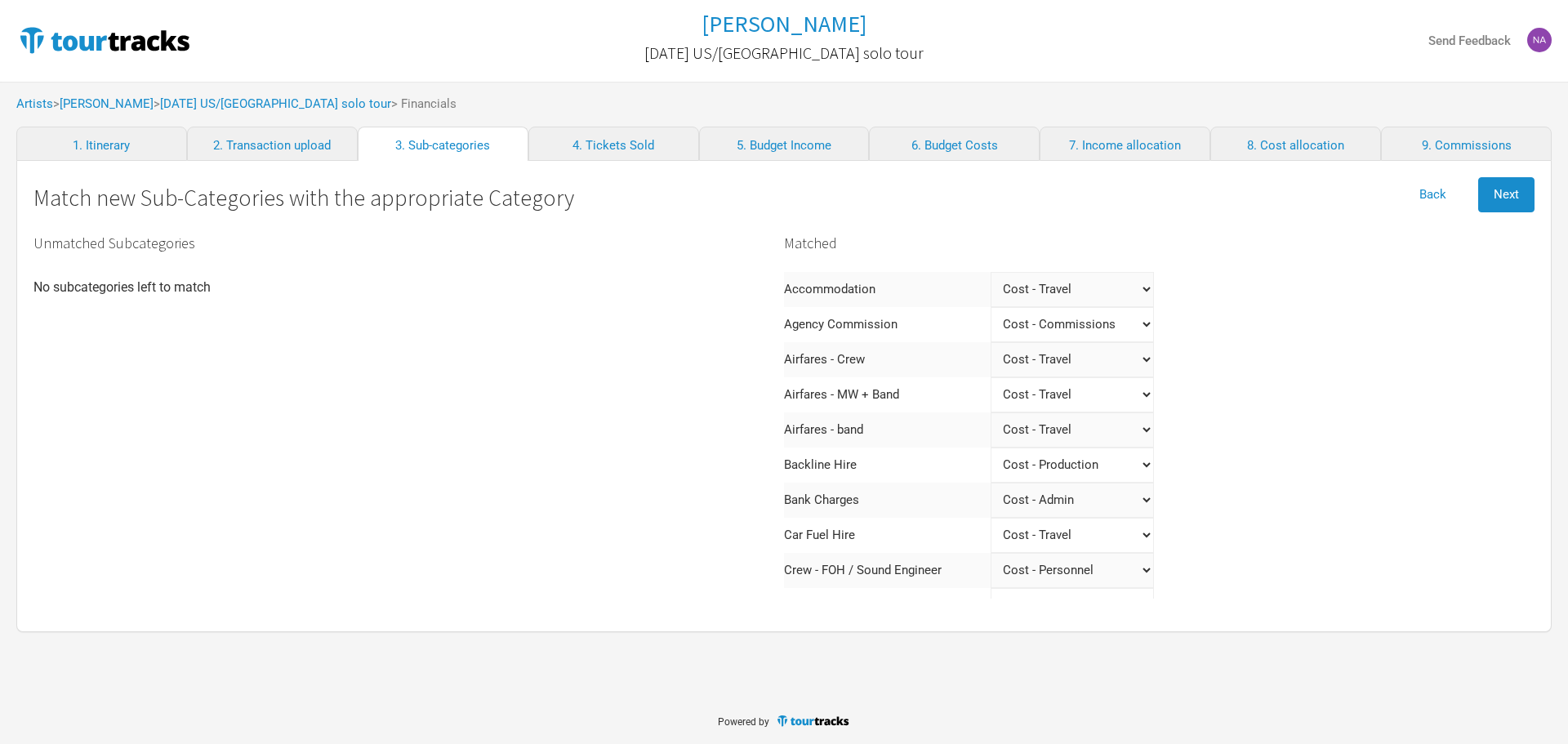
click at [1062, 393] on Band "Select a category Income - Performance Income - Other Income Cost - Show Costs …" at bounding box center [1073, 395] width 163 height 35
click at [860, 428] on td "Airfares - band" at bounding box center [887, 430] width 206 height 35
click at [859, 428] on td "Airfares - band" at bounding box center [887, 430] width 206 height 35
click at [1053, 423] on band "Select a category Income - Performance Income - Other Income Cost - Show Costs …" at bounding box center [1073, 430] width 163 height 35
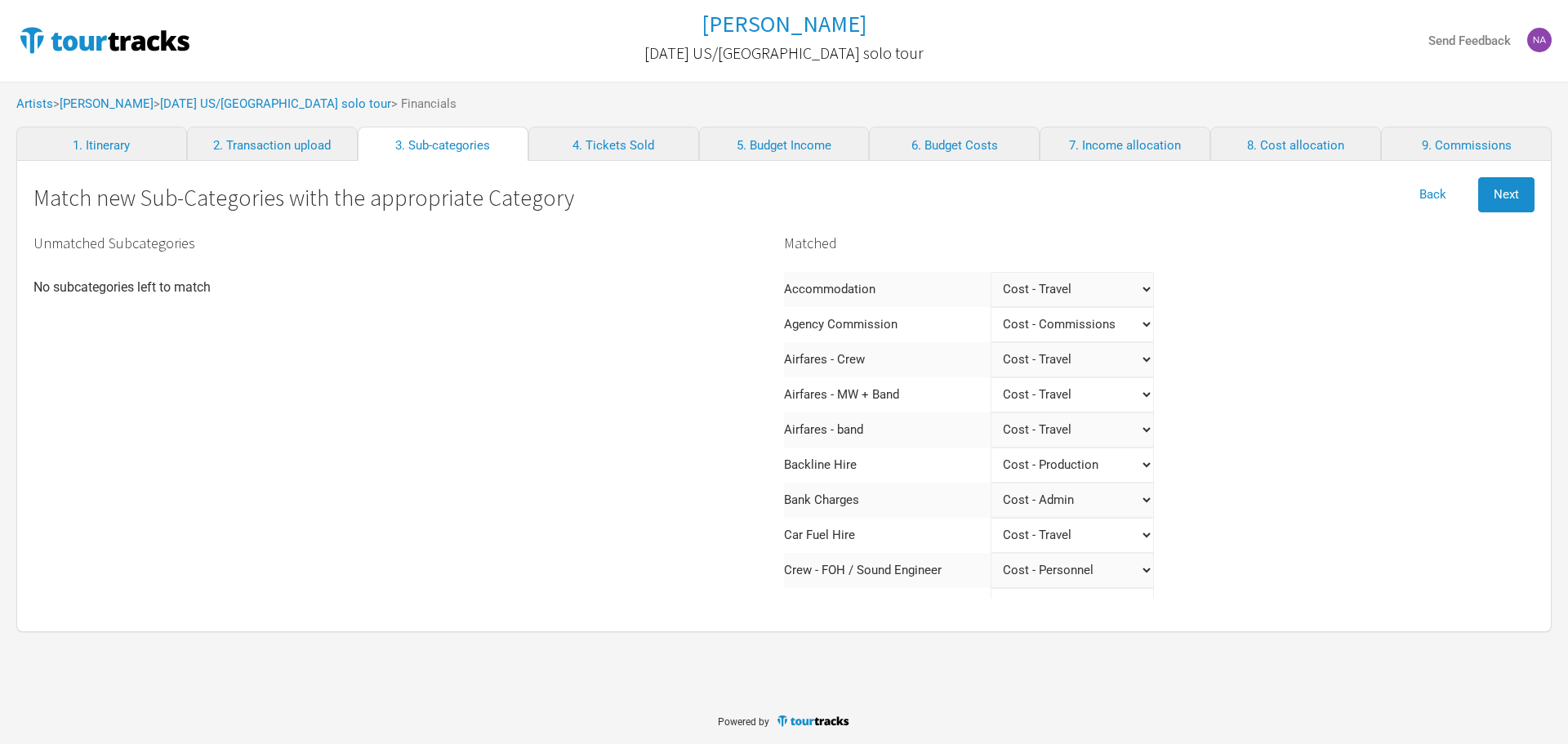
click at [1061, 427] on band "Select a category Income - Performance Income - Other Income Cost - Show Costs …" at bounding box center [1073, 430] width 163 height 35
click at [991, 413] on band "Select a category Income - Performance Income - Other Income Cost - Show Costs …" at bounding box center [1073, 430] width 163 height 35
select band "Travel"
click at [1289, 474] on div "Matched Accommodation Select a category Income - Performance Income - Other Inc…" at bounding box center [1159, 653] width 751 height 853
click at [1075, 423] on band "Select a category Income - Performance Income - Other Income Cost - Show Costs …" at bounding box center [1073, 430] width 163 height 35
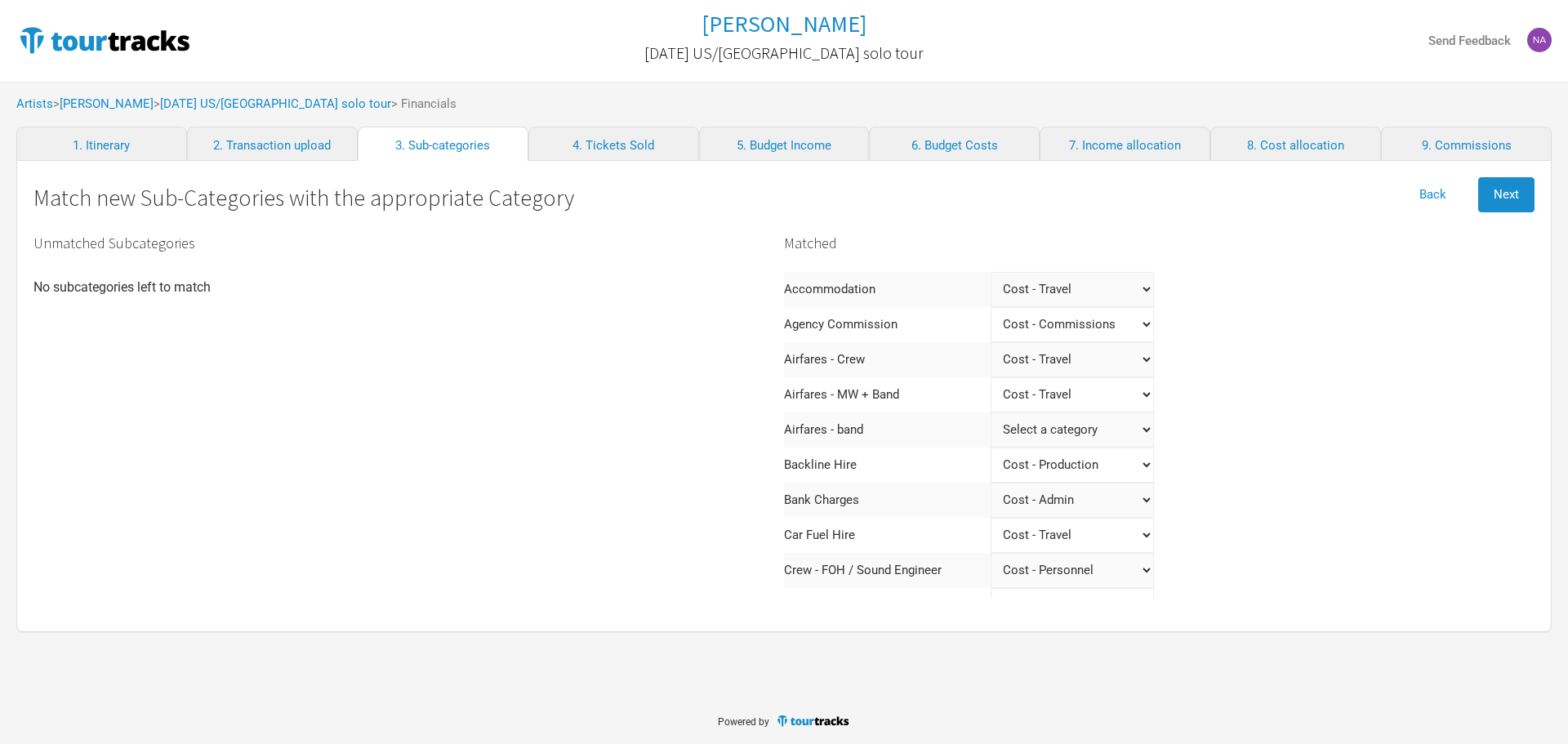
click at [991, 413] on band "Select a category Income - Performance Income - Other Income Cost - Show Costs …" at bounding box center [1073, 430] width 163 height 35
select band "Travel"
click at [1327, 430] on div "Matched Accommodation Select a category Income - Performance Income - Other Inc…" at bounding box center [1159, 653] width 751 height 853
